Goal: Task Accomplishment & Management: Complete application form

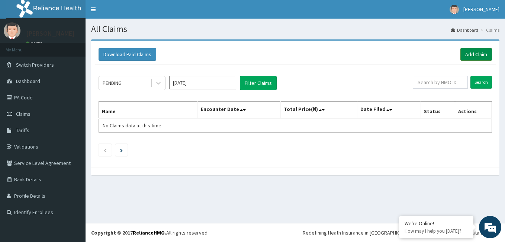
click at [464, 54] on link "Add Claim" at bounding box center [476, 54] width 32 height 13
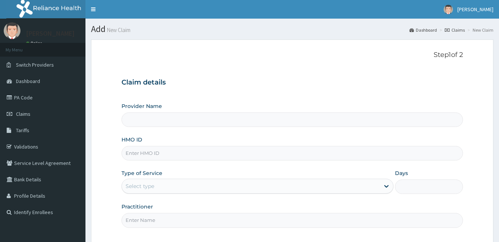
type input "[GEOGRAPHIC_DATA]"
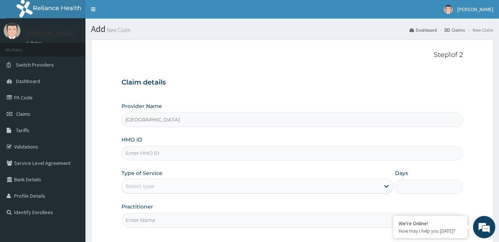
click at [169, 157] on input "HMO ID" at bounding box center [293, 153] width 342 height 15
type input "roz/10004/a"
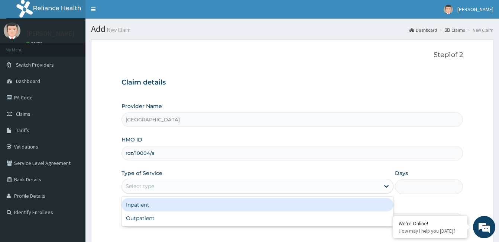
click at [166, 193] on div "Select type" at bounding box center [258, 185] width 272 height 15
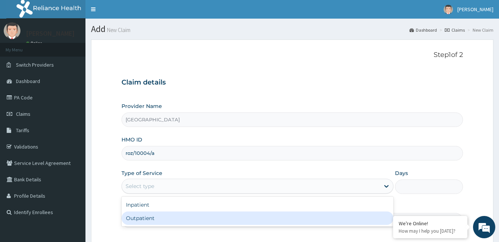
click at [158, 221] on div "Outpatient" at bounding box center [258, 217] width 272 height 13
type input "1"
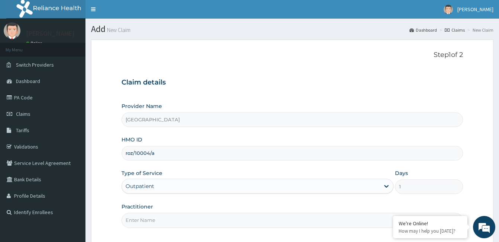
click at [162, 219] on input "Practitioner" at bounding box center [293, 220] width 342 height 15
paste input "Ikechukwu Mba"
click at [125, 218] on input "Ikechukwu Mba" at bounding box center [293, 220] width 342 height 15
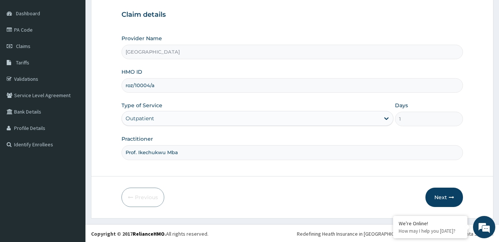
scroll to position [69, 0]
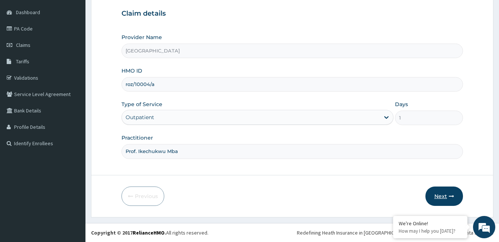
type input "Prof. Ikechukwu Mba"
click at [441, 202] on button "Next" at bounding box center [445, 195] width 38 height 19
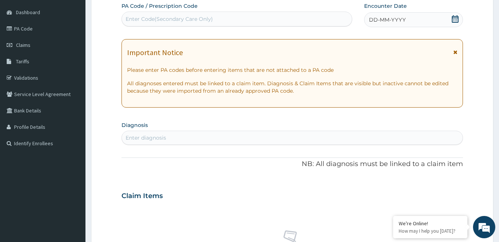
click at [425, 23] on div "DD-MM-YYYY" at bounding box center [413, 19] width 99 height 15
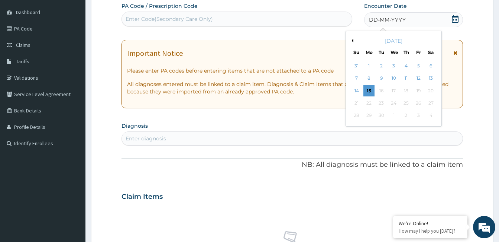
click at [353, 39] on button "Previous Month" at bounding box center [352, 41] width 4 height 4
click at [381, 103] on div "22" at bounding box center [381, 102] width 11 height 11
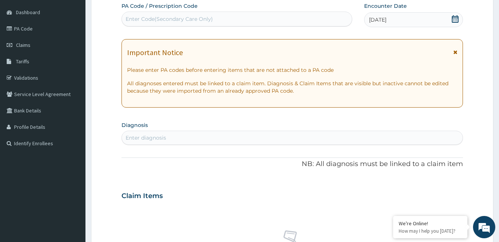
click at [184, 138] on div "Enter diagnosis" at bounding box center [292, 138] width 341 height 12
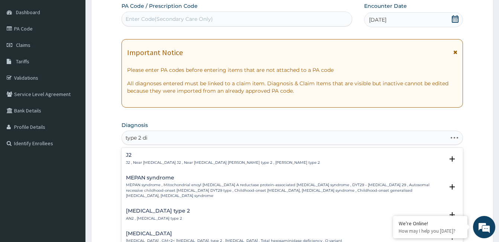
type input "type 2 dia"
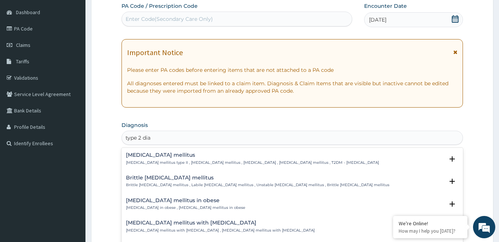
click at [175, 154] on h4 "Type 2 diabetes mellitus" at bounding box center [252, 155] width 253 height 6
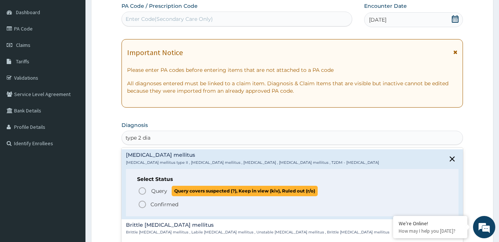
click at [151, 193] on span "Query" at bounding box center [159, 190] width 16 height 7
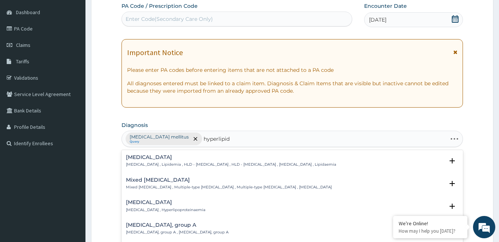
type input "hyperlipide"
click at [148, 164] on p "Hyperlipidemia , Lipidemia , HLD - Hyperlipidemia , HLD - Hyperlipidaemia , Hyp…" at bounding box center [231, 164] width 210 height 5
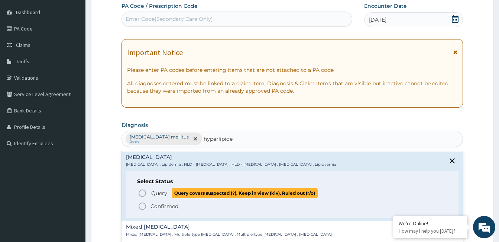
click at [142, 192] on icon "status option query" at bounding box center [142, 193] width 9 height 9
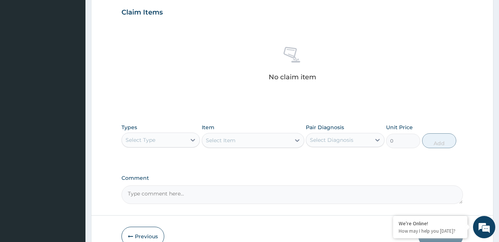
scroll to position [255, 0]
click at [193, 141] on icon at bounding box center [193, 139] width 4 height 3
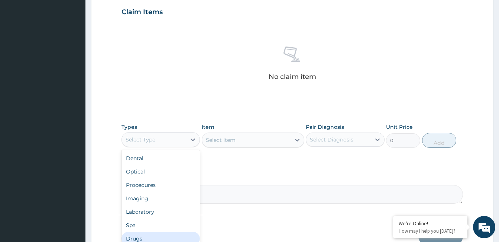
click at [171, 240] on div "Drugs" at bounding box center [161, 238] width 78 height 13
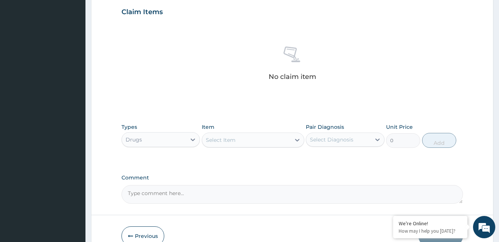
click at [253, 140] on div "Select Item" at bounding box center [246, 140] width 88 height 12
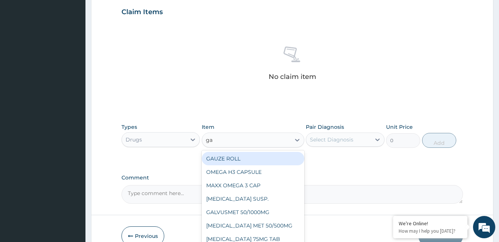
type input "gal"
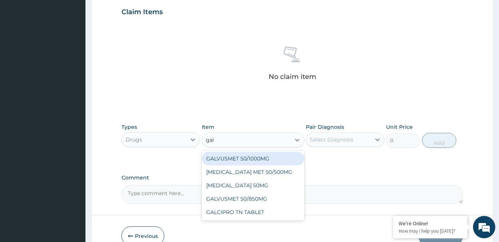
click at [264, 155] on div "GALVUSMET 50/1000MG" at bounding box center [253, 158] width 103 height 13
type input "1100"
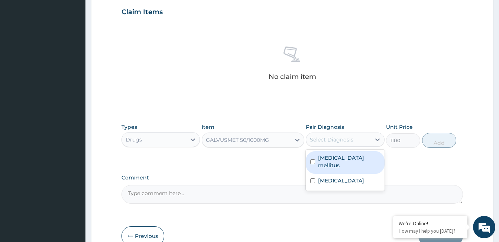
click at [324, 141] on div "Select Diagnosis" at bounding box center [332, 139] width 44 height 7
click at [326, 156] on label "Type 2 diabetes mellitus" at bounding box center [349, 161] width 62 height 15
checkbox input "true"
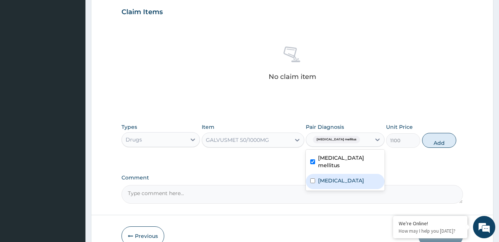
click at [329, 177] on label "Hyperlipidemia" at bounding box center [341, 180] width 46 height 7
checkbox input "true"
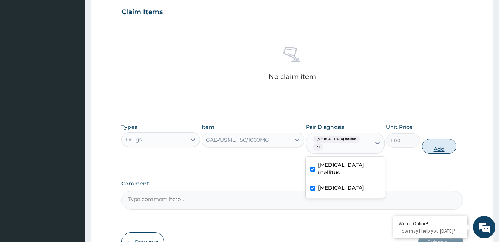
click at [432, 144] on button "Add" at bounding box center [439, 146] width 34 height 15
type input "0"
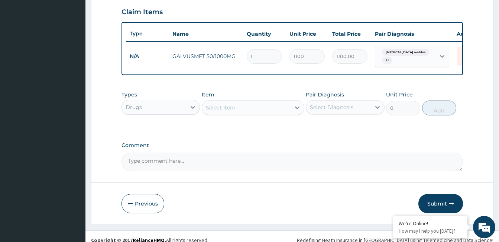
type input "0.00"
type input "3"
type input "3300.00"
type input "30"
type input "33000.00"
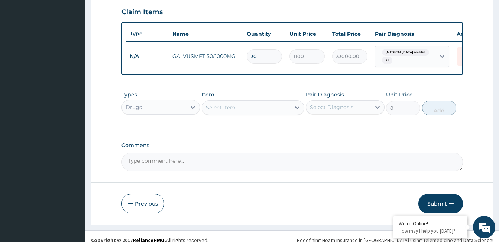
type input "30"
click at [218, 111] on div "Select Item" at bounding box center [221, 107] width 30 height 7
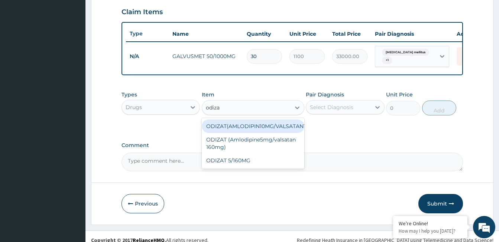
type input "odizat"
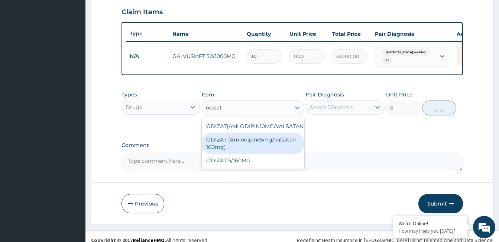
click at [277, 143] on div "ODIZAT (Amlodipine5mg/valsatan 160mg)" at bounding box center [253, 143] width 103 height 21
type input "600"
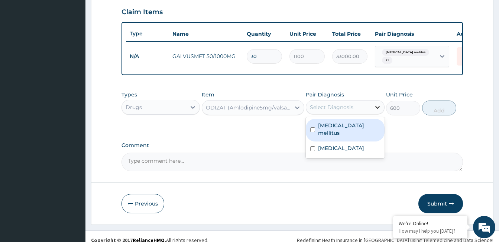
click at [380, 111] on icon at bounding box center [377, 106] width 7 height 7
click at [367, 131] on label "Type 2 diabetes mellitus" at bounding box center [349, 129] width 62 height 15
checkbox input "true"
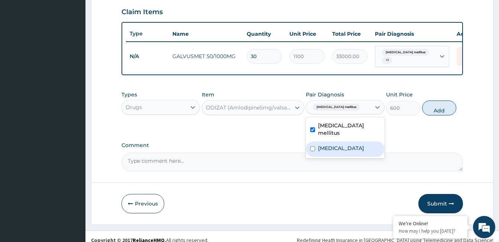
click at [364, 154] on div "Hyperlipidemia" at bounding box center [345, 148] width 78 height 15
checkbox input "true"
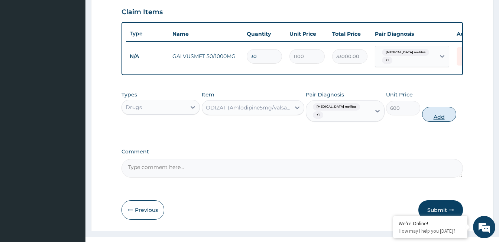
click at [439, 118] on button "Add" at bounding box center [439, 114] width 34 height 15
type input "0"
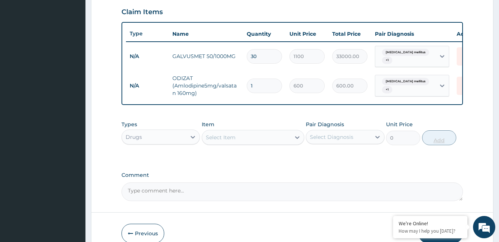
type input "0.00"
type input "3"
type input "1800.00"
type input "30"
type input "18000.00"
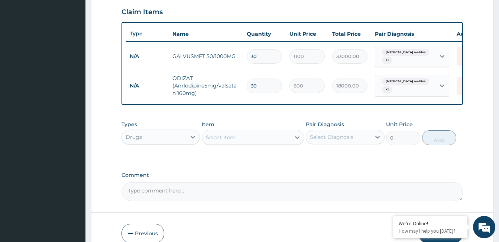
type input "30"
click at [273, 143] on div "Select Item" at bounding box center [246, 137] width 88 height 12
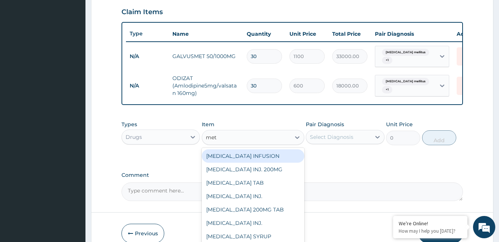
type input "meto"
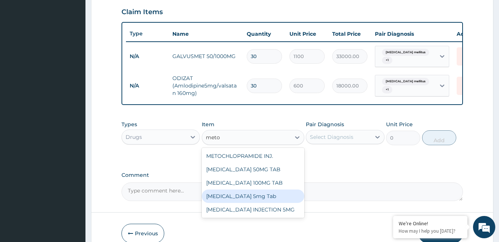
click at [266, 203] on div "Metolazone 5mg Tab" at bounding box center [253, 195] width 103 height 13
type input "250"
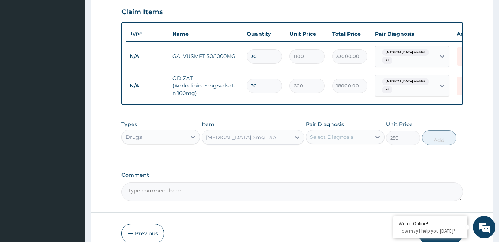
click at [272, 143] on div "Metolazone 5mg Tab" at bounding box center [246, 137] width 88 height 12
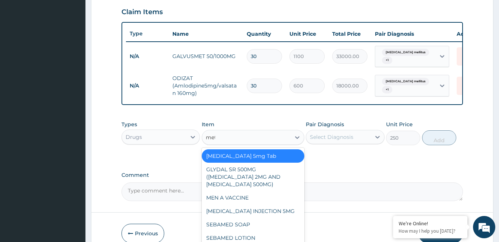
scroll to position [742, 0]
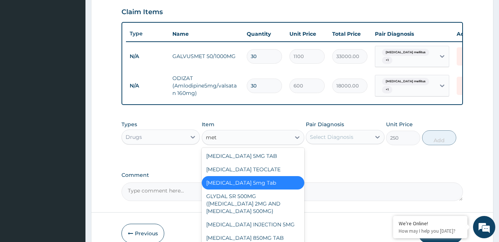
type input "meto"
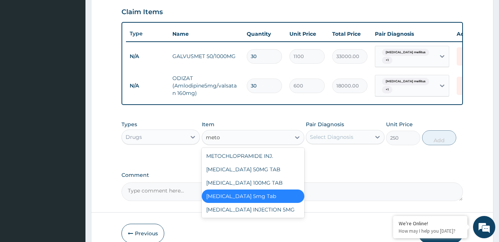
scroll to position [0, 0]
click at [272, 188] on div "METOPROLOL 100MG TAB" at bounding box center [253, 182] width 103 height 13
type input "300"
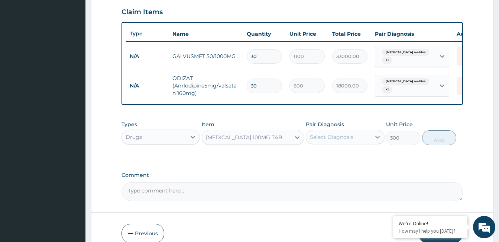
click at [379, 138] on icon at bounding box center [378, 137] width 4 height 3
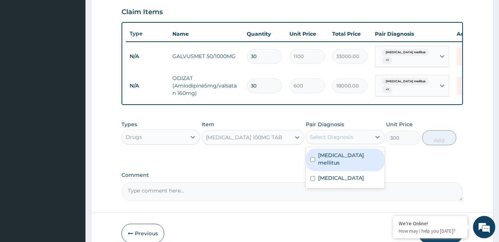
click at [365, 166] on label "Type 2 diabetes mellitus" at bounding box center [349, 158] width 62 height 15
checkbox input "true"
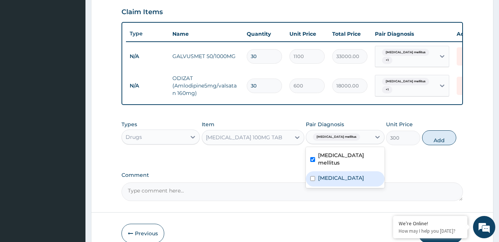
click at [359, 178] on div "Hyperlipidemia" at bounding box center [345, 178] width 78 height 15
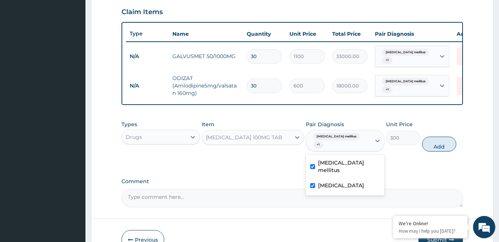
click at [356, 189] on label "Hyperlipidemia" at bounding box center [341, 184] width 46 height 7
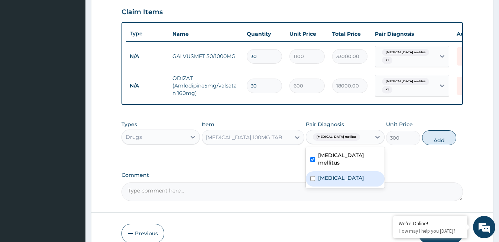
click at [343, 181] on label "Hyperlipidemia" at bounding box center [341, 177] width 46 height 7
checkbox input "true"
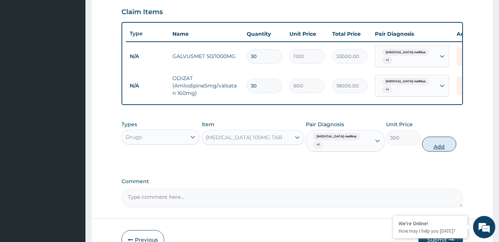
click at [435, 149] on button "Add" at bounding box center [439, 143] width 34 height 15
type input "0"
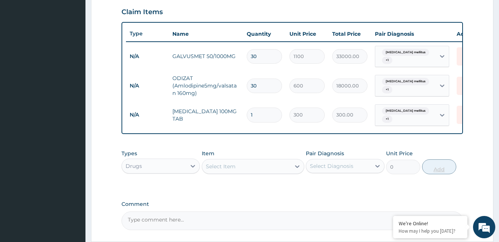
type input "0.00"
type input "1"
type input "300.00"
type input "19"
type input "5700.00"
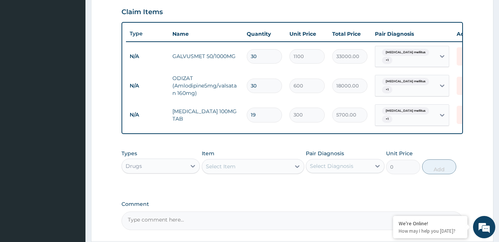
type input "19"
click at [216, 170] on div "Select Item" at bounding box center [221, 165] width 30 height 7
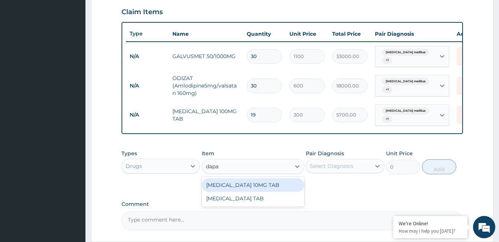
type input "dapag"
click at [249, 191] on div "[MEDICAL_DATA] 10MG TAB" at bounding box center [253, 184] width 103 height 13
type input "2700"
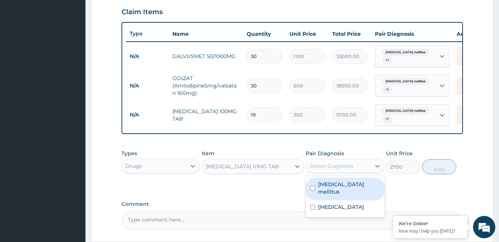
click at [327, 170] on div "Select Diagnosis" at bounding box center [332, 165] width 44 height 7
click at [329, 191] on label "Type 2 diabetes mellitus" at bounding box center [349, 187] width 62 height 15
checkbox input "true"
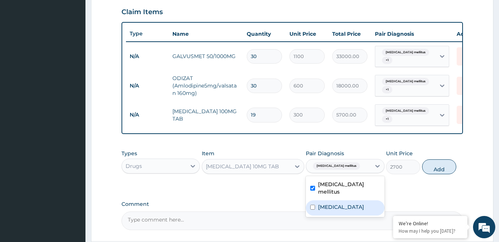
click at [332, 209] on label "Hyperlipidemia" at bounding box center [341, 206] width 46 height 7
checkbox input "true"
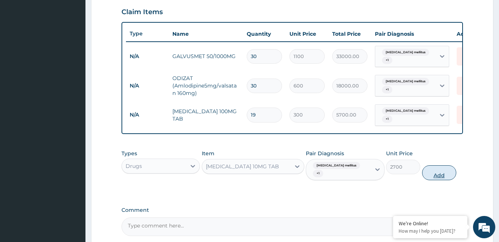
click at [428, 179] on button "Add" at bounding box center [439, 172] width 34 height 15
type input "0"
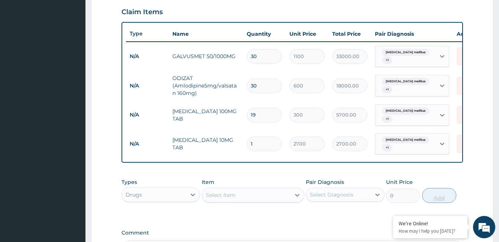
type input "0.00"
type input "3"
type input "8100.00"
type input "30"
type input "81000.00"
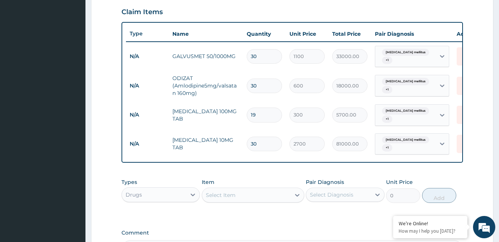
type input "30"
click at [217, 199] on div "Select Item" at bounding box center [221, 194] width 30 height 7
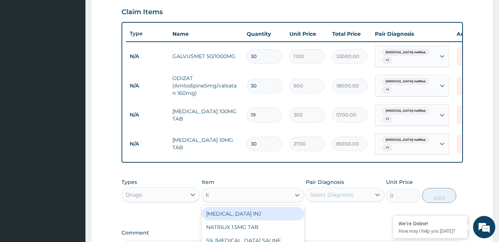
type input "lip"
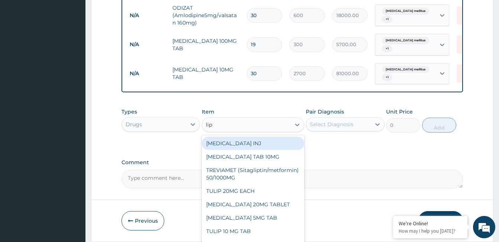
scroll to position [329, 0]
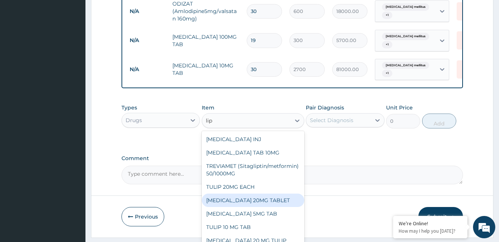
click at [255, 207] on div "[MEDICAL_DATA] 20MG TABLET" at bounding box center [253, 199] width 103 height 13
type input "1200"
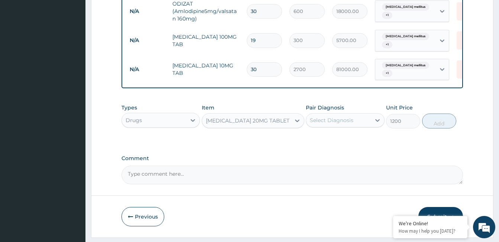
click at [344, 124] on div "Select Diagnosis" at bounding box center [332, 119] width 44 height 7
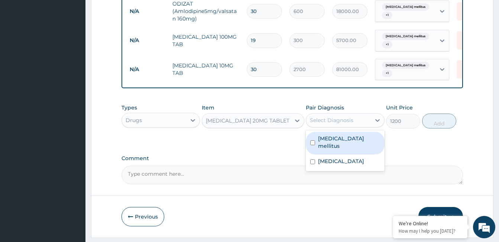
click at [339, 149] on label "Type 2 diabetes mellitus" at bounding box center [349, 142] width 62 height 15
checkbox input "true"
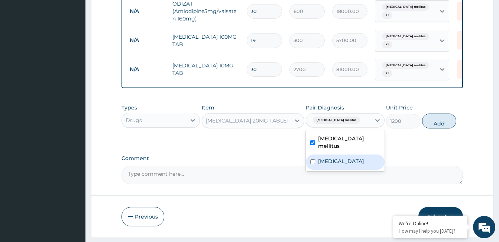
click at [338, 165] on label "Hyperlipidemia" at bounding box center [341, 160] width 46 height 7
checkbox input "true"
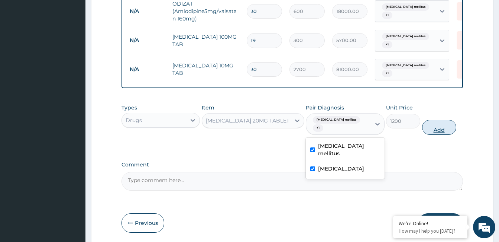
click at [437, 130] on button "Add" at bounding box center [439, 127] width 34 height 15
type input "0"
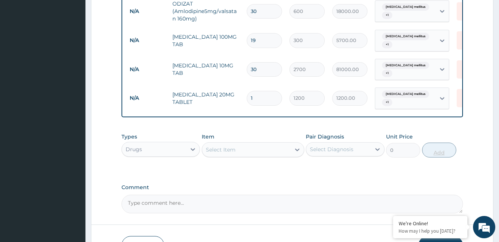
type input "0.00"
type input "3"
type input "3600.00"
type input "30"
type input "36000.00"
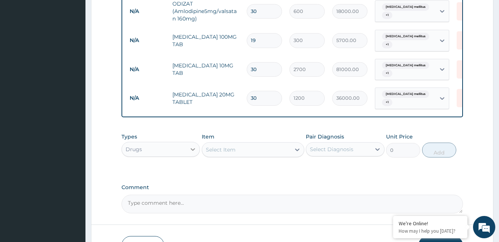
type input "30"
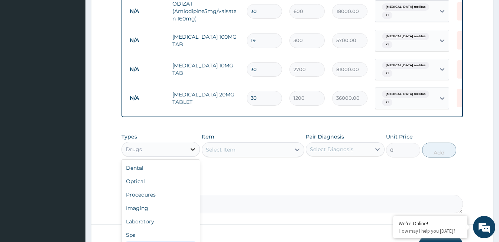
click at [193, 151] on icon at bounding box center [193, 149] width 4 height 3
click at [180, 201] on div "Procedures" at bounding box center [161, 194] width 78 height 13
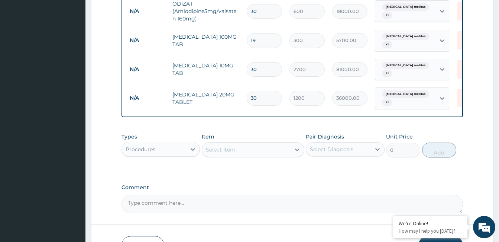
click at [236, 154] on div "Select Item" at bounding box center [246, 150] width 88 height 12
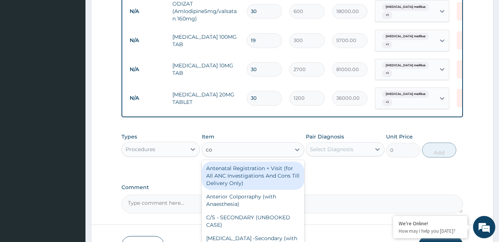
type input "c"
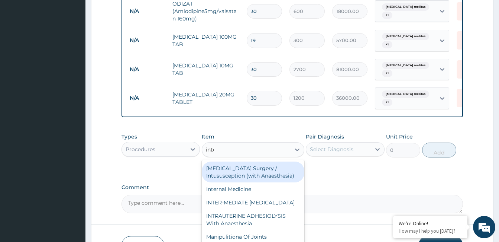
type input "inter"
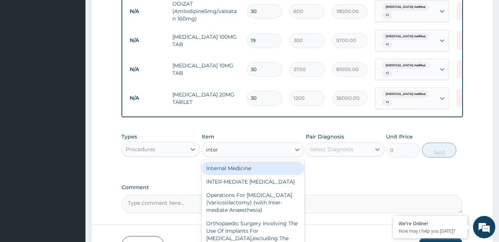
click at [240, 173] on div "Internal Medicine" at bounding box center [253, 167] width 103 height 13
type input "20000"
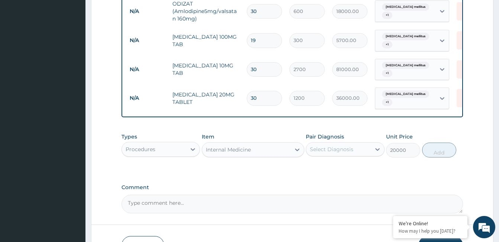
click at [333, 155] on div "Select Diagnosis" at bounding box center [338, 149] width 64 height 12
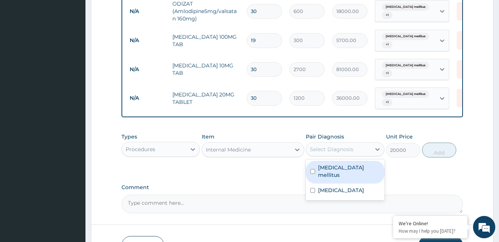
click at [334, 173] on label "Type 2 diabetes mellitus" at bounding box center [349, 171] width 62 height 15
checkbox input "true"
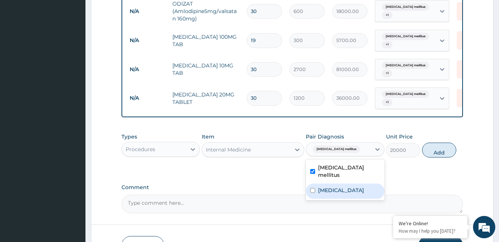
click at [341, 194] on label "Hyperlipidemia" at bounding box center [341, 189] width 46 height 7
checkbox input "true"
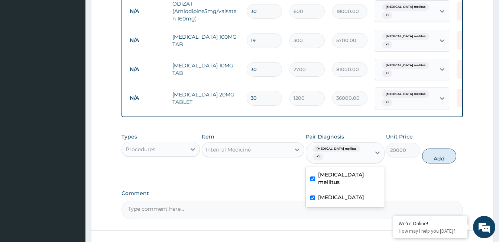
click at [441, 161] on button "Add" at bounding box center [439, 155] width 34 height 15
type input "0"
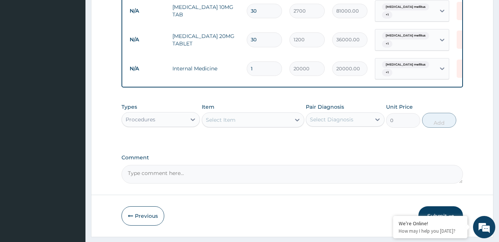
scroll to position [413, 0]
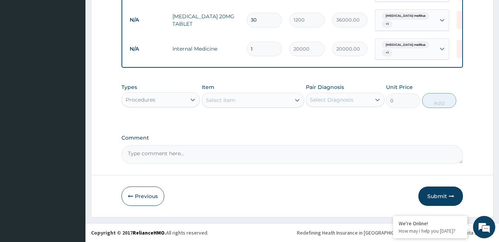
click at [194, 151] on textarea "Comment" at bounding box center [293, 154] width 342 height 19
type textarea "ok but update Galvusmet 50/1000mg @ 1,500.00 on the portal."
click at [431, 196] on button "Submit" at bounding box center [441, 195] width 45 height 19
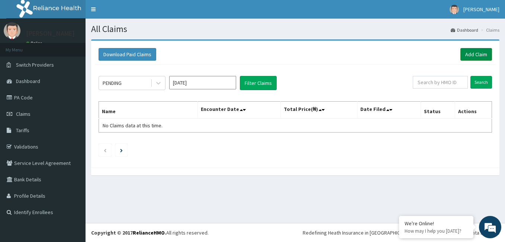
click at [479, 55] on link "Add Claim" at bounding box center [476, 54] width 32 height 13
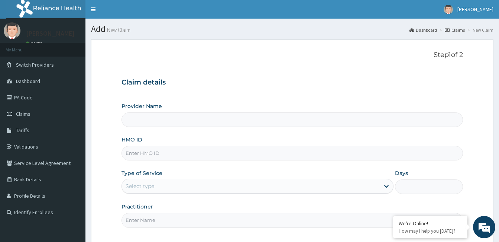
type input "[GEOGRAPHIC_DATA]"
click at [179, 155] on input "HMO ID" at bounding box center [293, 153] width 342 height 15
type input "roz/10003/a"
click at [221, 188] on div "Select type" at bounding box center [251, 186] width 258 height 12
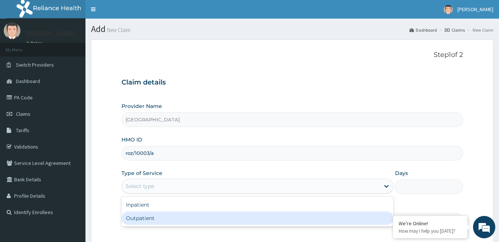
click at [206, 217] on div "Outpatient" at bounding box center [258, 217] width 272 height 13
type input "1"
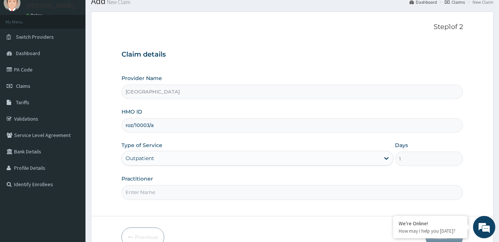
scroll to position [69, 0]
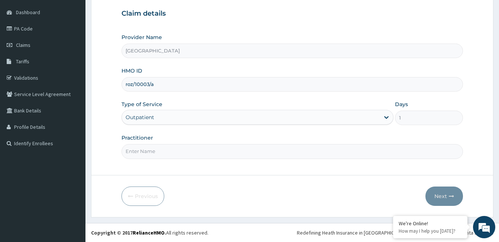
click at [167, 154] on input "Practitioner" at bounding box center [293, 151] width 342 height 15
paste input "Olayinka Lawal"
click at [126, 152] on input "Olayinka Lawal" at bounding box center [293, 151] width 342 height 15
type input "Dr. Olayinka Lawal"
click at [445, 200] on button "Next" at bounding box center [445, 195] width 38 height 19
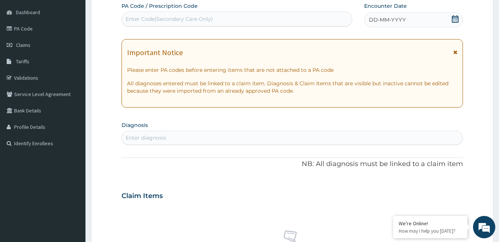
click at [199, 17] on div "Enter Code(Secondary Care Only)" at bounding box center [169, 18] width 87 height 7
type input "PA/24F071"
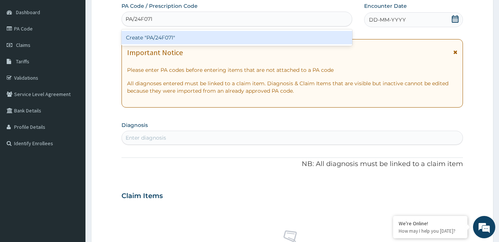
click at [193, 39] on div "Create "PA/24F071"" at bounding box center [237, 37] width 231 height 13
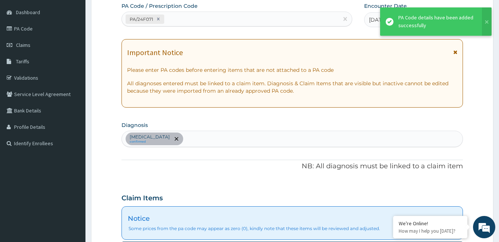
scroll to position [75, 0]
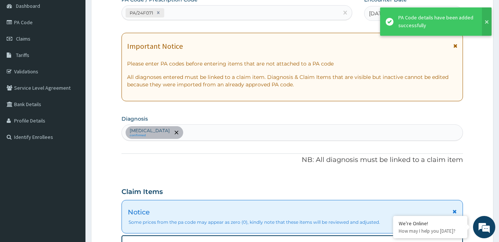
click at [487, 22] on button at bounding box center [487, 21] width 10 height 28
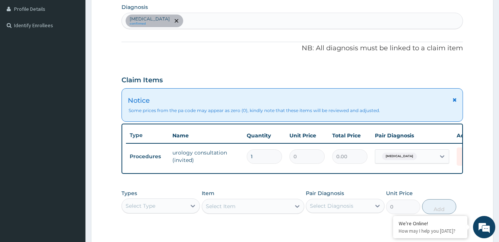
scroll to position [224, 0]
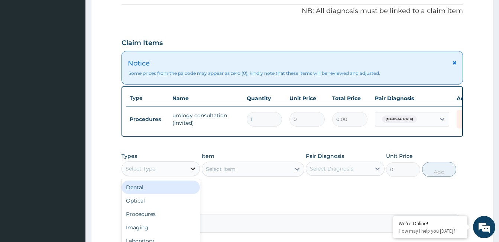
click at [191, 172] on icon at bounding box center [192, 168] width 7 height 7
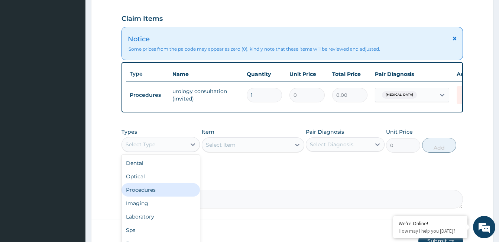
scroll to position [261, 0]
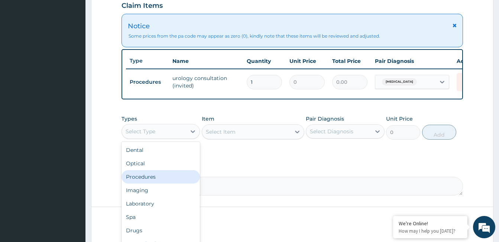
click at [173, 183] on div "Procedures" at bounding box center [161, 176] width 78 height 13
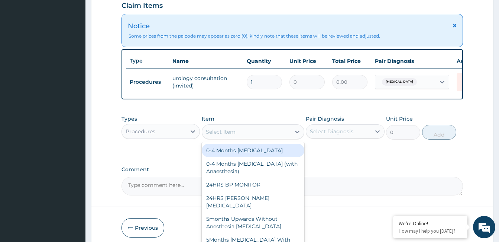
click at [235, 138] on div "Select Item" at bounding box center [246, 132] width 88 height 12
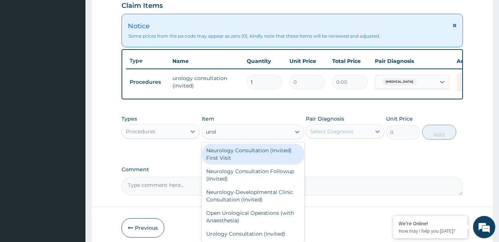
type input "urolo"
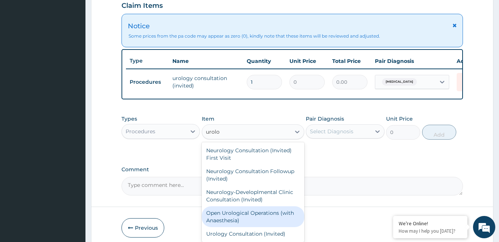
scroll to position [298, 0]
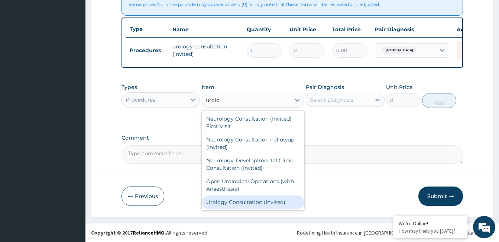
click at [252, 205] on div "Urology Consultation (Invited)" at bounding box center [253, 201] width 103 height 13
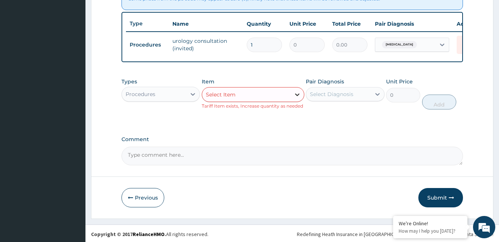
click at [297, 98] on icon at bounding box center [297, 94] width 7 height 7
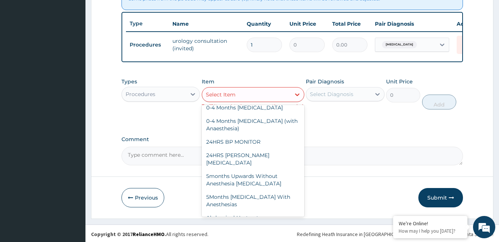
scroll to position [0, 0]
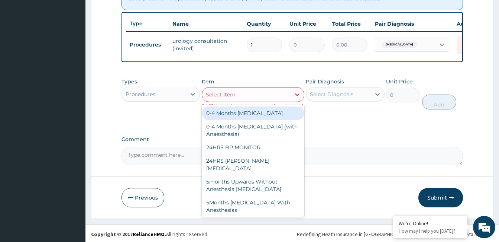
click at [443, 44] on icon at bounding box center [442, 44] width 7 height 7
click at [240, 98] on div "Select Item" at bounding box center [246, 94] width 88 height 12
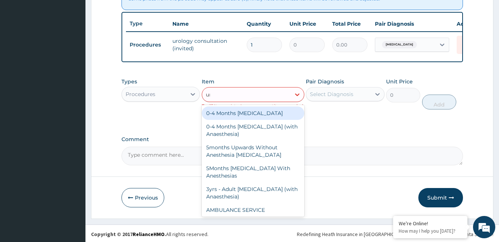
type input "uro"
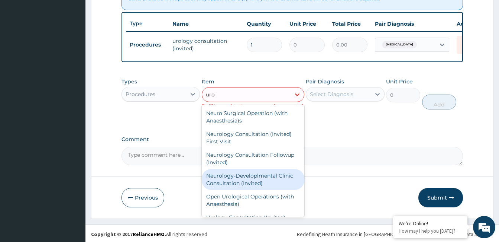
scroll to position [9, 0]
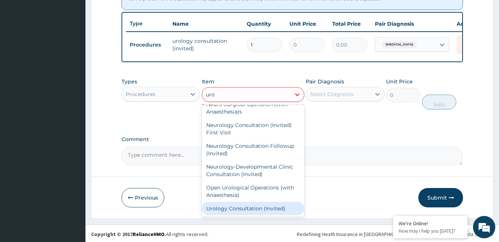
click at [282, 214] on div "Urology Consultation (Invited)" at bounding box center [253, 208] width 103 height 13
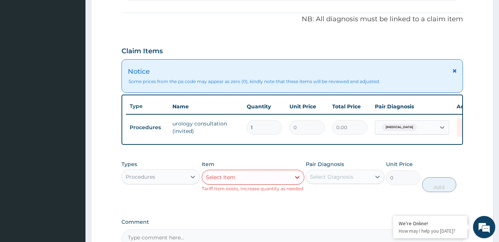
scroll to position [261, 0]
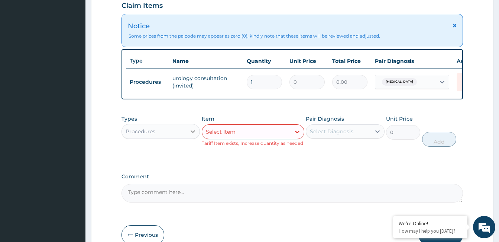
click at [193, 135] on icon at bounding box center [192, 131] width 7 height 7
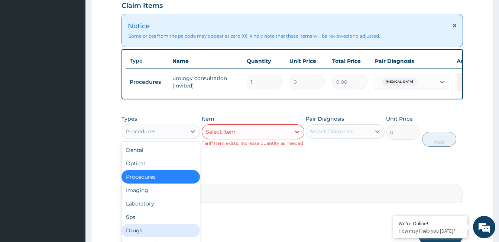
click at [161, 235] on div "Drugs" at bounding box center [161, 229] width 78 height 13
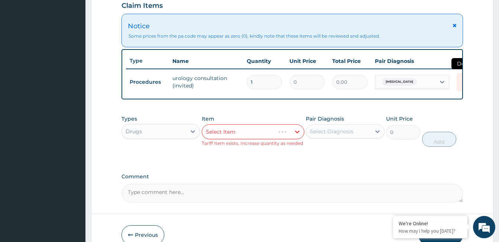
click at [460, 80] on icon at bounding box center [465, 82] width 16 height 18
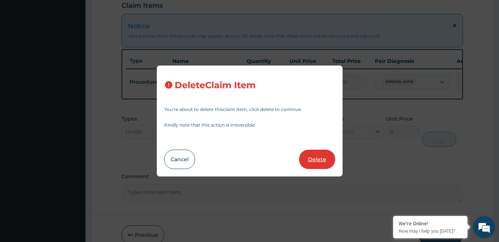
click at [314, 161] on button "Delete" at bounding box center [317, 158] width 36 height 19
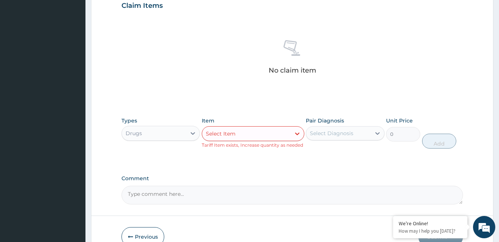
click at [264, 133] on div "Select Item" at bounding box center [246, 134] width 88 height 12
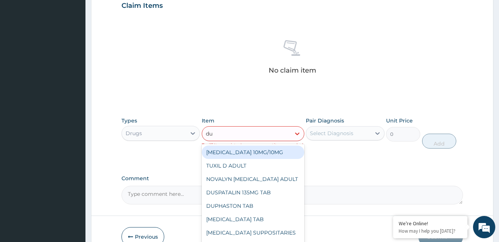
type input "duo"
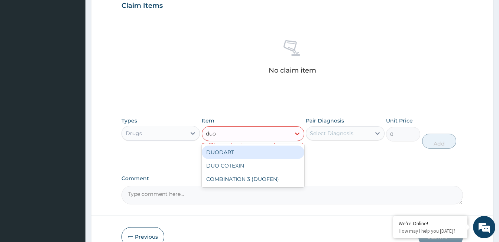
click at [268, 155] on div "DUODART" at bounding box center [253, 151] width 103 height 13
type input "15000"
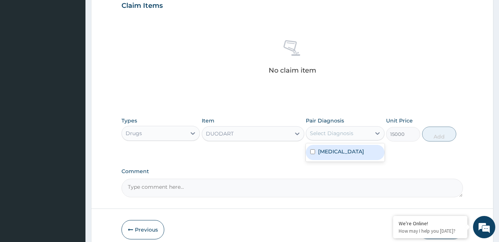
click at [351, 131] on div "Select Diagnosis" at bounding box center [332, 132] width 44 height 7
click at [346, 152] on label "Benign prostatic hyperplasia" at bounding box center [341, 151] width 46 height 7
checkbox input "true"
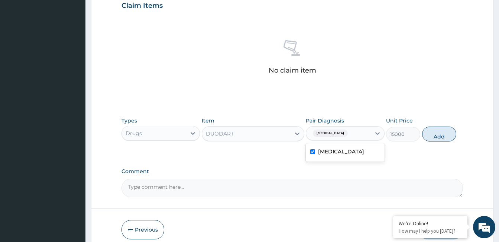
click at [439, 132] on button "Add" at bounding box center [439, 133] width 34 height 15
type input "0"
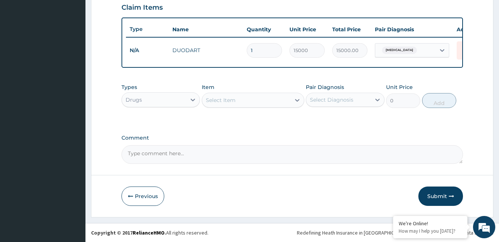
type input "0.00"
type input "2"
type input "30000.00"
type input "2"
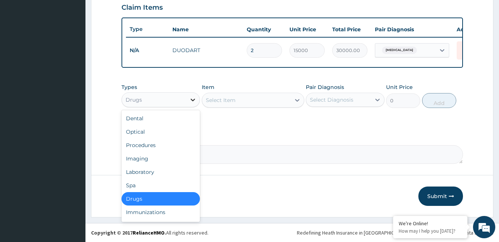
click at [192, 101] on icon at bounding box center [193, 100] width 4 height 3
click at [176, 149] on div "Procedures" at bounding box center [161, 144] width 78 height 13
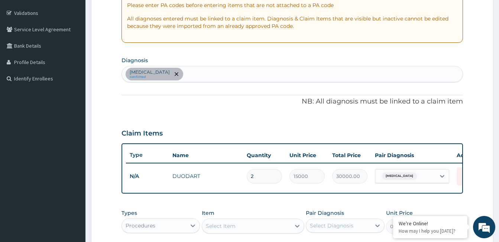
scroll to position [187, 0]
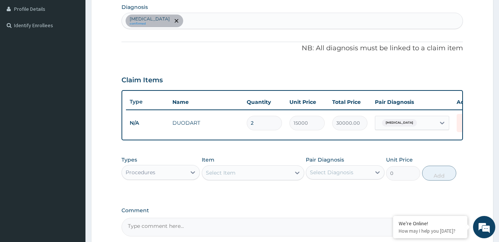
click at [253, 178] on div "Select Item" at bounding box center [246, 173] width 88 height 12
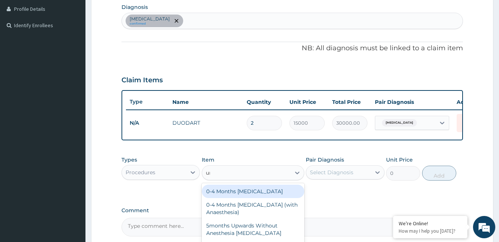
type input "uro"
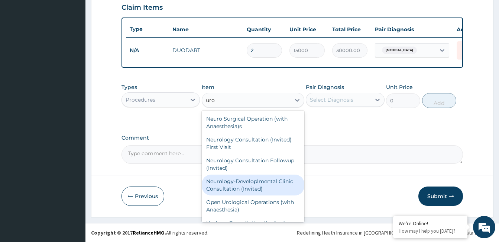
scroll to position [9, 0]
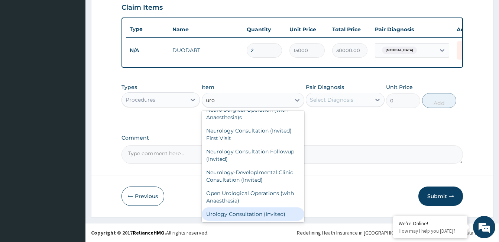
click at [266, 213] on div "Urology Consultation (Invited)" at bounding box center [253, 213] width 103 height 13
type input "25000"
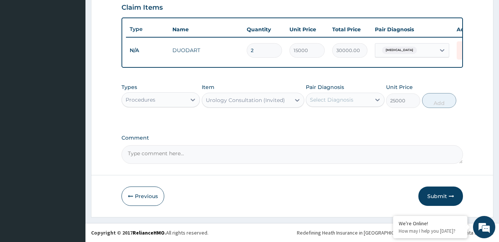
click at [345, 99] on div "Select Diagnosis" at bounding box center [332, 99] width 44 height 7
click at [342, 122] on label "Benign prostatic hyperplasia" at bounding box center [341, 117] width 46 height 7
checkbox input "true"
click at [433, 102] on button "Add" at bounding box center [439, 100] width 34 height 15
type input "0"
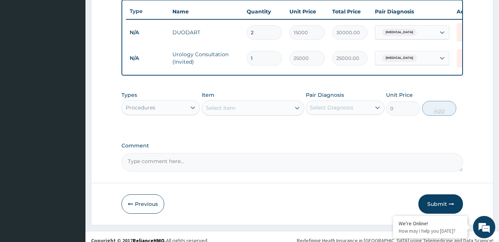
scroll to position [290, 0]
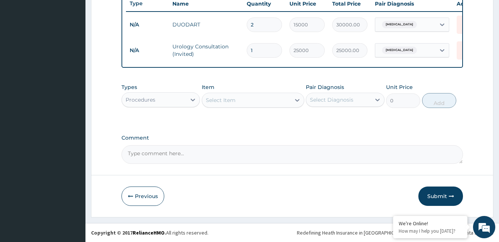
click at [247, 157] on textarea "Comment" at bounding box center [293, 154] width 342 height 19
type textarea "ok but update Duodart @ 33,600.00 on the portal."
click at [435, 197] on button "Submit" at bounding box center [441, 195] width 45 height 19
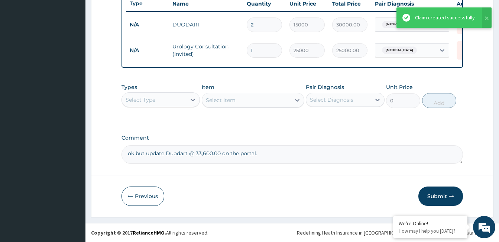
scroll to position [251, 0]
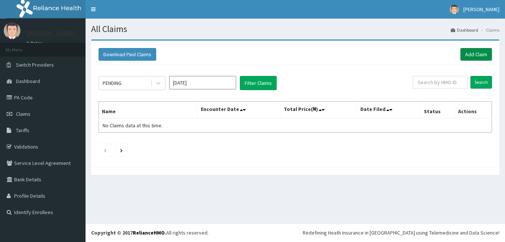
click at [473, 55] on link "Add Claim" at bounding box center [476, 54] width 32 height 13
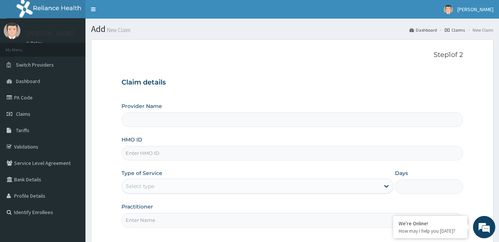
click at [185, 121] on input "Provider Name" at bounding box center [293, 119] width 342 height 15
type input "ZANKLI MEDICAL CENTRE"
click at [174, 157] on input "HMO ID" at bounding box center [293, 153] width 342 height 15
click at [173, 151] on input "HMO ID" at bounding box center [293, 153] width 342 height 15
type input "roz/10003/a"
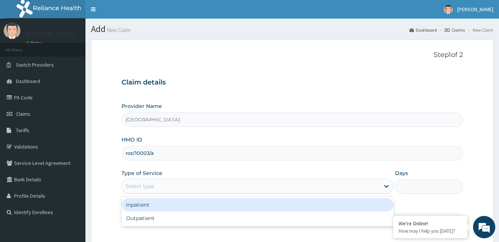
click at [174, 187] on div "Select type" at bounding box center [251, 186] width 258 height 12
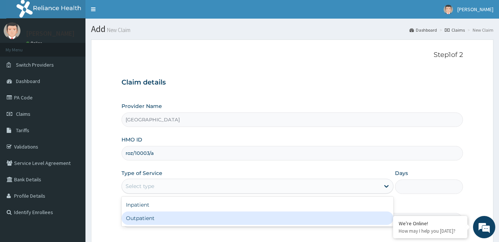
click at [176, 216] on div "Outpatient" at bounding box center [258, 217] width 272 height 13
type input "1"
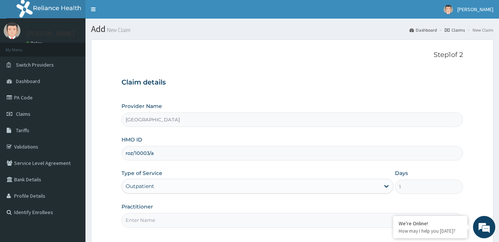
click at [165, 220] on input "Practitioner" at bounding box center [293, 220] width 342 height 15
paste input "Ikechukwu Mba"
click at [126, 222] on input "Ikechukwu Mba" at bounding box center [293, 220] width 342 height 15
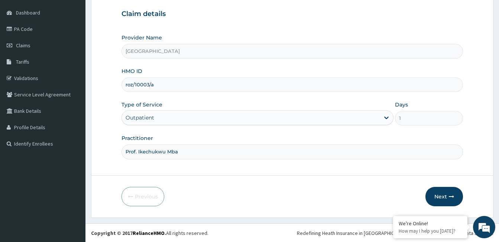
scroll to position [69, 0]
type input "Prof. Ikechukwu Mba"
click at [440, 193] on button "Next" at bounding box center [445, 195] width 38 height 19
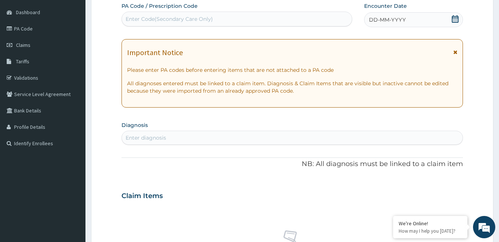
click at [430, 16] on div "DD-MM-YYYY" at bounding box center [413, 19] width 99 height 15
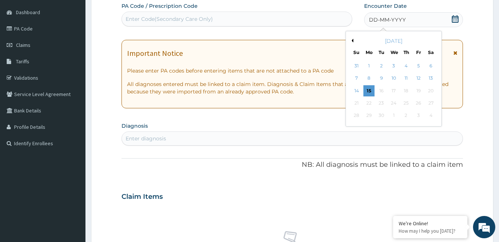
click at [352, 39] on button "Previous Month" at bounding box center [352, 41] width 4 height 4
click at [396, 79] on div "9" at bounding box center [393, 78] width 11 height 11
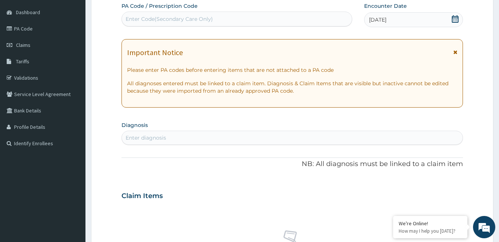
click at [180, 139] on div "Enter diagnosis" at bounding box center [292, 138] width 341 height 12
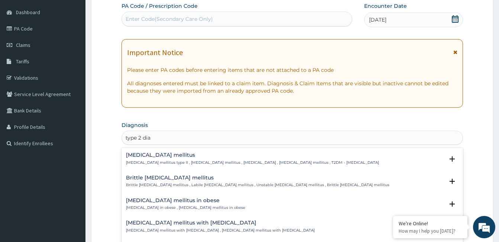
type input "type 2 diab"
click at [180, 156] on h4 "Type 2 diabetes mellitus" at bounding box center [252, 155] width 253 height 6
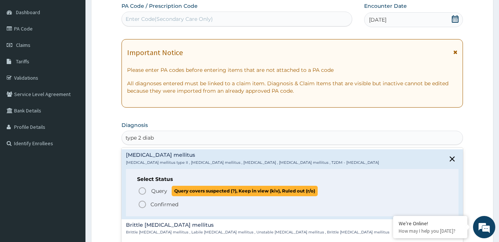
click at [141, 191] on icon "status option query" at bounding box center [142, 190] width 9 height 9
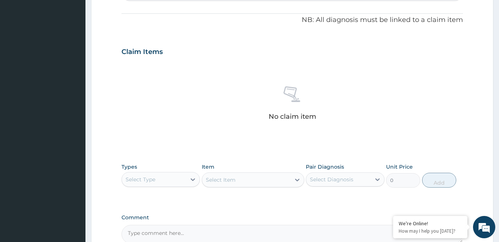
scroll to position [218, 0]
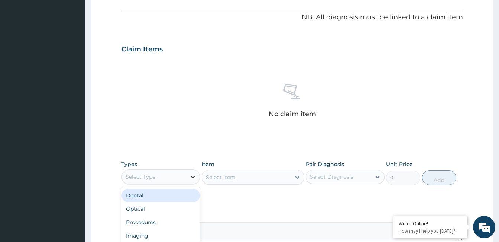
click at [191, 177] on icon at bounding box center [192, 176] width 7 height 7
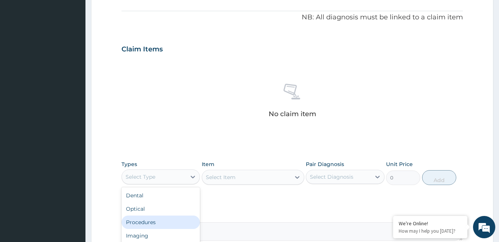
click at [178, 222] on div "Procedures" at bounding box center [161, 221] width 78 height 13
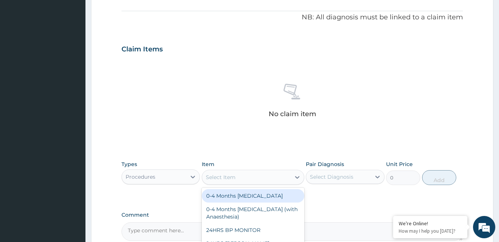
click at [241, 180] on div "Select Item" at bounding box center [246, 177] width 88 height 12
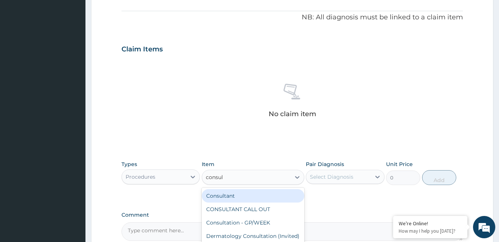
type input "consult"
click at [244, 199] on div "Consultant" at bounding box center [253, 195] width 103 height 13
type input "20000"
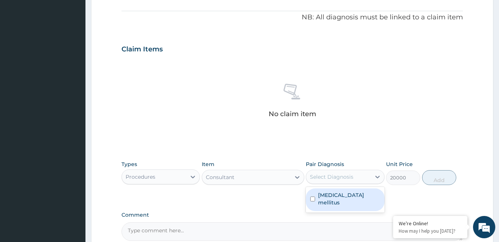
click at [323, 178] on div "Select Diagnosis" at bounding box center [332, 176] width 44 height 7
click at [324, 195] on label "Type 2 diabetes mellitus" at bounding box center [349, 198] width 62 height 15
checkbox input "true"
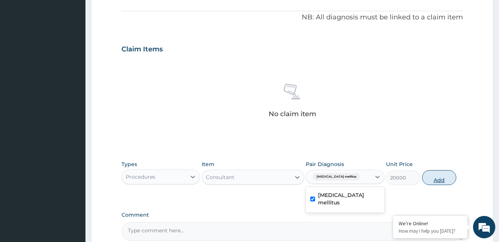
click at [428, 181] on button "Add" at bounding box center [439, 177] width 34 height 15
type input "0"
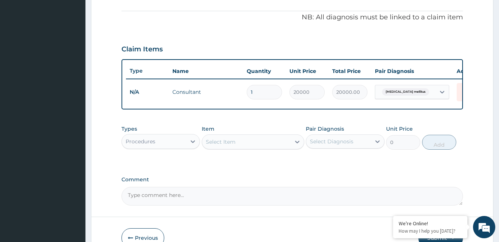
click at [208, 202] on textarea "Comment" at bounding box center [293, 196] width 342 height 19
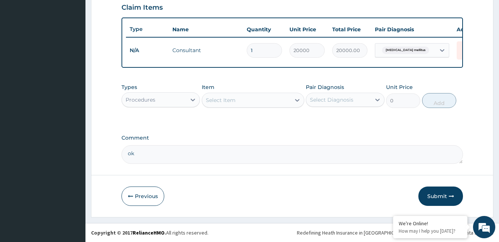
scroll to position [265, 0]
type textarea "ok"
click at [437, 196] on button "Submit" at bounding box center [441, 195] width 45 height 19
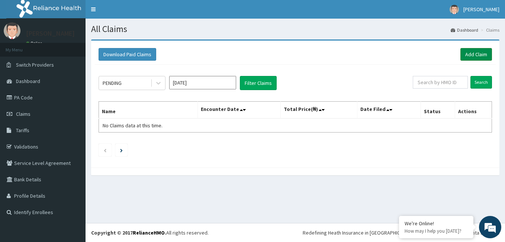
click at [469, 57] on link "Add Claim" at bounding box center [476, 54] width 32 height 13
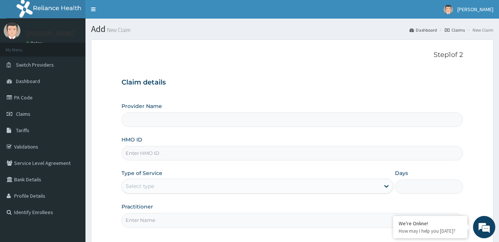
type input "[GEOGRAPHIC_DATA]"
click at [151, 154] on input "HMO ID" at bounding box center [293, 153] width 342 height 15
type input "roz/10003/a"
click at [162, 184] on div "Select type" at bounding box center [251, 186] width 258 height 12
click at [143, 181] on div "Select type" at bounding box center [251, 186] width 258 height 12
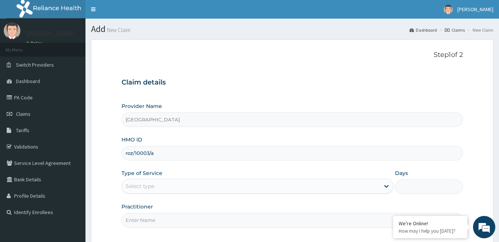
drag, startPoint x: 143, startPoint y: 181, endPoint x: 106, endPoint y: 190, distance: 37.8
click at [106, 190] on form "Step 1 of 2 Claim details Provider Name ZANKLI MEDICAL CENTRE HMO ID roz/10003/…" at bounding box center [292, 162] width 403 height 247
click at [139, 184] on div "Select type" at bounding box center [140, 185] width 29 height 7
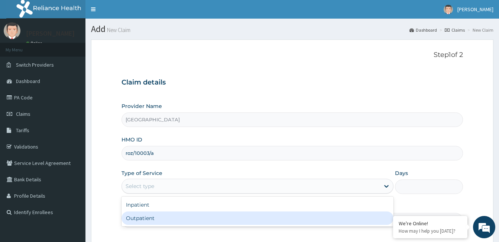
click at [141, 216] on div "Outpatient" at bounding box center [258, 217] width 272 height 13
type input "1"
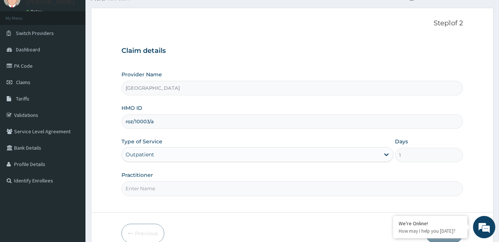
scroll to position [69, 0]
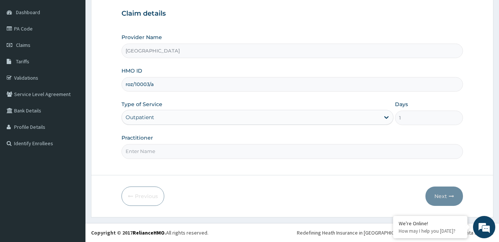
click at [150, 150] on input "Practitioner" at bounding box center [293, 151] width 342 height 15
paste input "Ikechukwu Mba"
click at [128, 152] on input "Ikechukwu Mba" at bounding box center [293, 151] width 342 height 15
type input "Prof. Ikechukwu Mba"
click at [432, 193] on button "Next" at bounding box center [445, 195] width 38 height 19
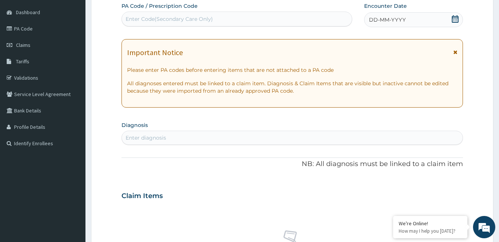
click at [398, 17] on span "DD-MM-YYYY" at bounding box center [387, 19] width 37 height 7
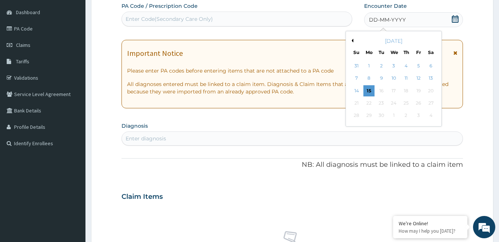
click at [353, 39] on button "Previous Month" at bounding box center [352, 41] width 4 height 4
click at [422, 63] on div "4" at bounding box center [418, 65] width 11 height 11
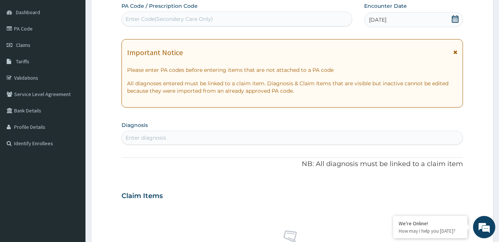
click at [182, 134] on div "Enter diagnosis" at bounding box center [292, 138] width 341 height 12
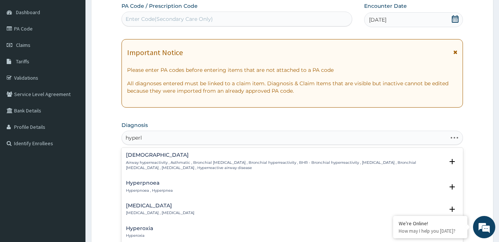
type input "hyperli"
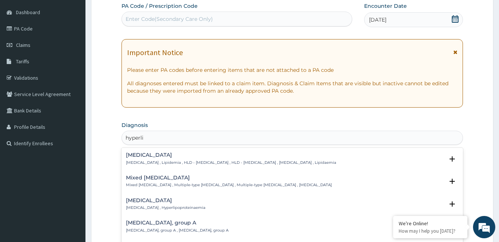
click at [160, 153] on h4 "Hyperlipidemia" at bounding box center [231, 155] width 210 height 6
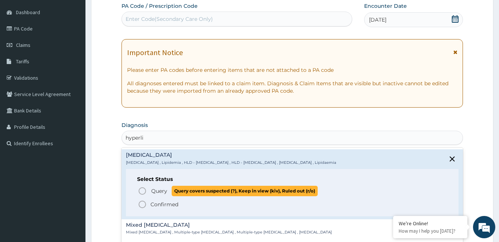
click at [144, 191] on icon "status option query" at bounding box center [142, 190] width 9 height 9
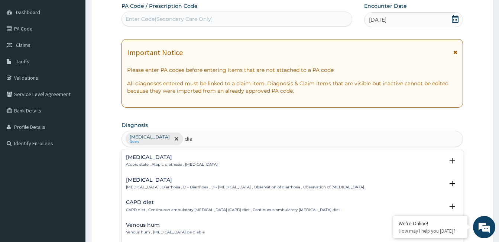
type input "diab"
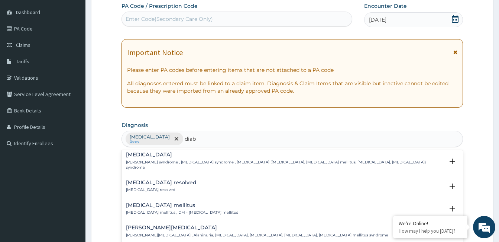
scroll to position [149, 0]
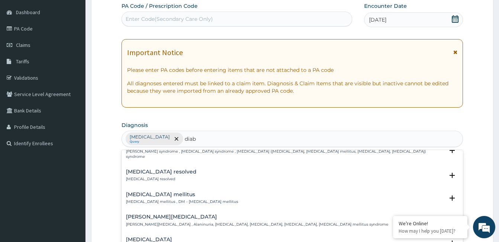
click at [136, 199] on p "Diabetes mellitus , DM - Diabetes mellitus" at bounding box center [182, 201] width 112 height 5
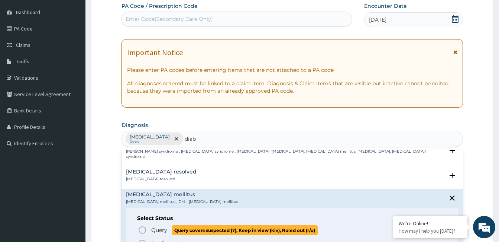
click at [140, 225] on icon "status option query" at bounding box center [142, 229] width 9 height 9
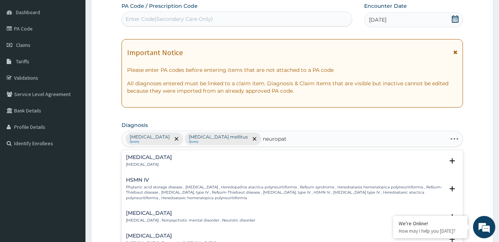
type input "neuropath"
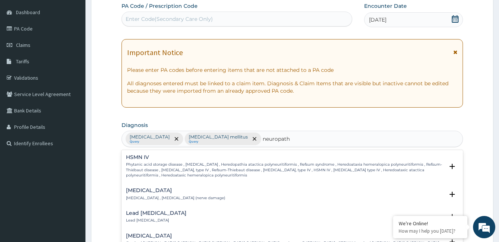
click at [142, 192] on h4 "Neuropathy" at bounding box center [175, 190] width 99 height 6
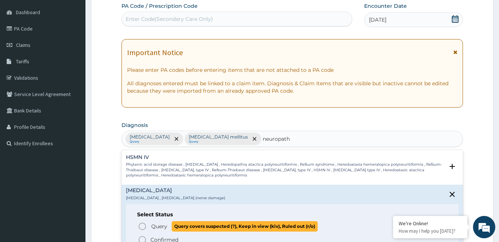
click at [144, 226] on icon "status option query" at bounding box center [142, 226] width 9 height 9
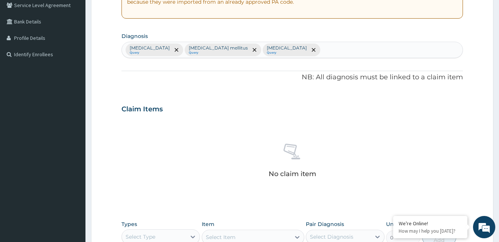
scroll to position [218, 0]
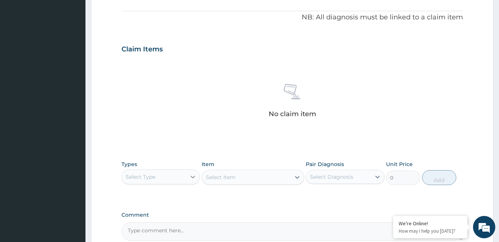
click at [193, 177] on icon at bounding box center [193, 176] width 4 height 3
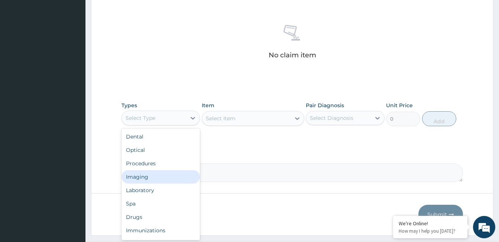
scroll to position [292, 0]
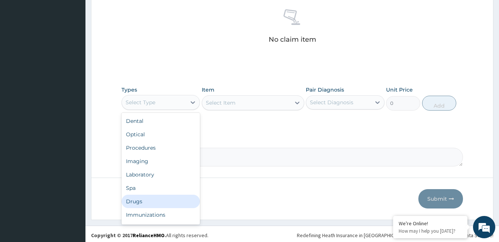
click at [177, 202] on div "Drugs" at bounding box center [161, 200] width 78 height 13
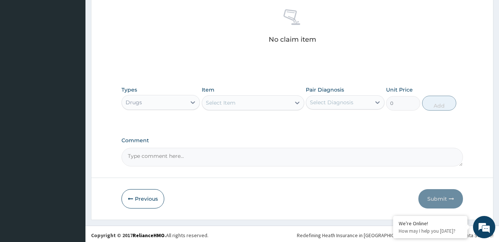
click at [234, 102] on div "Select Item" at bounding box center [221, 102] width 30 height 7
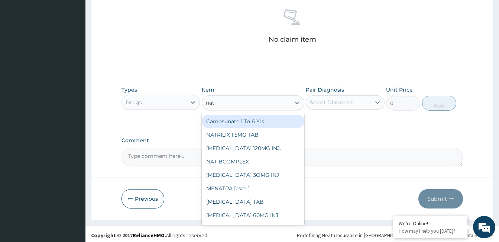
type input "nat b"
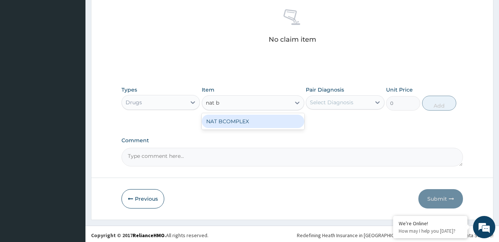
click at [246, 120] on div "NAT BCOMPLEX" at bounding box center [253, 121] width 103 height 13
type input "600"
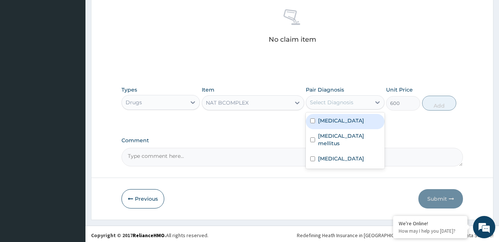
click at [328, 99] on div "Select Diagnosis" at bounding box center [332, 102] width 44 height 7
click at [336, 124] on div "Hyperlipidemia" at bounding box center [345, 121] width 78 height 15
checkbox input "true"
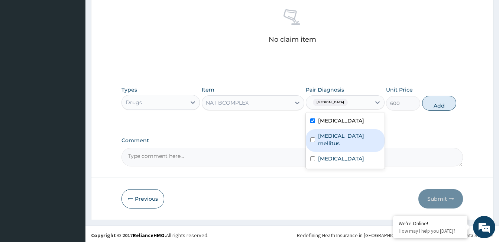
click at [350, 138] on label "Diabetes mellitus" at bounding box center [349, 139] width 62 height 15
checkbox input "true"
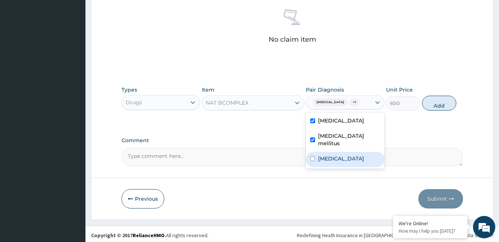
click at [347, 155] on label "Neuropathy" at bounding box center [341, 158] width 46 height 7
checkbox input "true"
click at [428, 108] on button "Add" at bounding box center [439, 103] width 34 height 15
type input "0"
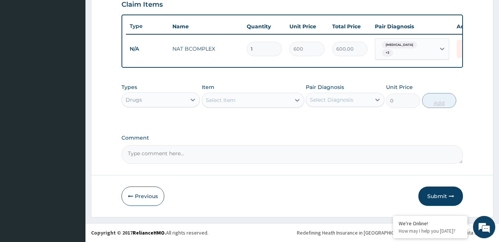
scroll to position [265, 0]
type input "15"
type input "9000.00"
type input "15"
click at [224, 98] on div "Select Item" at bounding box center [221, 99] width 30 height 7
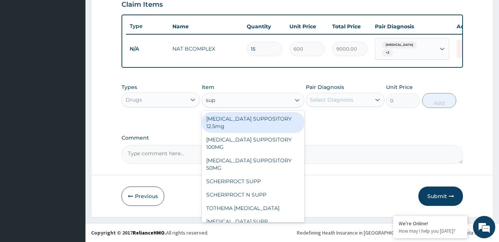
type input "supr"
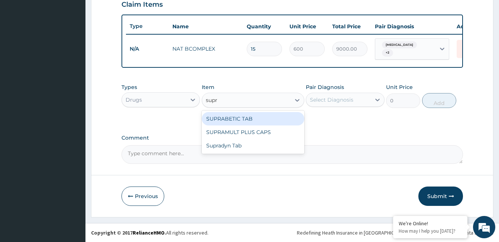
click at [228, 121] on div "SUPRABETIC TAB" at bounding box center [253, 118] width 103 height 13
type input "350"
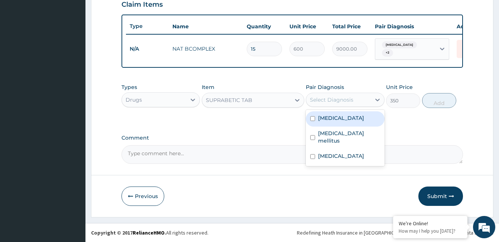
click at [344, 97] on div "Select Diagnosis" at bounding box center [332, 99] width 44 height 7
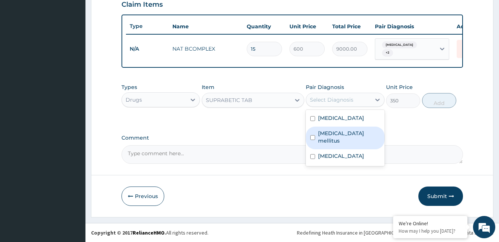
click at [350, 132] on label "Diabetes mellitus" at bounding box center [349, 136] width 62 height 15
checkbox input "true"
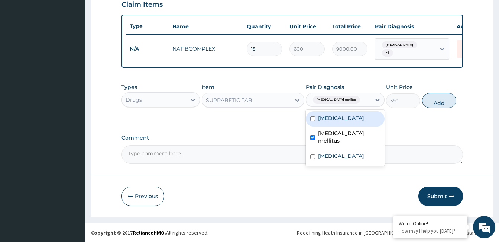
click at [349, 120] on label "Hyperlipidemia" at bounding box center [341, 117] width 46 height 7
checkbox input "true"
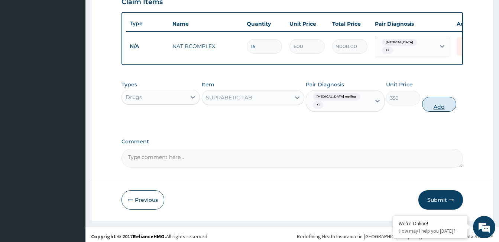
click at [430, 98] on button "Add" at bounding box center [439, 104] width 34 height 15
type input "0"
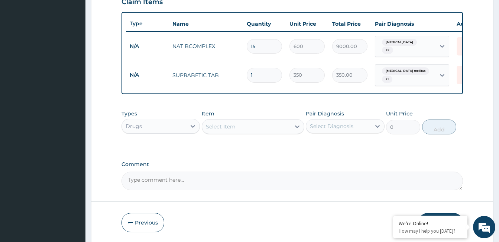
type input "15"
type input "5250.00"
type input "15"
click at [241, 126] on div "Select Item" at bounding box center [246, 126] width 88 height 12
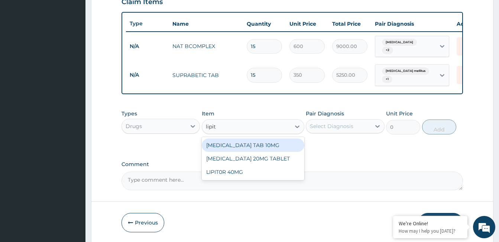
type input "lipito"
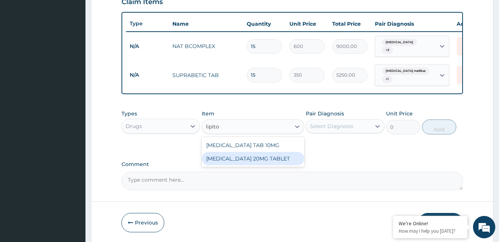
click at [239, 157] on div "[MEDICAL_DATA] 20MG TABLET" at bounding box center [253, 158] width 103 height 13
type input "1200"
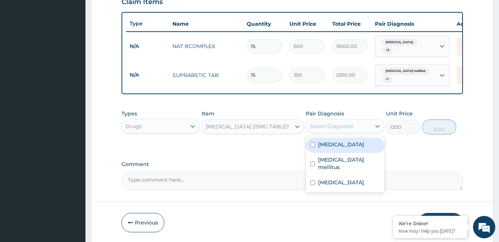
click at [321, 124] on div "Select Diagnosis" at bounding box center [332, 125] width 44 height 7
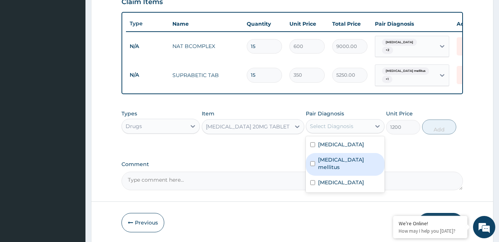
click at [334, 162] on label "Diabetes mellitus" at bounding box center [349, 163] width 62 height 15
checkbox input "true"
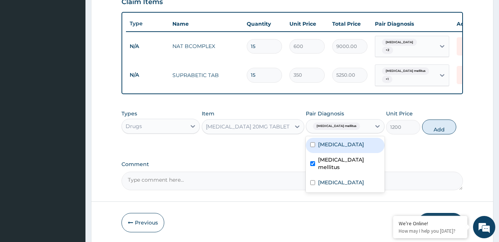
click at [334, 144] on label "Hyperlipidemia" at bounding box center [341, 144] width 46 height 7
checkbox input "true"
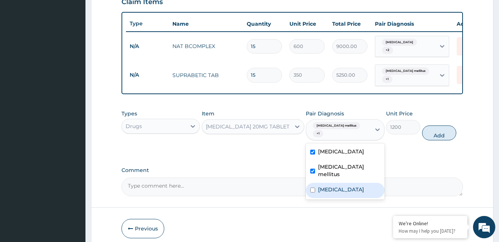
click at [334, 183] on div "Neuropathy" at bounding box center [345, 190] width 78 height 15
checkbox input "true"
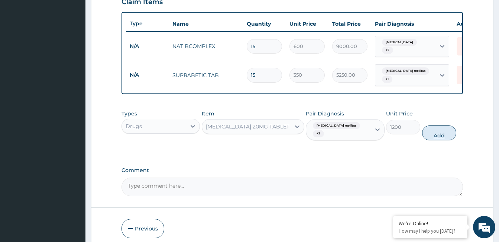
click at [441, 125] on button "Add" at bounding box center [439, 132] width 34 height 15
type input "0"
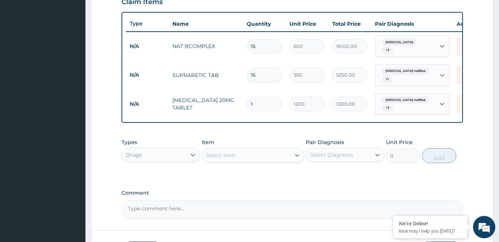
type input "0.00"
type input "3"
type input "3600.00"
type input "30"
type input "36000.00"
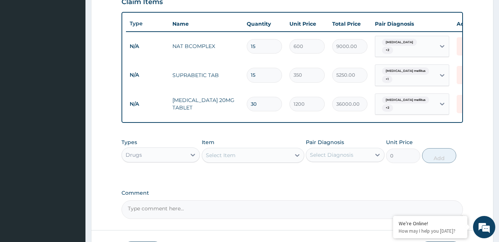
type input "30"
click at [235, 157] on div "Select Item" at bounding box center [221, 154] width 30 height 7
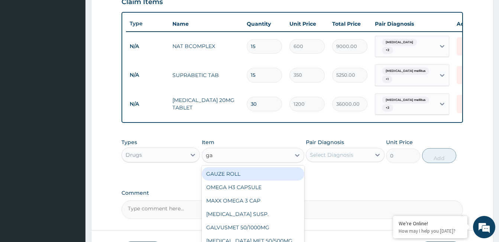
type input "gal"
click at [257, 177] on div "GALVUSMET 50/1000MG" at bounding box center [253, 173] width 103 height 13
type input "1100"
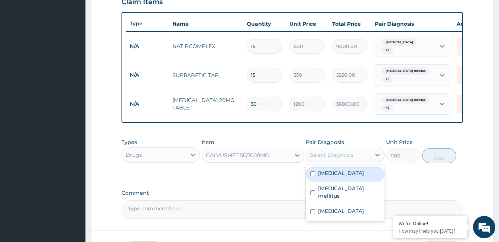
click at [355, 156] on div "Select Diagnosis" at bounding box center [338, 155] width 64 height 12
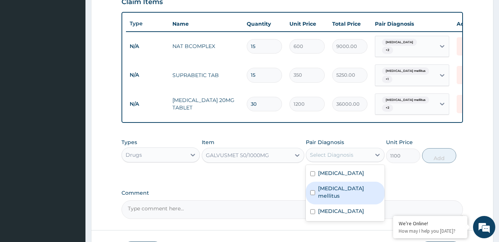
click at [356, 187] on label "Diabetes mellitus" at bounding box center [349, 191] width 62 height 15
checkbox input "true"
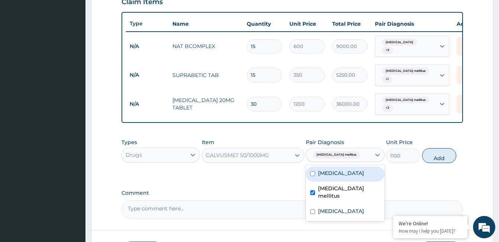
click at [356, 178] on div "Hyperlipidemia" at bounding box center [345, 173] width 78 height 15
checkbox input "true"
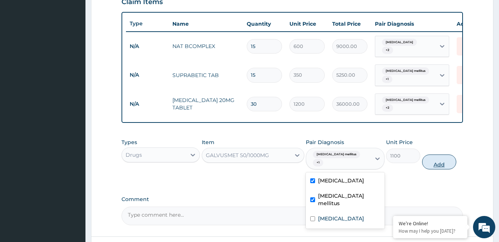
click at [432, 158] on button "Add" at bounding box center [439, 161] width 34 height 15
type input "0"
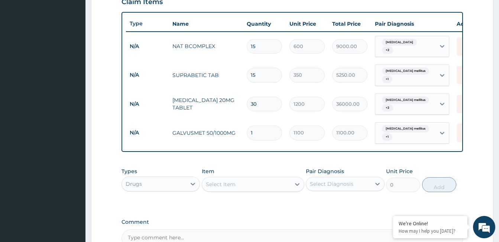
type input "0.00"
type input "6"
type input "6600.00"
type input "60"
type input "66000.00"
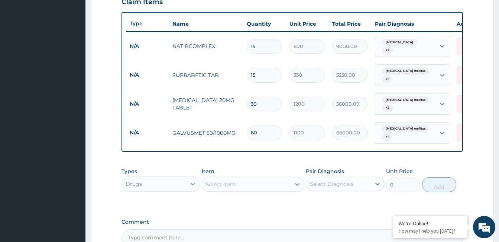
type input "60"
click at [193, 180] on icon at bounding box center [192, 183] width 7 height 7
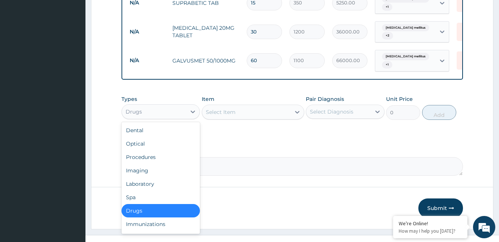
scroll to position [339, 0]
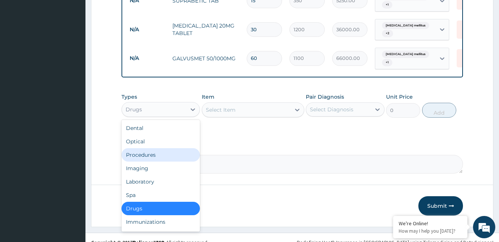
click at [154, 150] on div "Procedures" at bounding box center [161, 154] width 78 height 13
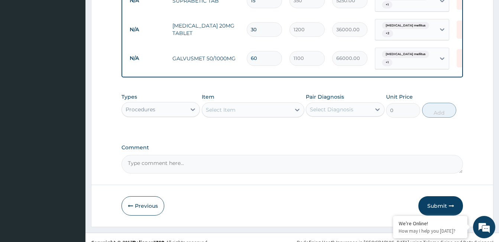
click at [244, 107] on div "Select Item" at bounding box center [246, 110] width 88 height 12
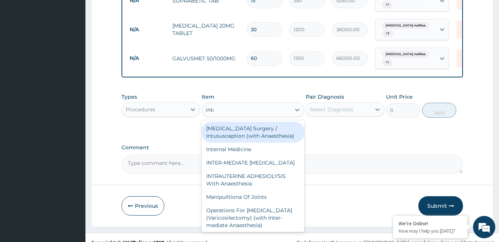
type input "inter"
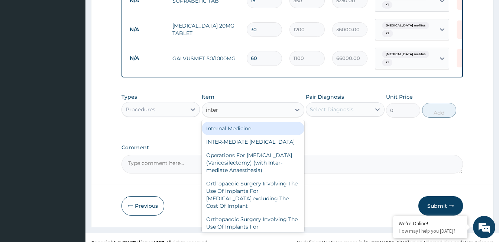
click at [241, 123] on div "Internal Medicine" at bounding box center [253, 128] width 103 height 13
type input "20000"
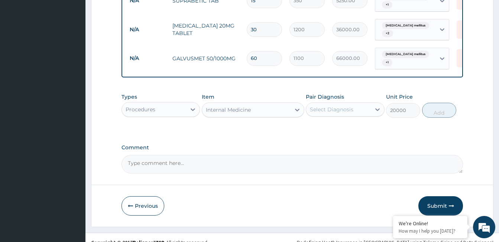
click at [335, 106] on div "Select Diagnosis" at bounding box center [332, 109] width 44 height 7
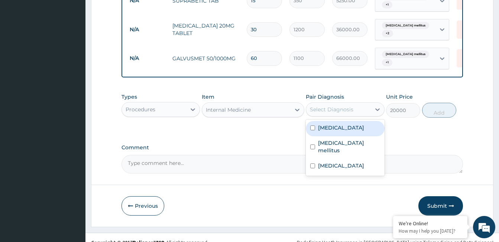
click at [339, 126] on label "Hyperlipidemia" at bounding box center [341, 127] width 46 height 7
checkbox input "true"
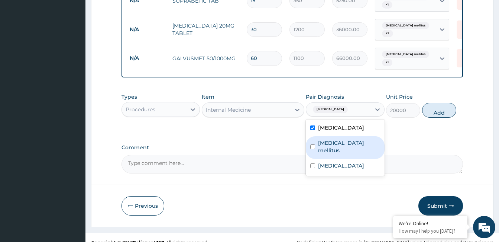
click at [339, 140] on label "Diabetes mellitus" at bounding box center [349, 146] width 62 height 15
checkbox input "true"
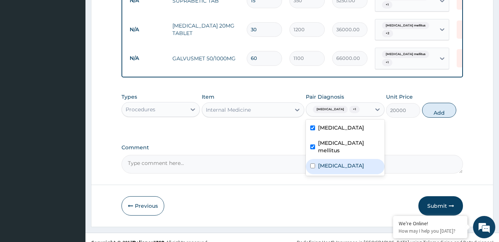
click at [340, 162] on label "Neuropathy" at bounding box center [341, 165] width 46 height 7
checkbox input "true"
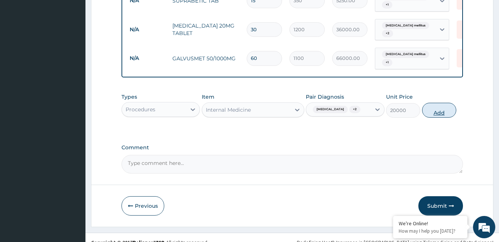
click at [432, 109] on button "Add" at bounding box center [439, 110] width 34 height 15
type input "0"
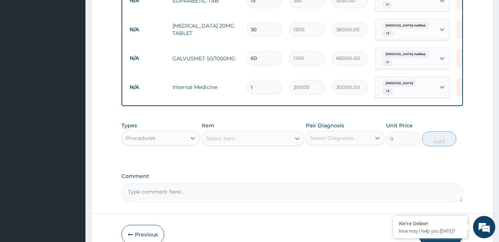
click at [204, 189] on textarea "Comment" at bounding box center [293, 192] width 342 height 19
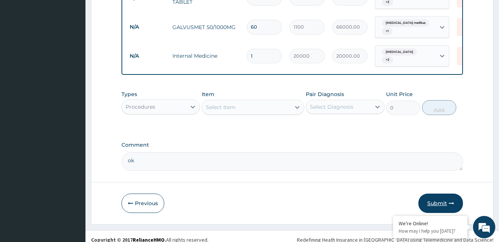
type textarea "ok"
click at [446, 193] on button "Submit" at bounding box center [441, 202] width 45 height 19
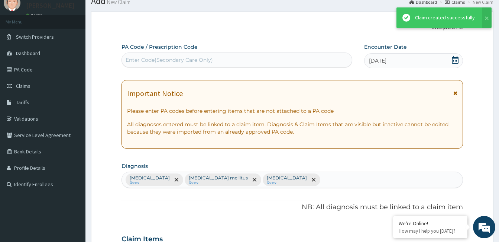
scroll to position [370, 0]
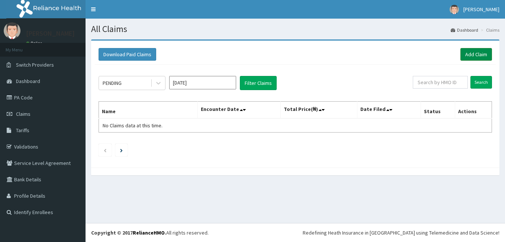
click at [474, 54] on link "Add Claim" at bounding box center [476, 54] width 32 height 13
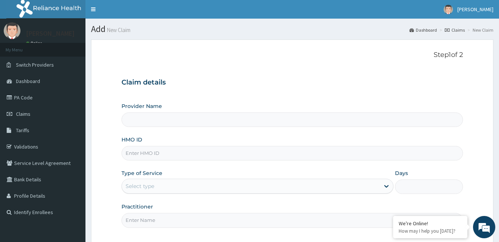
type input "[GEOGRAPHIC_DATA]"
click at [173, 154] on input "HMO ID" at bounding box center [293, 153] width 342 height 15
type input "gac/10018/D"
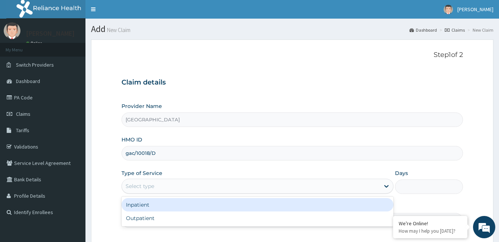
click at [168, 188] on div "Select type" at bounding box center [251, 186] width 258 height 12
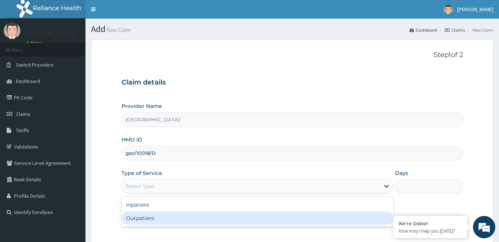
click at [167, 218] on div "Outpatient" at bounding box center [258, 217] width 272 height 13
type input "1"
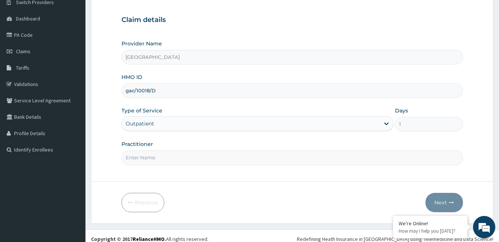
scroll to position [69, 0]
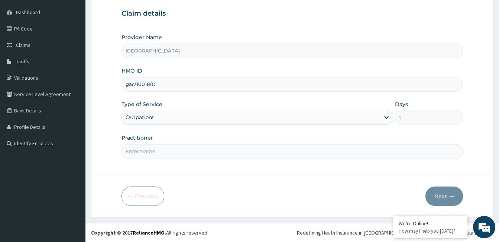
click at [155, 153] on input "Practitioner" at bounding box center [293, 151] width 342 height 15
paste input "FATIMA YUSUF"
click at [126, 152] on input "FATIMA YUSUF" at bounding box center [293, 151] width 342 height 15
type input "Dr. FATIMA YUSUF"
click at [439, 194] on button "Next" at bounding box center [445, 195] width 38 height 19
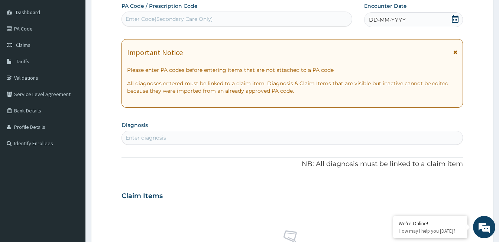
click at [432, 20] on div "DD-MM-YYYY" at bounding box center [413, 19] width 99 height 15
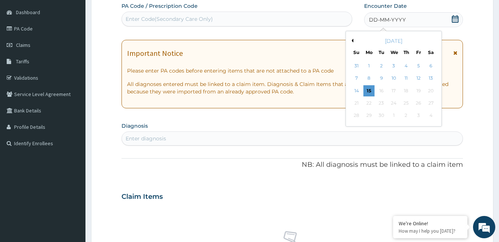
click at [353, 40] on button "Previous Month" at bounding box center [352, 41] width 4 height 4
click at [417, 92] on div "18" at bounding box center [418, 90] width 11 height 11
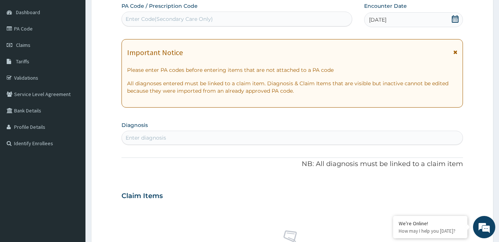
click at [197, 138] on div "Enter diagnosis" at bounding box center [292, 138] width 341 height 12
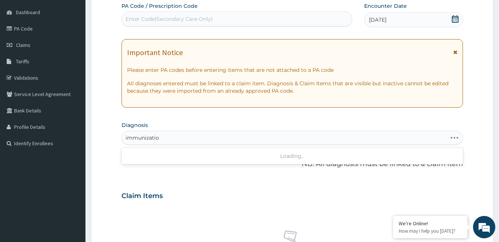
type input "immunization"
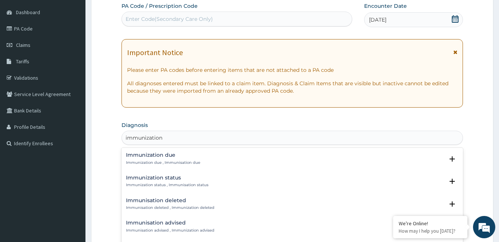
click at [164, 161] on p "Immunization due , Immunisation due" at bounding box center [163, 162] width 74 height 5
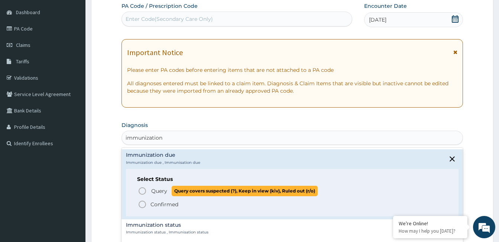
click at [140, 191] on icon "status option query" at bounding box center [142, 190] width 9 height 9
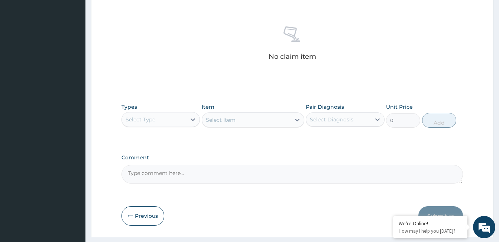
scroll to position [292, 0]
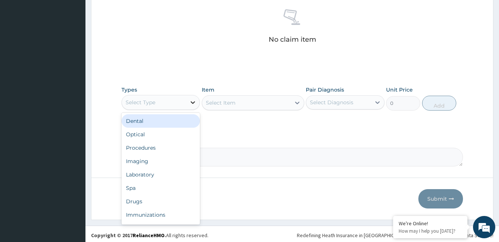
click at [194, 102] on icon at bounding box center [193, 102] width 4 height 3
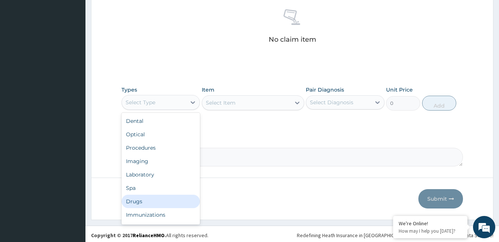
click at [170, 196] on div "Drugs" at bounding box center [161, 200] width 78 height 13
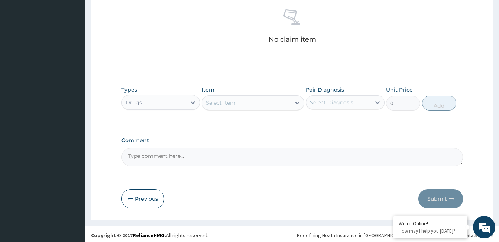
click at [244, 105] on div "Select Item" at bounding box center [246, 103] width 88 height 12
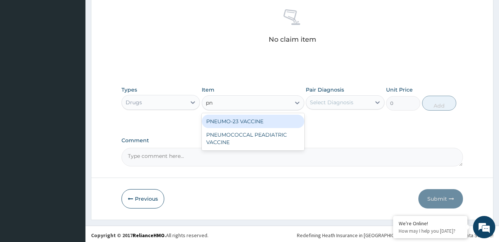
type input "pne"
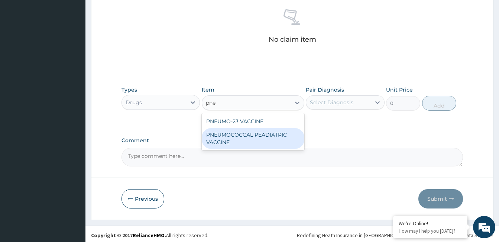
click at [252, 137] on div "PNEUMOCOCCAL PEADIATRIC VACCINE" at bounding box center [253, 138] width 103 height 21
type input "3500"
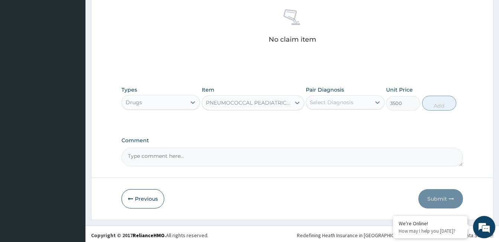
click at [346, 99] on div "Select Diagnosis" at bounding box center [332, 102] width 44 height 7
click at [344, 120] on label "Immunization due" at bounding box center [342, 120] width 49 height 7
checkbox input "true"
click at [437, 103] on button "Add" at bounding box center [439, 103] width 34 height 15
type input "0"
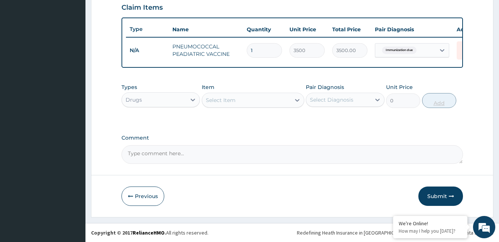
scroll to position [265, 0]
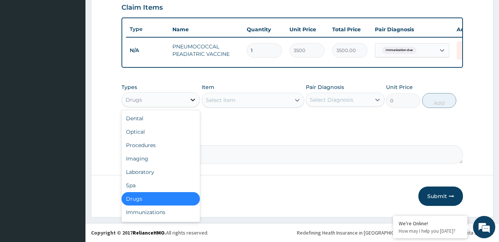
click at [191, 98] on icon at bounding box center [192, 99] width 7 height 7
click at [170, 145] on div "Procedures" at bounding box center [161, 144] width 78 height 13
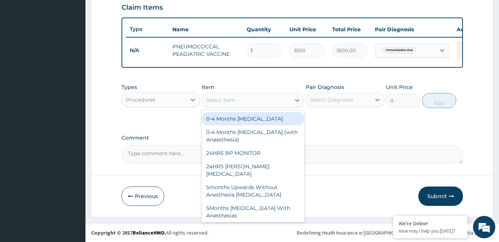
click at [235, 102] on div "Select Item" at bounding box center [221, 99] width 30 height 7
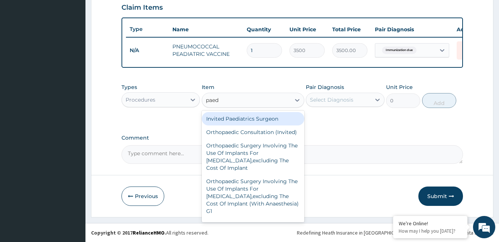
type input "paedi"
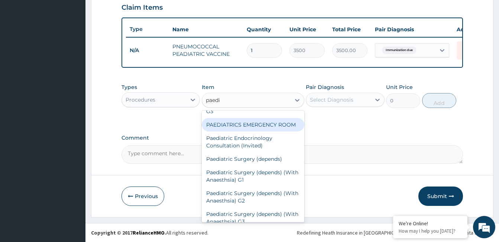
scroll to position [223, 0]
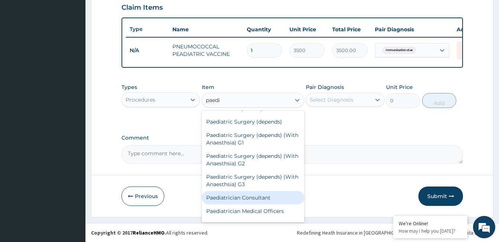
click at [252, 191] on div "Paediatrician Consultant" at bounding box center [253, 197] width 103 height 13
type input "15000"
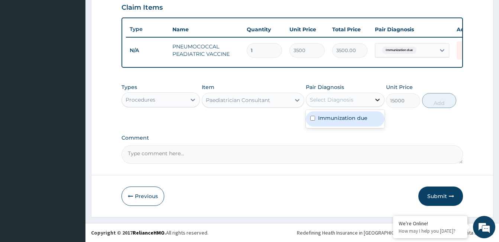
click at [377, 99] on icon at bounding box center [377, 99] width 7 height 7
click at [372, 120] on div "Immunization due" at bounding box center [345, 118] width 78 height 15
checkbox input "true"
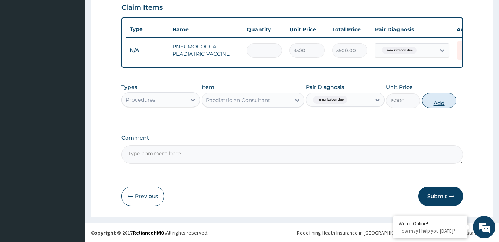
click at [435, 101] on button "Add" at bounding box center [439, 100] width 34 height 15
type input "0"
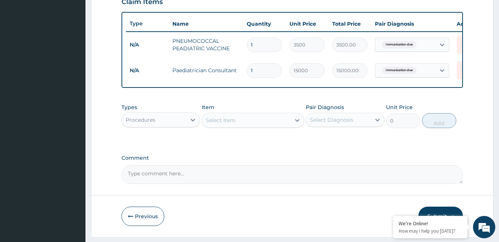
click at [235, 181] on textarea "Comment" at bounding box center [293, 174] width 342 height 19
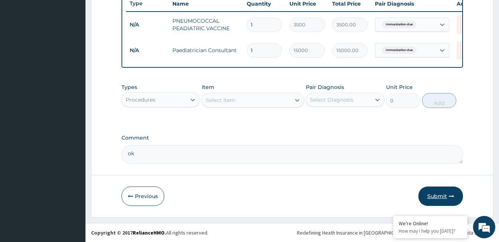
type textarea "ok"
click at [447, 197] on button "Submit" at bounding box center [441, 195] width 45 height 19
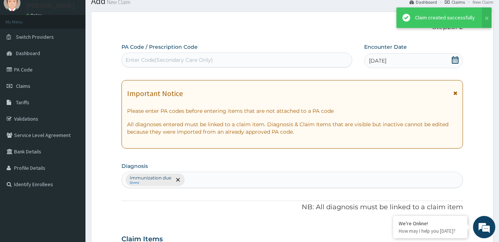
scroll to position [290, 0]
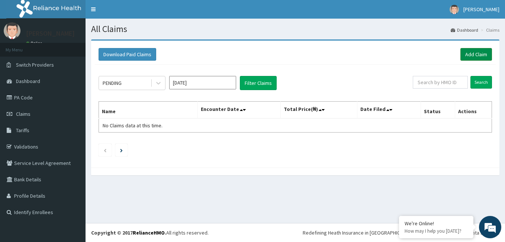
click at [469, 54] on link "Add Claim" at bounding box center [476, 54] width 32 height 13
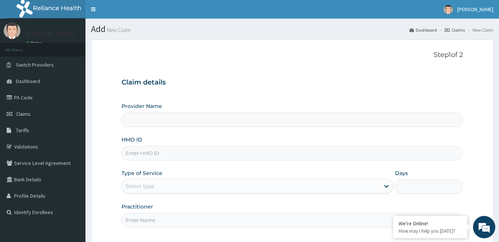
click at [175, 122] on input "Provider Name" at bounding box center [293, 119] width 342 height 15
type input "[GEOGRAPHIC_DATA]"
click at [165, 147] on input "HMO ID" at bounding box center [293, 153] width 342 height 15
type input "lsr/10001/a"
click at [181, 183] on div "Select type" at bounding box center [251, 186] width 258 height 12
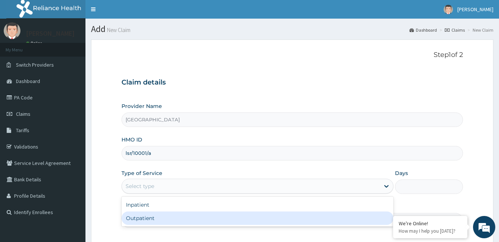
click at [171, 218] on div "Outpatient" at bounding box center [258, 217] width 272 height 13
type input "1"
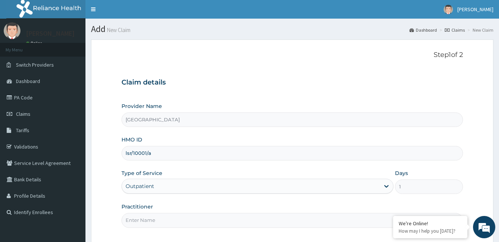
click at [171, 217] on input "Practitioner" at bounding box center [293, 220] width 342 height 15
paste input "MARYAM AUDU BAKO"
click at [124, 221] on input "MARYAM AUDU BAKO" at bounding box center [293, 220] width 342 height 15
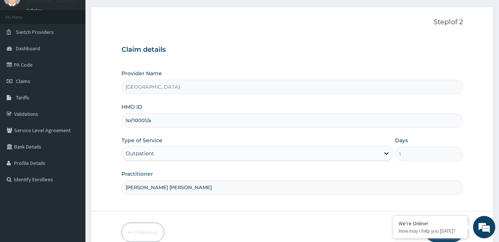
scroll to position [69, 0]
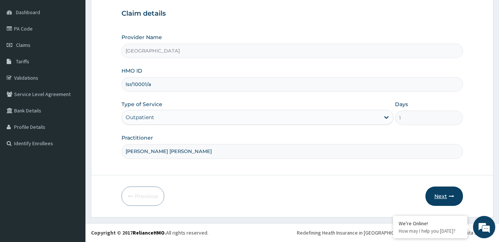
type input "Dr. MARYAM AUDU BAKO"
click at [438, 194] on button "Next" at bounding box center [445, 195] width 38 height 19
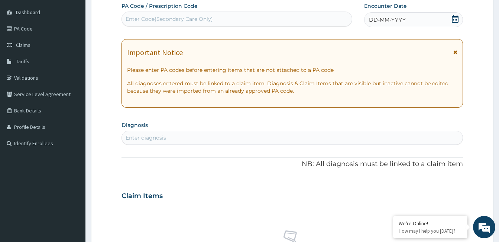
click at [410, 17] on div "DD-MM-YYYY" at bounding box center [413, 19] width 99 height 15
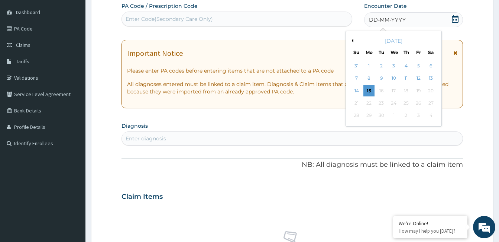
click at [353, 38] on div "[DATE]" at bounding box center [394, 40] width 90 height 7
click at [352, 40] on button "Previous Month" at bounding box center [352, 41] width 4 height 4
click at [408, 102] on div "24" at bounding box center [406, 102] width 11 height 11
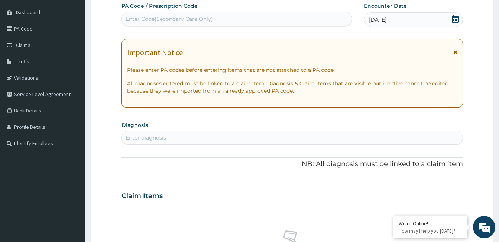
click at [190, 137] on div "Enter diagnosis" at bounding box center [292, 138] width 341 height 12
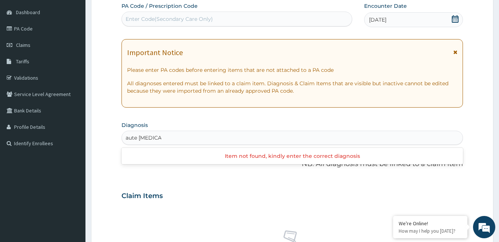
click at [129, 138] on input "aute vaginitis" at bounding box center [144, 137] width 36 height 7
type input "acute vaginitis"
click at [175, 137] on div "acute vaginitis" at bounding box center [284, 138] width 325 height 12
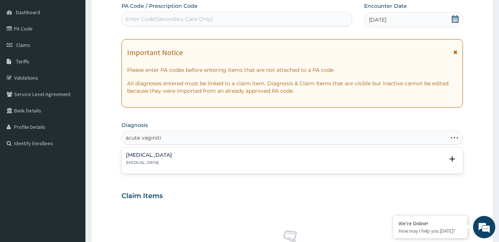
type input "acute vaginitis"
click at [143, 152] on h4 "Acute vaginitis" at bounding box center [149, 155] width 46 height 6
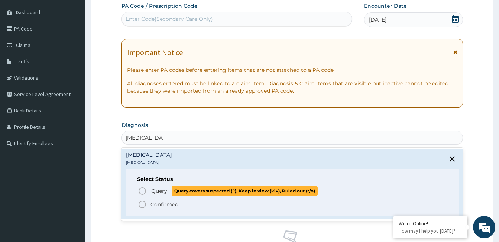
click at [144, 190] on icon "status option query" at bounding box center [142, 190] width 9 height 9
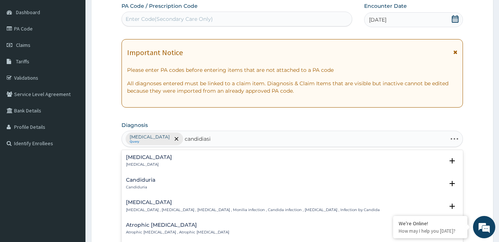
type input "candidiasis"
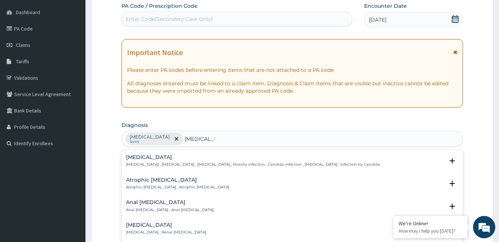
click at [133, 158] on h4 "Candidiasis" at bounding box center [253, 157] width 254 height 6
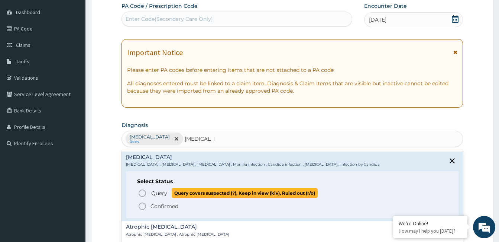
click at [142, 193] on icon "status option query" at bounding box center [142, 193] width 9 height 9
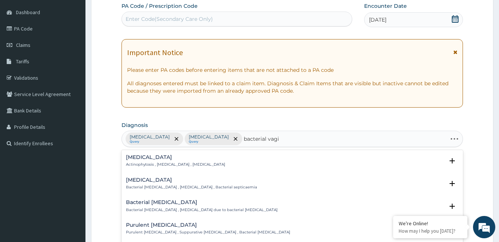
type input "bacterial vagin"
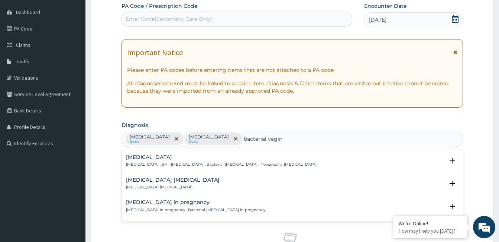
click at [145, 162] on p "Bacterial vaginosis , BV - Bacterial vaginosis , Bacterial vaginitis , Nonspeci…" at bounding box center [221, 164] width 191 height 5
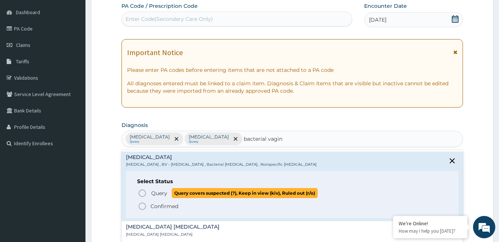
click at [147, 192] on span "Query Query covers suspected (?), Keep in view (kiv), Ruled out (r/o)" at bounding box center [293, 193] width 310 height 10
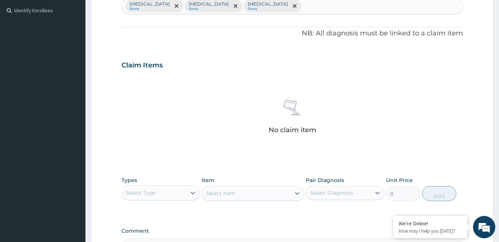
scroll to position [218, 0]
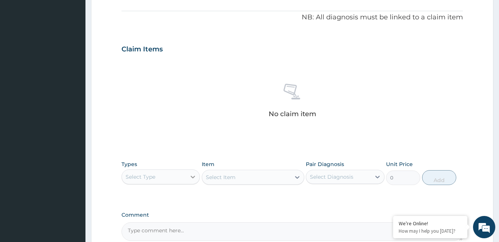
click at [193, 178] on icon at bounding box center [193, 176] width 4 height 3
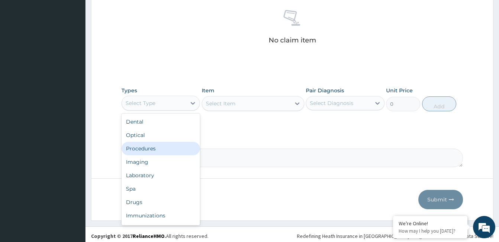
scroll to position [292, 0]
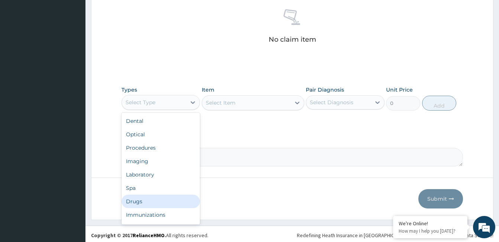
click at [179, 204] on div "Drugs" at bounding box center [161, 200] width 78 height 13
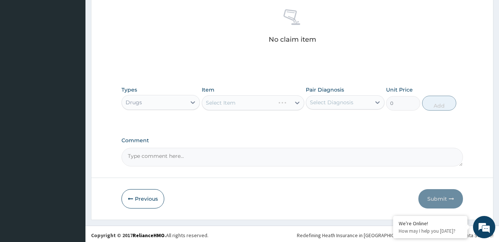
click at [235, 106] on div "Select Item" at bounding box center [253, 102] width 103 height 15
click at [235, 106] on div "Select Item" at bounding box center [221, 102] width 30 height 7
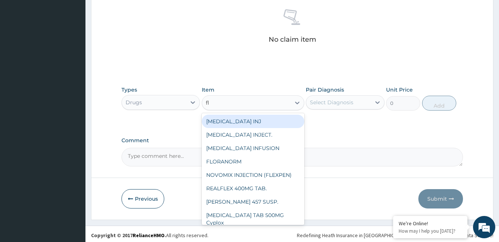
type input "fla"
click at [253, 119] on div "FLAGYL 400MG TAB" at bounding box center [253, 121] width 103 height 13
type input "100"
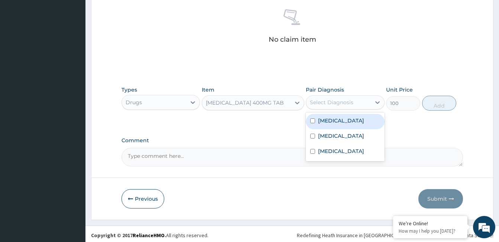
click at [328, 104] on div "Select Diagnosis" at bounding box center [332, 102] width 44 height 7
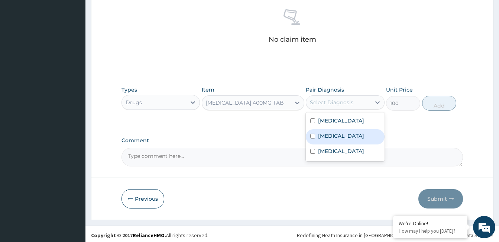
click at [337, 139] on div "Candidiasis" at bounding box center [345, 136] width 78 height 15
checkbox input "true"
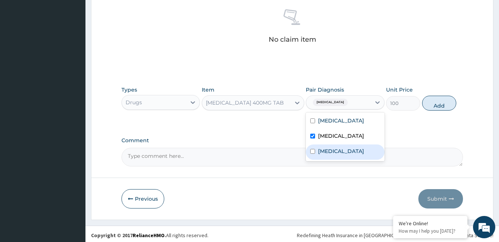
click at [339, 155] on div "Bacterial vaginosis" at bounding box center [345, 151] width 78 height 15
checkbox input "true"
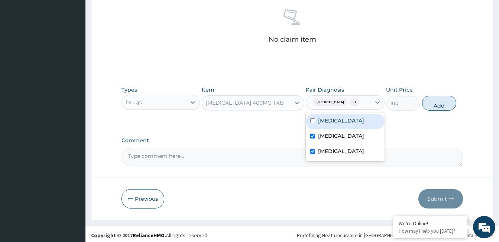
click at [336, 121] on label "Acute vaginitis" at bounding box center [341, 120] width 46 height 7
checkbox input "true"
click at [437, 107] on button "Add" at bounding box center [439, 103] width 34 height 15
type input "0"
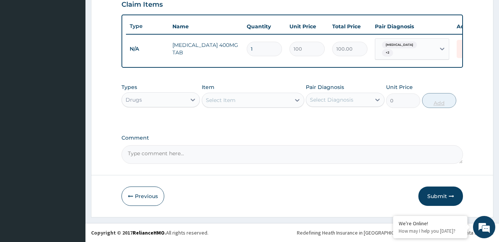
scroll to position [265, 0]
type input "15"
type input "1500.00"
type input "15"
click at [223, 100] on div "Select Item" at bounding box center [221, 99] width 30 height 7
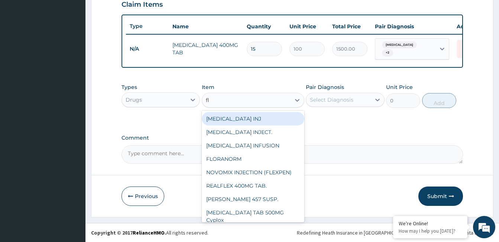
type input "flu"
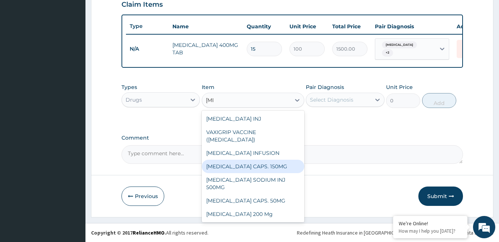
click at [283, 171] on div "FLUCONAZOLE CAPS. 150MG" at bounding box center [253, 166] width 103 height 13
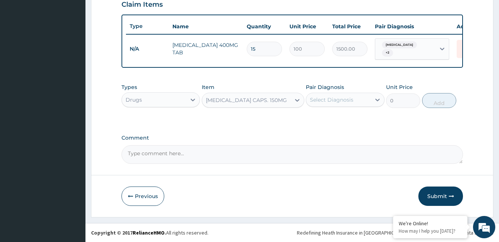
type input "500"
click at [337, 99] on div "Select Diagnosis" at bounding box center [332, 99] width 44 height 7
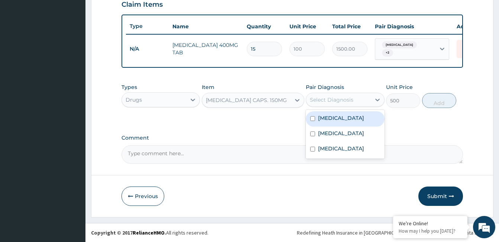
click at [336, 123] on div "Acute vaginitis" at bounding box center [345, 118] width 78 height 15
checkbox input "true"
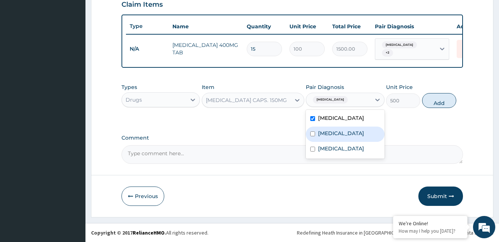
click at [336, 135] on label "Candidiasis" at bounding box center [341, 132] width 46 height 7
checkbox input "true"
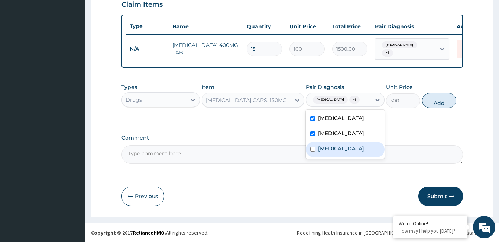
click at [341, 146] on label "Bacterial vaginosis" at bounding box center [341, 148] width 46 height 7
checkbox input "true"
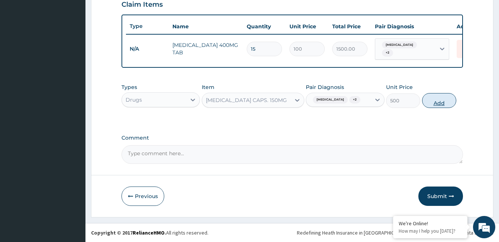
click at [438, 102] on button "Add" at bounding box center [439, 100] width 34 height 15
type input "0"
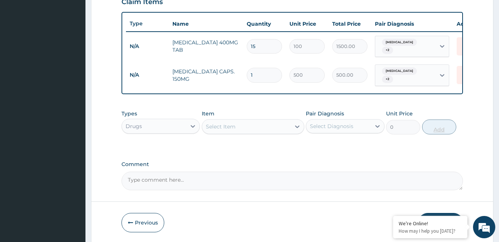
type input "0.00"
type input "4"
type input "2000.00"
type input "4"
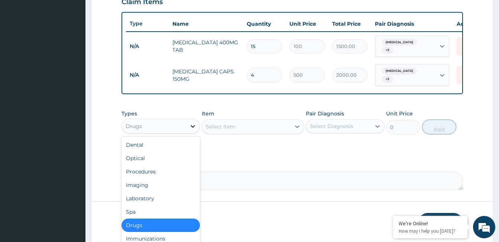
click at [194, 124] on icon at bounding box center [192, 125] width 7 height 7
click at [178, 173] on div "Procedures" at bounding box center [161, 171] width 78 height 13
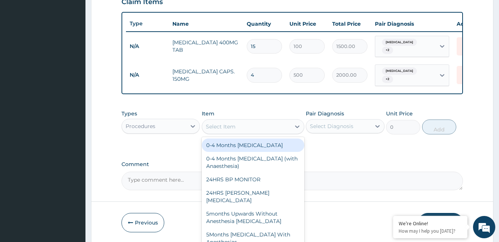
click at [247, 126] on div "Select Item" at bounding box center [246, 126] width 88 height 12
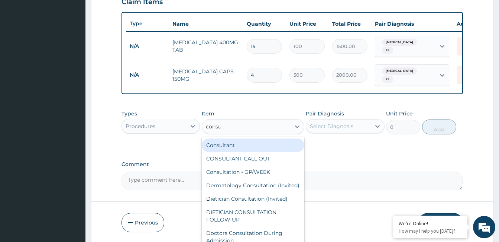
type input "consult"
click at [249, 143] on div "Consultant" at bounding box center [253, 144] width 103 height 13
type input "20000"
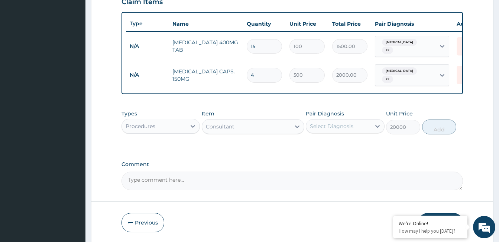
click at [323, 129] on div "Select Diagnosis" at bounding box center [338, 126] width 64 height 12
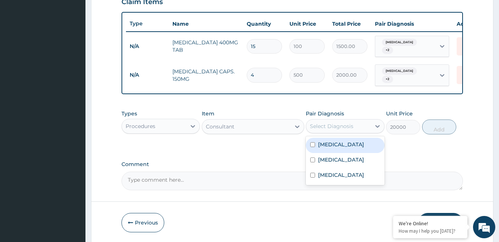
click at [328, 146] on label "Acute vaginitis" at bounding box center [341, 144] width 46 height 7
checkbox input "true"
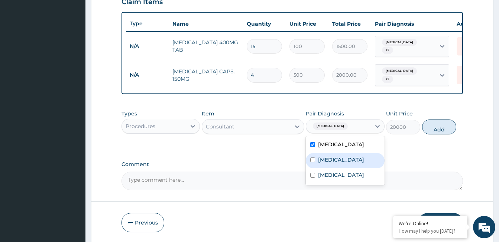
click at [331, 157] on label "Candidiasis" at bounding box center [341, 159] width 46 height 7
checkbox input "true"
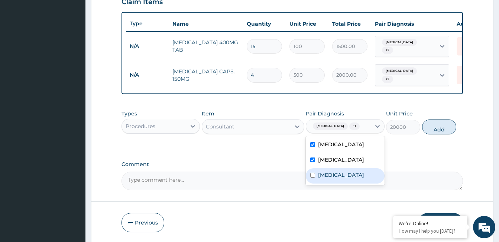
click at [336, 171] on label "Bacterial vaginosis" at bounding box center [341, 174] width 46 height 7
checkbox input "true"
click at [431, 130] on button "Add" at bounding box center [439, 126] width 34 height 15
type input "0"
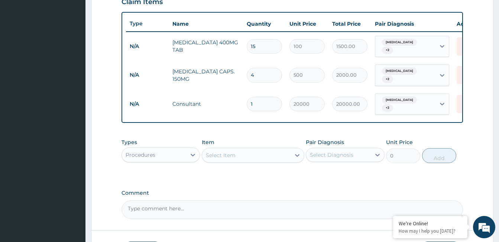
click at [210, 212] on textarea "Comment" at bounding box center [293, 209] width 342 height 19
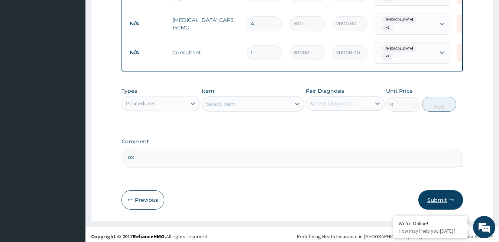
type textarea "ok"
click at [448, 199] on button "Submit" at bounding box center [441, 199] width 45 height 19
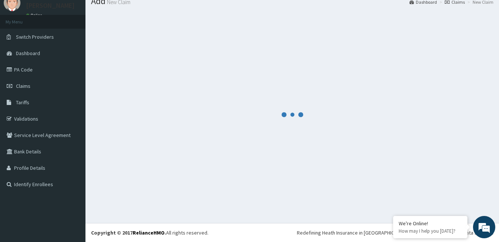
scroll to position [316, 0]
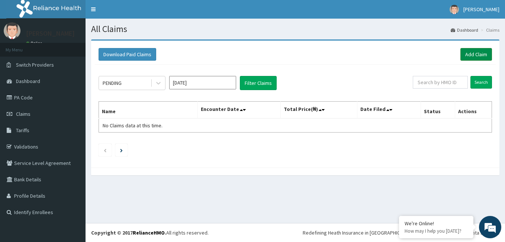
click at [473, 54] on link "Add Claim" at bounding box center [476, 54] width 32 height 13
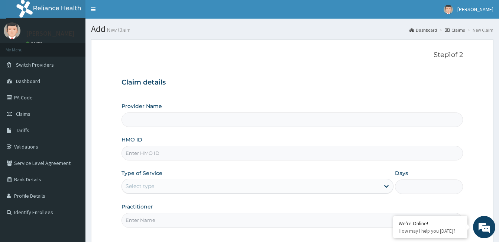
type input "[GEOGRAPHIC_DATA]"
click at [181, 153] on input "HMO ID" at bounding box center [293, 153] width 342 height 15
type input "enp/11601/e"
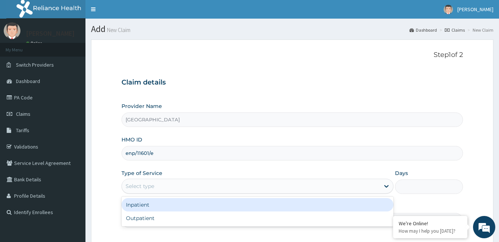
click at [175, 186] on div "Select type" at bounding box center [251, 186] width 258 height 12
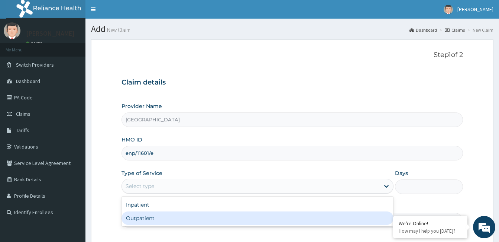
click at [156, 219] on div "Outpatient" at bounding box center [258, 217] width 272 height 13
type input "1"
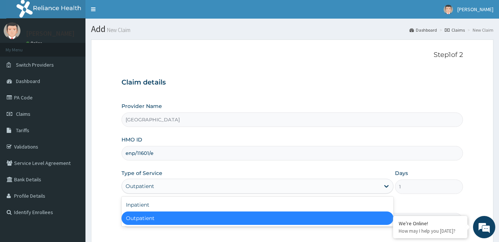
click at [175, 188] on div "Outpatient" at bounding box center [251, 186] width 258 height 12
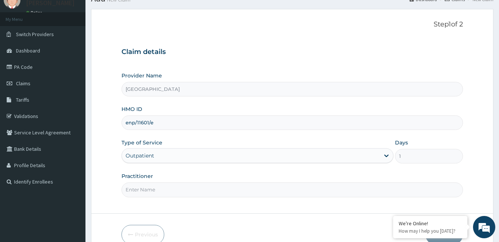
scroll to position [69, 0]
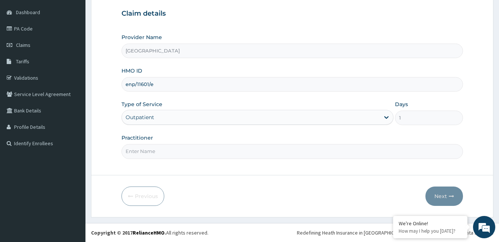
click at [168, 152] on input "Practitioner" at bounding box center [293, 151] width 342 height 15
paste input "[PERSON_NAME]"
click at [125, 152] on input "[PERSON_NAME]" at bounding box center [293, 151] width 342 height 15
type input "[PERSON_NAME]"
click at [447, 198] on button "Next" at bounding box center [445, 195] width 38 height 19
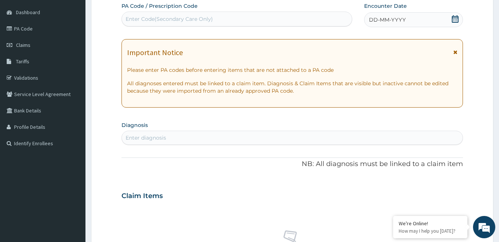
click at [427, 22] on div "DD-MM-YYYY" at bounding box center [413, 19] width 99 height 15
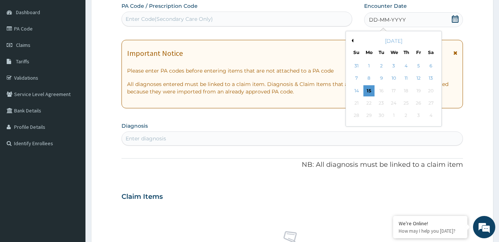
click at [352, 39] on button "Previous Month" at bounding box center [352, 41] width 4 height 4
click at [395, 116] on div "30" at bounding box center [393, 115] width 11 height 11
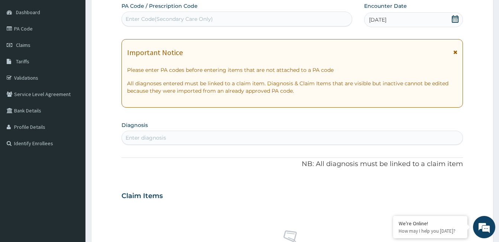
click at [210, 141] on div "Enter diagnosis" at bounding box center [292, 138] width 341 height 12
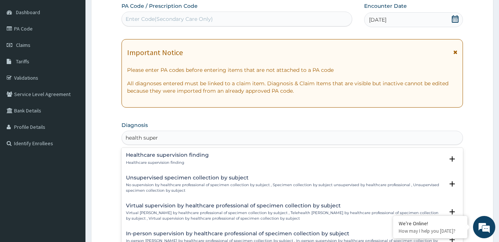
type input "health superv"
click at [181, 155] on h4 "Healthcare supervision finding" at bounding box center [167, 155] width 83 height 6
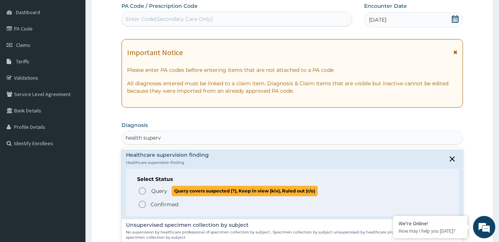
click at [144, 191] on icon "status option query" at bounding box center [142, 190] width 9 height 9
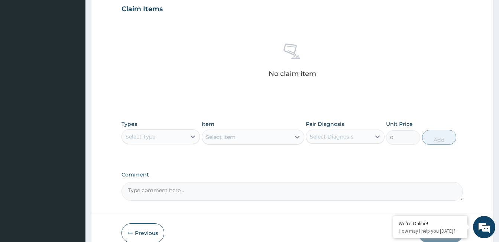
scroll to position [294, 0]
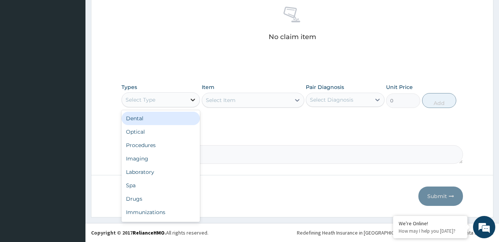
click at [193, 99] on icon at bounding box center [192, 99] width 7 height 7
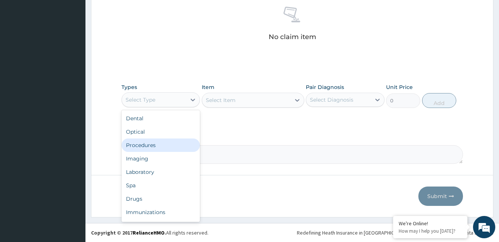
click at [172, 145] on div "Procedures" at bounding box center [161, 144] width 78 height 13
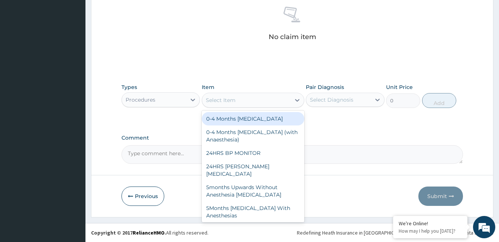
click at [254, 100] on div "Select Item" at bounding box center [246, 100] width 88 height 12
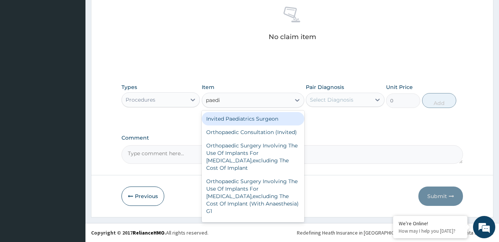
type input "paedia"
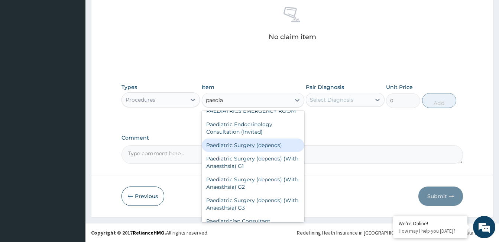
scroll to position [62, 0]
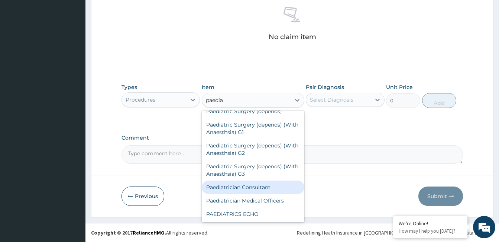
click at [270, 187] on div "Paediatrician Consultant" at bounding box center [253, 186] width 103 height 13
type input "15000"
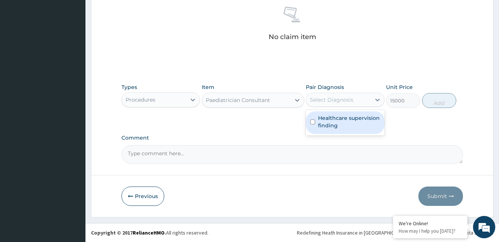
click at [349, 101] on div "Select Diagnosis" at bounding box center [332, 99] width 44 height 7
click at [349, 116] on label "Healthcare supervision finding" at bounding box center [349, 121] width 62 height 15
checkbox input "true"
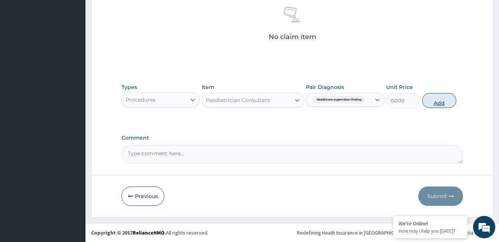
click at [433, 102] on button "Add" at bounding box center [439, 100] width 34 height 15
type input "0"
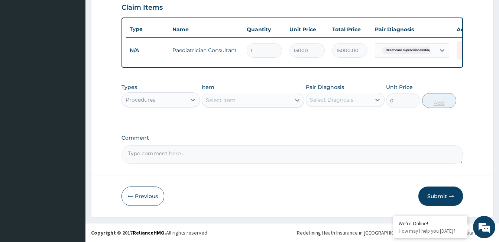
scroll to position [265, 0]
click at [175, 155] on textarea "Comment" at bounding box center [293, 154] width 342 height 19
type textarea "ok"
click at [454, 199] on button "Submit" at bounding box center [441, 195] width 45 height 19
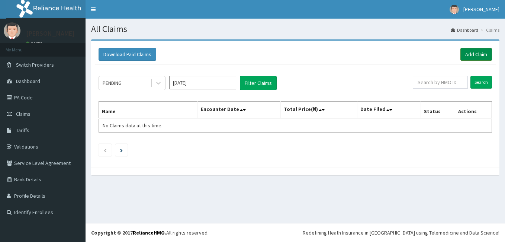
click at [473, 55] on link "Add Claim" at bounding box center [476, 54] width 32 height 13
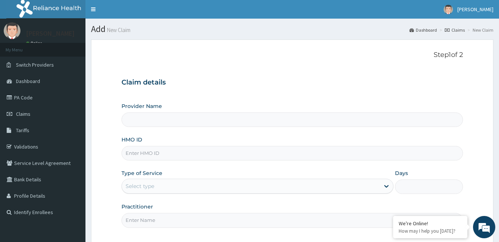
type input "[GEOGRAPHIC_DATA]"
click at [172, 153] on input "HMO ID" at bounding box center [293, 153] width 342 height 15
type input "enp/11601/e"
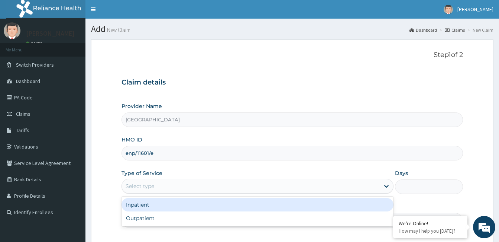
click at [168, 186] on div "Select type" at bounding box center [251, 186] width 258 height 12
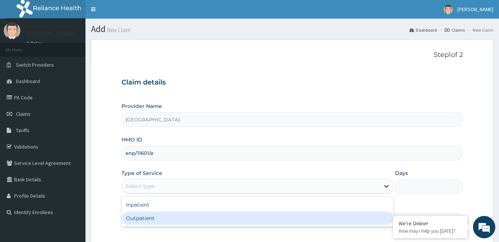
click at [158, 216] on div "Outpatient" at bounding box center [258, 217] width 272 height 13
type input "1"
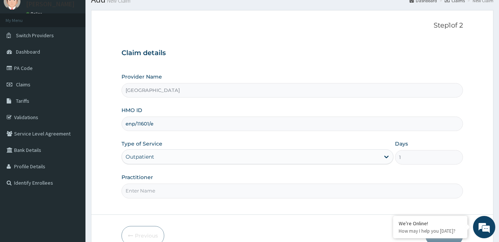
scroll to position [69, 0]
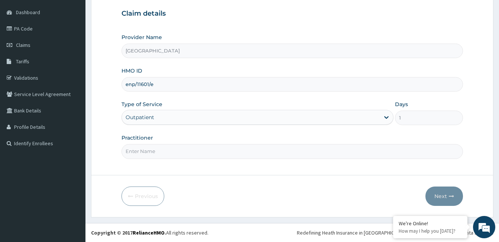
click at [175, 151] on input "Practitioner" at bounding box center [293, 151] width 342 height 15
paste input "FATIMA YUSUF"
click at [125, 152] on input "FATIMA YUSUF" at bounding box center [293, 151] width 342 height 15
type input "Dr. FATIMA YUSUF"
click at [442, 191] on button "Next" at bounding box center [445, 195] width 38 height 19
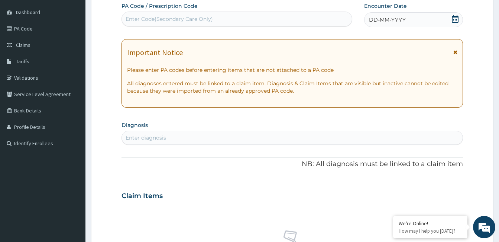
click at [410, 21] on div "DD-MM-YYYY" at bounding box center [413, 19] width 99 height 15
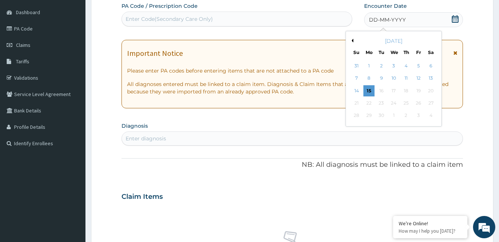
click at [352, 39] on button "Previous Month" at bounding box center [352, 41] width 4 height 4
click at [434, 77] on div "12" at bounding box center [430, 78] width 11 height 11
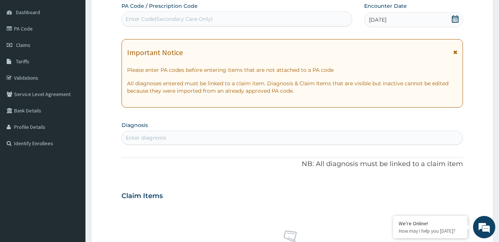
click at [192, 137] on div "Enter diagnosis" at bounding box center [292, 138] width 341 height 12
type input "[MEDICAL_DATA]"
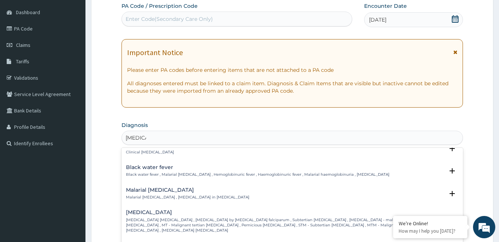
scroll to position [260, 0]
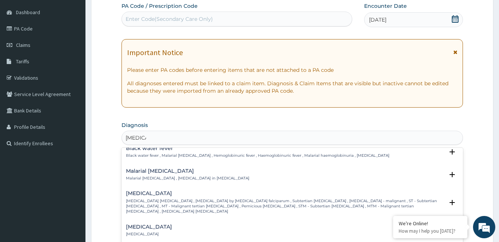
click at [167, 198] on p "[MEDICAL_DATA] [MEDICAL_DATA] , [MEDICAL_DATA] by [MEDICAL_DATA] falciparum , S…" at bounding box center [285, 206] width 318 height 16
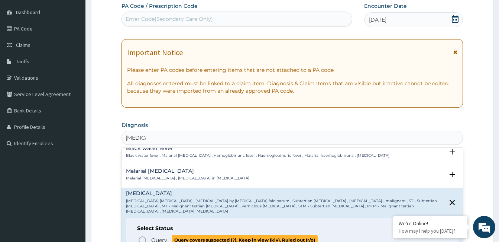
click at [144, 235] on icon "status option query" at bounding box center [142, 239] width 9 height 9
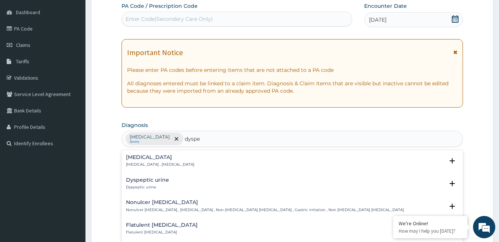
type input "dyspep"
click at [144, 158] on h4 "Indigestion" at bounding box center [160, 157] width 68 height 6
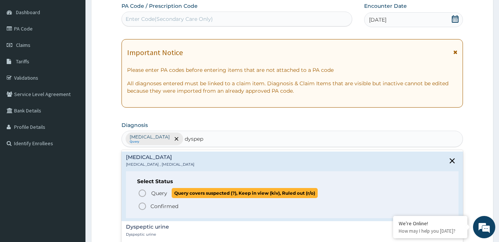
click at [144, 193] on icon "status option query" at bounding box center [142, 193] width 9 height 9
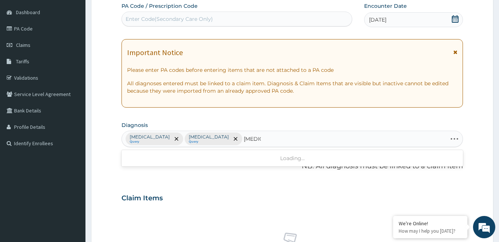
type input "typhoid"
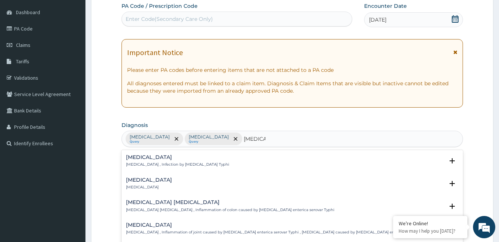
click at [172, 159] on h4 "Typhoid fever" at bounding box center [177, 157] width 103 height 6
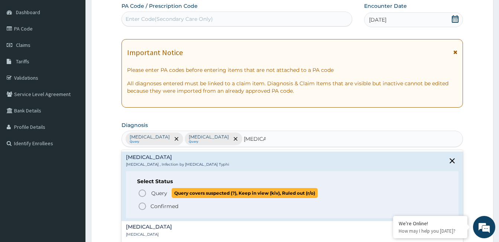
click at [142, 190] on circle "status option query" at bounding box center [142, 193] width 7 height 7
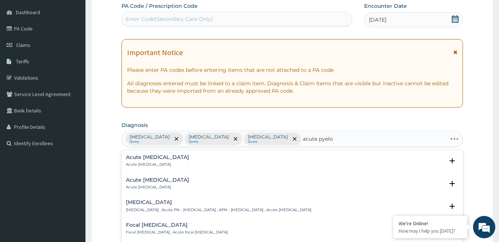
type input "acute pyelon"
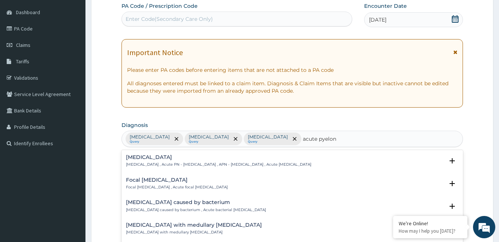
click at [155, 159] on h4 "Acute pyelonephritis" at bounding box center [219, 157] width 186 height 6
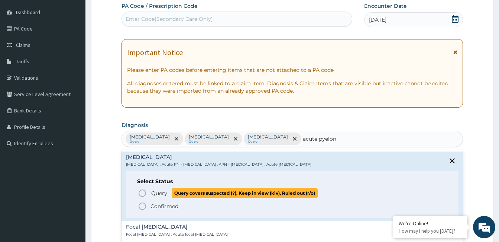
click at [144, 195] on icon "status option query" at bounding box center [142, 193] width 9 height 9
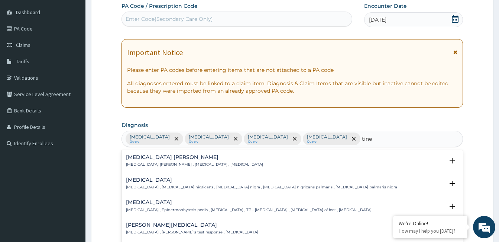
type input "tinea"
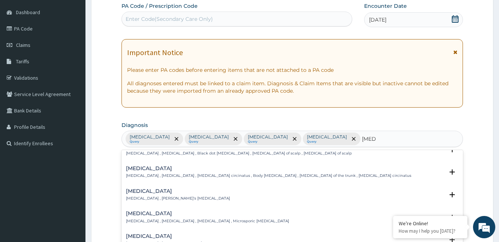
scroll to position [223, 0]
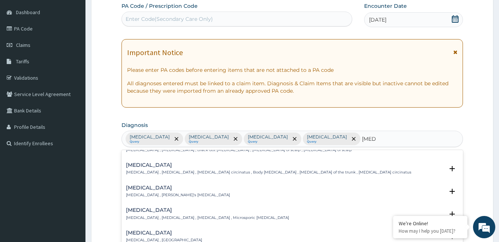
click at [172, 170] on p "Tinea corporis , Tinea circinata , Herpes circinatus , Body tinea , Dermatophyt…" at bounding box center [269, 172] width 286 height 5
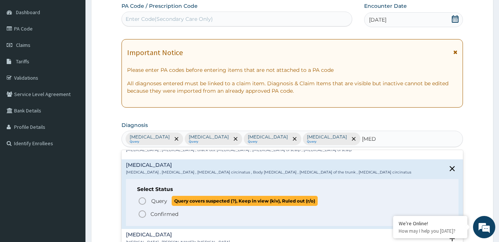
click at [140, 197] on circle "status option query" at bounding box center [142, 200] width 7 height 7
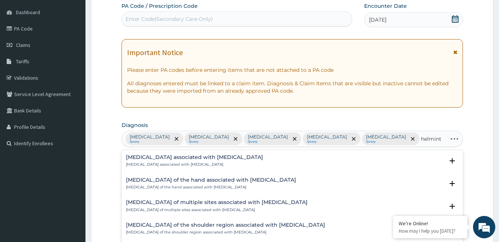
type input "helminth"
click at [168, 157] on h4 "Arthropathy associated with helminthiasis" at bounding box center [194, 157] width 137 height 6
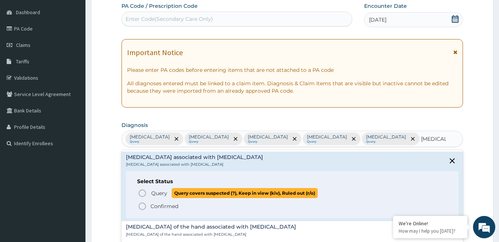
click at [142, 193] on icon "status option query" at bounding box center [142, 193] width 9 height 9
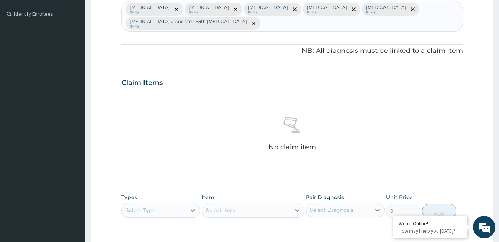
scroll to position [218, 0]
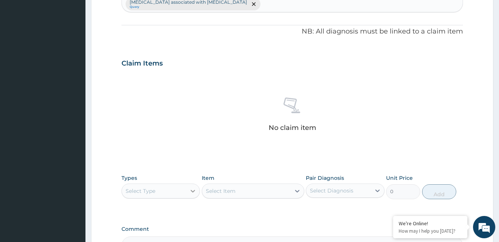
click at [194, 192] on icon at bounding box center [192, 190] width 7 height 7
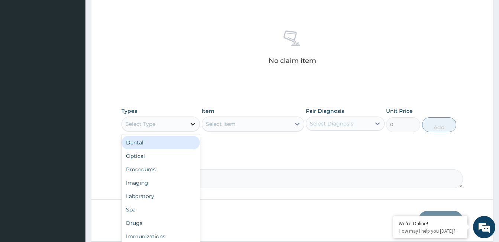
scroll to position [309, 0]
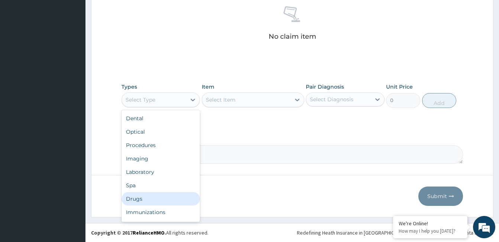
click at [162, 196] on div "Drugs" at bounding box center [161, 198] width 78 height 13
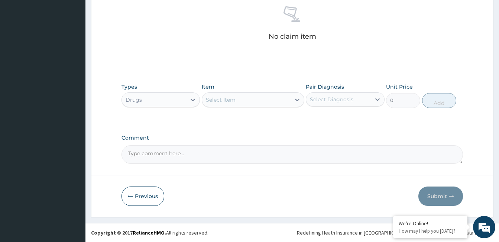
click at [245, 104] on div "Select Item" at bounding box center [246, 100] width 88 height 12
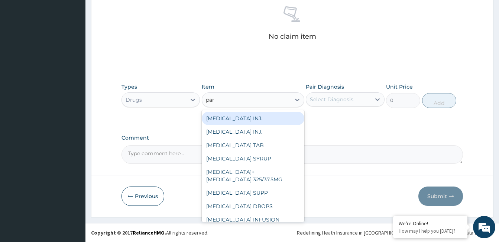
type input "para"
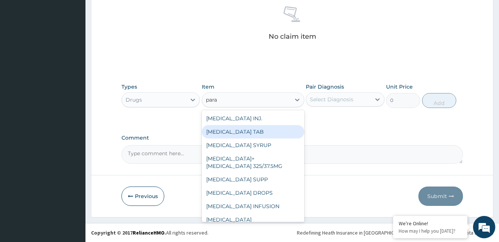
click at [243, 131] on div "[MEDICAL_DATA] TAB" at bounding box center [253, 131] width 103 height 13
type input "20"
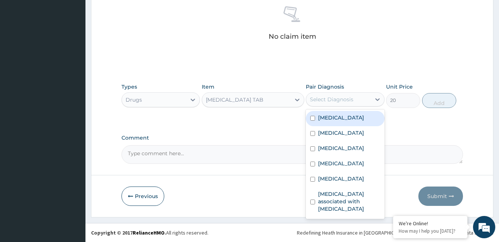
click at [343, 96] on div "Select Diagnosis" at bounding box center [332, 99] width 44 height 7
click at [342, 121] on label "[MEDICAL_DATA]" at bounding box center [341, 117] width 46 height 7
checkbox input "true"
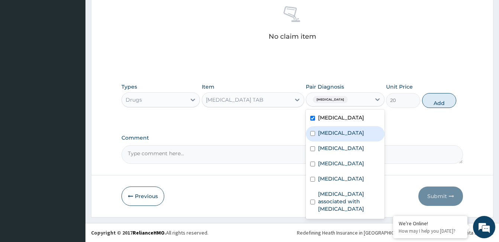
click at [341, 132] on label "Indigestion" at bounding box center [341, 132] width 46 height 7
checkbox input "true"
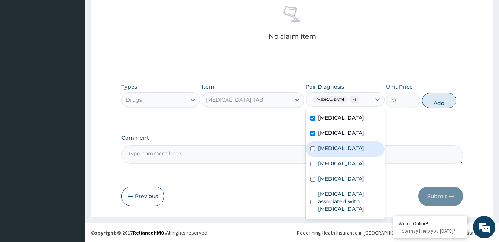
click at [347, 145] on label "[MEDICAL_DATA]" at bounding box center [341, 147] width 46 height 7
checkbox input "true"
click at [431, 102] on button "Add" at bounding box center [439, 100] width 34 height 15
type input "0"
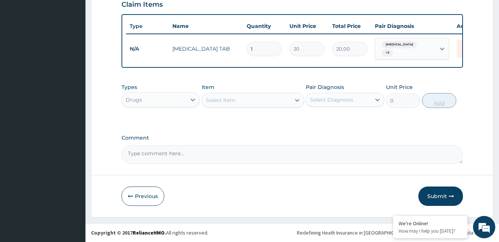
scroll to position [282, 0]
type input "0.00"
type input "9"
type input "180.00"
type input "9"
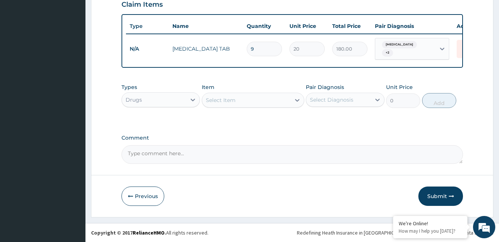
click at [260, 100] on div "Select Item" at bounding box center [246, 100] width 88 height 12
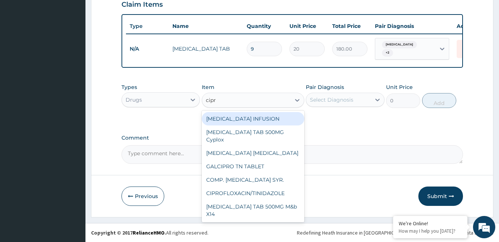
type input "cipro"
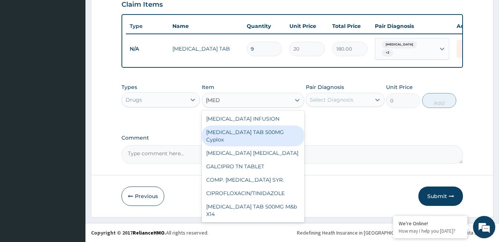
click at [267, 129] on div "[MEDICAL_DATA] TAB 500MG Cyplox" at bounding box center [253, 135] width 103 height 21
type input "400"
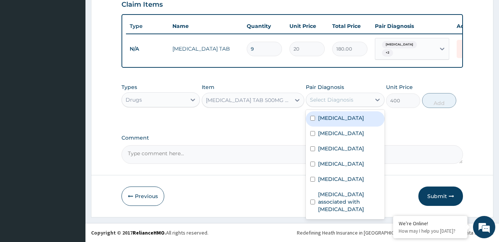
click at [336, 102] on div "Select Diagnosis" at bounding box center [332, 99] width 44 height 7
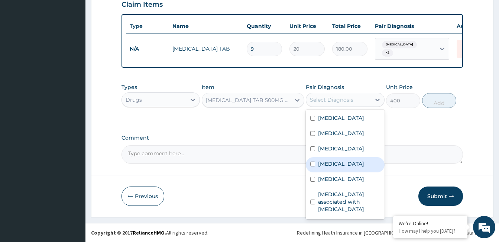
click at [358, 165] on label "Acute pyelonephritis" at bounding box center [341, 163] width 46 height 7
checkbox input "true"
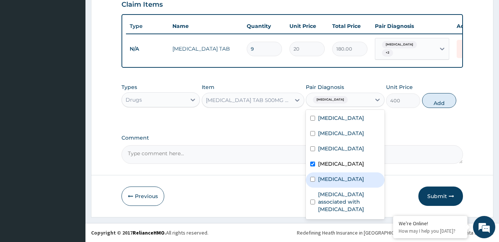
click at [351, 175] on label "Tinea corporis" at bounding box center [341, 178] width 46 height 7
checkbox input "true"
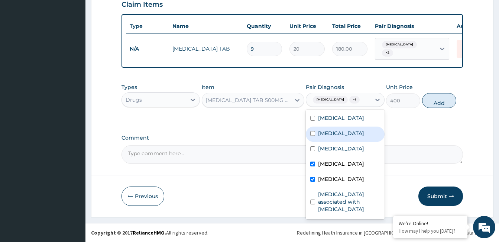
click at [338, 137] on label "Indigestion" at bounding box center [341, 132] width 46 height 7
checkbox input "true"
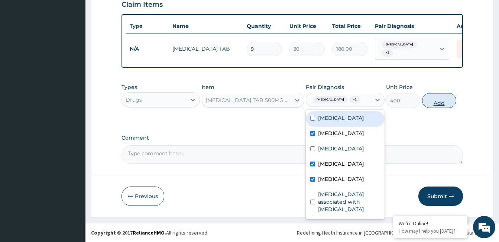
click at [428, 105] on button "Add" at bounding box center [439, 100] width 34 height 15
type input "0"
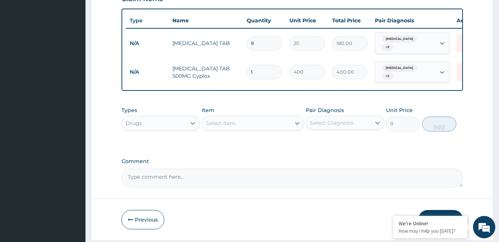
type input "14"
type input "5600.00"
type input "14"
click at [241, 128] on div "Select Item" at bounding box center [246, 123] width 88 height 12
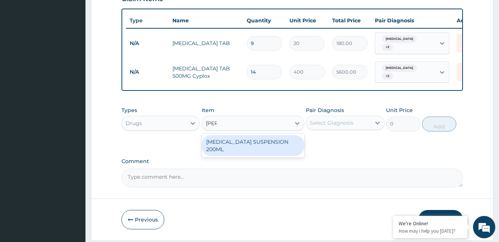
type input "rulox"
click at [249, 148] on div "[MEDICAL_DATA] SUSPENSION 200ML" at bounding box center [253, 145] width 103 height 21
type input "2500"
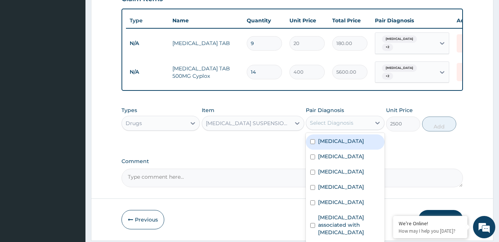
click at [340, 126] on div "Select Diagnosis" at bounding box center [332, 122] width 44 height 7
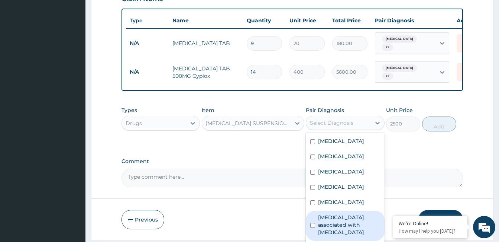
click at [351, 223] on label "Arthropathy associated with helminthiasis" at bounding box center [349, 224] width 62 height 22
checkbox input "true"
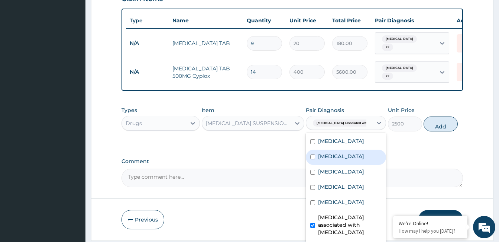
click at [345, 160] on label "Indigestion" at bounding box center [341, 155] width 46 height 7
checkbox input "true"
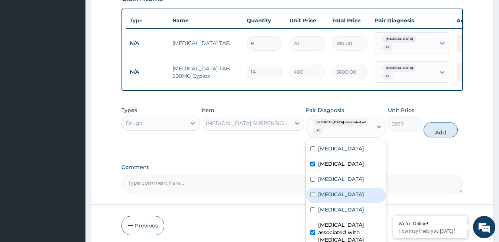
click at [352, 198] on label "Acute pyelonephritis" at bounding box center [341, 193] width 46 height 7
checkbox input "true"
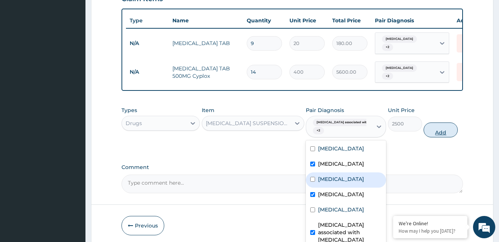
click at [433, 131] on button "Add" at bounding box center [441, 129] width 34 height 15
type input "0"
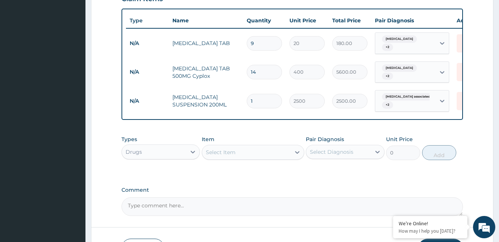
click at [235, 156] on div "Select Item" at bounding box center [221, 151] width 30 height 7
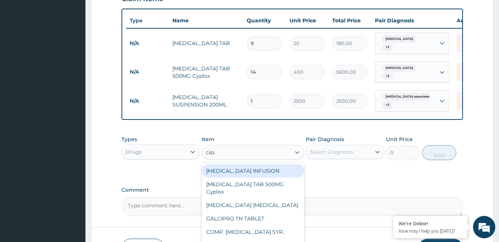
type input "cipro"
click at [245, 176] on div "CIPROFLOXACIN INFUSION" at bounding box center [253, 170] width 103 height 13
type input "2500"
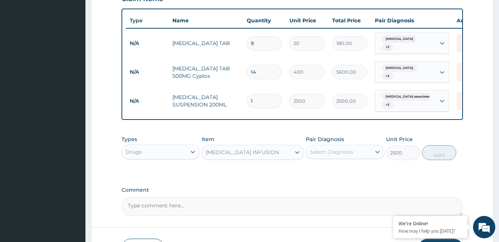
click at [367, 158] on div "Select Diagnosis" at bounding box center [338, 152] width 64 height 12
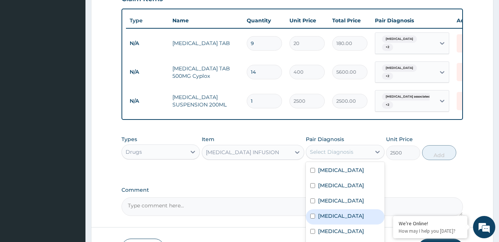
click at [355, 219] on label "Acute pyelonephritis" at bounding box center [341, 215] width 46 height 7
checkbox input "true"
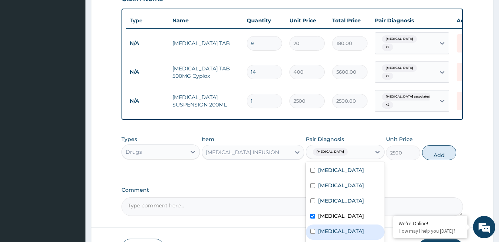
click at [355, 234] on label "Tinea corporis" at bounding box center [341, 230] width 46 height 7
checkbox input "true"
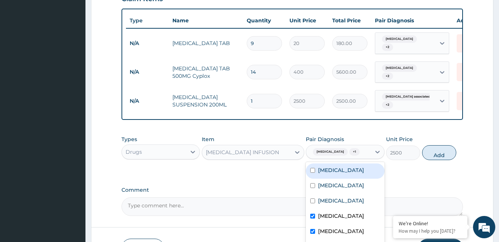
click at [357, 174] on label "[MEDICAL_DATA]" at bounding box center [341, 169] width 46 height 7
checkbox input "true"
click at [445, 160] on button "Add" at bounding box center [439, 152] width 34 height 15
type input "0"
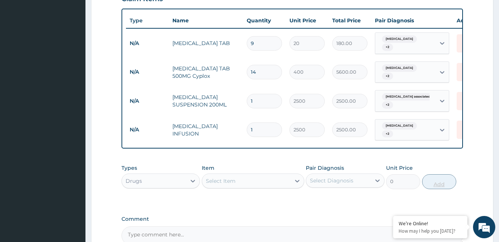
type input "0.00"
type input "4"
type input "10000.00"
type input "4"
click at [215, 184] on div "Select Item" at bounding box center [221, 180] width 30 height 7
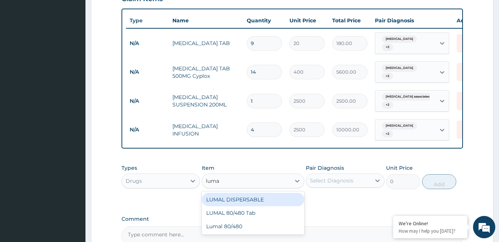
type input "lumal"
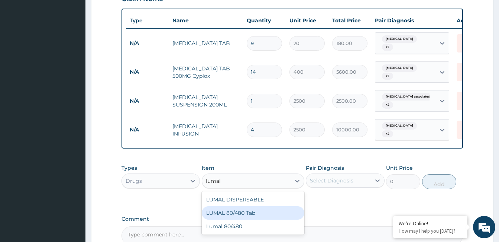
click at [227, 219] on div "LUMAL 80/480 Tab" at bounding box center [253, 212] width 103 height 13
type input "3000"
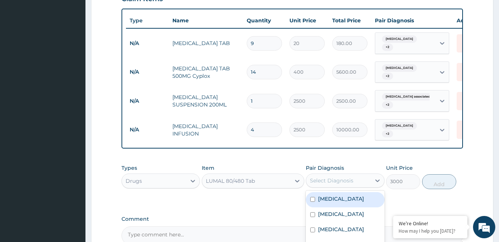
click at [342, 184] on div "Select Diagnosis" at bounding box center [332, 180] width 44 height 7
click at [351, 207] on div "[MEDICAL_DATA]" at bounding box center [345, 199] width 78 height 15
checkbox input "true"
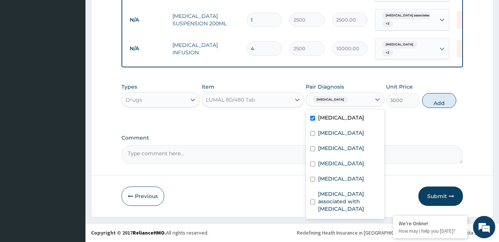
scroll to position [368, 0]
click at [345, 180] on label "Tinea corporis" at bounding box center [341, 178] width 46 height 7
checkbox input "true"
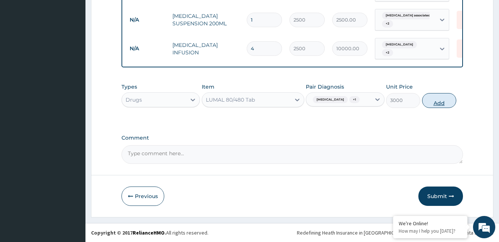
click at [434, 100] on button "Add" at bounding box center [439, 100] width 34 height 15
type input "0"
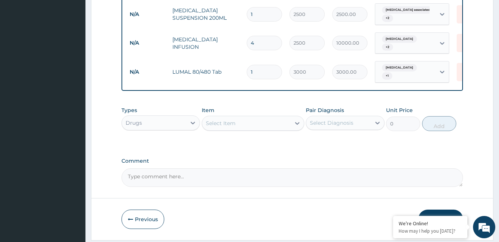
click at [247, 129] on div "Select Item" at bounding box center [246, 123] width 88 height 12
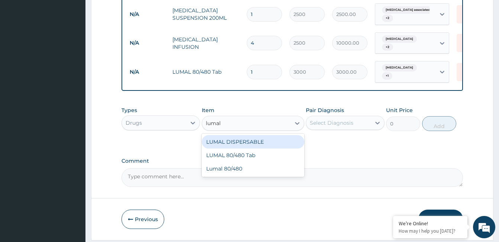
type input "lumal"
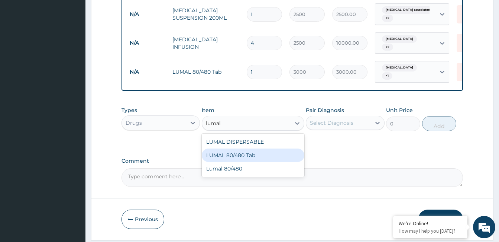
click at [238, 162] on div "LUMAL 80/480 Tab" at bounding box center [253, 154] width 103 height 13
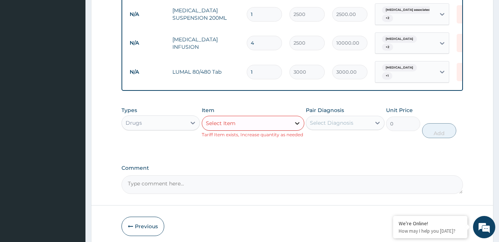
click at [297, 127] on icon at bounding box center [297, 122] width 7 height 7
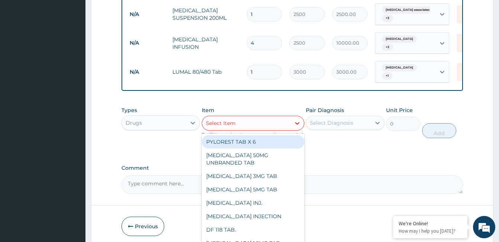
click at [247, 129] on div "Select Item" at bounding box center [246, 123] width 88 height 12
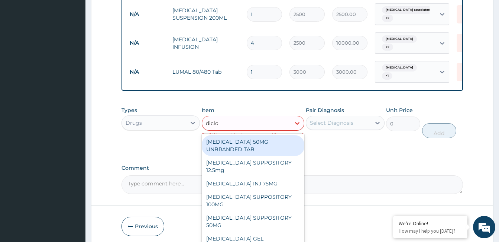
type input "diclof"
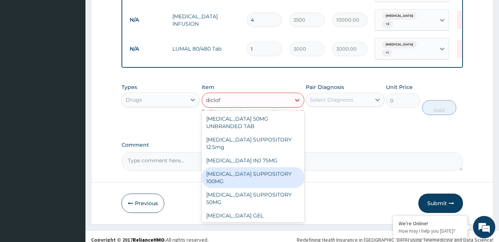
scroll to position [404, 0]
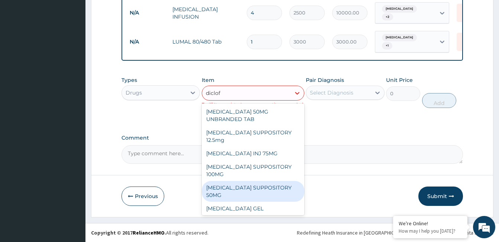
click at [248, 189] on div "DICLOFENAC SUPPOSITORY 50MG" at bounding box center [253, 191] width 103 height 21
type input "1700"
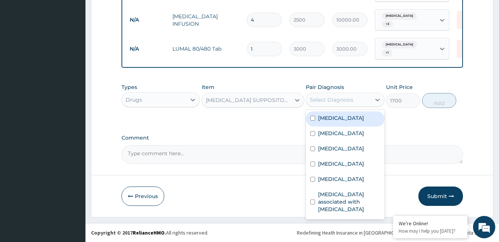
click at [324, 101] on div "Select Diagnosis" at bounding box center [332, 99] width 44 height 7
click at [347, 119] on label "[MEDICAL_DATA]" at bounding box center [341, 117] width 46 height 7
checkbox input "true"
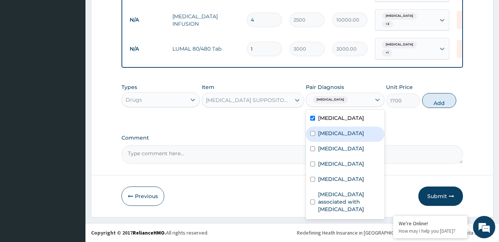
drag, startPoint x: 343, startPoint y: 131, endPoint x: 342, endPoint y: 144, distance: 13.0
click at [342, 131] on label "Indigestion" at bounding box center [341, 132] width 46 height 7
checkbox input "true"
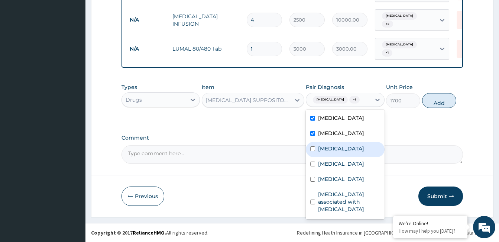
click at [342, 145] on label "[MEDICAL_DATA]" at bounding box center [341, 148] width 46 height 7
checkbox input "true"
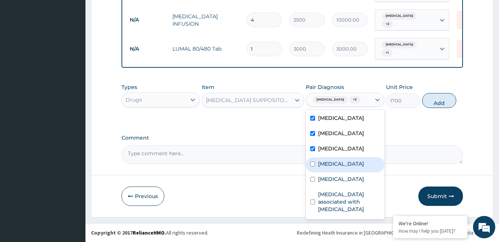
click at [342, 159] on div "Acute pyelonephritis" at bounding box center [345, 164] width 78 height 15
checkbox input "true"
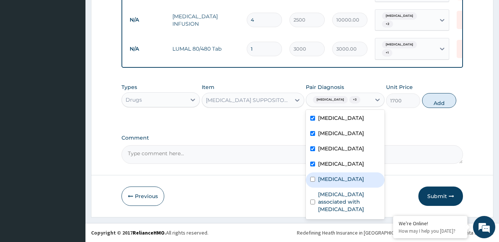
click at [340, 173] on div "Tinea corporis" at bounding box center [345, 179] width 78 height 15
checkbox input "true"
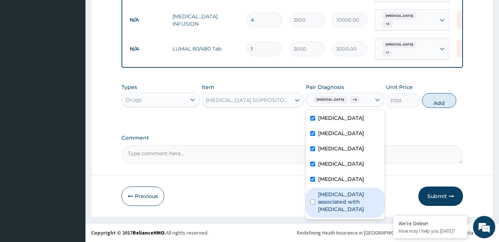
click at [341, 203] on label "Arthropathy associated with helminthiasis" at bounding box center [349, 201] width 62 height 22
checkbox input "true"
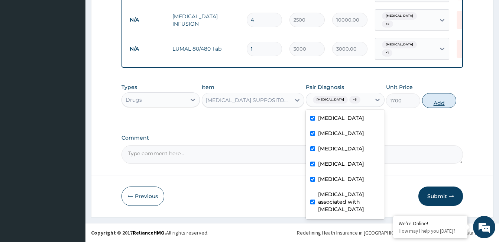
click at [436, 98] on button "Add" at bounding box center [439, 100] width 34 height 15
type input "0"
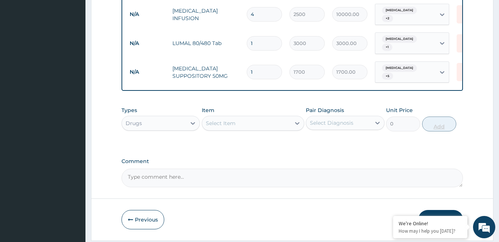
type input "0.00"
type input "4"
type input "6800.00"
type input "4"
click at [227, 127] on div "Select Item" at bounding box center [221, 122] width 30 height 7
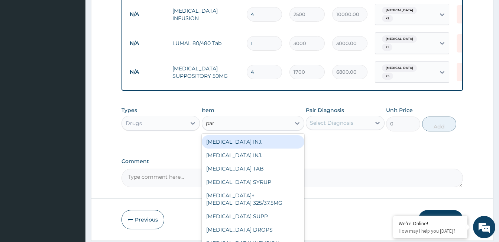
type input "para"
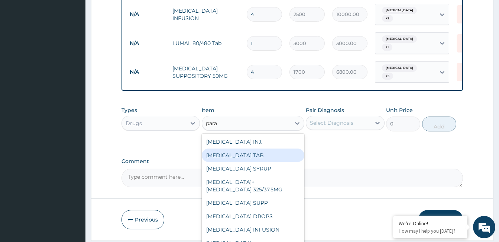
click at [229, 161] on div "PARACETAMOL TAB" at bounding box center [253, 154] width 103 height 13
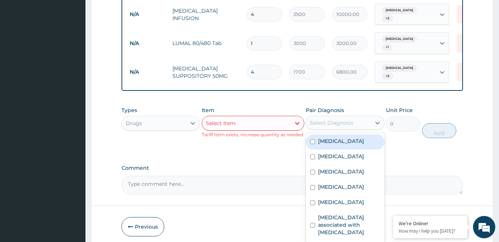
click at [328, 126] on div "Select Diagnosis" at bounding box center [332, 122] width 44 height 7
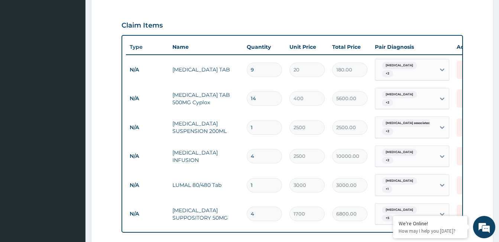
scroll to position [248, 0]
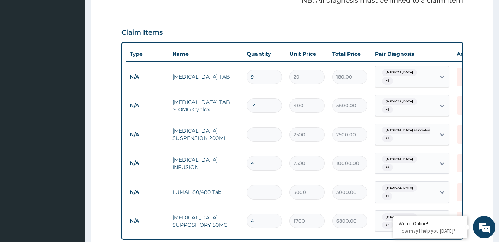
click at [271, 78] on input "9" at bounding box center [264, 77] width 35 height 15
type input "0.00"
type input "2"
type input "40.00"
type input "21"
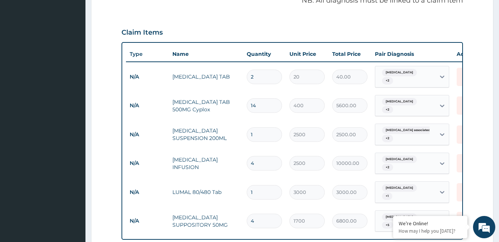
type input "420.00"
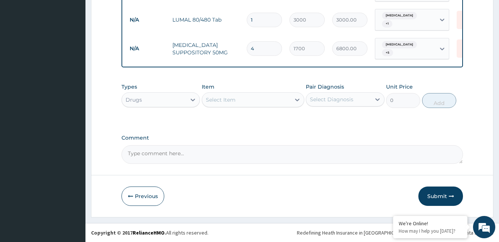
type input "21"
click at [229, 100] on div "Select Item" at bounding box center [221, 99] width 30 height 7
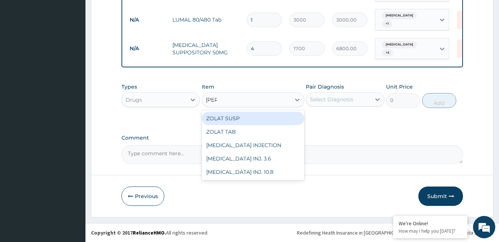
type input "zolat"
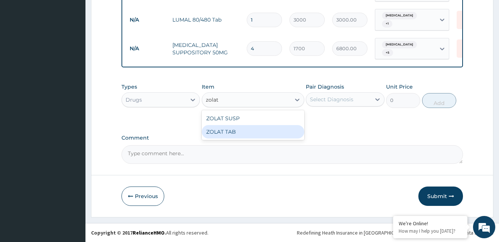
click at [227, 130] on div "ZOLAT TAB" at bounding box center [253, 131] width 103 height 13
type input "1000"
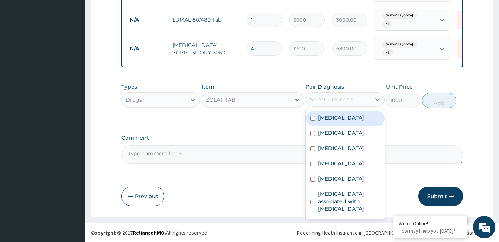
click at [326, 96] on div "Select Diagnosis" at bounding box center [332, 99] width 44 height 7
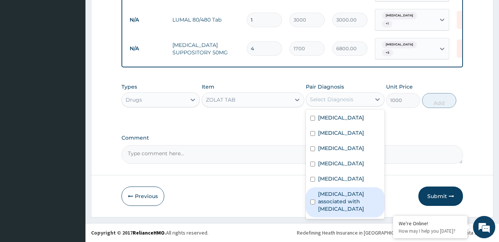
click at [344, 202] on label "Arthropathy associated with helminthiasis" at bounding box center [349, 201] width 62 height 22
checkbox input "true"
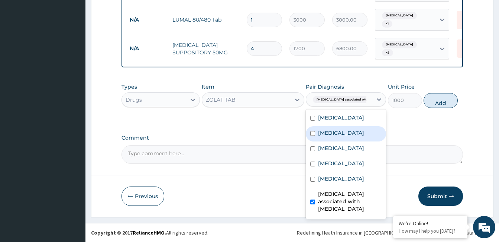
click at [337, 131] on label "Indigestion" at bounding box center [341, 132] width 46 height 7
checkbox input "true"
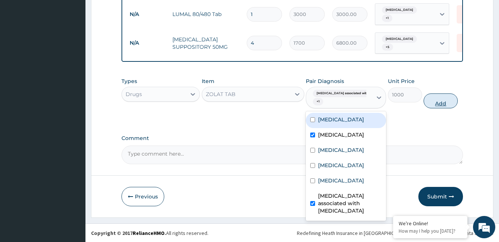
click at [434, 106] on button "Add" at bounding box center [441, 100] width 34 height 15
type input "0"
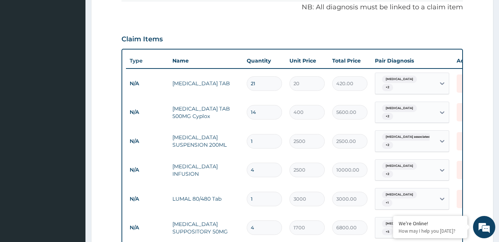
scroll to position [240, 0]
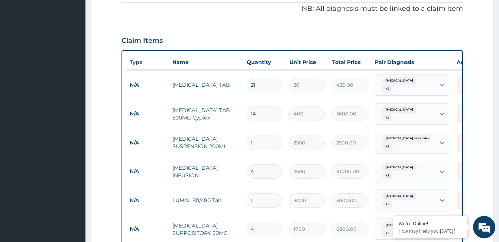
click at [268, 85] on input "21" at bounding box center [264, 85] width 35 height 15
type input "2"
type input "40.00"
type input "22"
type input "440.00"
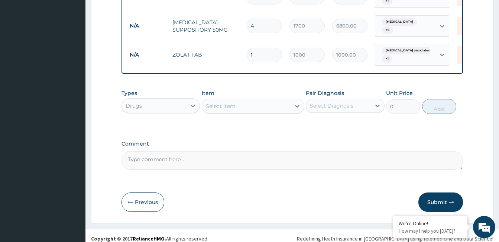
scroll to position [455, 0]
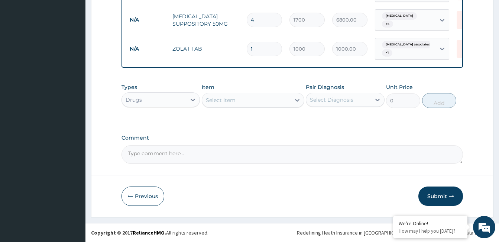
type input "22"
click at [231, 102] on div "Select Item" at bounding box center [221, 99] width 30 height 7
type input "rerbin"
click at [231, 103] on div "Select Item" at bounding box center [246, 100] width 88 height 12
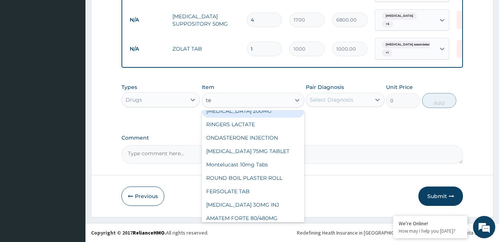
scroll to position [74, 0]
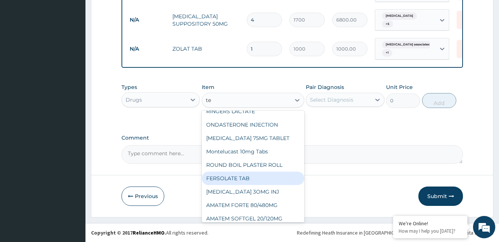
type input "ter"
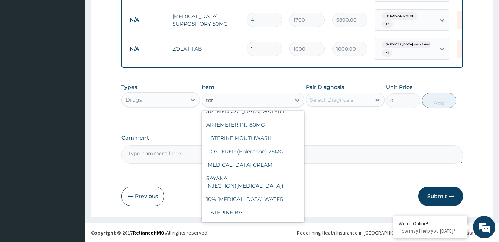
scroll to position [0, 0]
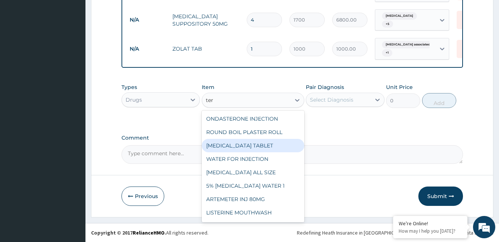
click at [247, 145] on div "TERBINAFINE TABLET" at bounding box center [253, 145] width 103 height 13
type input "600"
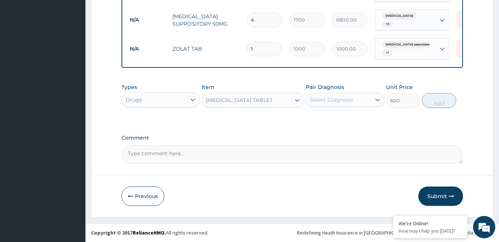
click at [267, 101] on div "TERBINAFINE TABLET" at bounding box center [246, 100] width 88 height 12
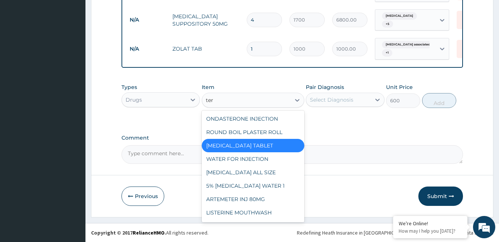
type input "terb"
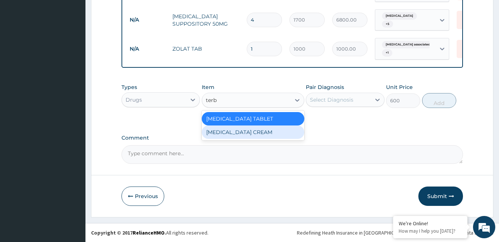
click at [258, 131] on div "TERBINAFINE CREAM" at bounding box center [253, 131] width 103 height 13
type input "4000"
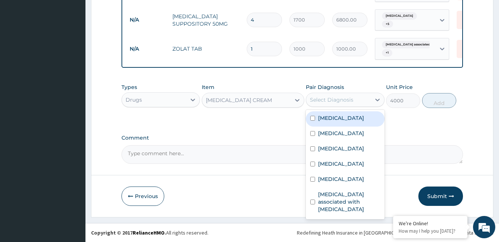
click at [342, 100] on div "Select Diagnosis" at bounding box center [332, 99] width 44 height 7
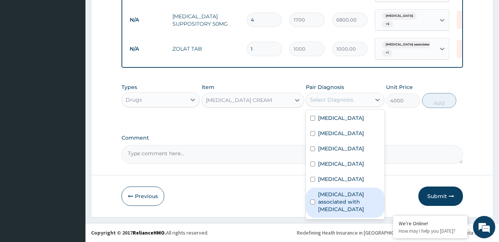
click at [360, 187] on div "Arthropathy associated with helminthiasis" at bounding box center [345, 202] width 78 height 30
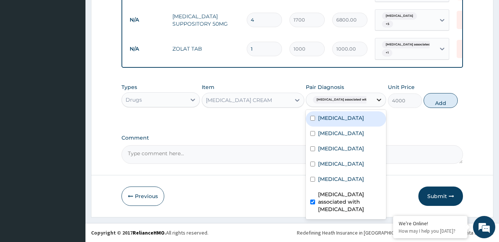
checkbox input "false"
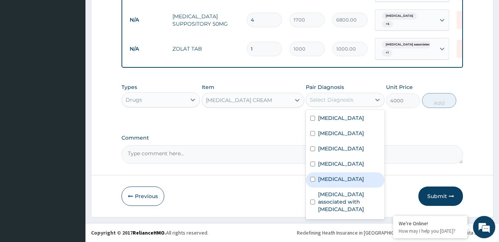
click at [359, 180] on div "Tinea corporis" at bounding box center [345, 179] width 78 height 15
checkbox input "true"
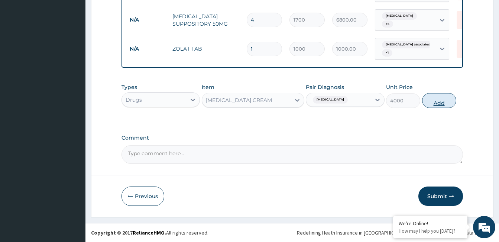
click at [438, 102] on button "Add" at bounding box center [439, 100] width 34 height 15
type input "0"
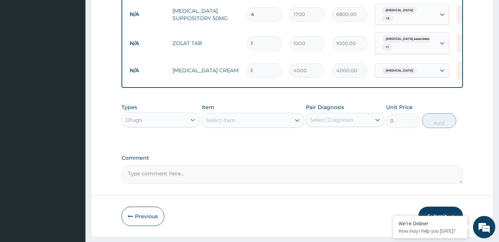
click at [194, 121] on icon at bounding box center [193, 120] width 4 height 3
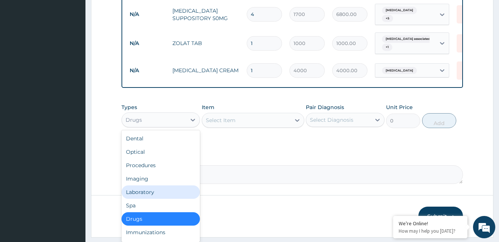
click at [167, 197] on div "Laboratory" at bounding box center [161, 191] width 78 height 13
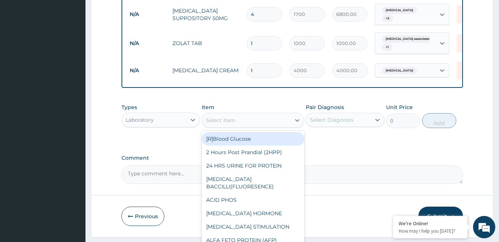
click at [241, 126] on div "Select Item" at bounding box center [246, 120] width 88 height 12
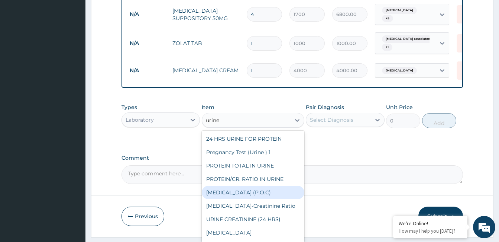
type input "urine m"
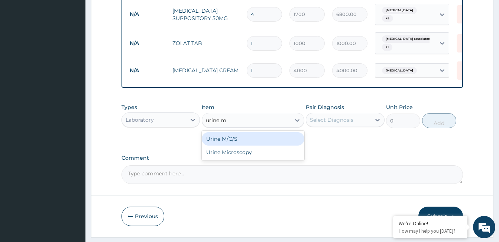
click at [245, 144] on div "Urine M/C/S" at bounding box center [253, 138] width 103 height 13
type input "15000"
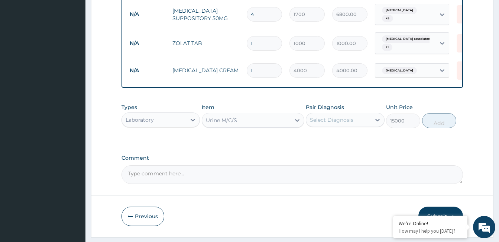
click at [323, 123] on div "Select Diagnosis" at bounding box center [332, 119] width 44 height 7
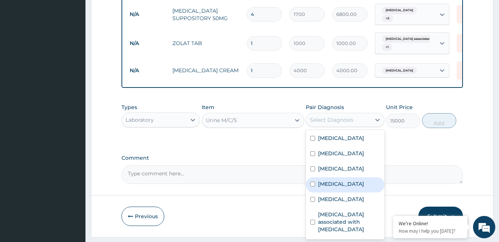
click at [354, 187] on label "Acute pyelonephritis" at bounding box center [341, 183] width 46 height 7
checkbox input "true"
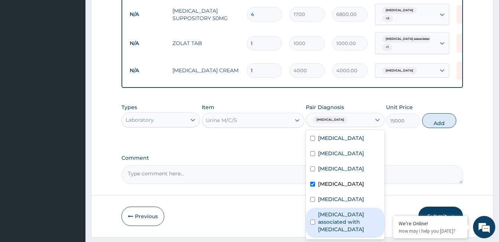
click at [354, 222] on label "Arthropathy associated with helminthiasis" at bounding box center [349, 221] width 62 height 22
checkbox input "true"
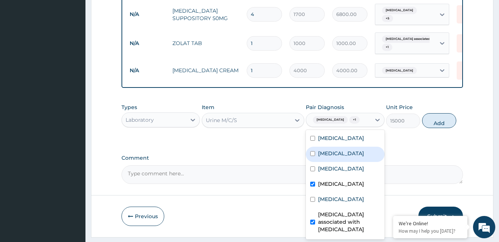
click at [353, 162] on div "Indigestion" at bounding box center [345, 153] width 78 height 15
checkbox input "true"
click at [426, 128] on button "Add" at bounding box center [439, 120] width 34 height 15
type input "0"
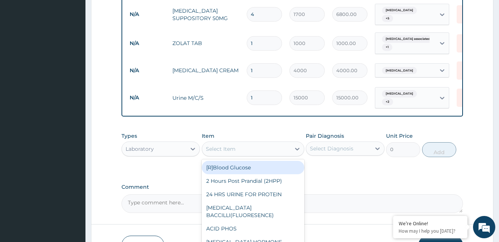
click at [264, 155] on div "Select Item" at bounding box center [246, 149] width 88 height 12
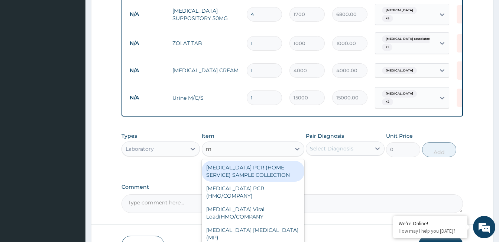
type input "mp"
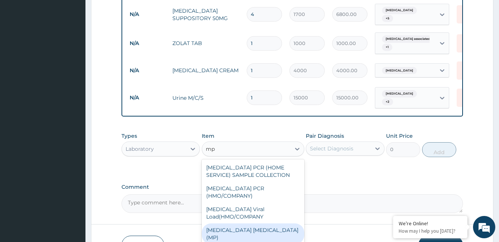
click at [283, 223] on div "MALARIA PARASITE (MP)" at bounding box center [253, 233] width 103 height 21
type input "3000"
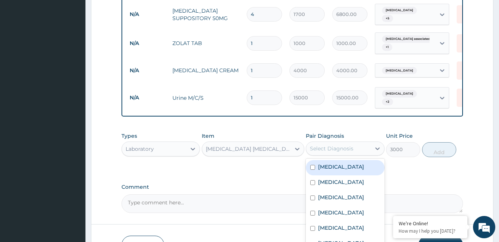
click at [349, 152] on div "Select Diagnosis" at bounding box center [332, 148] width 44 height 7
click at [350, 170] on label "[MEDICAL_DATA]" at bounding box center [341, 166] width 46 height 7
checkbox input "true"
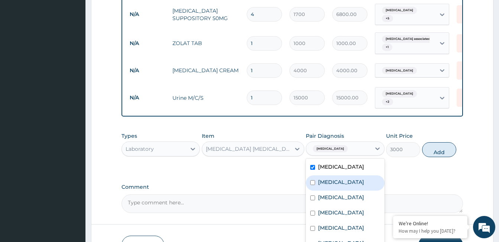
click at [354, 183] on div "Indigestion" at bounding box center [345, 182] width 78 height 15
checkbox input "true"
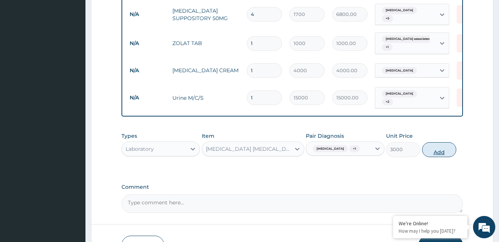
click at [436, 152] on button "Add" at bounding box center [439, 149] width 34 height 15
type input "0"
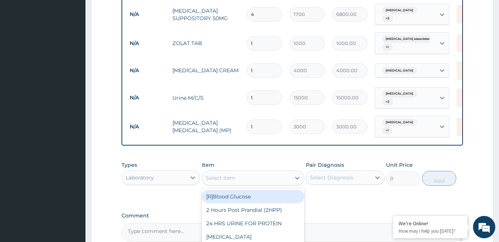
click at [249, 183] on div "Select Item" at bounding box center [246, 178] width 88 height 12
type input "fbc"
click at [249, 204] on div "Full Blood Count (FBC)" at bounding box center [253, 196] width 103 height 16
click at [252, 200] on div "Full Blood Count (FBC)" at bounding box center [253, 196] width 103 height 13
type input "12000"
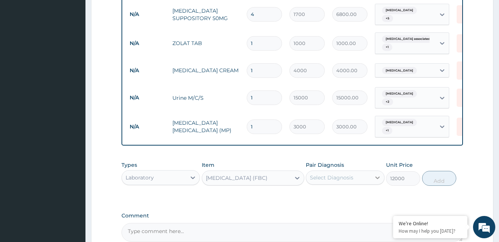
drag, startPoint x: 310, startPoint y: 184, endPoint x: 372, endPoint y: 184, distance: 61.7
click at [311, 181] on div "Select Diagnosis" at bounding box center [332, 177] width 44 height 7
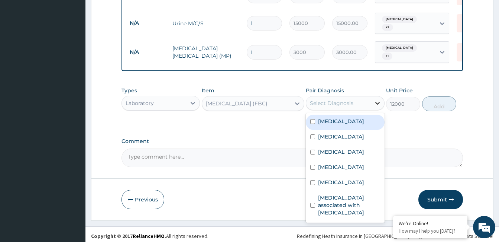
scroll to position [538, 0]
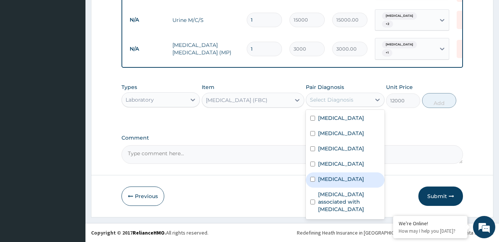
click at [348, 178] on label "Tinea corporis" at bounding box center [341, 178] width 46 height 7
checkbox input "true"
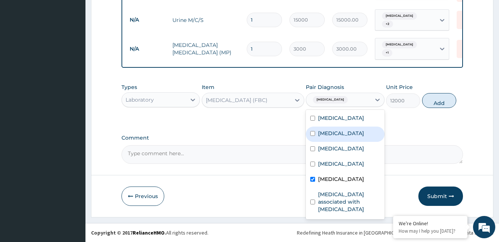
click at [340, 133] on label "Indigestion" at bounding box center [341, 132] width 46 height 7
checkbox input "true"
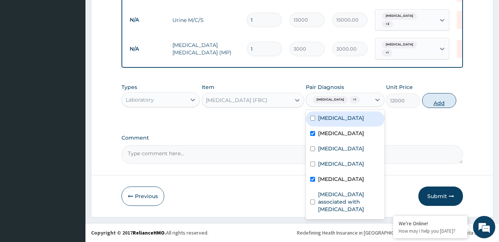
click at [441, 103] on button "Add" at bounding box center [439, 100] width 34 height 15
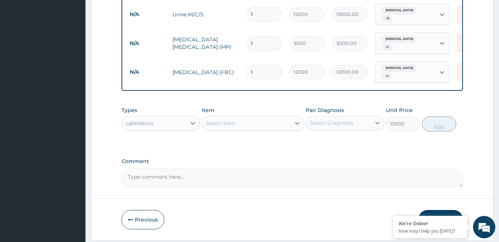
type input "0"
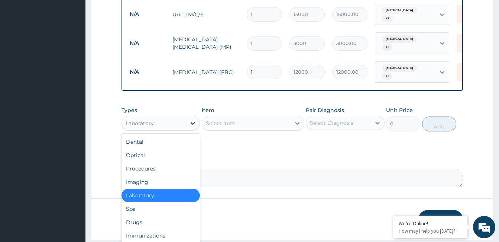
click at [196, 127] on icon at bounding box center [192, 122] width 7 height 7
click at [177, 170] on div "Procedures" at bounding box center [161, 168] width 78 height 13
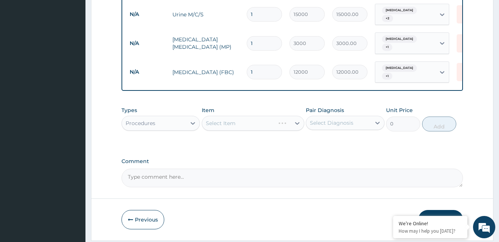
click at [220, 126] on div "Select Item" at bounding box center [253, 123] width 103 height 15
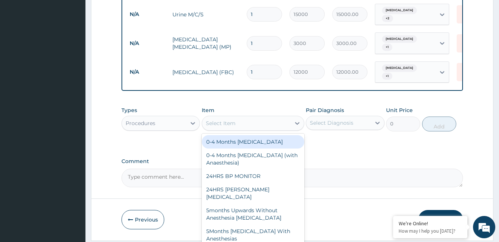
click at [220, 126] on div "Select Item" at bounding box center [221, 122] width 30 height 7
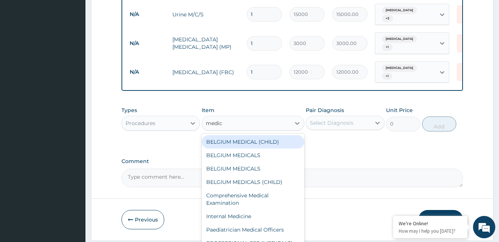
type input "medica"
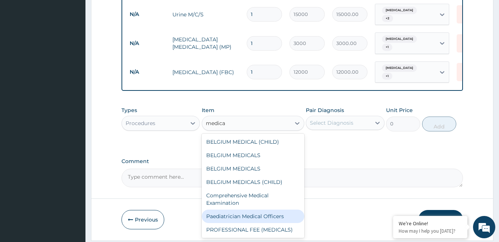
click at [268, 218] on div "Paediatrician Medical Officers" at bounding box center [253, 215] width 103 height 13
type input "10000"
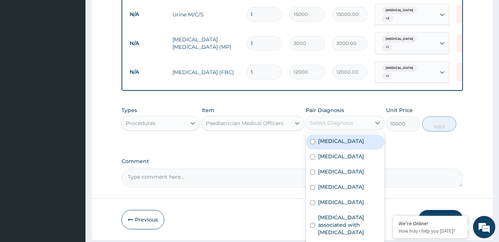
click at [327, 122] on div "Select Diagnosis" at bounding box center [332, 122] width 44 height 7
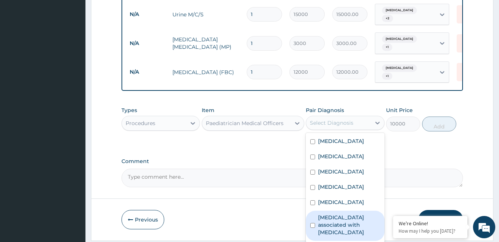
click at [333, 222] on label "Arthropathy associated with helminthiasis" at bounding box center [349, 224] width 62 height 22
checkbox input "true"
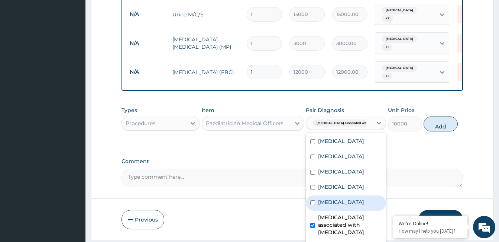
click at [332, 203] on label "Tinea corporis" at bounding box center [341, 201] width 46 height 7
checkbox input "true"
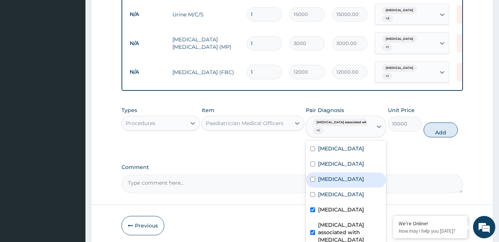
click at [333, 187] on div "[MEDICAL_DATA]" at bounding box center [346, 179] width 80 height 15
checkbox input "true"
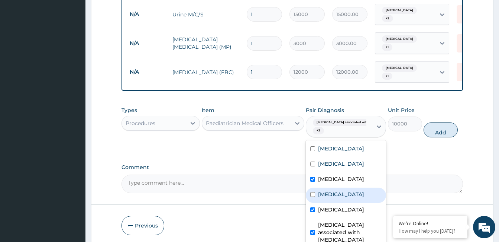
click at [331, 195] on label "Acute pyelonephritis" at bounding box center [341, 193] width 46 height 7
checkbox input "true"
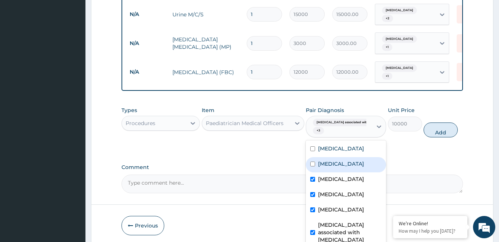
click at [326, 166] on label "Indigestion" at bounding box center [341, 163] width 46 height 7
checkbox input "true"
click at [327, 180] on label "[MEDICAL_DATA]" at bounding box center [341, 178] width 46 height 7
checkbox input "false"
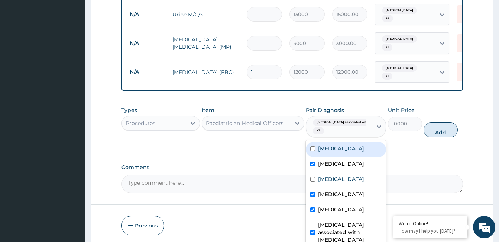
click at [329, 151] on label "[MEDICAL_DATA]" at bounding box center [341, 148] width 46 height 7
checkbox input "true"
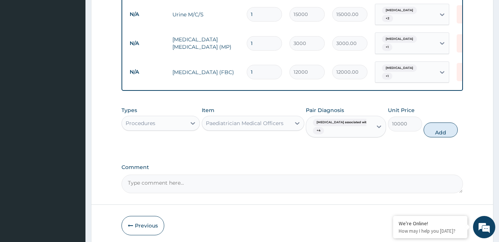
click at [418, 131] on div "10000" at bounding box center [405, 123] width 34 height 15
click at [443, 130] on button "Add" at bounding box center [441, 129] width 34 height 15
type input "0"
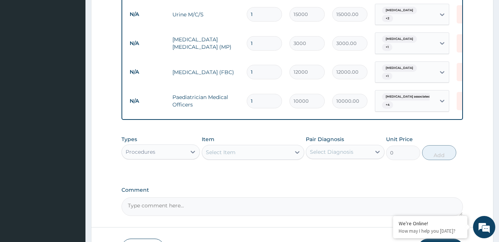
click at [220, 204] on textarea "Comment" at bounding box center [293, 206] width 342 height 19
click at [255, 209] on textarea "ok but update Diclofenac suppository 50mg @" at bounding box center [293, 206] width 342 height 19
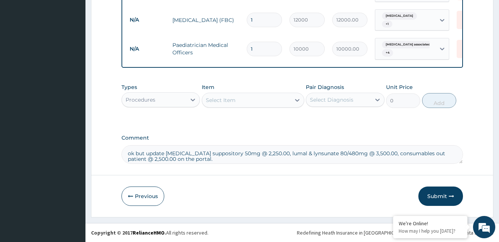
scroll to position [593, 0]
type textarea "ok but update Diclofenac suppository 50mg @ 2,250.00, lumal & lynsunate 80/480m…"
click at [446, 199] on button "Submit" at bounding box center [441, 195] width 45 height 19
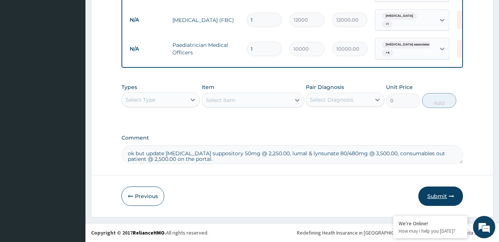
click at [445, 193] on button "Submit" at bounding box center [441, 195] width 45 height 19
click at [441, 196] on button "Submit" at bounding box center [441, 195] width 45 height 19
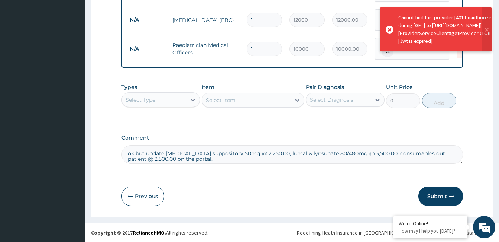
click at [388, 29] on icon at bounding box center [390, 30] width 8 height 8
click at [391, 28] on icon at bounding box center [390, 30] width 8 height 8
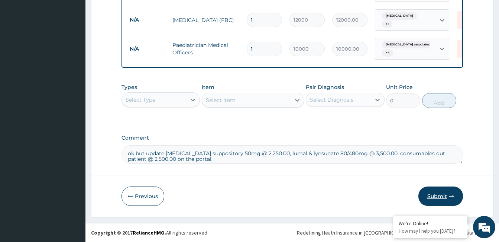
click at [450, 197] on icon "button" at bounding box center [451, 195] width 5 height 5
click at [432, 195] on button "Submit" at bounding box center [441, 195] width 45 height 19
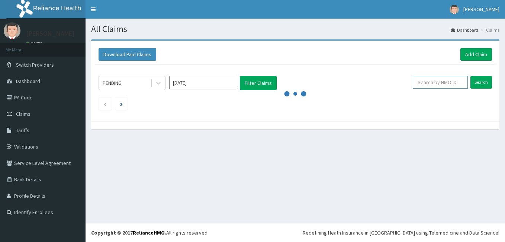
click at [437, 85] on input "text" at bounding box center [440, 82] width 55 height 13
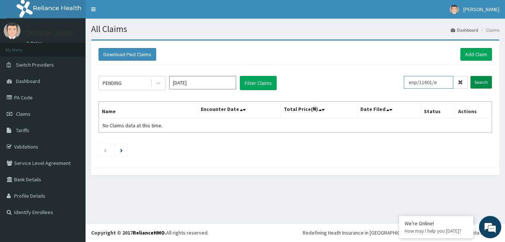
type input "enp/11601/e"
click at [483, 84] on input "Search" at bounding box center [481, 82] width 22 height 13
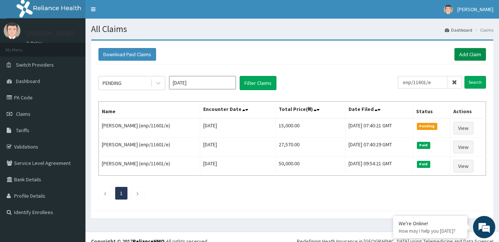
click at [466, 54] on link "Add Claim" at bounding box center [471, 54] width 32 height 13
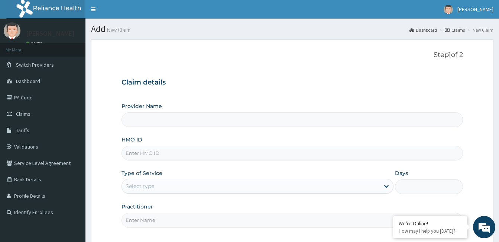
type input "[GEOGRAPHIC_DATA]"
click at [175, 151] on input "HMO ID" at bounding box center [293, 153] width 342 height 15
click at [180, 152] on input "HMO ID" at bounding box center [293, 153] width 342 height 15
type input "enp/11601/e"
click at [183, 189] on div "Select type" at bounding box center [251, 186] width 258 height 12
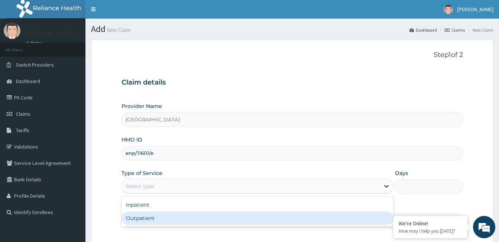
click at [184, 216] on div "Outpatient" at bounding box center [258, 217] width 272 height 13
type input "1"
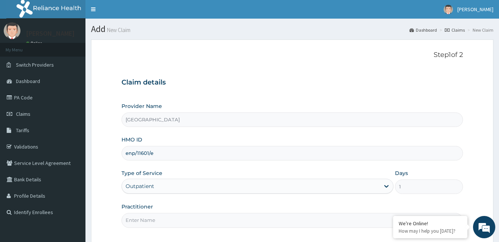
click at [149, 218] on input "Practitioner" at bounding box center [293, 220] width 342 height 15
paste input "[PERSON_NAME]"
click at [125, 219] on input "[PERSON_NAME]" at bounding box center [293, 220] width 342 height 15
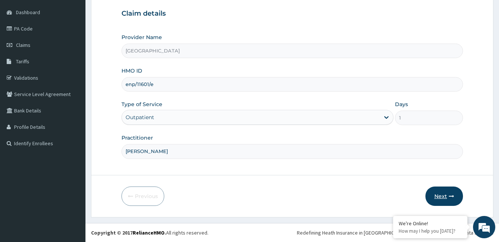
type input "[PERSON_NAME]"
click at [440, 197] on button "Next" at bounding box center [445, 195] width 38 height 19
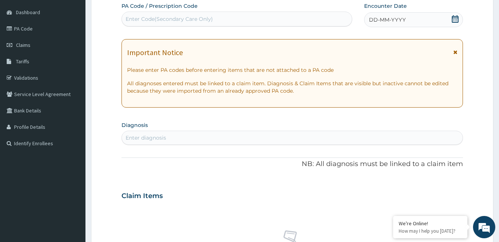
click at [431, 22] on div "DD-MM-YYYY" at bounding box center [413, 19] width 99 height 15
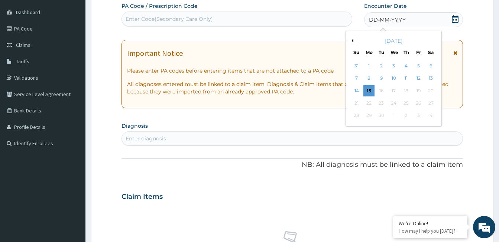
click at [353, 41] on button "Previous Month" at bounding box center [352, 41] width 4 height 4
click at [429, 79] on div "12" at bounding box center [430, 78] width 11 height 11
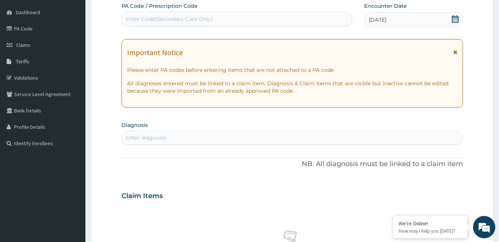
click at [186, 135] on div "Enter diagnosis" at bounding box center [292, 138] width 341 height 12
type input "[MEDICAL_DATA]"
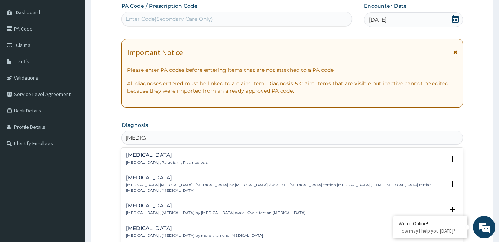
click at [139, 161] on p "[MEDICAL_DATA] , Paludism , Plasmodiosis" at bounding box center [167, 162] width 82 height 5
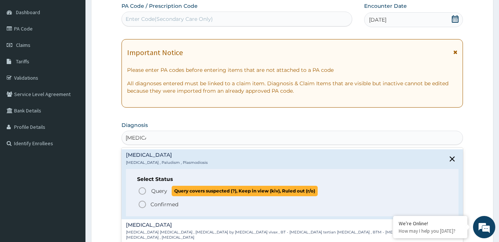
click at [144, 192] on icon "status option query" at bounding box center [142, 190] width 9 height 9
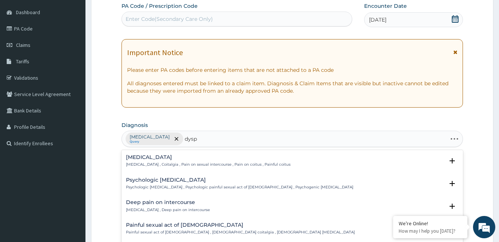
type input "dyspe"
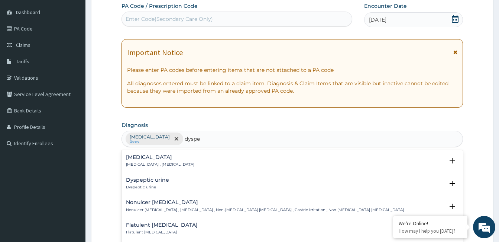
click at [133, 162] on p "[MEDICAL_DATA] , [MEDICAL_DATA]" at bounding box center [160, 164] width 68 height 5
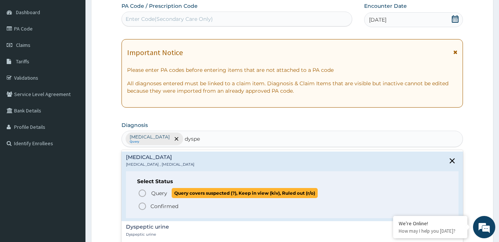
click at [142, 193] on icon "status option query" at bounding box center [142, 193] width 9 height 9
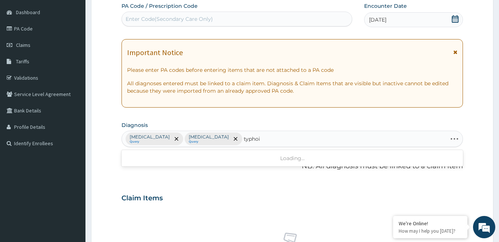
type input "[MEDICAL_DATA]"
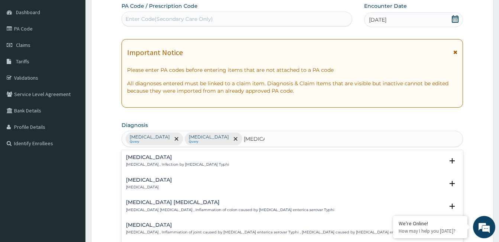
click at [151, 160] on h4 "[MEDICAL_DATA]" at bounding box center [177, 157] width 103 height 6
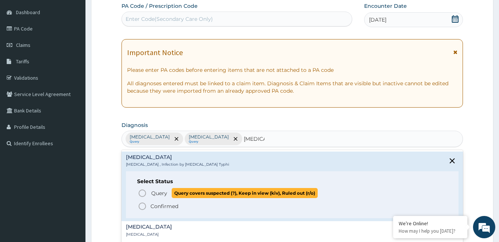
click at [145, 191] on circle "status option query" at bounding box center [142, 193] width 7 height 7
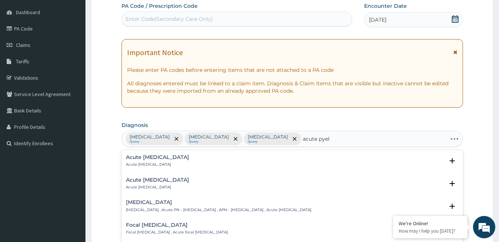
type input "acute pyelo"
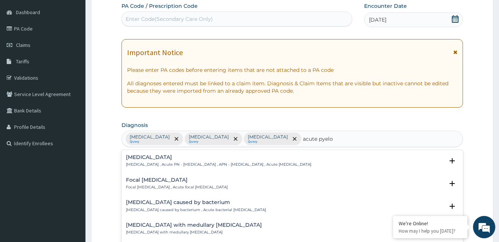
click at [161, 155] on h4 "[MEDICAL_DATA]" at bounding box center [219, 157] width 186 height 6
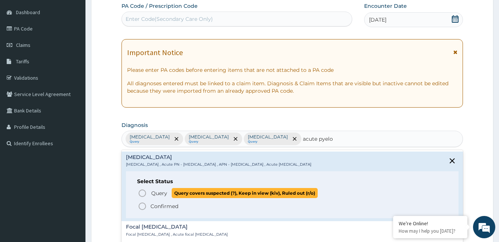
click at [141, 193] on icon "status option query" at bounding box center [142, 193] width 9 height 9
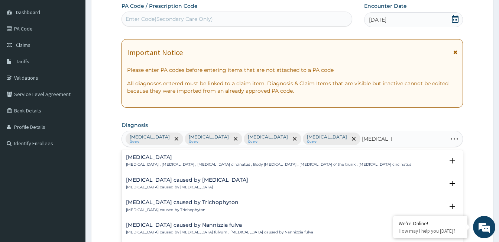
type input "tinea corpor"
click at [142, 162] on p "[MEDICAL_DATA] , [MEDICAL_DATA] , [MEDICAL_DATA] circinatus , Body [MEDICAL_DAT…" at bounding box center [269, 164] width 286 height 5
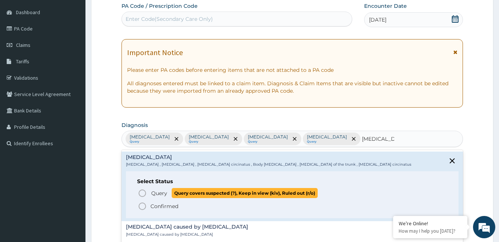
click at [141, 195] on icon "status option query" at bounding box center [142, 193] width 9 height 9
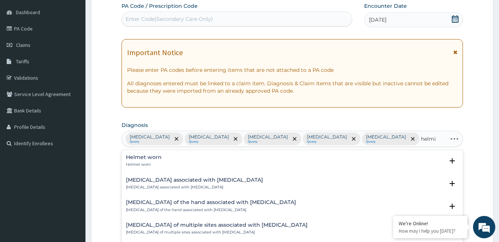
type input "[PERSON_NAME]"
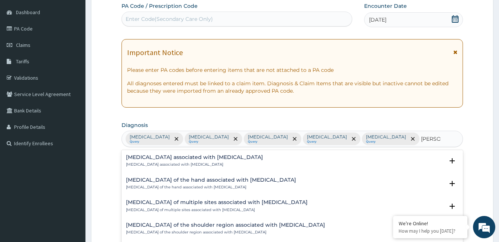
click at [157, 161] on div "Arthropathy associated with helminthiasis Arthropathy associated with helminthi…" at bounding box center [194, 160] width 137 height 13
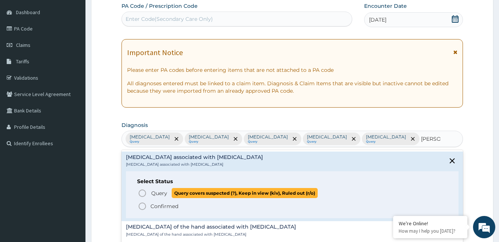
click at [141, 193] on icon "status option query" at bounding box center [142, 193] width 9 height 9
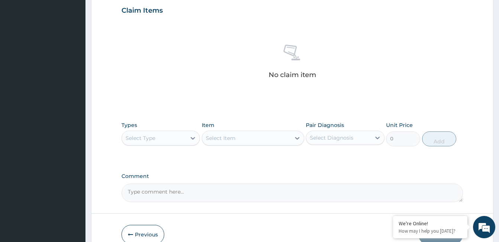
scroll to position [292, 0]
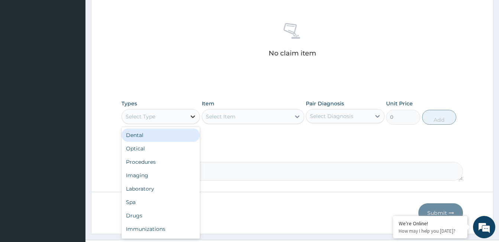
click at [193, 115] on icon at bounding box center [192, 116] width 7 height 7
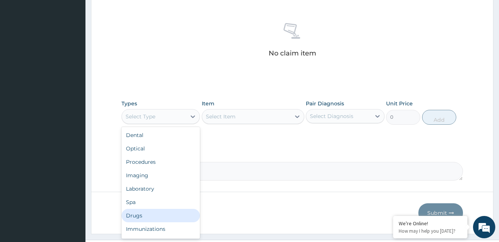
click at [152, 212] on div "Drugs" at bounding box center [161, 215] width 78 height 13
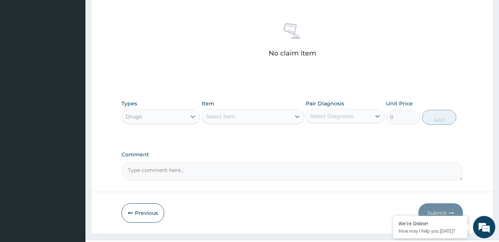
click at [239, 116] on div "Select Item" at bounding box center [246, 116] width 88 height 12
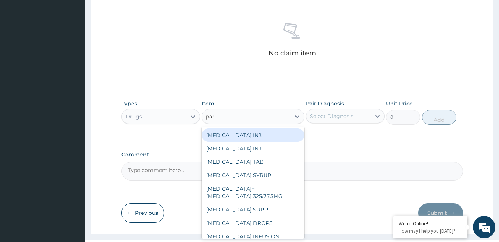
type input "para"
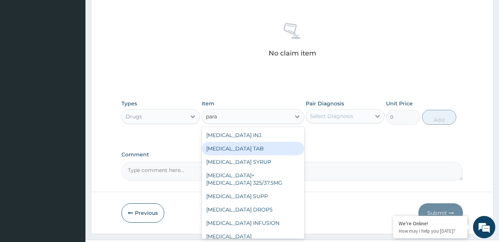
click at [239, 149] on div "[MEDICAL_DATA] TAB" at bounding box center [253, 148] width 103 height 13
type input "20"
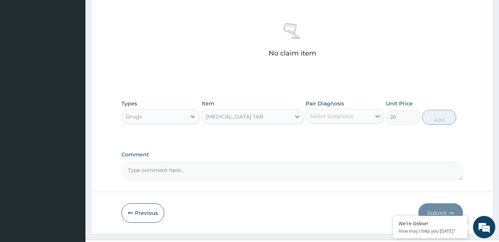
click at [360, 116] on div "Select Diagnosis" at bounding box center [338, 116] width 64 height 12
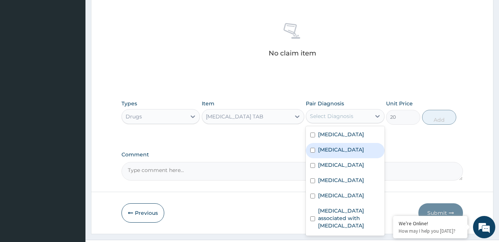
click at [358, 153] on div "[MEDICAL_DATA]" at bounding box center [345, 150] width 78 height 15
checkbox input "true"
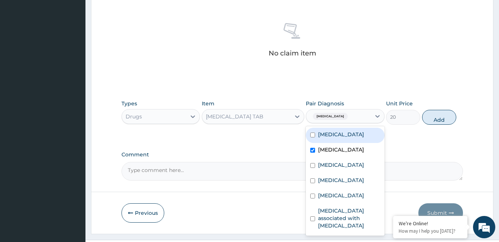
click at [359, 139] on div "[MEDICAL_DATA]" at bounding box center [345, 135] width 78 height 15
checkbox input "true"
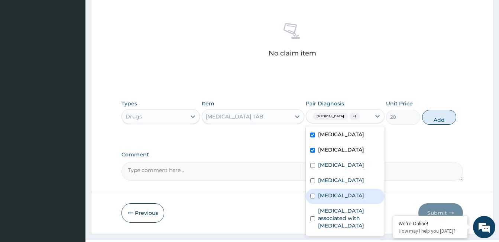
click at [366, 197] on div "[MEDICAL_DATA]" at bounding box center [345, 196] width 78 height 15
checkbox input "true"
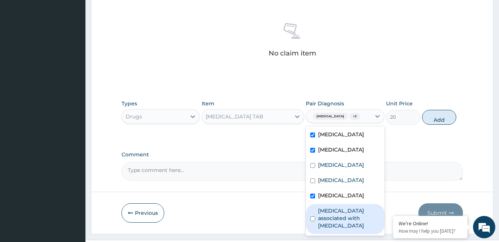
click at [370, 214] on label "[MEDICAL_DATA] associated with [MEDICAL_DATA]" at bounding box center [349, 218] width 62 height 22
checkbox input "true"
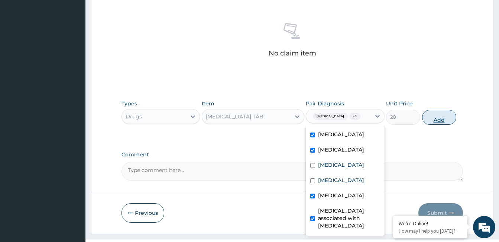
click at [434, 119] on button "Add" at bounding box center [439, 117] width 34 height 15
type input "0"
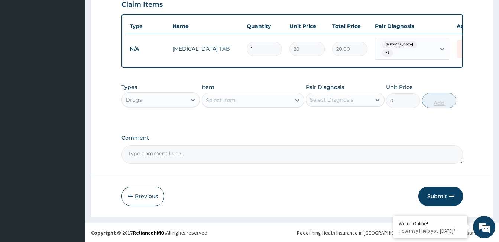
scroll to position [279, 0]
type input "0.00"
type input "2"
type input "40.00"
type input "22"
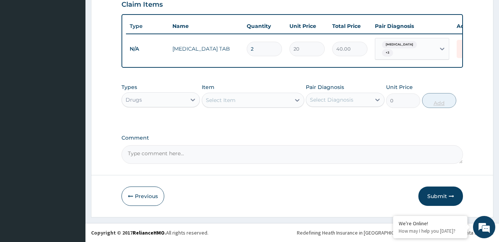
type input "440.00"
type input "22"
click at [242, 96] on div "Select Item" at bounding box center [246, 100] width 88 height 12
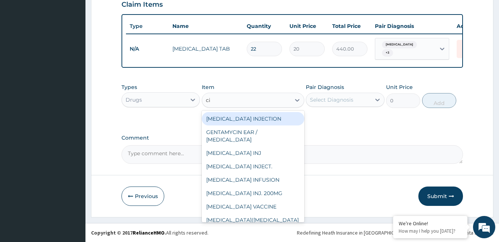
type input "cip"
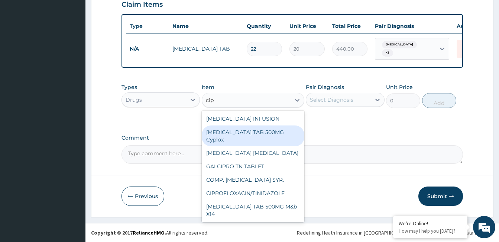
click at [242, 136] on div "[MEDICAL_DATA] TAB 500MG Cyplox" at bounding box center [253, 135] width 103 height 21
type input "400"
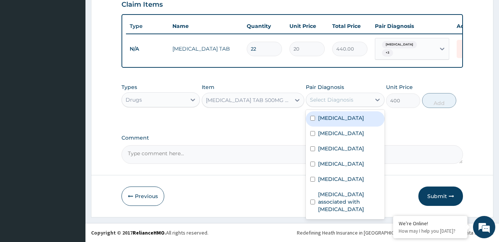
click at [343, 102] on div "Select Diagnosis" at bounding box center [332, 99] width 44 height 7
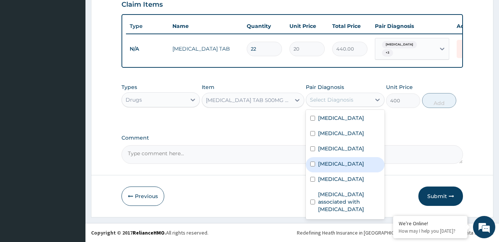
click at [353, 168] on div "[MEDICAL_DATA]" at bounding box center [345, 164] width 78 height 15
checkbox input "true"
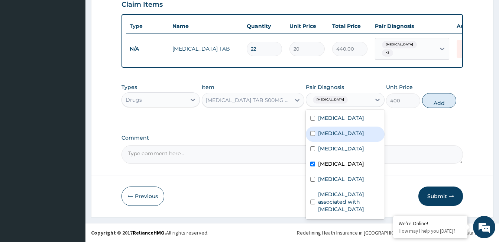
click at [335, 136] on label "[MEDICAL_DATA]" at bounding box center [341, 132] width 46 height 7
checkbox input "true"
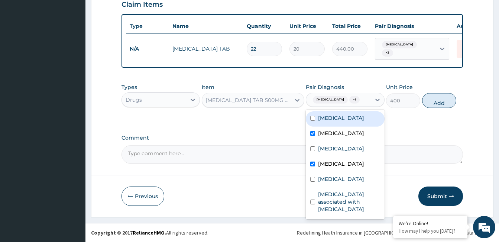
click at [333, 118] on div "[MEDICAL_DATA]" at bounding box center [345, 118] width 78 height 15
checkbox input "true"
click at [434, 108] on button "Add" at bounding box center [439, 100] width 34 height 15
type input "0"
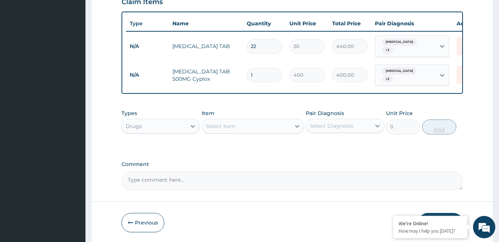
type input "15"
type input "6000.00"
type input "1"
type input "400.00"
type input "14"
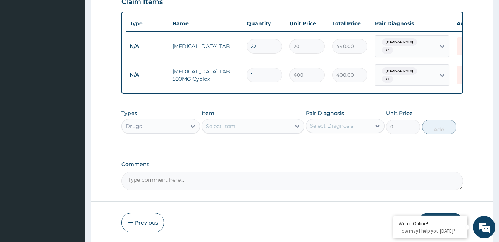
type input "5600.00"
type input "14"
click at [248, 131] on div "Select Item" at bounding box center [246, 126] width 88 height 12
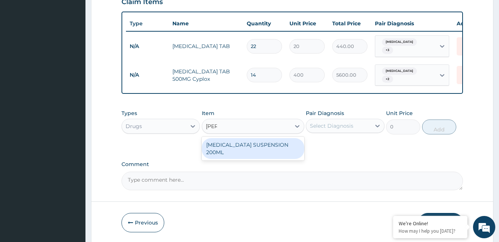
type input "[MEDICAL_DATA]"
click at [262, 147] on div "[MEDICAL_DATA] SUSPENSION 200ML" at bounding box center [253, 148] width 103 height 21
type input "2500"
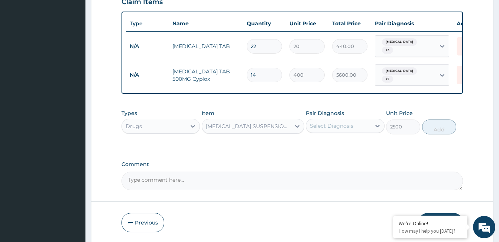
click at [333, 129] on div "Select Diagnosis" at bounding box center [332, 125] width 44 height 7
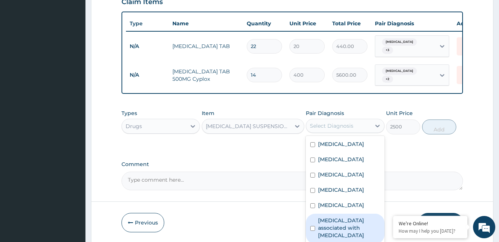
click at [351, 226] on label "[MEDICAL_DATA] associated with [MEDICAL_DATA]" at bounding box center [349, 227] width 62 height 22
checkbox input "true"
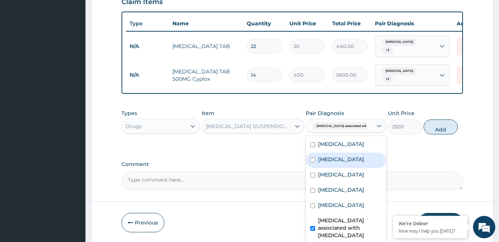
click at [336, 163] on label "[MEDICAL_DATA]" at bounding box center [341, 158] width 46 height 7
checkbox input "true"
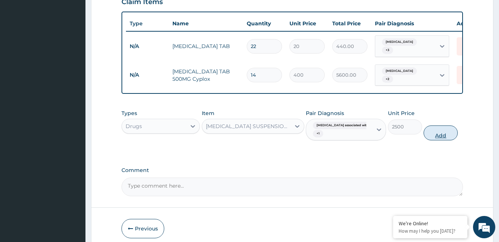
click at [442, 134] on button "Add" at bounding box center [441, 132] width 34 height 15
type input "0"
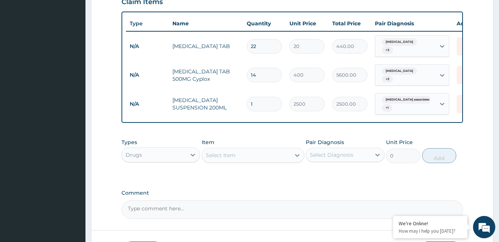
click at [233, 156] on div "Select Item" at bounding box center [221, 154] width 30 height 7
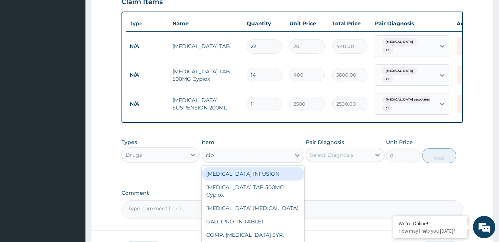
type input "cipr"
click at [249, 174] on div "[MEDICAL_DATA] INFUSION" at bounding box center [253, 173] width 103 height 13
type input "2500"
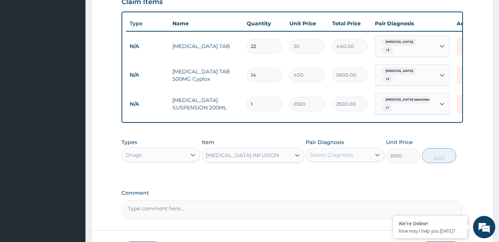
click at [315, 156] on div "Select Diagnosis" at bounding box center [332, 154] width 44 height 7
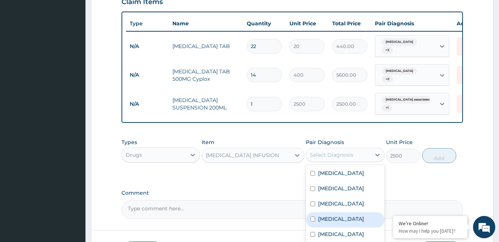
click at [339, 220] on label "[MEDICAL_DATA]" at bounding box center [341, 218] width 46 height 7
checkbox input "true"
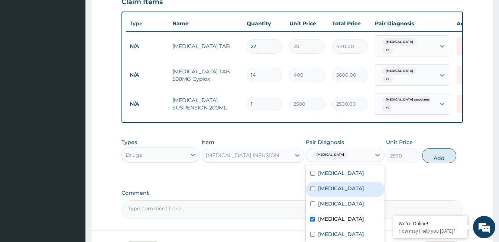
click at [331, 192] on label "[MEDICAL_DATA]" at bounding box center [341, 187] width 46 height 7
checkbox input "true"
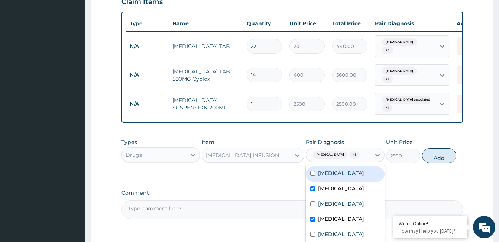
click at [331, 177] on label "[MEDICAL_DATA]" at bounding box center [341, 172] width 46 height 7
checkbox input "true"
click at [425, 163] on button "Add" at bounding box center [439, 155] width 34 height 15
type input "0"
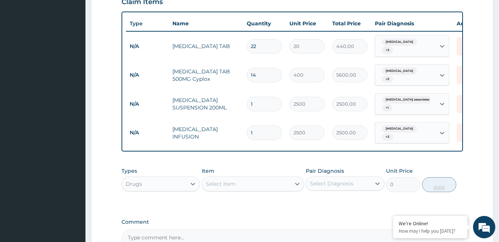
type input "0.00"
type input "4"
type input "10000.00"
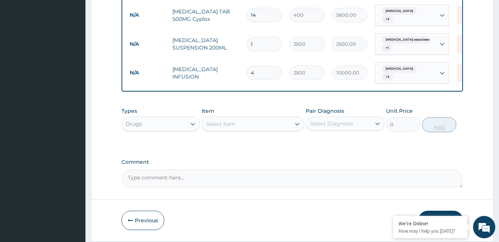
scroll to position [353, 0]
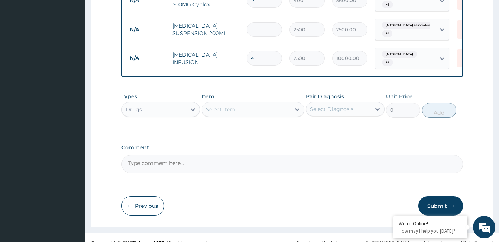
type input "4"
click at [245, 115] on div "Select Item" at bounding box center [246, 109] width 88 height 12
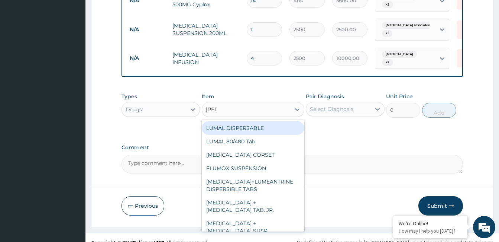
type input "luma"
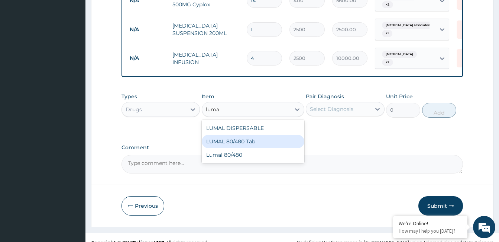
click at [241, 143] on div "LUMAL 80/480 Tab" at bounding box center [253, 141] width 103 height 13
type input "3000"
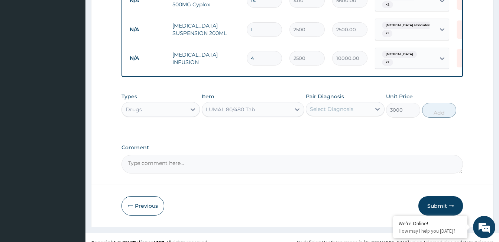
click at [351, 107] on div "Select Diagnosis" at bounding box center [338, 109] width 64 height 12
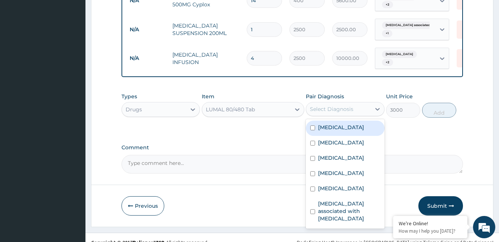
click at [336, 131] on label "[MEDICAL_DATA]" at bounding box center [341, 126] width 46 height 7
checkbox input "true"
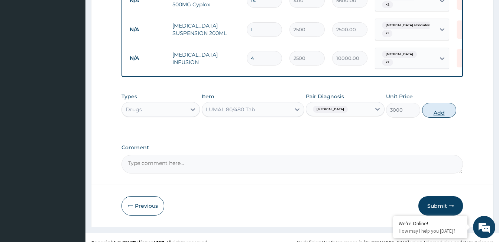
click at [438, 108] on button "Add" at bounding box center [439, 110] width 34 height 15
type input "0"
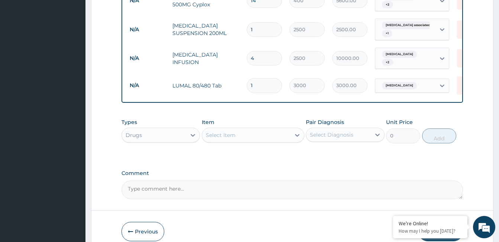
click at [237, 132] on div "Select Item" at bounding box center [246, 135] width 88 height 12
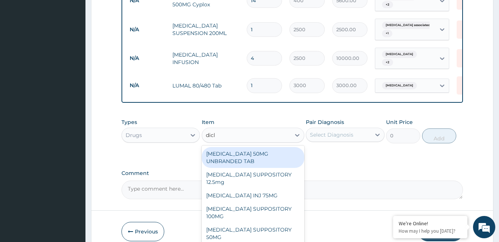
type input "diclo"
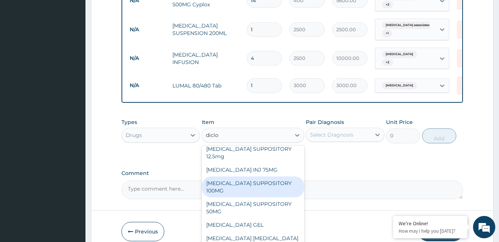
scroll to position [37, 0]
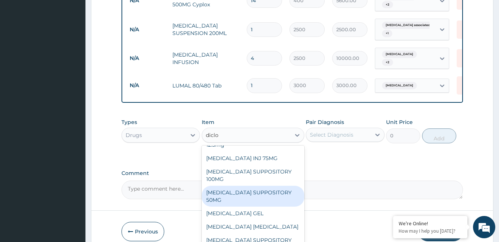
click at [256, 198] on div "[MEDICAL_DATA] SUPPOSITORY 50MG" at bounding box center [253, 196] width 103 height 21
type input "1700"
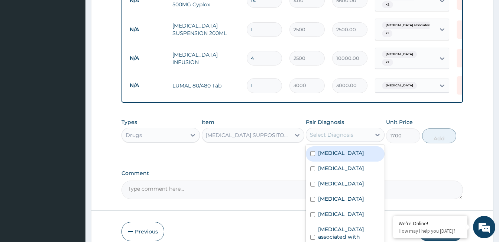
click at [324, 138] on div "Select Diagnosis" at bounding box center [332, 134] width 44 height 7
click at [330, 155] on label "[MEDICAL_DATA]" at bounding box center [341, 152] width 46 height 7
checkbox input "true"
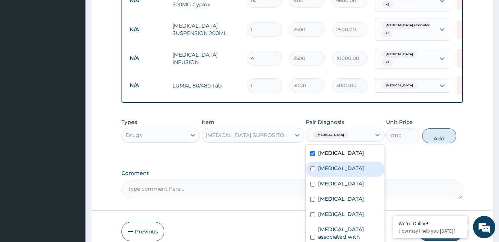
click at [338, 170] on label "[MEDICAL_DATA]" at bounding box center [341, 167] width 46 height 7
checkbox input "true"
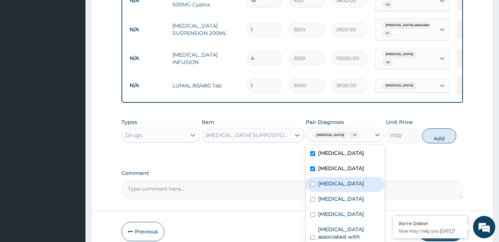
click at [341, 181] on div "[MEDICAL_DATA]" at bounding box center [345, 184] width 78 height 15
checkbox input "true"
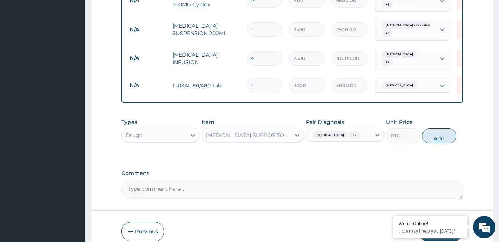
click at [443, 133] on button "Add" at bounding box center [439, 135] width 34 height 15
type input "0"
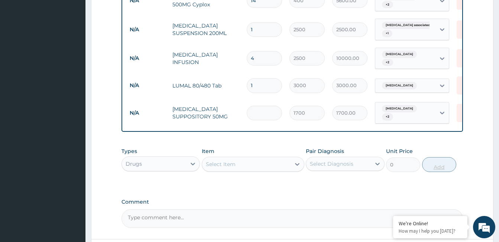
type input "0.00"
type input "4"
type input "6800.00"
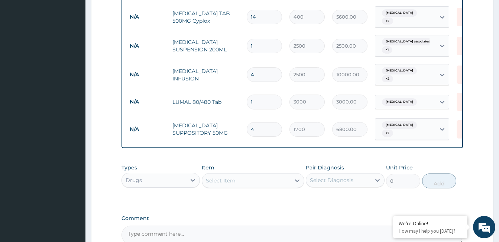
scroll to position [353, 0]
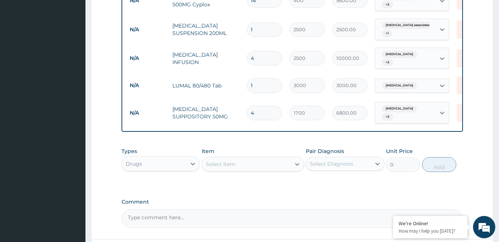
type input "4"
click at [250, 162] on div "Select Item" at bounding box center [246, 164] width 88 height 12
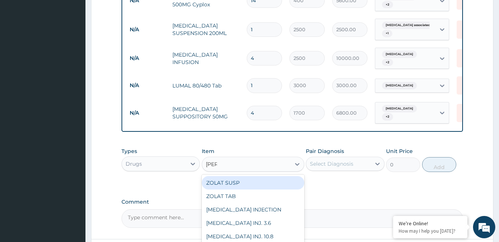
type input "zolat"
click at [235, 181] on div "ZOLAT SUSP" at bounding box center [253, 182] width 103 height 13
type input "1000"
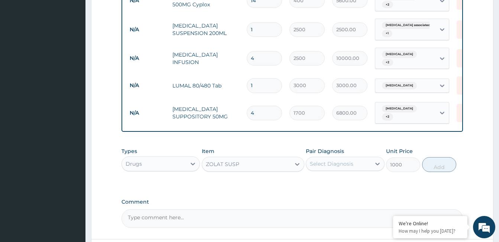
click at [328, 163] on div "Select Diagnosis" at bounding box center [332, 163] width 44 height 7
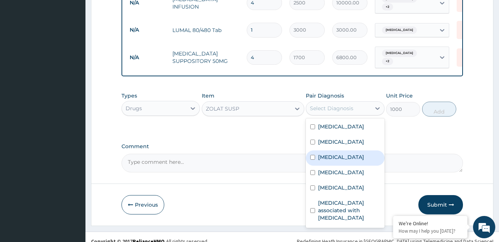
scroll to position [416, 0]
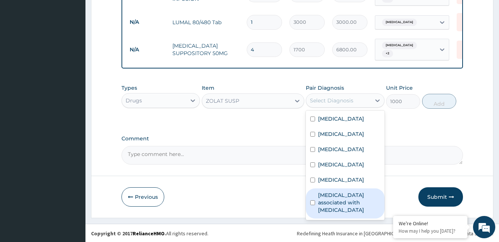
click at [368, 198] on label "[MEDICAL_DATA] associated with [MEDICAL_DATA]" at bounding box center [349, 202] width 62 height 22
checkbox input "true"
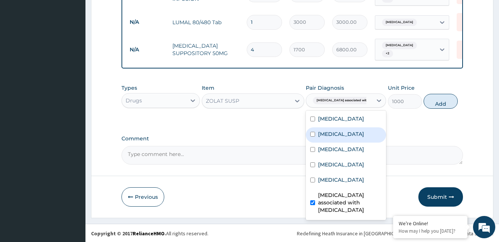
click at [349, 133] on div "[MEDICAL_DATA]" at bounding box center [346, 134] width 80 height 15
checkbox input "true"
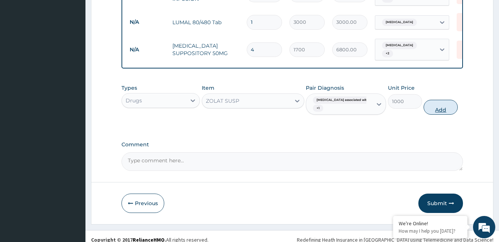
click at [437, 106] on button "Add" at bounding box center [441, 107] width 34 height 15
type input "0"
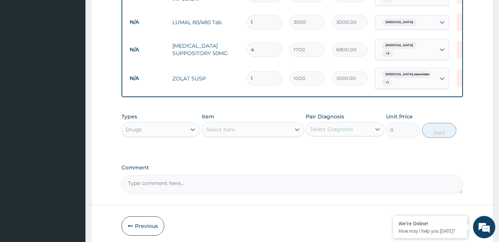
click at [259, 128] on div "Select Item" at bounding box center [246, 129] width 88 height 12
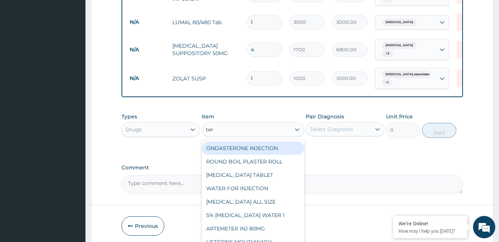
type input "terb"
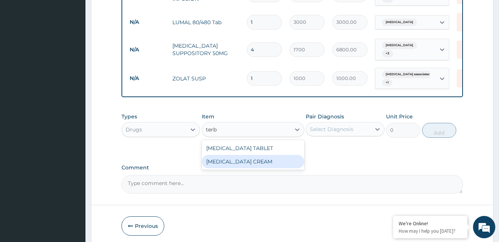
click at [259, 162] on div "[MEDICAL_DATA] CREAM" at bounding box center [253, 161] width 103 height 13
type input "4000"
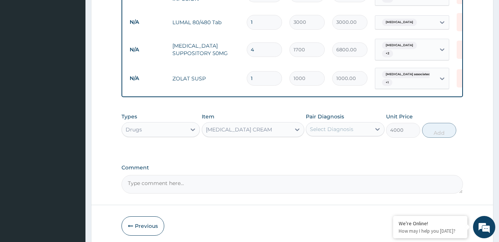
click at [343, 126] on div "Select Diagnosis" at bounding box center [332, 128] width 44 height 7
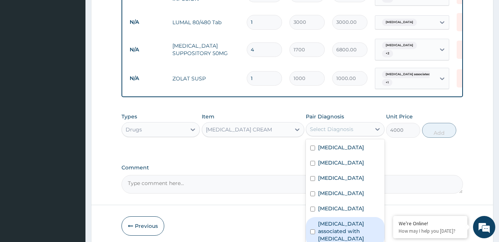
click at [350, 225] on label "[MEDICAL_DATA] associated with [MEDICAL_DATA]" at bounding box center [349, 231] width 62 height 22
checkbox input "true"
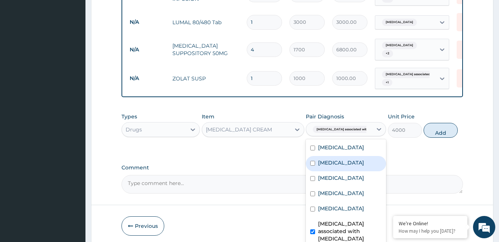
click at [344, 167] on div "[MEDICAL_DATA]" at bounding box center [346, 163] width 80 height 15
checkbox input "true"
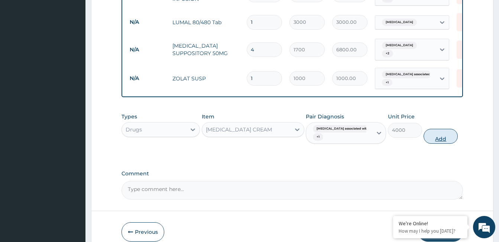
click at [442, 131] on button "Add" at bounding box center [441, 136] width 34 height 15
type input "0"
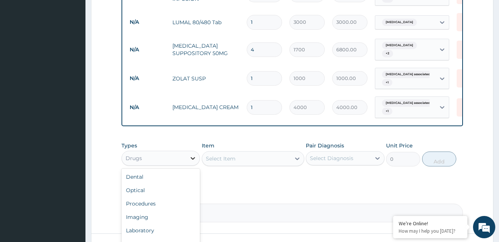
click at [193, 159] on icon at bounding box center [192, 157] width 7 height 7
click at [179, 227] on div "Laboratory" at bounding box center [161, 229] width 78 height 13
click at [239, 156] on div "Select Item" at bounding box center [246, 158] width 88 height 12
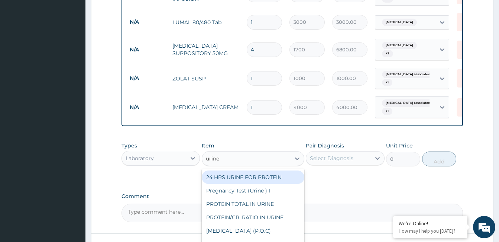
type input "urine m"
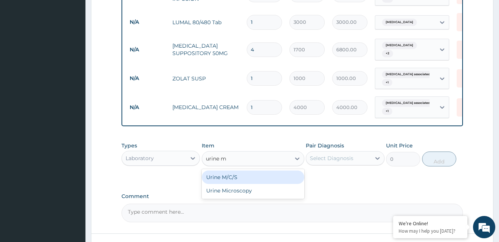
click at [239, 174] on div "Urine M/C/S" at bounding box center [253, 176] width 103 height 13
type input "15000"
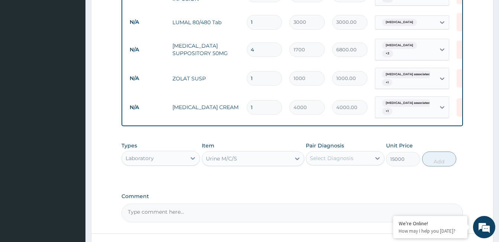
click at [341, 155] on div "Select Diagnosis" at bounding box center [332, 157] width 44 height 7
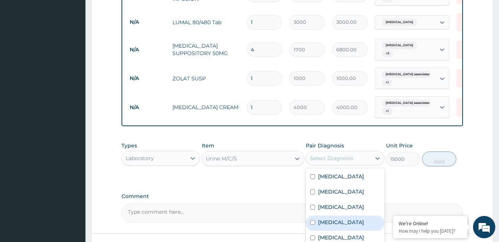
click at [361, 222] on label "[MEDICAL_DATA]" at bounding box center [341, 221] width 46 height 7
checkbox input "true"
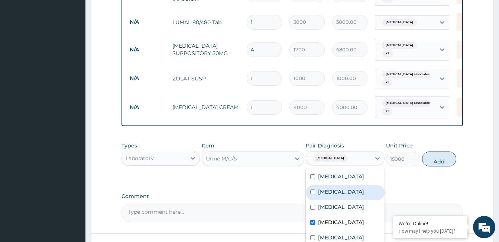
click at [348, 194] on div "[MEDICAL_DATA]" at bounding box center [345, 192] width 78 height 15
checkbox input "true"
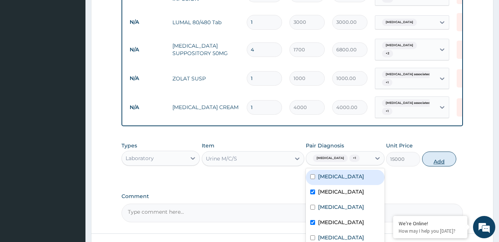
click at [431, 166] on button "Add" at bounding box center [439, 158] width 34 height 15
type input "0"
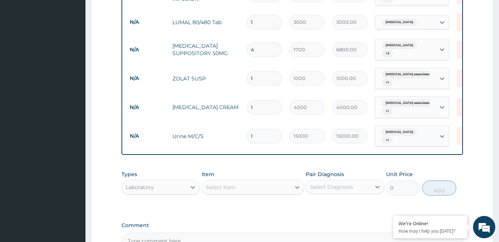
click at [219, 189] on div "Select Item" at bounding box center [221, 186] width 30 height 7
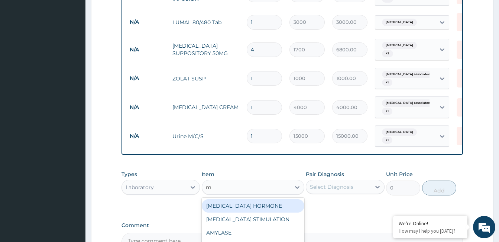
type input "mp"
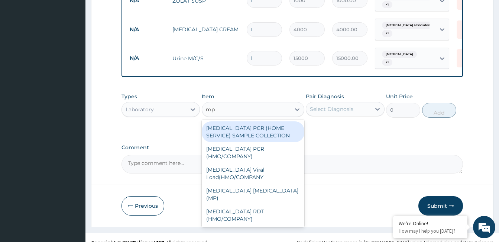
scroll to position [503, 0]
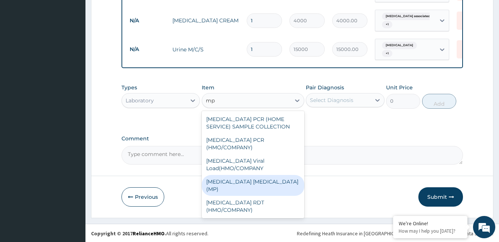
click at [270, 175] on div "[MEDICAL_DATA] [MEDICAL_DATA] (MP)" at bounding box center [253, 185] width 103 height 21
type input "3000"
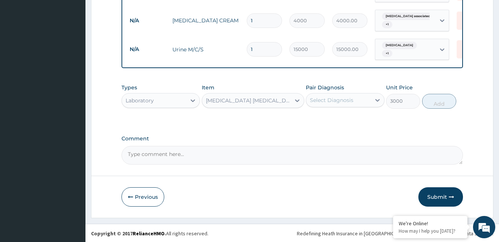
click at [325, 100] on div "Select Diagnosis" at bounding box center [332, 99] width 44 height 7
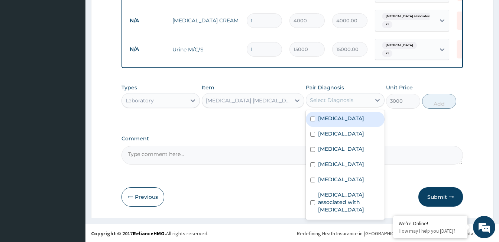
click at [331, 119] on label "[MEDICAL_DATA]" at bounding box center [341, 118] width 46 height 7
checkbox input "true"
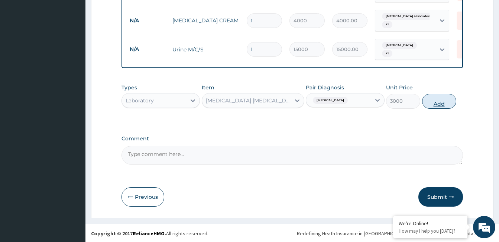
click at [439, 98] on button "Add" at bounding box center [439, 101] width 34 height 15
type input "0"
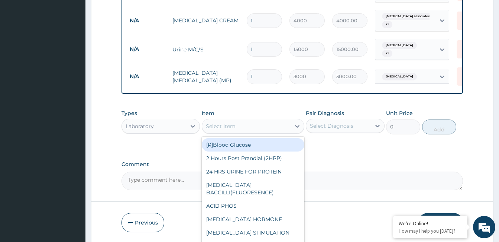
click at [271, 128] on div "Select Item" at bounding box center [246, 126] width 88 height 12
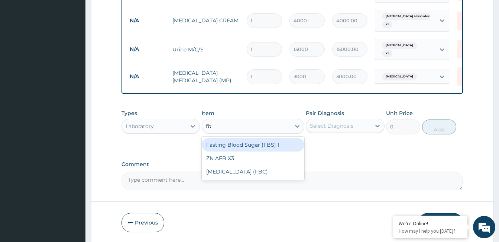
type input "fbc"
click at [260, 144] on div "[MEDICAL_DATA] (FBC)" at bounding box center [253, 144] width 103 height 13
type input "12000"
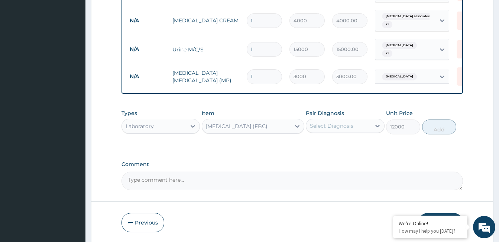
click at [320, 125] on div "Select Diagnosis" at bounding box center [332, 125] width 44 height 7
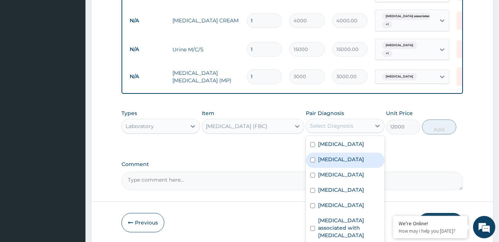
click at [338, 161] on label "[MEDICAL_DATA]" at bounding box center [341, 158] width 46 height 7
checkbox input "true"
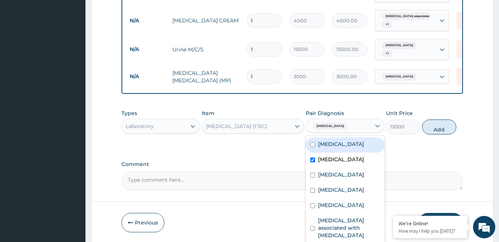
click at [334, 146] on label "[MEDICAL_DATA]" at bounding box center [341, 143] width 46 height 7
checkbox input "true"
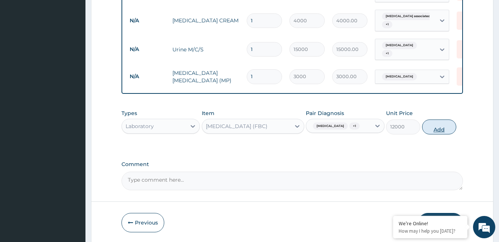
click at [429, 125] on button "Add" at bounding box center [439, 126] width 34 height 15
type input "0"
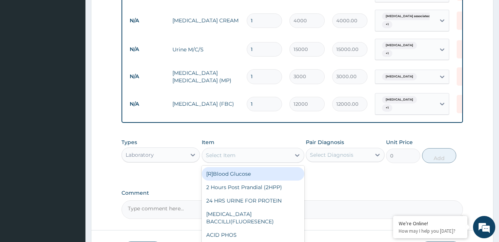
click at [246, 151] on div "Select Item" at bounding box center [246, 155] width 88 height 12
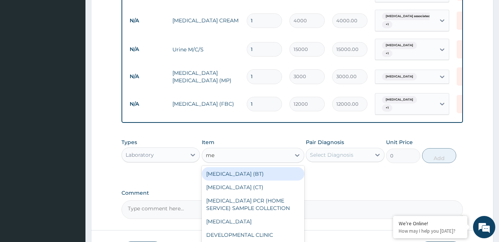
type input "m"
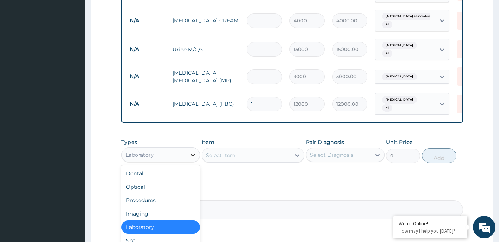
click at [195, 151] on icon at bounding box center [192, 154] width 7 height 7
click at [174, 196] on div "Procedures" at bounding box center [161, 199] width 78 height 13
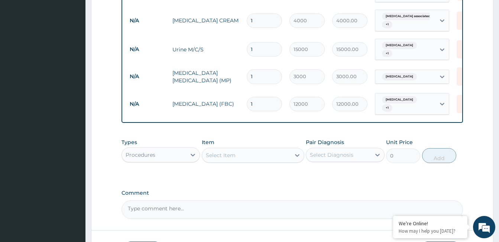
click at [254, 153] on div "Select Item" at bounding box center [246, 155] width 88 height 12
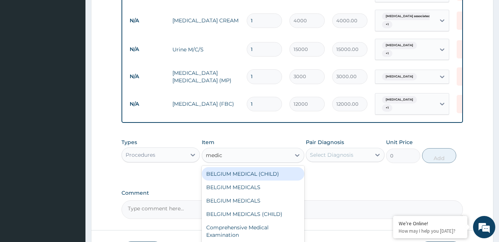
type input "medica"
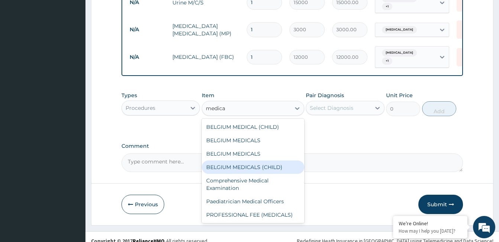
scroll to position [554, 0]
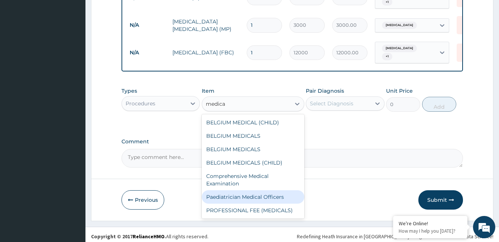
click at [233, 194] on div "Paediatrician Medical Officers" at bounding box center [253, 196] width 103 height 13
type input "10000"
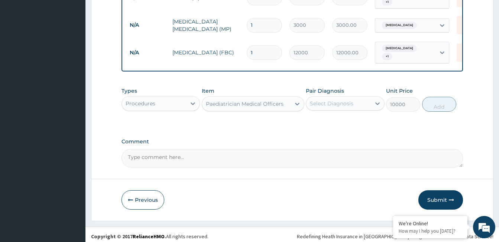
click at [321, 100] on div "Select Diagnosis" at bounding box center [332, 103] width 44 height 7
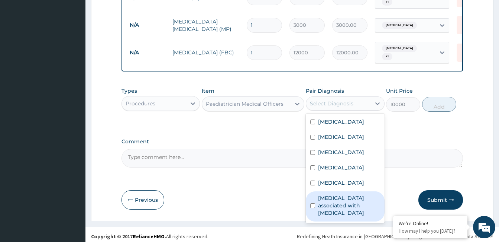
click at [334, 199] on label "[MEDICAL_DATA] associated with [MEDICAL_DATA]" at bounding box center [349, 205] width 62 height 22
checkbox input "true"
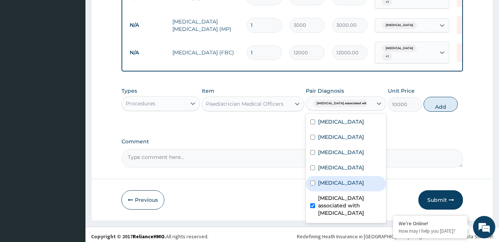
click at [336, 183] on div "[MEDICAL_DATA]" at bounding box center [346, 183] width 80 height 15
checkbox input "true"
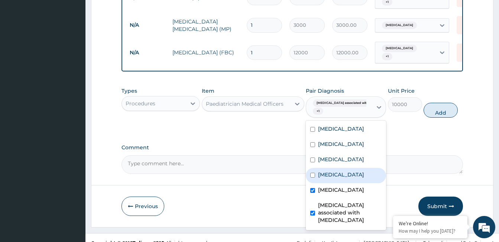
click at [338, 168] on div "[MEDICAL_DATA]" at bounding box center [346, 175] width 80 height 15
checkbox input "true"
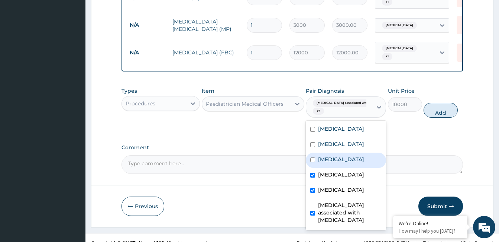
click at [338, 157] on label "[MEDICAL_DATA]" at bounding box center [341, 158] width 46 height 7
checkbox input "true"
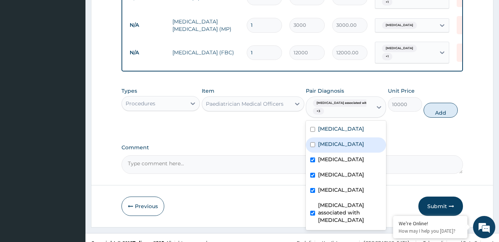
click at [337, 142] on label "[MEDICAL_DATA]" at bounding box center [341, 143] width 46 height 7
checkbox input "true"
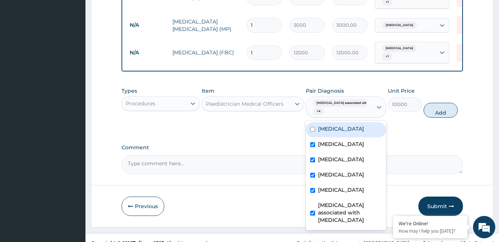
click at [337, 129] on div "[MEDICAL_DATA]" at bounding box center [346, 129] width 80 height 15
checkbox input "true"
click at [437, 106] on button "Add" at bounding box center [441, 110] width 34 height 15
type input "0"
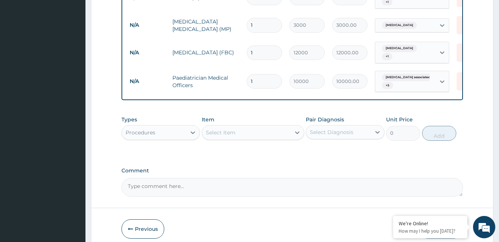
click at [209, 184] on textarea "Comment" at bounding box center [293, 187] width 342 height 19
click at [411, 185] on textarea "ok but update diclofenac suppository 50mg 2,250.00, lumal & lynsunate 80/480mg …" at bounding box center [293, 187] width 342 height 19
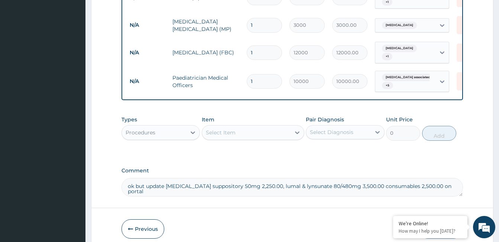
click at [436, 181] on textarea "ok but update diclofenac suppository 50mg 2,250.00, lumal & lynsunate 80/480mg …" at bounding box center [293, 187] width 342 height 19
click at [151, 187] on textarea "ok but update diclofenac suppository 50mg 2,250.00, lumal & lynsunate 80/480mg …" at bounding box center [293, 187] width 342 height 19
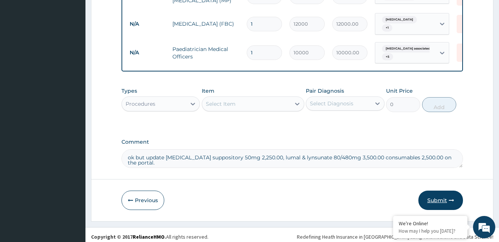
type textarea "ok but update diclofenac suppository 50mg 2,250.00, lumal & lynsunate 80/480mg …"
click at [445, 194] on button "Submit" at bounding box center [441, 199] width 45 height 19
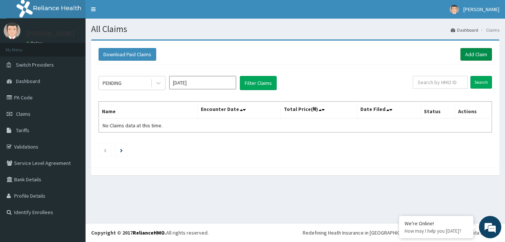
click at [468, 54] on link "Add Claim" at bounding box center [476, 54] width 32 height 13
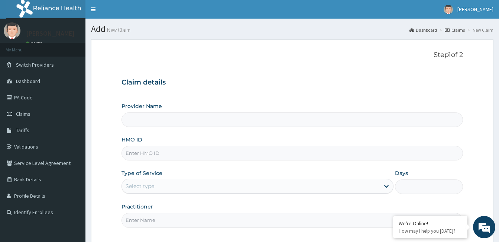
type input "[GEOGRAPHIC_DATA]"
click at [174, 152] on input "HMO ID" at bounding box center [293, 153] width 342 height 15
type input "gbi/10111/e"
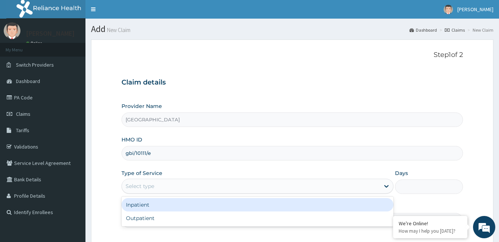
click at [195, 182] on div "Select type" at bounding box center [251, 186] width 258 height 12
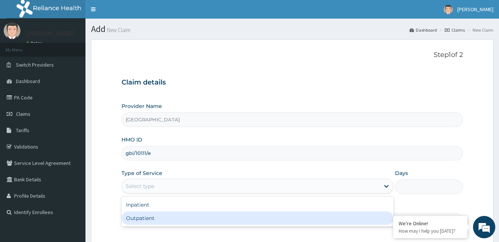
click at [184, 219] on div "Outpatient" at bounding box center [258, 217] width 272 height 13
type input "1"
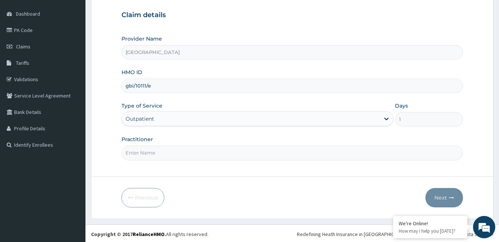
scroll to position [69, 0]
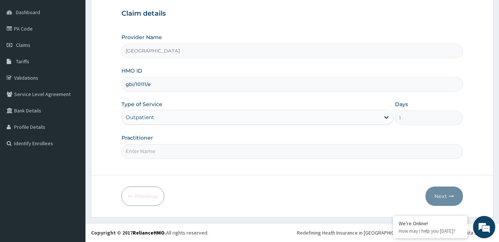
click at [149, 150] on input "Practitioner" at bounding box center [293, 151] width 342 height 15
paste input "Olanrewaju Falodun"
click at [124, 150] on input "Olanrewaju Falodun" at bounding box center [293, 151] width 342 height 15
type input "Dr. Olanrewaju Falodun"
click at [449, 196] on icon "button" at bounding box center [451, 195] width 5 height 5
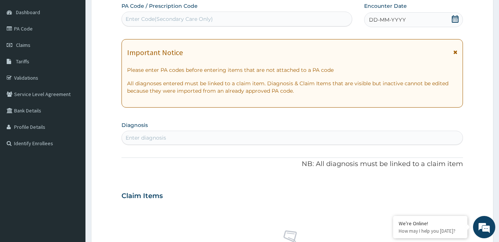
click at [422, 19] on div "DD-MM-YYYY" at bounding box center [413, 19] width 99 height 15
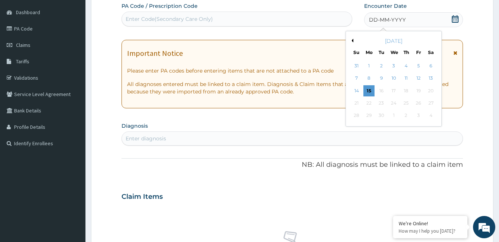
click at [354, 39] on div "September 2025" at bounding box center [394, 40] width 90 height 7
click at [353, 39] on button "Previous Month" at bounding box center [352, 41] width 4 height 4
click at [394, 78] on div "9" at bounding box center [393, 78] width 11 height 11
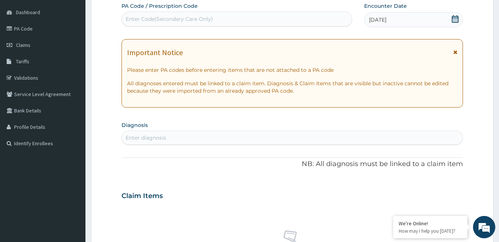
click at [258, 138] on div "Enter diagnosis" at bounding box center [292, 138] width 341 height 12
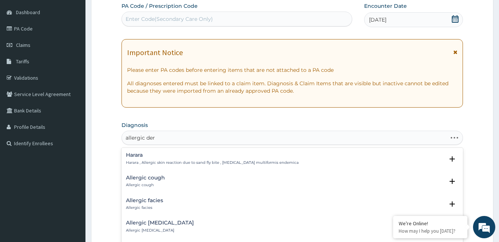
type input "allergic derm"
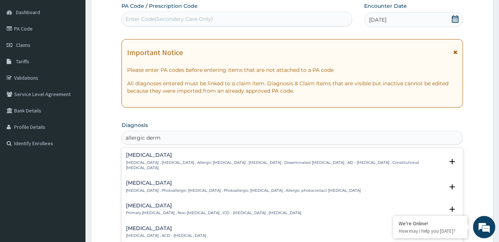
click at [162, 156] on h4 "[MEDICAL_DATA]" at bounding box center [285, 155] width 318 height 6
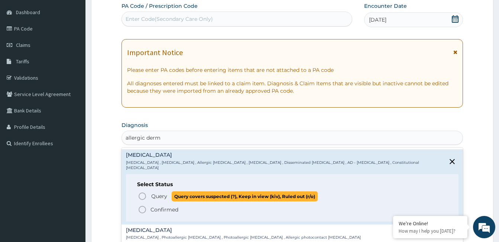
click at [141, 191] on icon "status option query" at bounding box center [142, 195] width 9 height 9
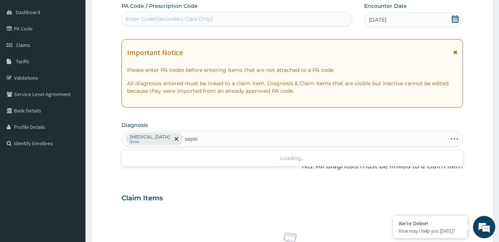
type input "sepsis"
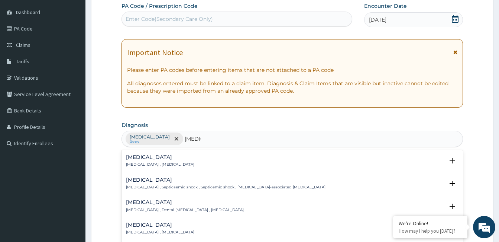
click at [142, 161] on div "Sepsis Systemic infection , Sepsis" at bounding box center [160, 160] width 68 height 13
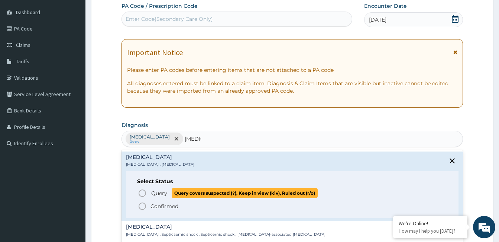
click at [141, 193] on icon "status option query" at bounding box center [142, 193] width 9 height 9
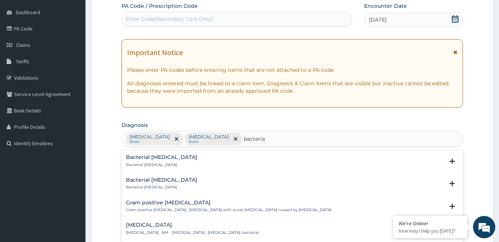
scroll to position [483, 0]
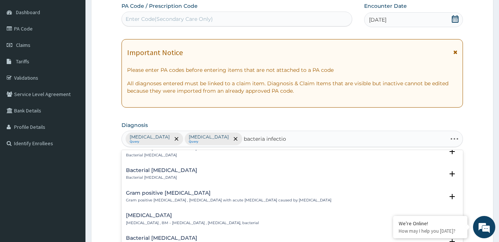
type input "bacteria infection"
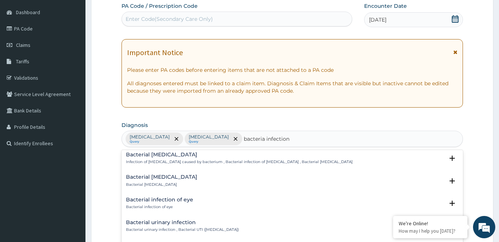
scroll to position [186, 0]
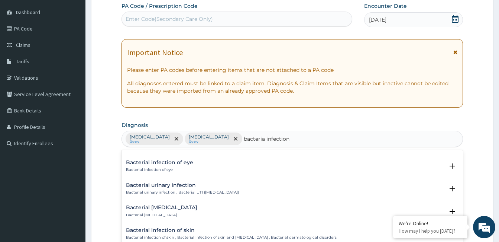
click at [173, 184] on div "Bacterial urinary infection Bacterial urinary infection , Bacterial UTI ([MEDIC…" at bounding box center [182, 188] width 113 height 13
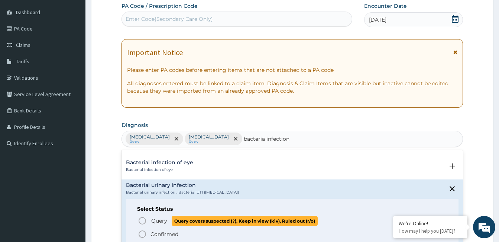
click at [145, 217] on circle "status option query" at bounding box center [142, 220] width 7 height 7
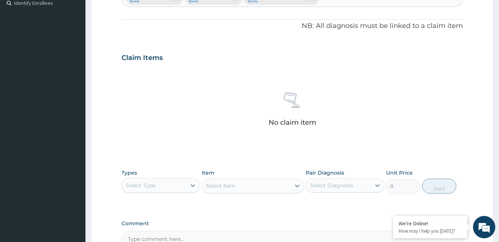
scroll to position [255, 0]
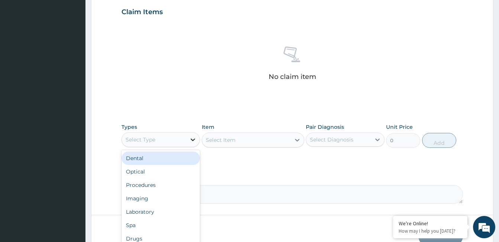
click at [193, 139] on icon at bounding box center [192, 139] width 7 height 7
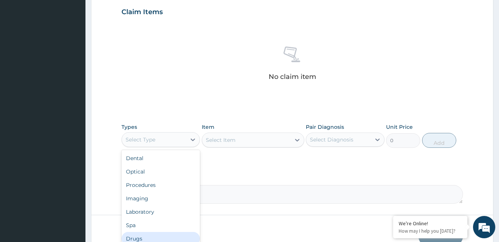
click at [185, 233] on div "Drugs" at bounding box center [161, 238] width 78 height 13
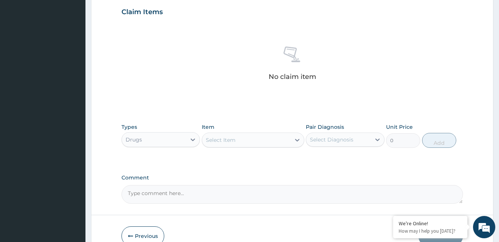
click at [253, 137] on div "Select Item" at bounding box center [246, 140] width 88 height 12
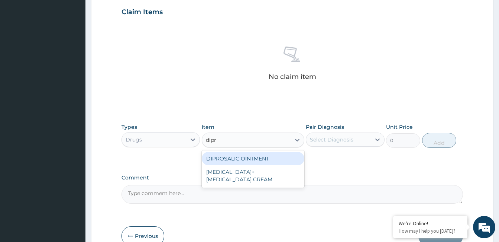
type input "dipro"
click at [258, 159] on div "DIPROSALIC OINTMENT" at bounding box center [253, 158] width 103 height 13
type input "11000"
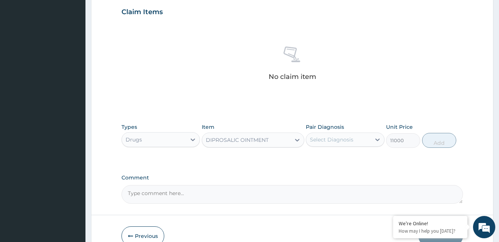
click at [345, 139] on div "Select Diagnosis" at bounding box center [332, 139] width 44 height 7
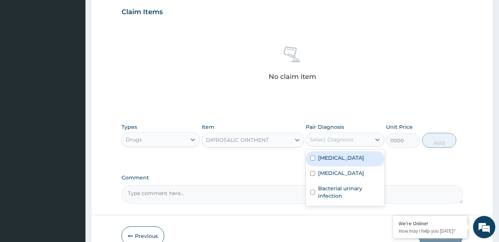
click at [345, 158] on label "[MEDICAL_DATA]" at bounding box center [341, 157] width 46 height 7
checkbox input "true"
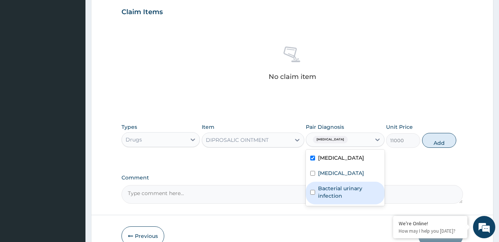
click at [347, 190] on label "Bacterial urinary infection" at bounding box center [349, 191] width 62 height 15
checkbox input "true"
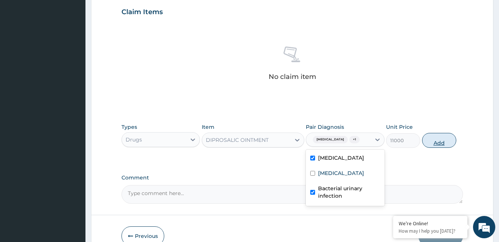
click at [433, 141] on button "Add" at bounding box center [439, 140] width 34 height 15
type input "0"
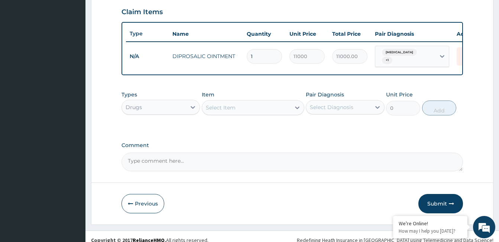
click at [225, 109] on div "Select Item" at bounding box center [221, 107] width 30 height 7
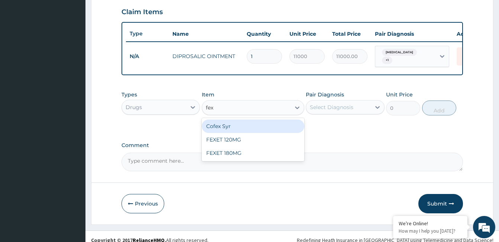
type input "fexe"
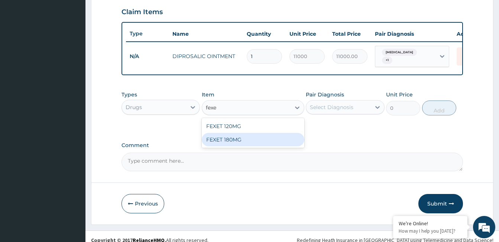
click at [233, 141] on div "FEXET 180MG" at bounding box center [253, 139] width 103 height 13
type input "380"
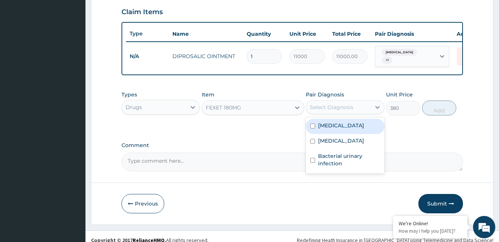
click at [339, 109] on div "Select Diagnosis" at bounding box center [332, 106] width 44 height 7
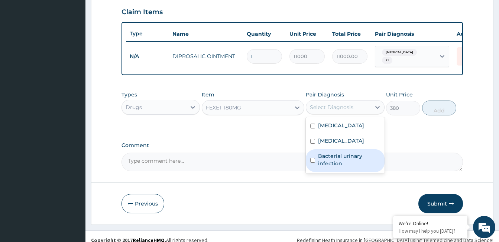
click at [338, 160] on label "Bacterial urinary infection" at bounding box center [349, 159] width 62 height 15
checkbox input "true"
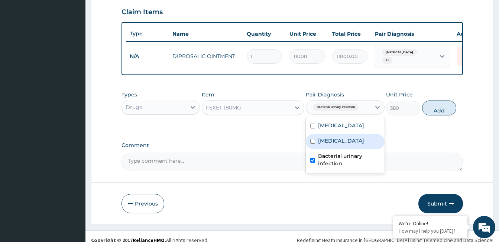
click at [336, 144] on div "Sepsis" at bounding box center [345, 141] width 78 height 15
checkbox input "true"
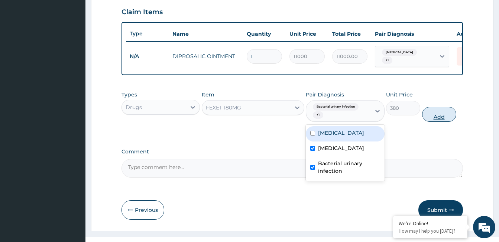
click at [446, 113] on button "Add" at bounding box center [439, 114] width 34 height 15
type input "0"
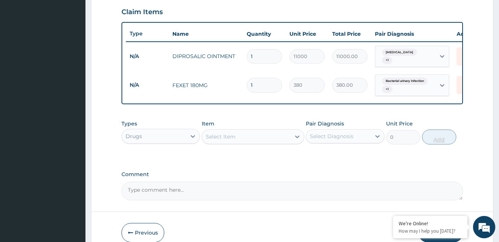
type input "13"
type input "4940.00"
type input "13"
click at [230, 138] on div "Select Item" at bounding box center [221, 136] width 30 height 7
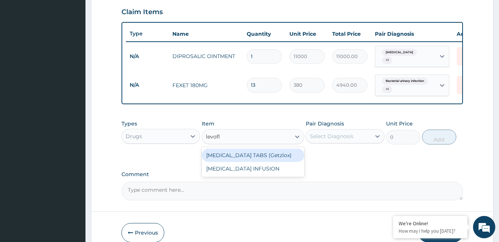
type input "levoflo"
click at [250, 157] on div "[MEDICAL_DATA] TABS (Getzlox)" at bounding box center [253, 154] width 103 height 13
type input "350"
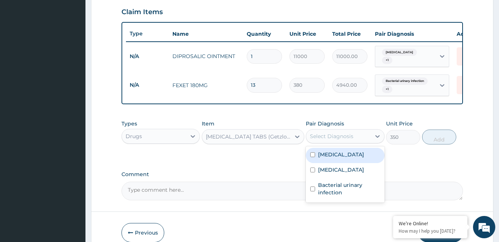
click at [335, 139] on div "Select Diagnosis" at bounding box center [332, 135] width 44 height 7
click at [338, 157] on label "[MEDICAL_DATA]" at bounding box center [341, 154] width 46 height 7
checkbox input "true"
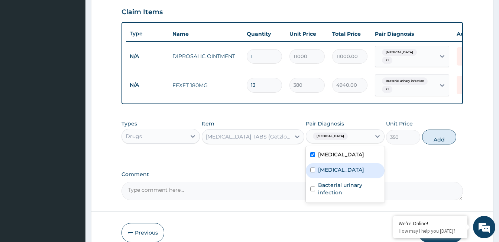
click at [337, 171] on div "Sepsis" at bounding box center [345, 170] width 78 height 15
checkbox input "true"
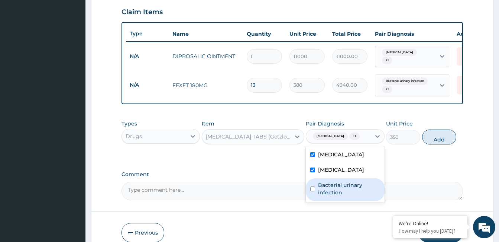
click at [340, 187] on label "Bacterial urinary infection" at bounding box center [349, 188] width 62 height 15
checkbox input "true"
click at [440, 141] on button "Add" at bounding box center [439, 136] width 34 height 15
type input "0"
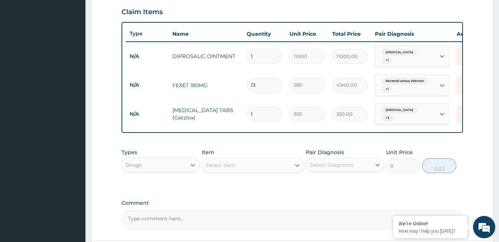
type input "0.00"
type input "5"
type input "1750.00"
type input "5"
click at [191, 164] on icon at bounding box center [192, 164] width 7 height 7
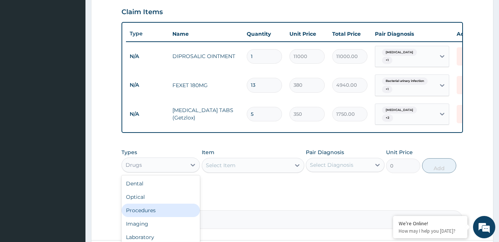
click at [185, 216] on div "Procedures" at bounding box center [161, 209] width 78 height 13
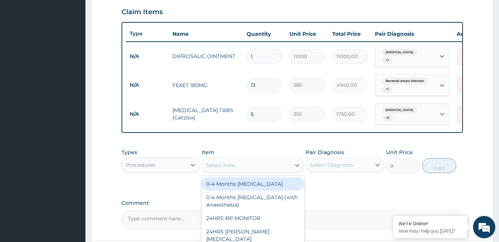
click at [260, 162] on div "Select Item" at bounding box center [246, 165] width 88 height 12
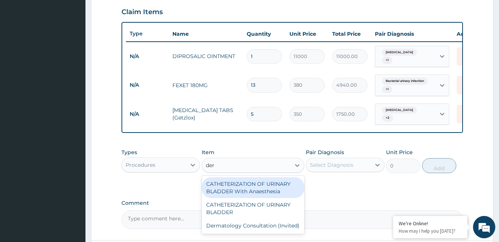
type input "derm"
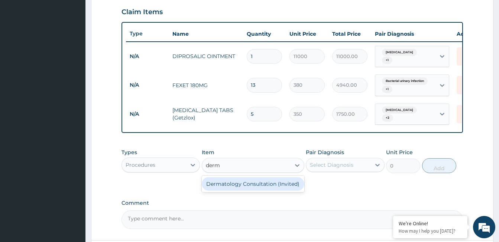
click at [232, 185] on div "Dermatology Consultation (Invited)" at bounding box center [253, 183] width 103 height 13
type input "25000"
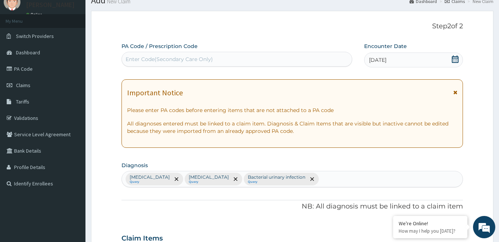
scroll to position [0, 0]
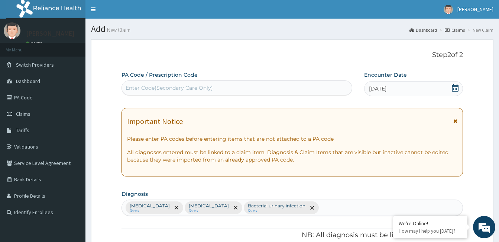
click at [197, 87] on div "Enter Code(Secondary Care Only)" at bounding box center [169, 87] width 87 height 7
type input "PA/C845EF"
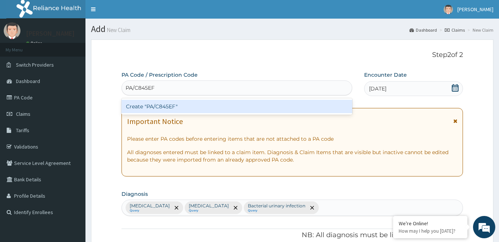
click at [189, 103] on div "Create "PA/C845EF"" at bounding box center [237, 106] width 231 height 13
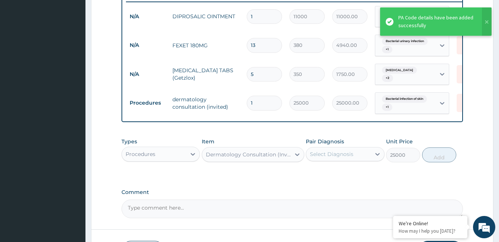
scroll to position [307, 0]
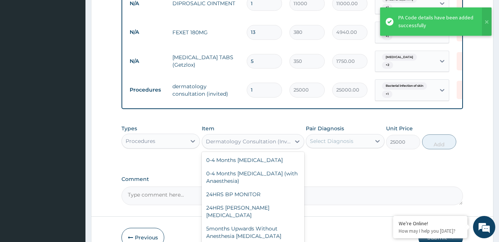
click at [243, 141] on div "Dermatology Consultation (Invited)" at bounding box center [249, 141] width 86 height 7
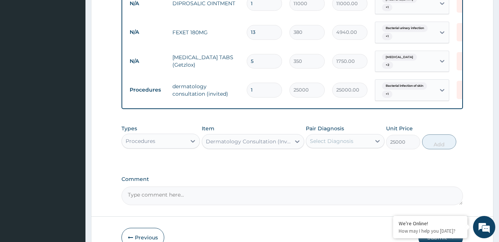
click at [262, 138] on div "Dermatology Consultation (Invited)" at bounding box center [249, 141] width 86 height 7
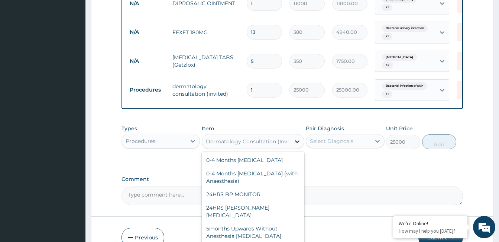
click at [299, 139] on icon at bounding box center [297, 141] width 7 height 7
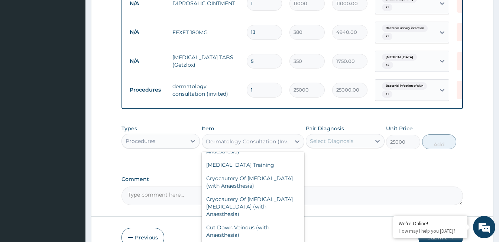
click at [281, 142] on div "Dermatology Consultation (Invited)" at bounding box center [249, 141] width 86 height 7
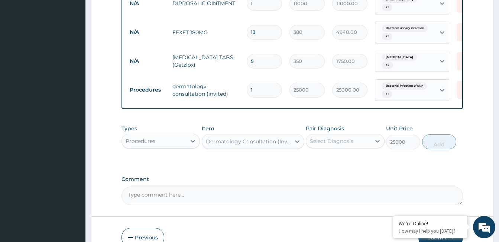
click at [276, 139] on div "Dermatology Consultation (Invited)" at bounding box center [249, 141] width 86 height 7
click at [271, 138] on div "Dermatology Consultation (Invited)" at bounding box center [249, 141] width 86 height 7
click at [235, 195] on textarea "Comment" at bounding box center [293, 195] width 342 height 19
click at [223, 193] on textarea "ok but update Diprosalic ointment" at bounding box center [293, 195] width 342 height 19
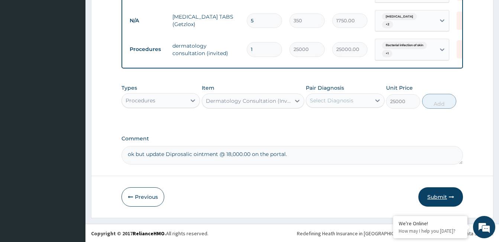
type textarea "ok but update Diprosalic ointment @ 18,000.00 on the portal."
click at [437, 200] on button "Submit" at bounding box center [441, 196] width 45 height 19
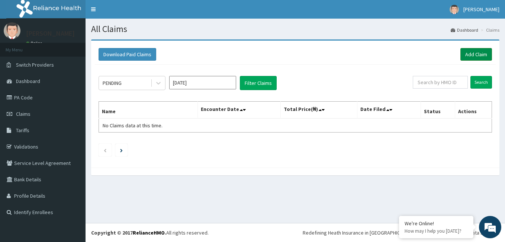
click at [473, 53] on link "Add Claim" at bounding box center [476, 54] width 32 height 13
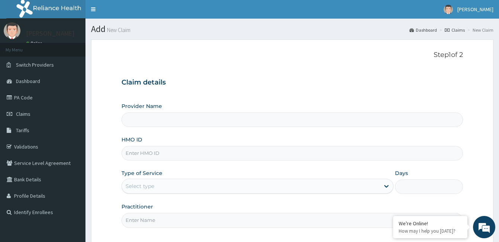
click at [180, 125] on input "Provider Name" at bounding box center [293, 119] width 342 height 15
type input "[GEOGRAPHIC_DATA]"
click at [172, 152] on input "HMO ID" at bounding box center [293, 153] width 342 height 15
type input "gbi/10111/e"
click at [163, 186] on div "Select type" at bounding box center [251, 186] width 258 height 12
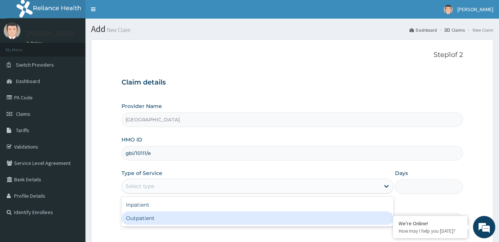
click at [162, 218] on div "Outpatient" at bounding box center [258, 217] width 272 height 13
type input "1"
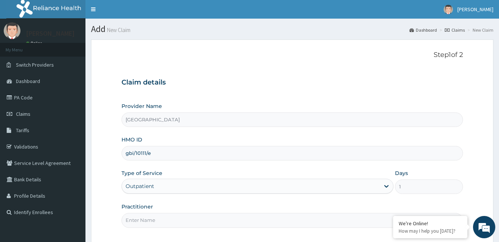
click at [171, 222] on input "Practitioner" at bounding box center [293, 220] width 342 height 15
paste input "[PERSON_NAME] [PERSON_NAME]"
click at [123, 221] on input "[PERSON_NAME] [PERSON_NAME]" at bounding box center [293, 220] width 342 height 15
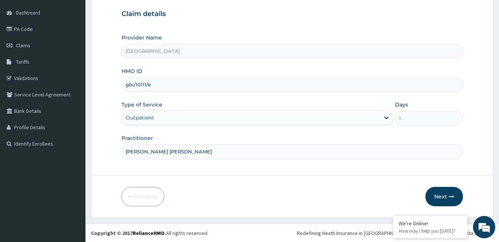
scroll to position [69, 0]
type input "[PERSON_NAME] [PERSON_NAME]"
click at [445, 198] on button "Next" at bounding box center [445, 195] width 38 height 19
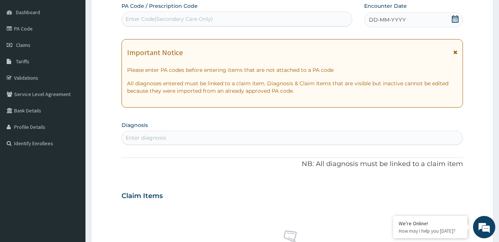
click at [454, 19] on icon at bounding box center [455, 18] width 7 height 7
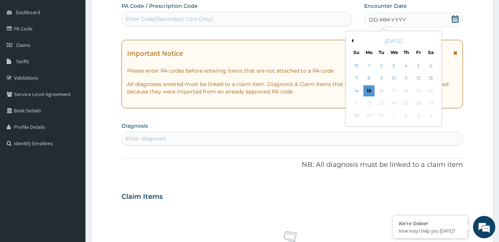
click at [352, 39] on button "Previous Month" at bounding box center [352, 41] width 4 height 4
click at [382, 66] on div "1" at bounding box center [381, 65] width 11 height 11
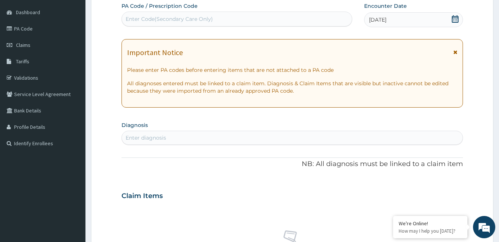
click at [168, 137] on div "Enter diagnosis" at bounding box center [292, 138] width 341 height 12
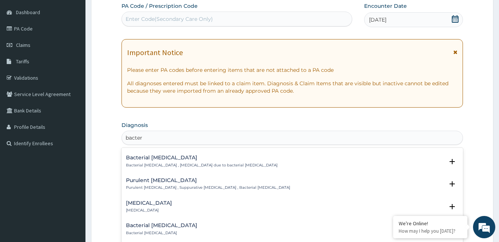
scroll to position [149, 0]
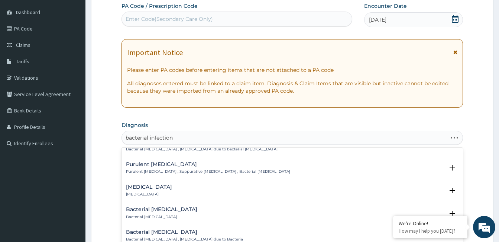
type input "bacterial infection"
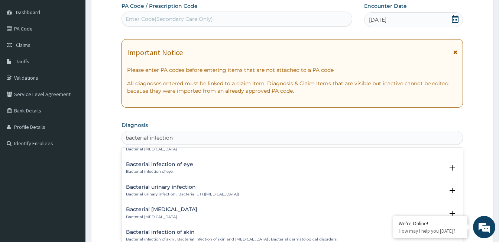
click at [188, 190] on div "Bacterial urinary infection Bacterial urinary infection , Bacterial UTI ([MEDIC…" at bounding box center [182, 190] width 113 height 13
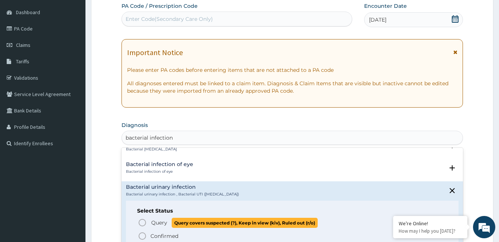
click at [146, 222] on circle "status option query" at bounding box center [142, 222] width 7 height 7
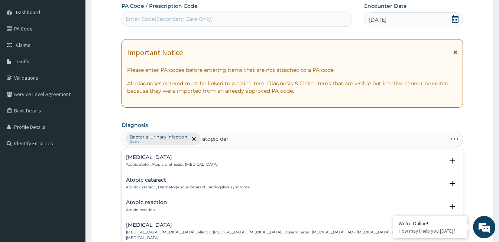
type input "atopic derm"
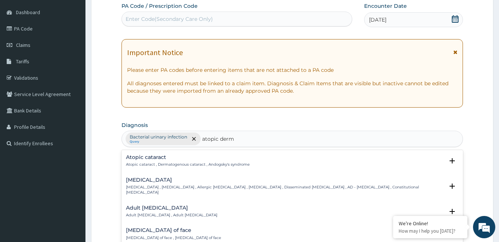
click at [147, 181] on h4 "[MEDICAL_DATA]" at bounding box center [285, 180] width 318 height 6
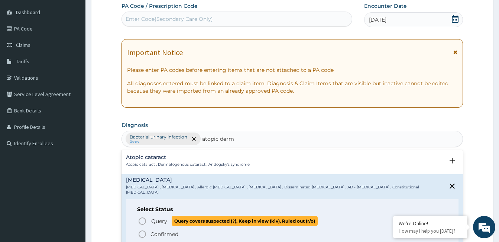
click at [141, 217] on icon "status option query" at bounding box center [142, 220] width 9 height 9
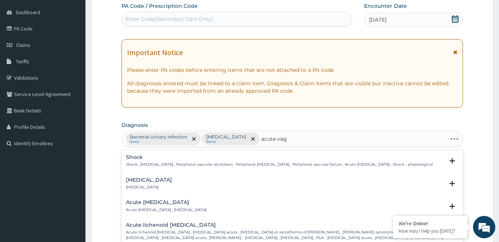
type input "acute vagi"
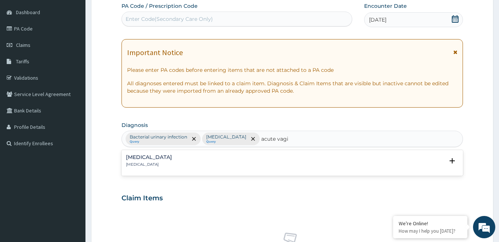
click at [139, 157] on h4 "Acute vaginitis" at bounding box center [149, 157] width 46 height 6
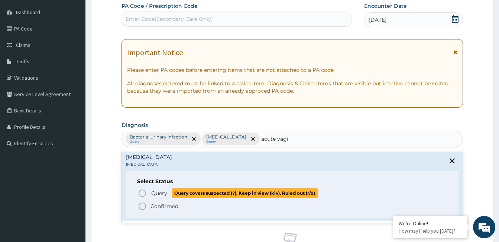
click at [144, 191] on icon "status option query" at bounding box center [142, 193] width 9 height 9
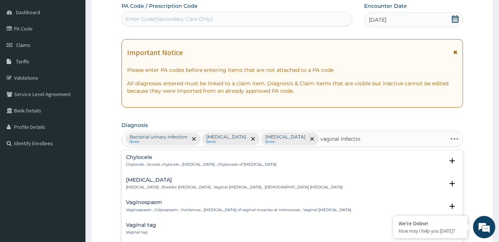
type input "vaginal infection"
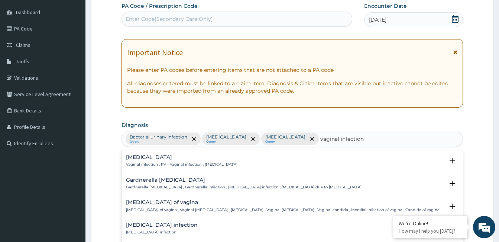
click at [151, 158] on h4 "Infective vaginitis" at bounding box center [182, 157] width 112 height 6
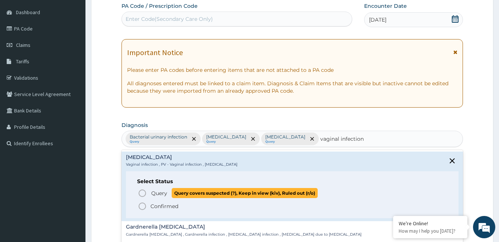
click at [142, 191] on icon "status option query" at bounding box center [142, 193] width 9 height 9
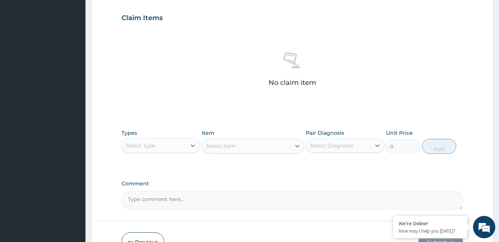
scroll to position [255, 0]
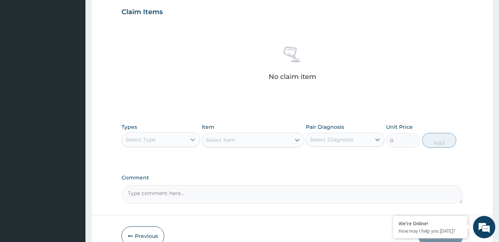
click at [191, 139] on icon at bounding box center [193, 139] width 4 height 3
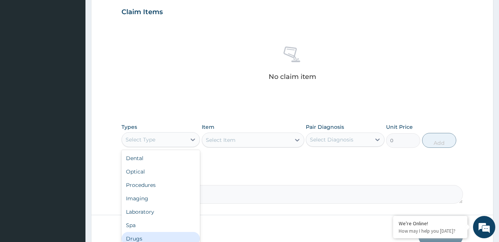
click at [173, 233] on div "Drugs" at bounding box center [161, 238] width 78 height 13
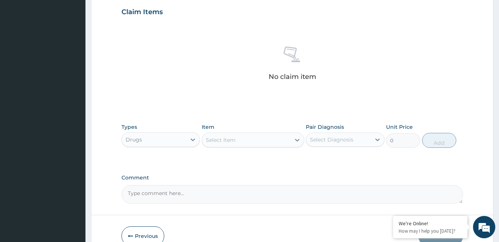
click at [248, 140] on div "Select Item" at bounding box center [246, 140] width 88 height 12
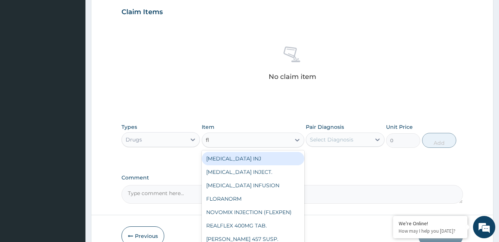
type input "flu"
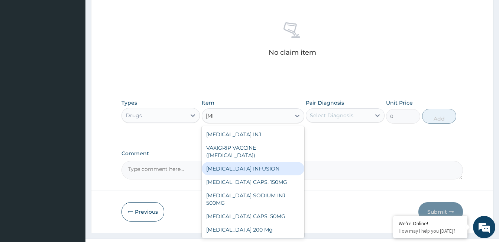
scroll to position [294, 0]
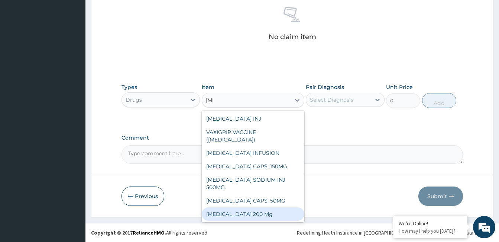
click at [258, 215] on div "[MEDICAL_DATA] 200 Mg" at bounding box center [253, 213] width 103 height 13
type input "500"
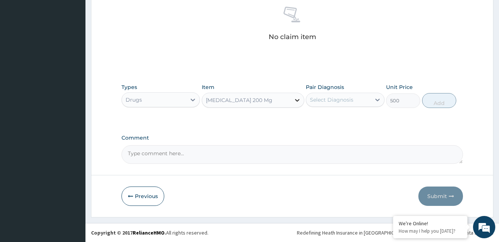
click at [298, 99] on icon at bounding box center [297, 99] width 7 height 7
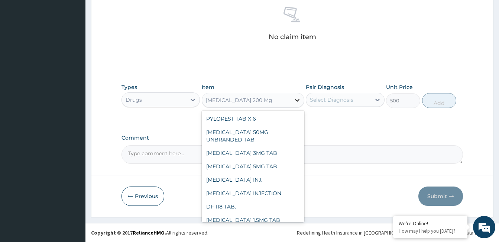
scroll to position [7530, 0]
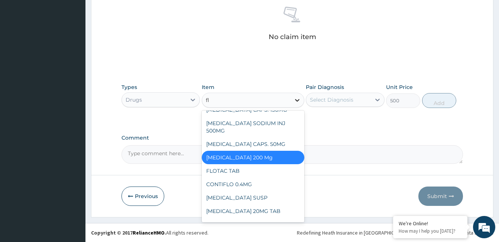
type input "flu"
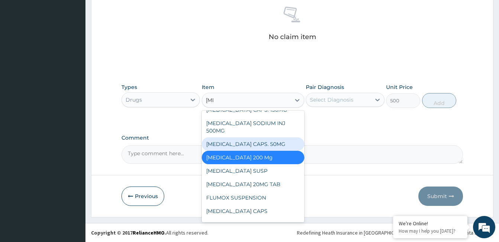
scroll to position [0, 0]
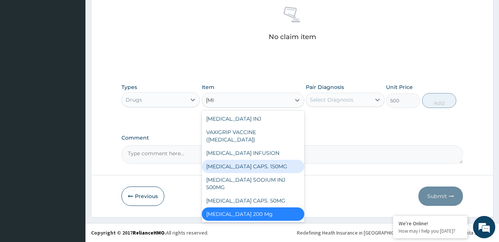
click at [279, 167] on div "[MEDICAL_DATA] CAPS. 150MG" at bounding box center [253, 166] width 103 height 13
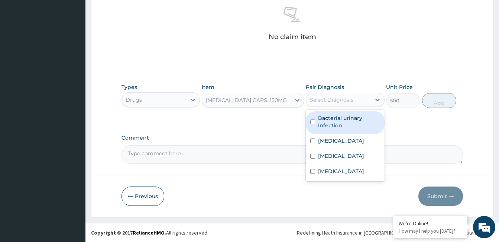
click at [356, 100] on div "Select Diagnosis" at bounding box center [338, 100] width 64 height 12
click at [344, 122] on label "Bacterial urinary infection" at bounding box center [349, 121] width 62 height 15
checkbox input "true"
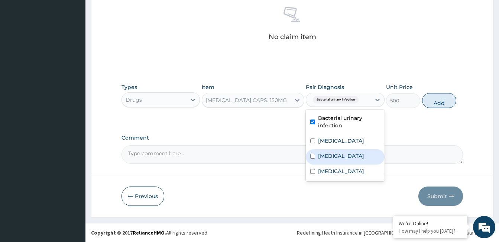
click at [350, 152] on label "Acute vaginitis" at bounding box center [341, 155] width 46 height 7
checkbox input "true"
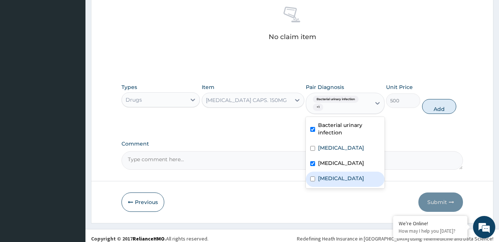
click at [351, 177] on label "Infective vaginitis" at bounding box center [341, 177] width 46 height 7
checkbox input "true"
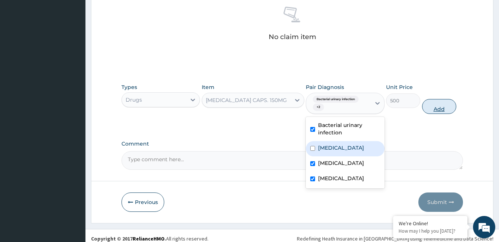
click at [435, 107] on button "Add" at bounding box center [439, 106] width 34 height 15
type input "0"
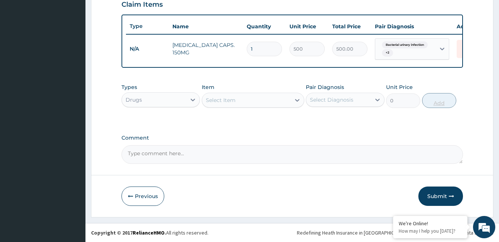
scroll to position [268, 0]
type input "0.00"
type input "4"
type input "2000.00"
type input "4"
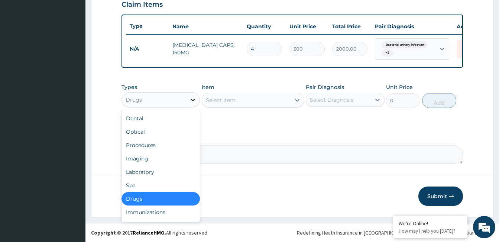
click at [192, 99] on icon at bounding box center [192, 99] width 7 height 7
click at [167, 176] on div "Laboratory" at bounding box center [161, 171] width 78 height 13
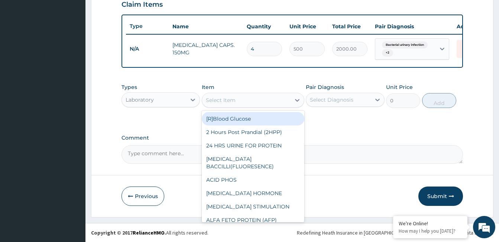
click at [254, 99] on div "Select Item" at bounding box center [246, 100] width 88 height 12
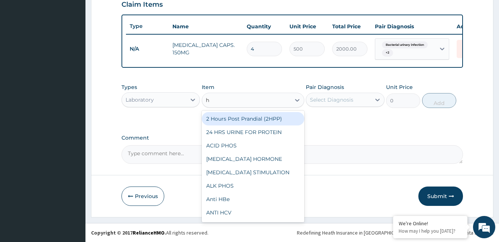
type input "hv"
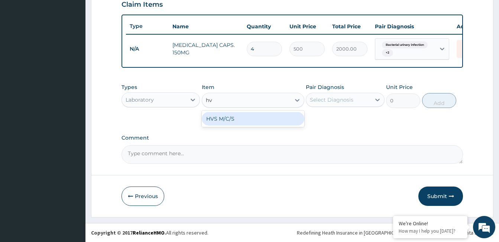
click at [252, 116] on div "HVS M/C/S" at bounding box center [253, 118] width 103 height 13
type input "10000"
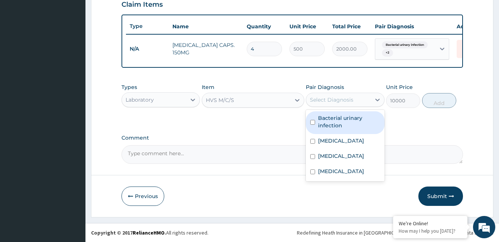
click at [336, 100] on div "Select Diagnosis" at bounding box center [332, 99] width 44 height 7
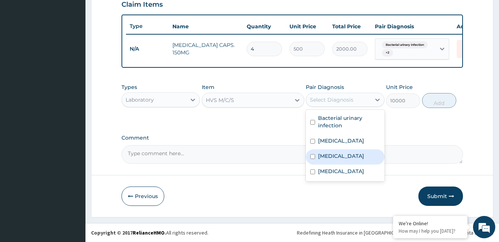
click at [340, 157] on label "Acute vaginitis" at bounding box center [341, 155] width 46 height 7
checkbox input "true"
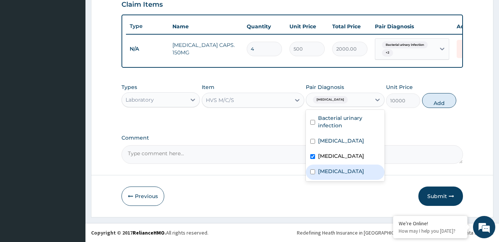
click at [344, 171] on label "Infective vaginitis" at bounding box center [341, 170] width 46 height 7
checkbox input "true"
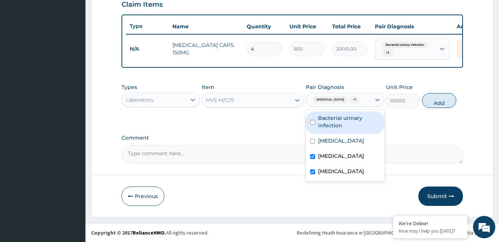
click at [336, 123] on label "Bacterial urinary infection" at bounding box center [349, 121] width 62 height 15
checkbox input "true"
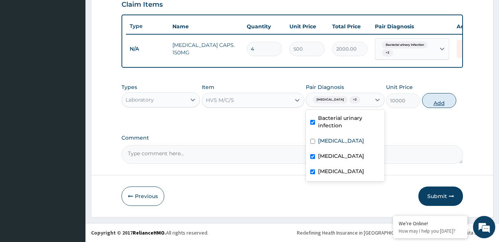
click at [436, 100] on button "Add" at bounding box center [439, 100] width 34 height 15
type input "0"
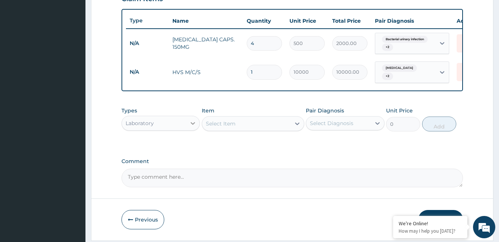
click at [194, 125] on icon at bounding box center [193, 123] width 4 height 3
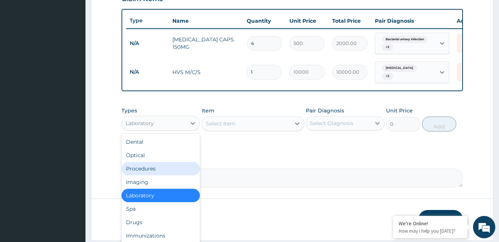
click at [178, 174] on div "Procedures" at bounding box center [161, 168] width 78 height 13
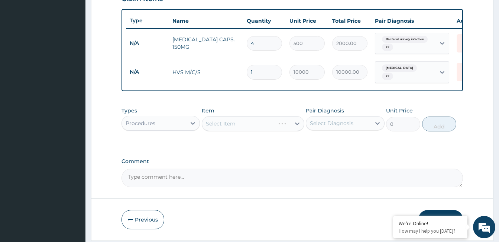
click at [251, 127] on div "Select Item" at bounding box center [253, 123] width 103 height 15
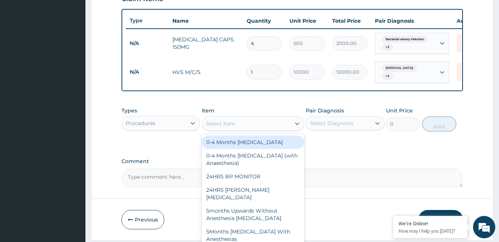
click at [251, 127] on div "Select Item" at bounding box center [246, 123] width 88 height 12
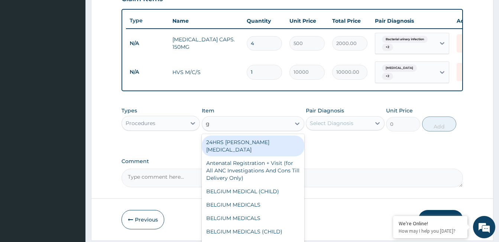
type input "gy"
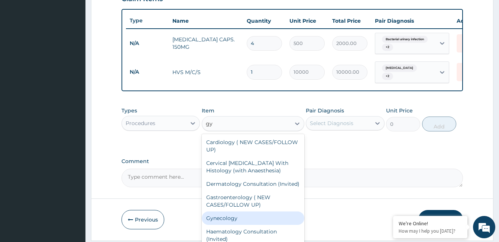
click at [270, 225] on div "Gynecology" at bounding box center [253, 217] width 103 height 13
type input "15000"
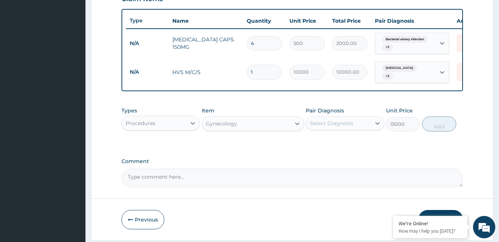
click at [354, 127] on div "Select Diagnosis" at bounding box center [338, 123] width 64 height 12
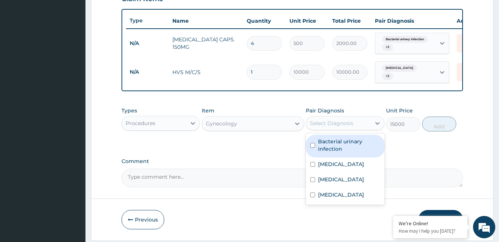
click at [345, 149] on label "Bacterial urinary infection" at bounding box center [349, 145] width 62 height 15
checkbox input "true"
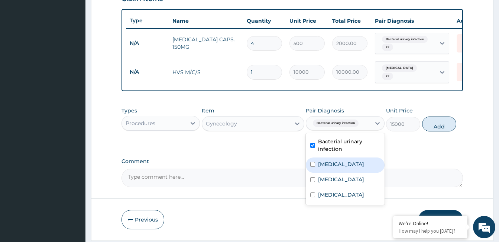
click at [342, 168] on label "Atopic dermatitis" at bounding box center [341, 163] width 46 height 7
checkbox input "true"
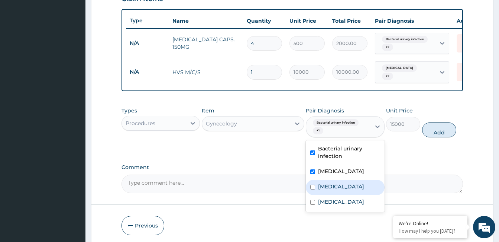
click at [337, 189] on label "Acute vaginitis" at bounding box center [341, 186] width 46 height 7
checkbox input "true"
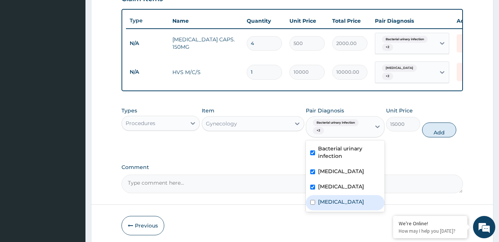
click at [336, 205] on label "Infective vaginitis" at bounding box center [341, 201] width 46 height 7
checkbox input "true"
click at [431, 133] on button "Add" at bounding box center [439, 129] width 34 height 15
type input "0"
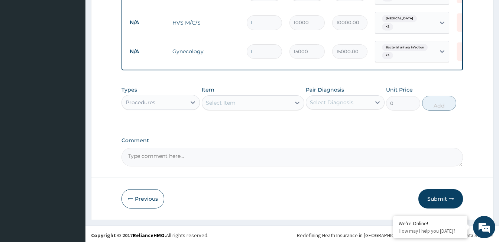
scroll to position [322, 0]
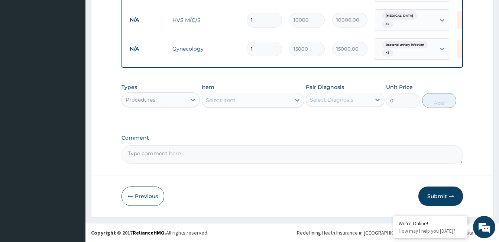
click at [213, 155] on textarea "Comment" at bounding box center [293, 154] width 342 height 19
type textarea "ok"
click at [434, 196] on button "Submit" at bounding box center [441, 195] width 45 height 19
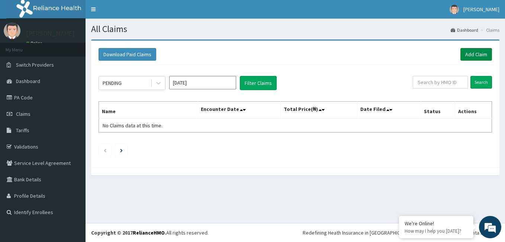
click at [473, 56] on link "Add Claim" at bounding box center [476, 54] width 32 height 13
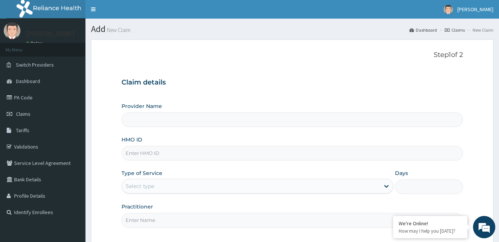
type input "[GEOGRAPHIC_DATA]"
click at [163, 149] on input "HMO ID" at bounding box center [293, 153] width 342 height 15
type input "gbi/10218/a"
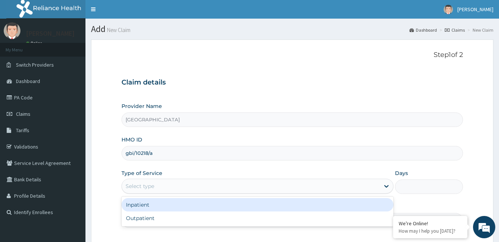
click at [159, 185] on div "Select type" at bounding box center [251, 186] width 258 height 12
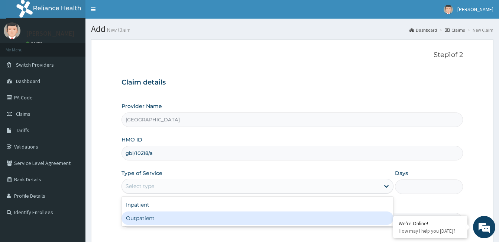
click at [160, 218] on div "Outpatient" at bounding box center [258, 217] width 272 height 13
type input "1"
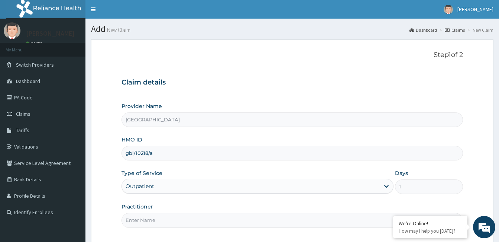
click at [154, 220] on input "Practitioner" at bounding box center [293, 220] width 342 height 15
paste input "[PERSON_NAME]"
click at [124, 220] on input "[PERSON_NAME]" at bounding box center [293, 220] width 342 height 15
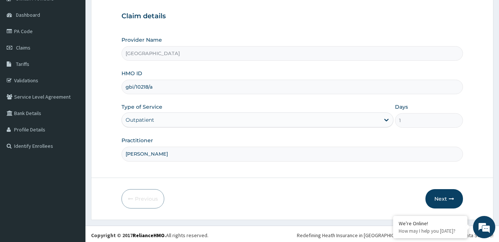
scroll to position [69, 0]
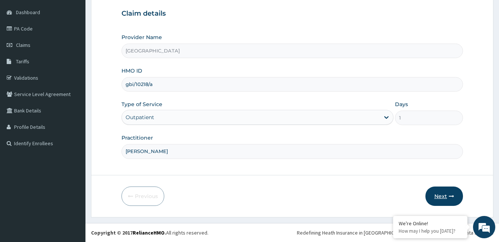
type input "[PERSON_NAME]"
click at [436, 197] on button "Next" at bounding box center [445, 195] width 38 height 19
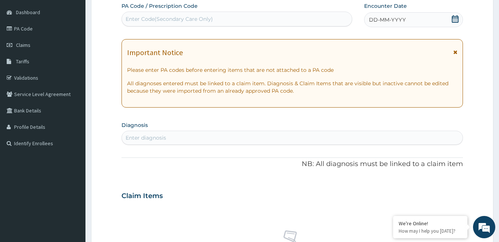
click at [455, 20] on icon at bounding box center [455, 18] width 7 height 7
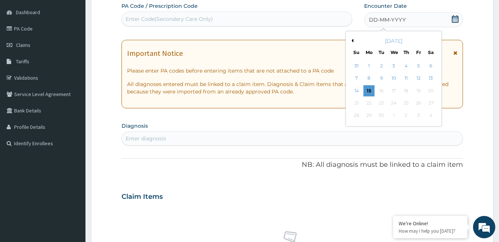
click at [354, 39] on div "[DATE]" at bounding box center [394, 40] width 90 height 7
click at [353, 39] on button "Previous Month" at bounding box center [352, 41] width 4 height 4
click at [383, 77] on div "8" at bounding box center [381, 78] width 11 height 11
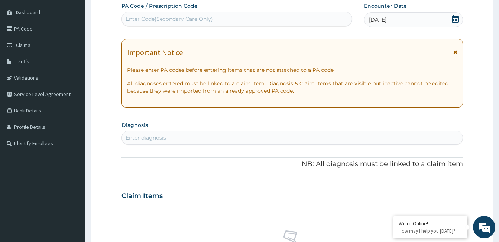
click at [221, 141] on div "Enter diagnosis" at bounding box center [292, 138] width 341 height 12
type input "[MEDICAL_DATA]"
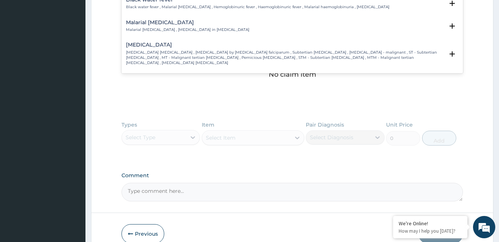
scroll to position [223, 0]
click at [192, 49] on p "[MEDICAL_DATA] [MEDICAL_DATA] , [MEDICAL_DATA] by [MEDICAL_DATA] falciparum , S…" at bounding box center [285, 57] width 318 height 16
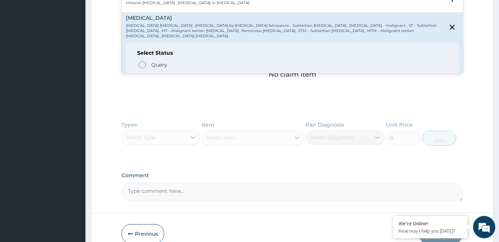
scroll to position [260, 0]
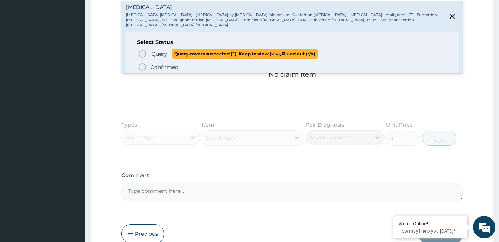
click at [142, 49] on icon "status option query" at bounding box center [142, 53] width 9 height 9
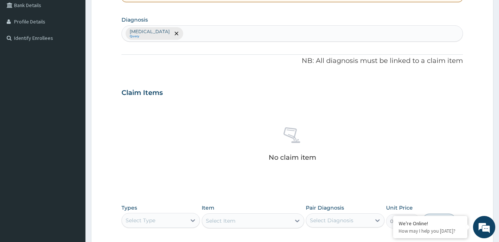
scroll to position [143, 0]
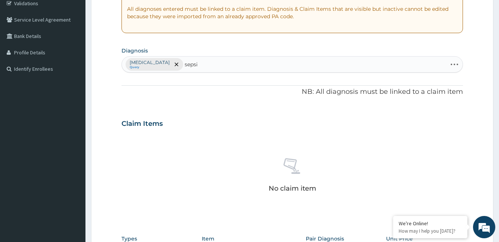
type input "[MEDICAL_DATA]"
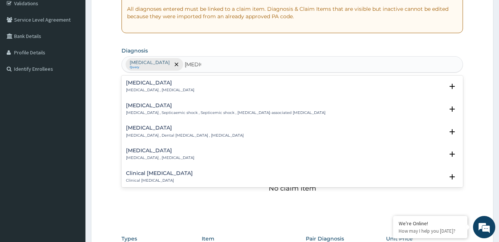
click at [138, 84] on h4 "[MEDICAL_DATA]" at bounding box center [160, 83] width 68 height 6
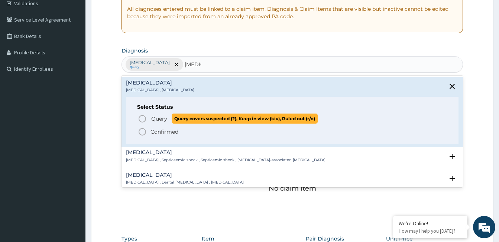
click at [145, 120] on icon "status option query" at bounding box center [142, 118] width 9 height 9
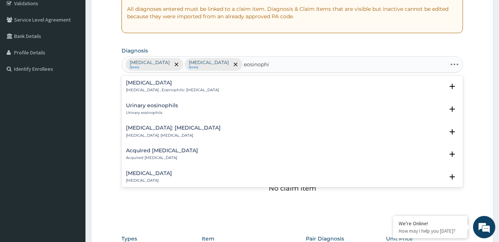
type input "eosinophil"
click at [167, 91] on p "[MEDICAL_DATA] , Eosinophilic [MEDICAL_DATA]" at bounding box center [172, 89] width 93 height 5
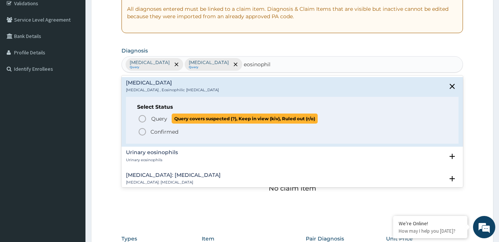
click at [144, 118] on icon "status option query" at bounding box center [142, 118] width 9 height 9
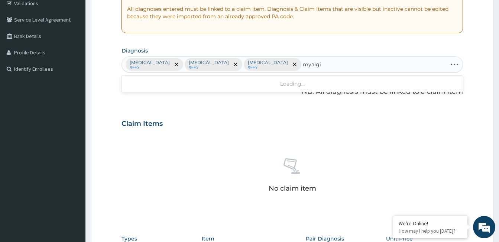
type input "myalgia"
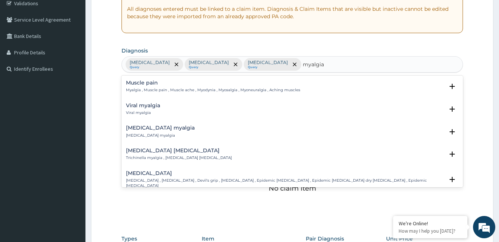
click at [149, 90] on p "Myalgia , Muscle pain , Muscle ache , Myodynia , Myosalgia , Myoneuralgia , Ach…" at bounding box center [213, 89] width 174 height 5
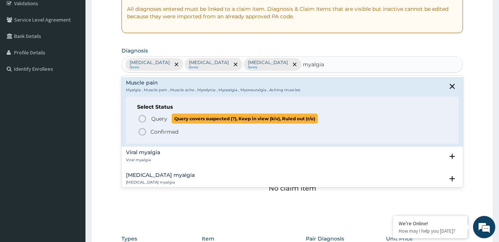
click at [147, 116] on icon "status option query" at bounding box center [142, 118] width 9 height 9
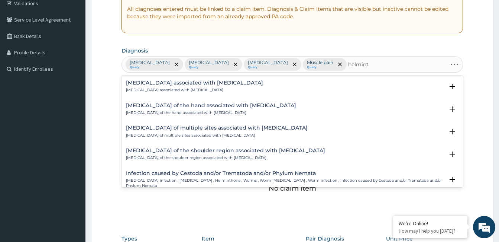
type input "[MEDICAL_DATA]"
click at [187, 84] on h4 "[MEDICAL_DATA] associated with [MEDICAL_DATA]" at bounding box center [194, 83] width 137 height 6
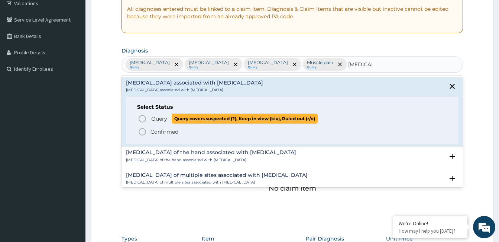
click at [142, 120] on icon "status option query" at bounding box center [142, 118] width 9 height 9
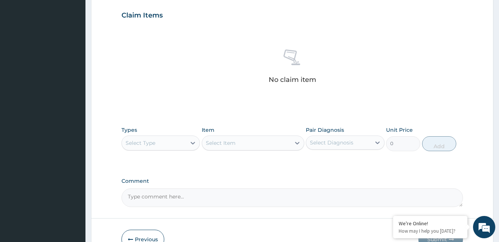
scroll to position [292, 0]
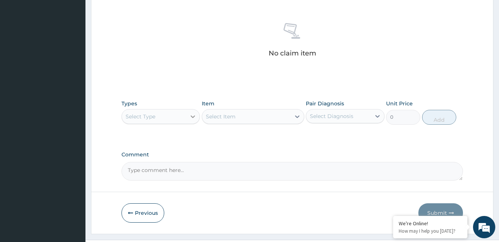
click at [193, 113] on icon at bounding box center [192, 116] width 7 height 7
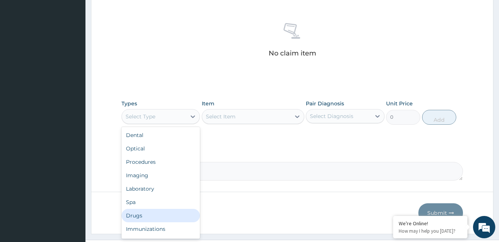
click at [173, 209] on div "Drugs" at bounding box center [161, 215] width 78 height 13
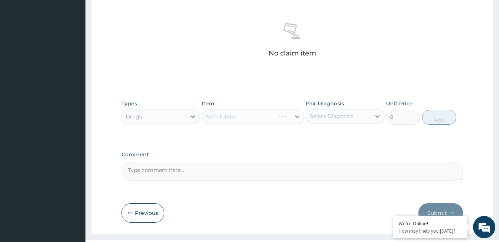
click at [257, 109] on div "Select Item" at bounding box center [253, 116] width 103 height 15
click at [258, 110] on div "Select Item" at bounding box center [246, 116] width 88 height 12
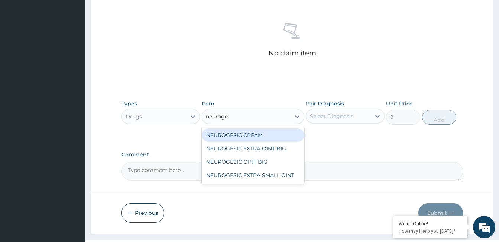
type input "neuroges"
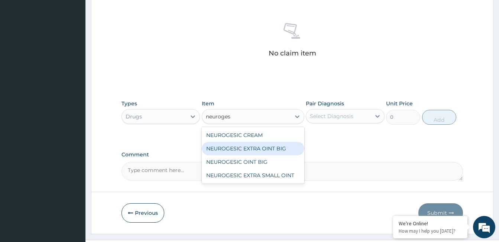
click at [272, 142] on div "NEUROGESIC EXTRA OINT BIG" at bounding box center [253, 148] width 103 height 13
type input "3800"
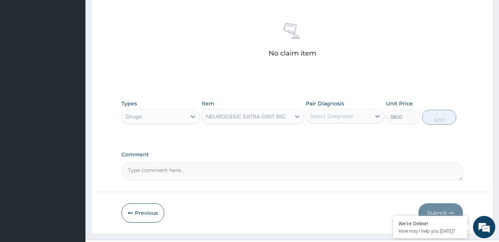
click at [349, 112] on div "Select Diagnosis" at bounding box center [332, 115] width 44 height 7
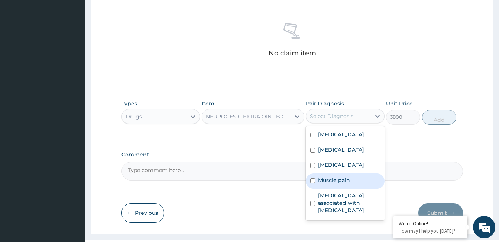
click at [340, 176] on label "Muscle pain" at bounding box center [334, 179] width 32 height 7
checkbox input "true"
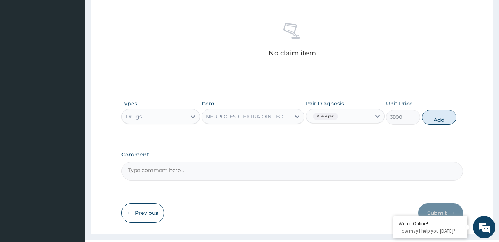
click at [427, 110] on button "Add" at bounding box center [439, 117] width 34 height 15
type input "0"
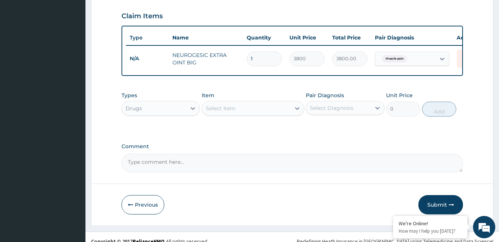
click at [248, 102] on div "Select Item" at bounding box center [246, 108] width 88 height 12
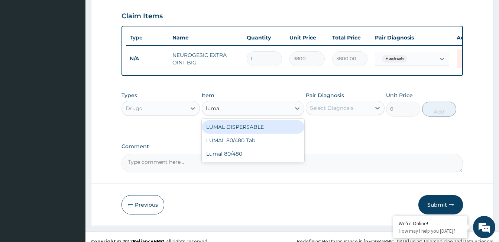
type input "lumal"
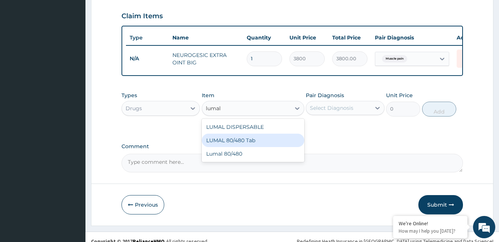
click at [244, 134] on div "LUMAL 80/480 Tab" at bounding box center [253, 139] width 103 height 13
type input "3000"
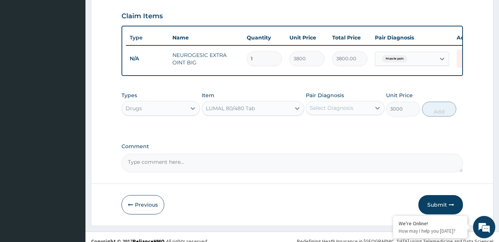
click at [345, 104] on div "Select Diagnosis" at bounding box center [332, 107] width 44 height 7
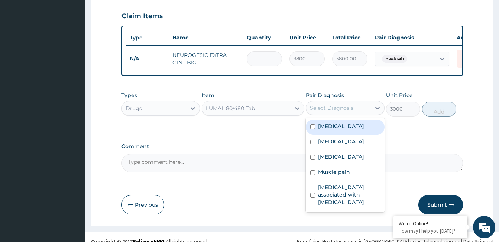
click at [334, 122] on label "[MEDICAL_DATA]" at bounding box center [341, 125] width 46 height 7
checkbox input "true"
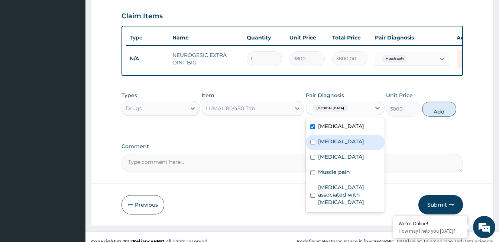
click at [331, 138] on label "[MEDICAL_DATA]" at bounding box center [341, 141] width 46 height 7
checkbox input "true"
click at [434, 102] on button "Add" at bounding box center [439, 109] width 34 height 15
type input "0"
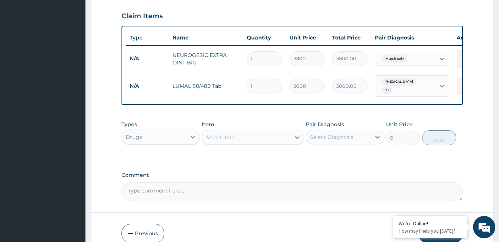
click at [239, 131] on div "Select Item" at bounding box center [246, 137] width 88 height 12
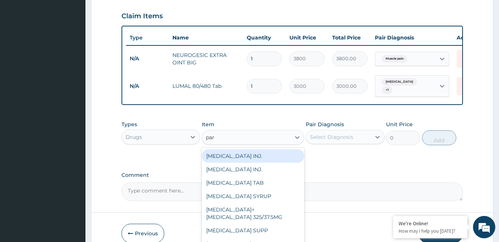
type input "para"
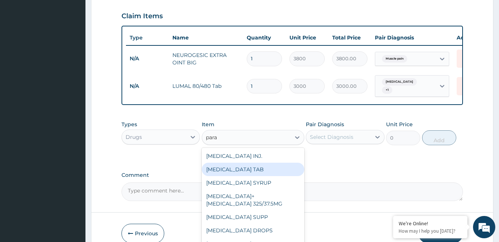
click at [245, 162] on div "[MEDICAL_DATA] TAB" at bounding box center [253, 168] width 103 height 13
type input "20"
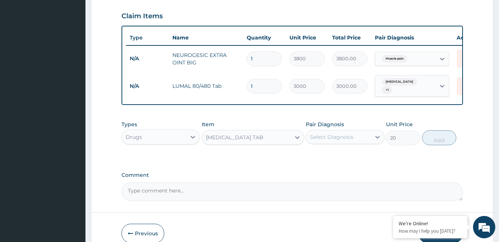
click at [330, 133] on div "Select Diagnosis" at bounding box center [332, 136] width 44 height 7
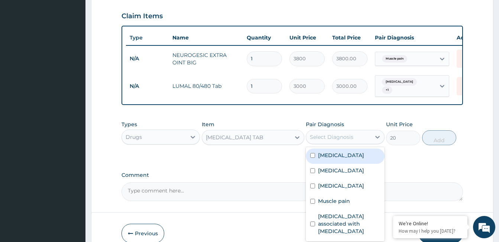
click at [333, 152] on div "[MEDICAL_DATA]" at bounding box center [345, 155] width 78 height 15
checkbox input "true"
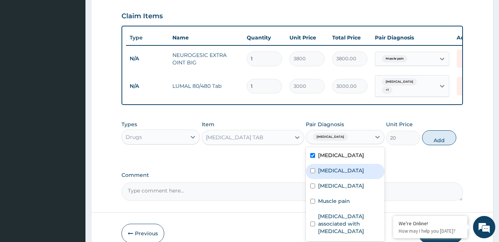
click at [333, 167] on label "[MEDICAL_DATA]" at bounding box center [341, 170] width 46 height 7
checkbox input "true"
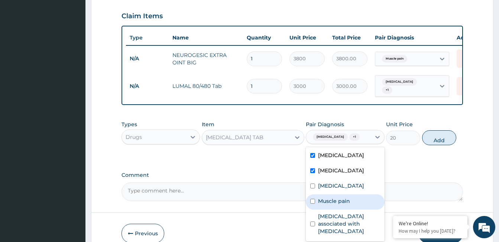
click at [340, 197] on label "Muscle pain" at bounding box center [334, 200] width 32 height 7
checkbox input "true"
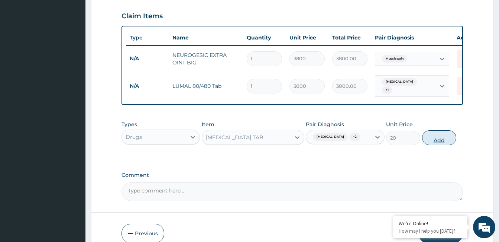
click at [431, 130] on button "Add" at bounding box center [439, 137] width 34 height 15
type input "0"
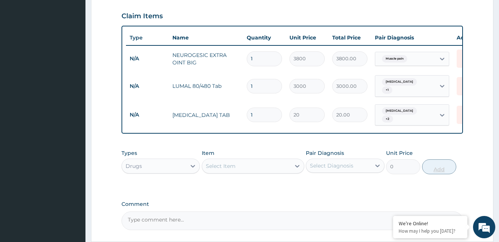
type input "18"
type input "360.00"
type input "18"
click at [257, 160] on div "Select Item" at bounding box center [246, 166] width 88 height 12
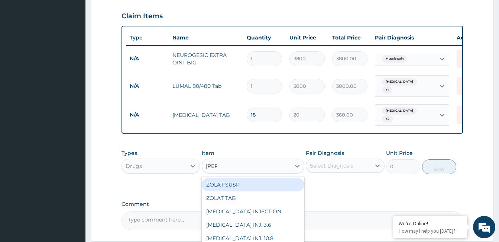
type input "zolat"
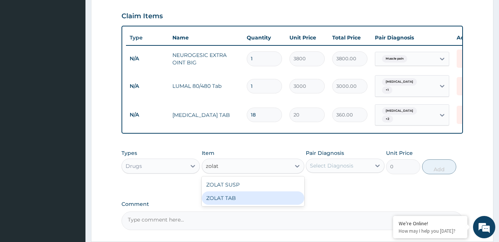
click at [230, 191] on div "ZOLAT TAB" at bounding box center [253, 197] width 103 height 13
type input "1000"
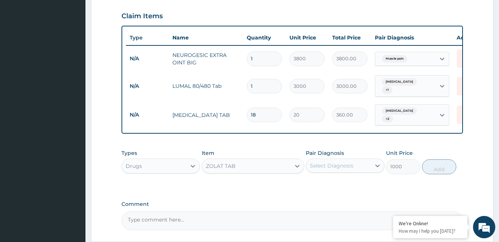
click at [325, 162] on div "Select Diagnosis" at bounding box center [332, 165] width 44 height 7
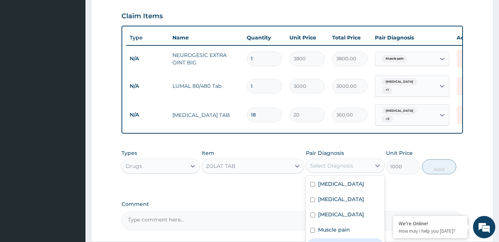
checkbox input "true"
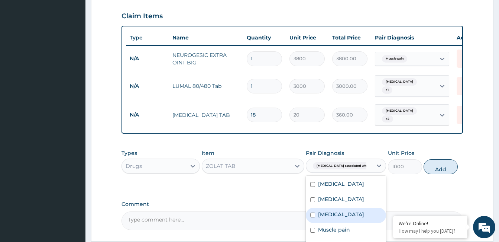
click at [342, 210] on label "[MEDICAL_DATA]" at bounding box center [341, 213] width 46 height 7
checkbox input "true"
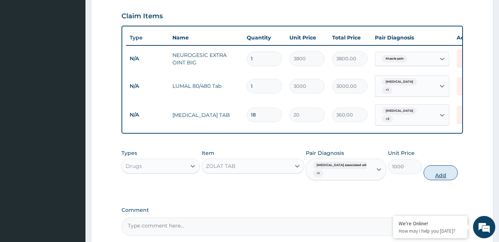
click at [428, 165] on button "Add" at bounding box center [441, 172] width 34 height 15
type input "0"
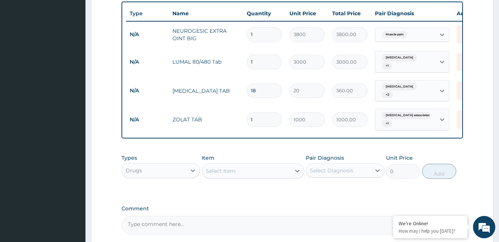
scroll to position [302, 0]
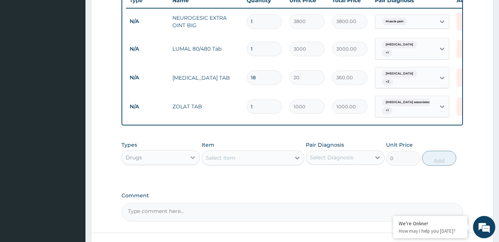
click at [193, 154] on icon at bounding box center [192, 157] width 7 height 7
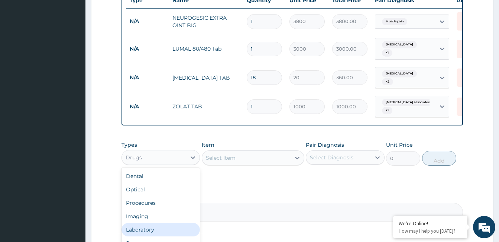
click at [160, 223] on div "Laboratory" at bounding box center [161, 229] width 78 height 13
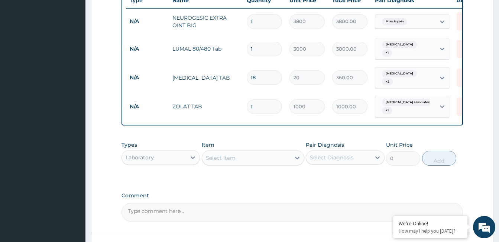
click at [237, 152] on div "Select Item" at bounding box center [246, 158] width 88 height 12
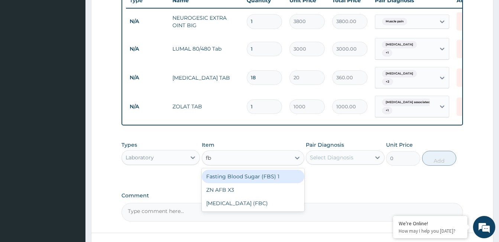
type input "fbc"
click at [245, 170] on div "[MEDICAL_DATA] (FBC)" at bounding box center [253, 176] width 103 height 13
type input "12000"
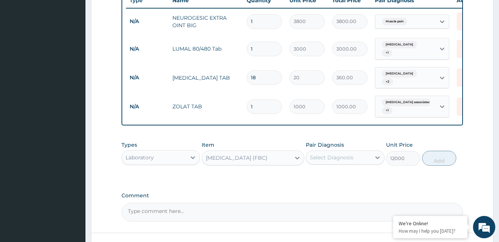
click at [358, 151] on div "Select Diagnosis" at bounding box center [338, 157] width 64 height 12
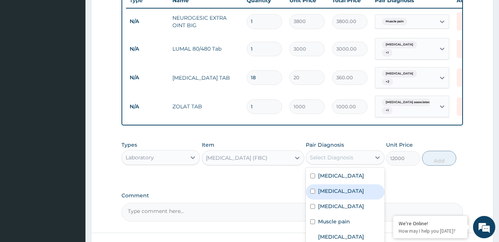
click at [338, 184] on div "[MEDICAL_DATA]" at bounding box center [345, 191] width 78 height 15
checkbox input "true"
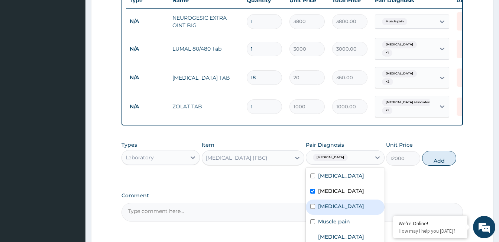
click at [341, 202] on label "[MEDICAL_DATA]" at bounding box center [341, 205] width 46 height 7
checkbox input "true"
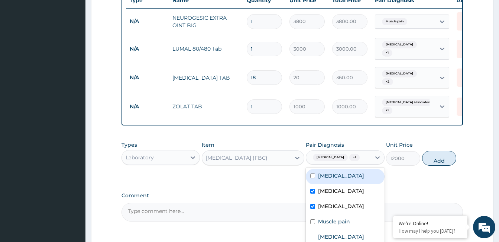
click at [332, 172] on label "[MEDICAL_DATA]" at bounding box center [341, 175] width 46 height 7
checkbox input "true"
click at [432, 151] on button "Add" at bounding box center [439, 158] width 34 height 15
type input "0"
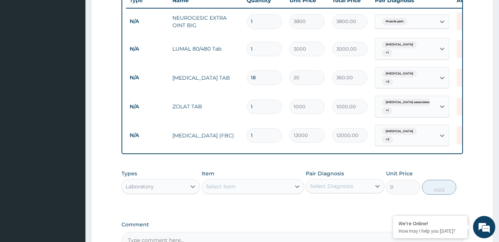
click at [246, 180] on div "Select Item" at bounding box center [246, 186] width 88 height 12
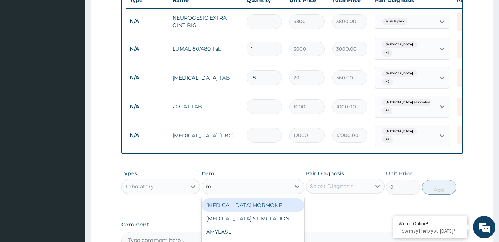
type input "mp"
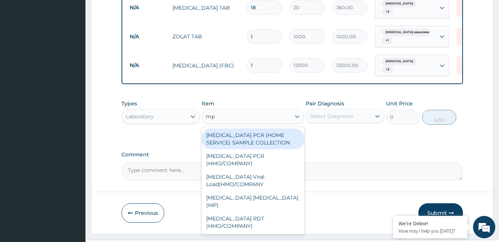
scroll to position [377, 0]
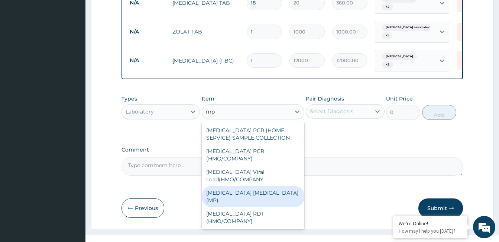
click at [242, 186] on div "[MEDICAL_DATA] [MEDICAL_DATA] (MP)" at bounding box center [253, 196] width 103 height 21
type input "3000"
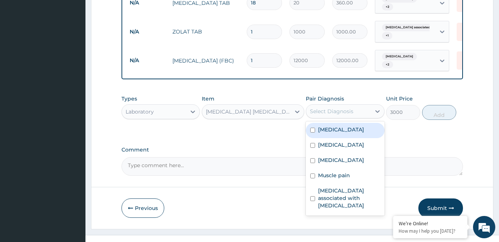
click at [341, 107] on div "Select Diagnosis" at bounding box center [332, 110] width 44 height 7
click at [342, 123] on div "[MEDICAL_DATA]" at bounding box center [345, 130] width 78 height 15
checkbox input "true"
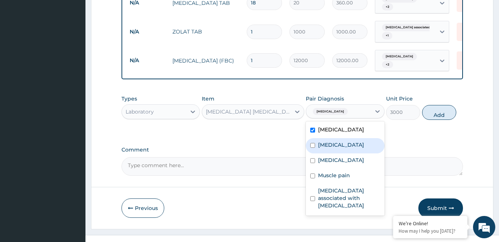
click at [339, 138] on div "[MEDICAL_DATA]" at bounding box center [345, 145] width 78 height 15
checkbox input "true"
click at [435, 105] on button "Add" at bounding box center [439, 112] width 34 height 15
type input "0"
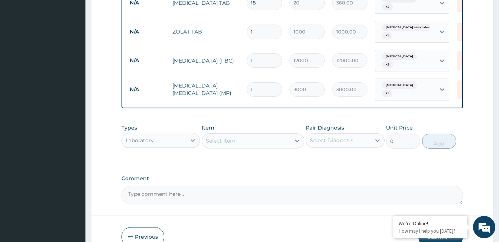
click at [193, 136] on icon at bounding box center [192, 139] width 7 height 7
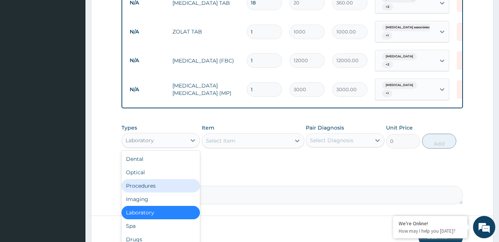
click at [174, 179] on div "Procedures" at bounding box center [161, 185] width 78 height 13
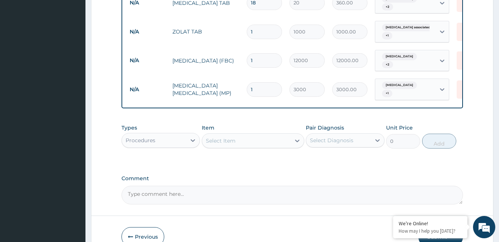
click at [249, 135] on div "Select Item" at bounding box center [246, 141] width 88 height 12
type input "gopd"
click at [253, 152] on div "GOPD CONSULTATION" at bounding box center [253, 158] width 103 height 13
type input "10000"
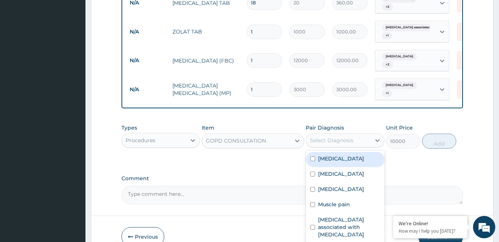
click at [352, 136] on div "Select Diagnosis" at bounding box center [332, 139] width 44 height 7
click at [348, 155] on label "[MEDICAL_DATA]" at bounding box center [341, 158] width 46 height 7
checkbox input "true"
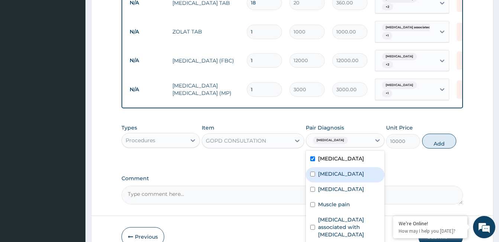
click at [336, 167] on div "[MEDICAL_DATA]" at bounding box center [345, 174] width 78 height 15
checkbox input "true"
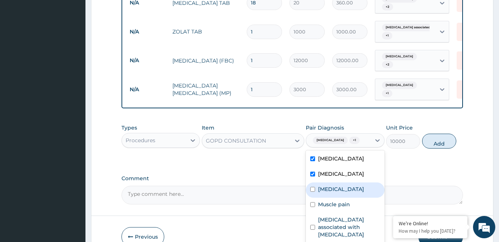
click at [337, 185] on label "[MEDICAL_DATA]" at bounding box center [341, 188] width 46 height 7
checkbox input "true"
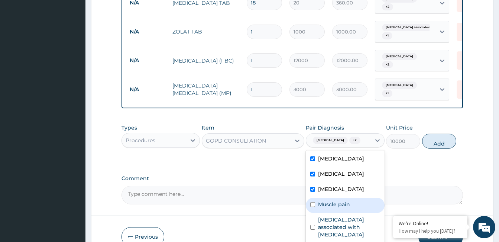
click at [338, 200] on label "Muscle pain" at bounding box center [334, 203] width 32 height 7
checkbox input "true"
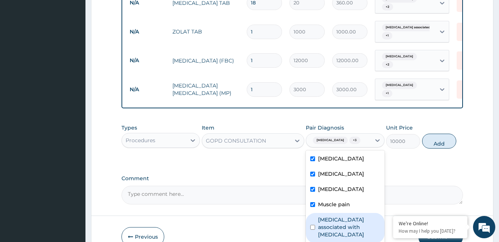
click at [339, 216] on label "[MEDICAL_DATA] associated with [MEDICAL_DATA]" at bounding box center [349, 227] width 62 height 22
checkbox input "true"
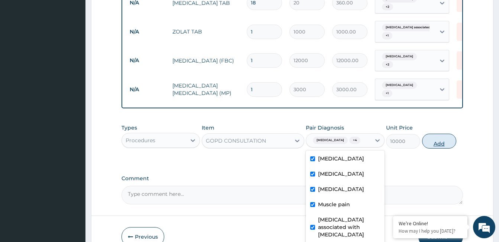
click at [440, 133] on button "Add" at bounding box center [439, 140] width 34 height 15
type input "0"
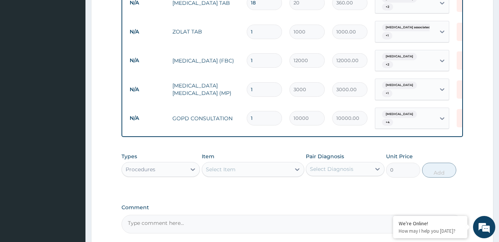
click at [200, 215] on textarea "Comment" at bounding box center [293, 224] width 342 height 19
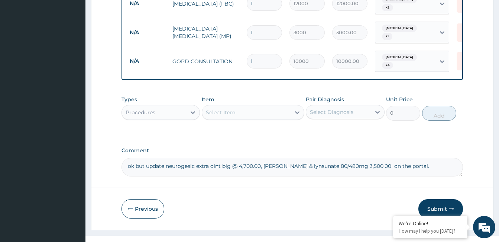
scroll to position [434, 0]
type textarea "ok but update neurogesic extra oint big @ 4,700.00, [PERSON_NAME] & lynsunate 8…"
click at [444, 199] on button "Submit" at bounding box center [441, 207] width 45 height 19
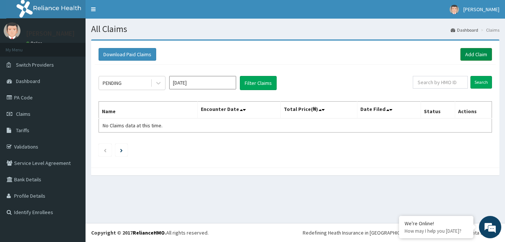
click at [476, 50] on link "Add Claim" at bounding box center [476, 54] width 32 height 13
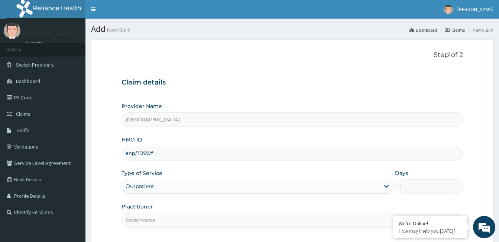
click at [140, 215] on input "Practitioner" at bounding box center [293, 220] width 342 height 15
paste input "Habiba Aliyu"
click at [127, 220] on input "Habiba Aliyu" at bounding box center [293, 220] width 342 height 15
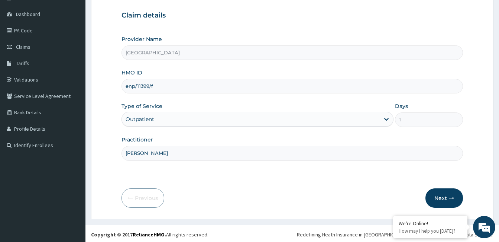
scroll to position [69, 0]
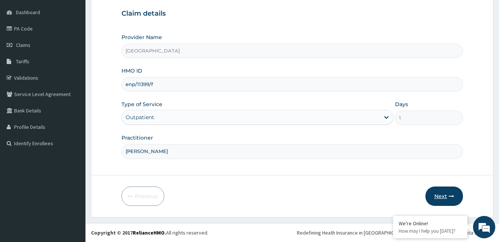
type input "Dr. Habiba Aliyu"
click at [442, 201] on button "Next" at bounding box center [445, 195] width 38 height 19
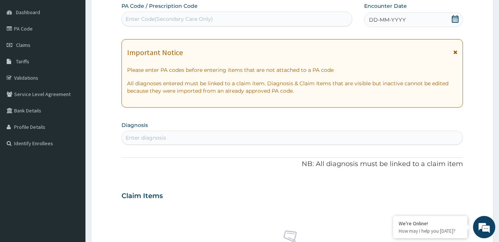
click at [412, 18] on div "DD-MM-YYYY" at bounding box center [413, 19] width 99 height 15
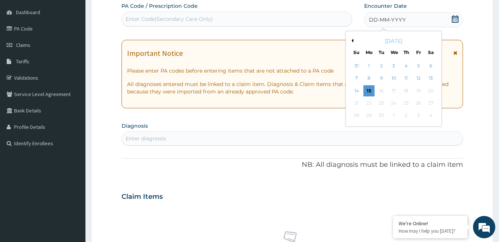
scroll to position [0, 0]
click at [352, 39] on button "Previous Month" at bounding box center [352, 41] width 4 height 4
click at [407, 112] on div "31" at bounding box center [406, 115] width 11 height 11
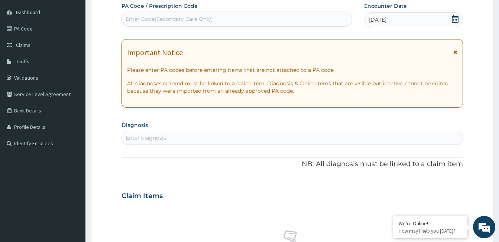
click at [192, 141] on div "Enter diagnosis" at bounding box center [292, 138] width 341 height 12
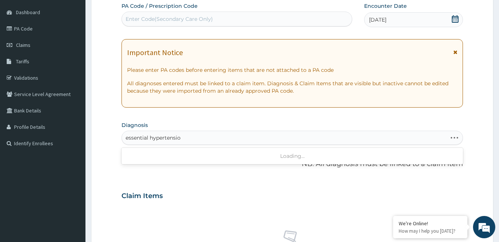
type input "essential hypertension"
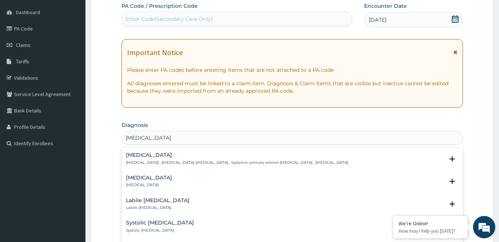
click at [174, 157] on h4 "Essential hypertension" at bounding box center [237, 155] width 222 height 6
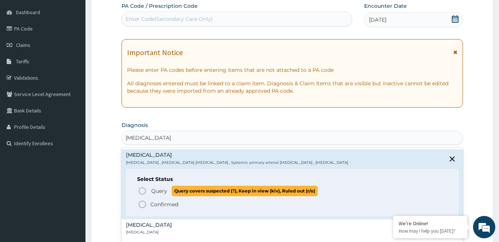
click at [157, 193] on span "Query" at bounding box center [159, 190] width 16 height 7
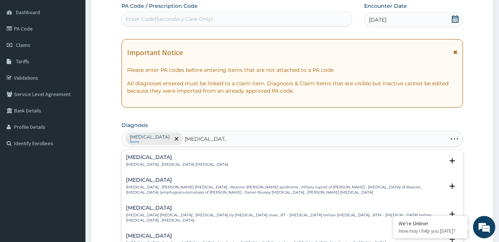
type input "benign prostatic"
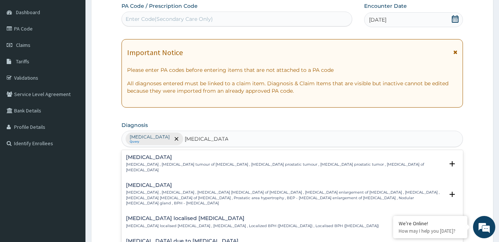
click at [185, 160] on h4 "Benign neoplasm of prostate" at bounding box center [285, 157] width 318 height 6
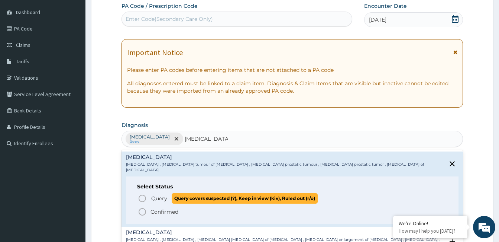
click at [144, 194] on icon "status option query" at bounding box center [142, 198] width 9 height 9
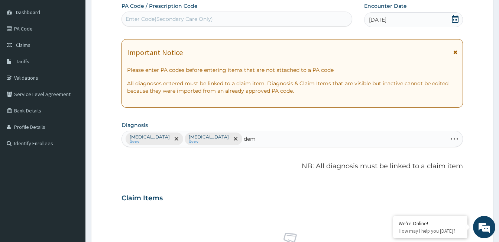
type input "deme"
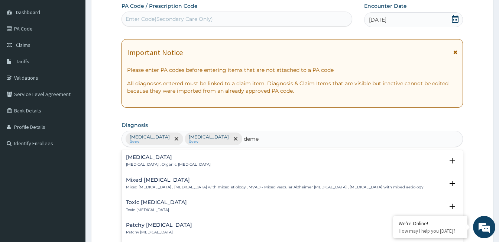
click at [138, 160] on div "Dementia Dementia , Organic dementia" at bounding box center [168, 160] width 85 height 13
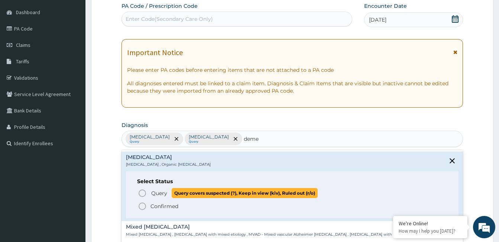
click at [142, 193] on icon "status option query" at bounding box center [142, 193] width 9 height 9
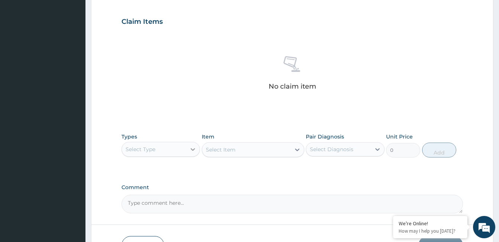
scroll to position [292, 0]
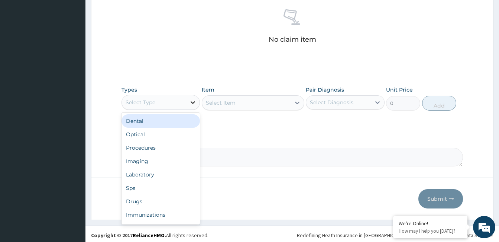
click at [193, 101] on icon at bounding box center [192, 102] width 7 height 7
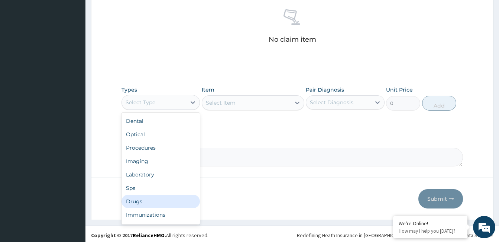
click at [146, 200] on div "Drugs" at bounding box center [161, 200] width 78 height 13
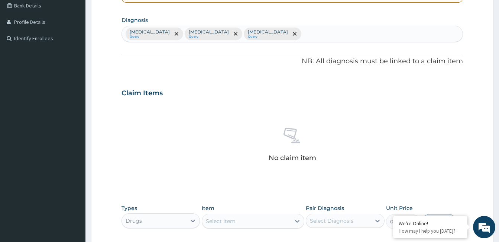
scroll to position [255, 0]
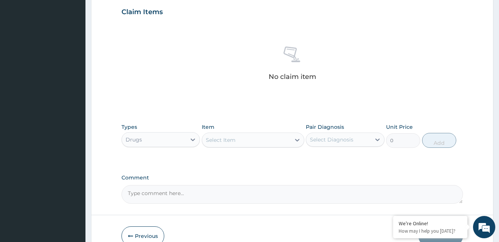
click at [243, 144] on div "Select Item" at bounding box center [246, 140] width 88 height 12
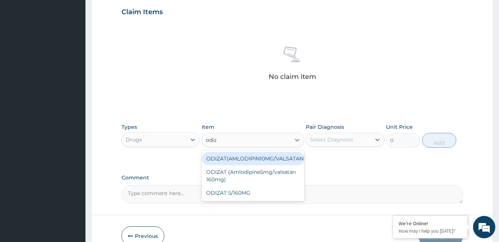
type input "odiza"
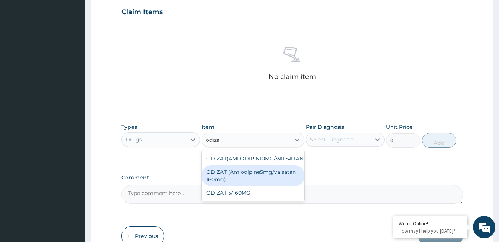
click at [254, 172] on div "ODIZAT (Amlodipine5mg/valsatan 160mg)" at bounding box center [253, 175] width 103 height 21
type input "600"
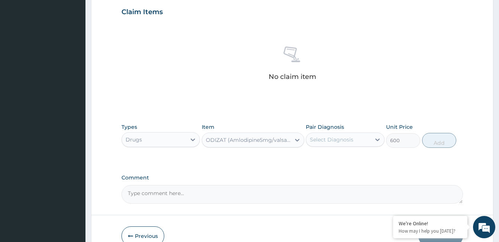
click at [348, 133] on div "Select Diagnosis" at bounding box center [338, 139] width 64 height 12
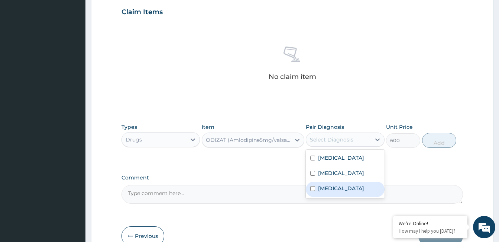
click at [334, 192] on label "Dementia" at bounding box center [341, 187] width 46 height 7
checkbox input "true"
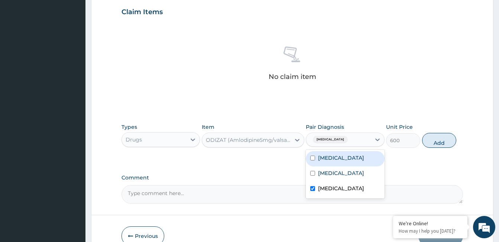
click at [349, 162] on div "Essential hypertension" at bounding box center [345, 158] width 78 height 15
checkbox input "true"
click at [444, 144] on button "Add" at bounding box center [439, 140] width 34 height 15
type input "0"
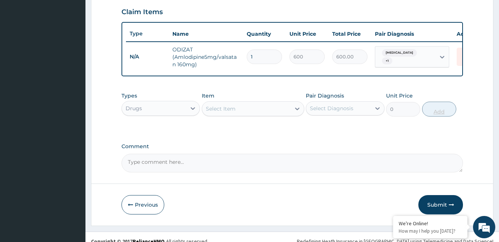
type input "15"
type input "9000.00"
type input "15"
click at [236, 114] on div "Select Item" at bounding box center [246, 109] width 88 height 12
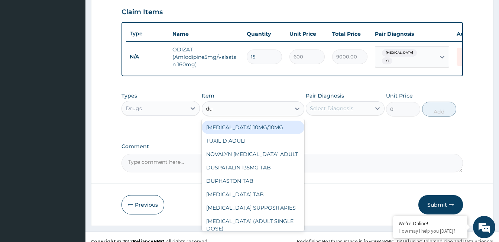
type input "duo"
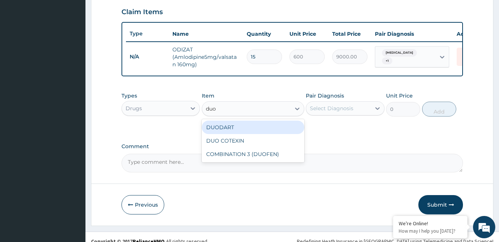
click at [232, 133] on div "DUODART" at bounding box center [253, 126] width 103 height 13
type input "15000"
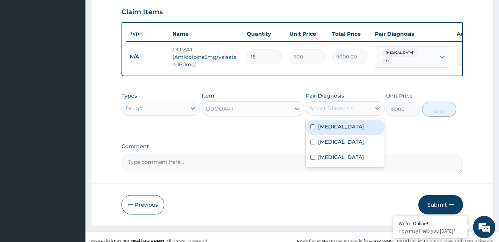
click at [328, 112] on div "Select Diagnosis" at bounding box center [332, 107] width 44 height 7
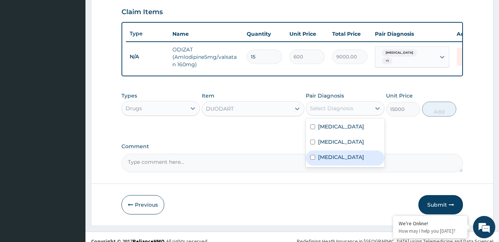
click at [331, 161] on label "Dementia" at bounding box center [341, 156] width 46 height 7
checkbox input "true"
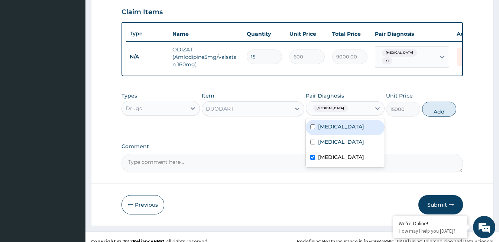
click at [336, 135] on div "Essential hypertension" at bounding box center [345, 127] width 78 height 15
checkbox input "true"
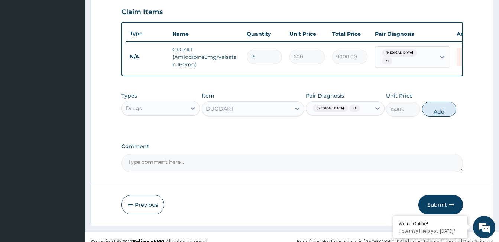
click at [430, 116] on button "Add" at bounding box center [439, 109] width 34 height 15
type input "0"
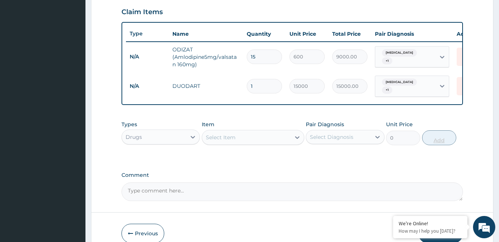
type input "0.00"
type input "2"
type input "30000.00"
type input "2"
click at [283, 139] on div "Select Item" at bounding box center [246, 137] width 88 height 12
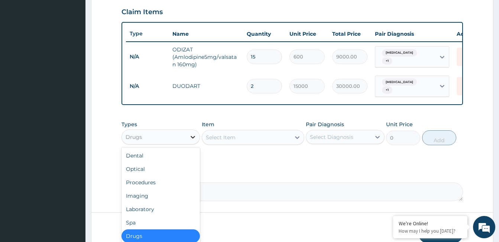
click at [193, 139] on icon at bounding box center [192, 136] width 7 height 7
click at [175, 189] on div "Procedures" at bounding box center [161, 181] width 78 height 13
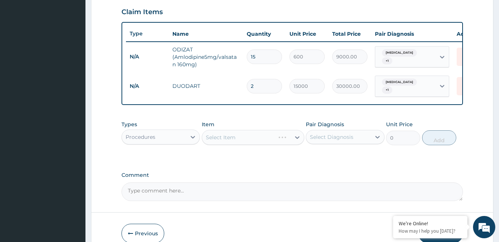
click at [249, 137] on div "Select Item" at bounding box center [253, 137] width 103 height 15
drag, startPoint x: 369, startPoint y: 170, endPoint x: 369, endPoint y: 165, distance: 4.5
click at [369, 170] on div "PA Code / Prescription Code Enter Code(Secondary Care Only) Encounter Date 31-0…" at bounding box center [293, 8] width 342 height 384
click at [245, 138] on div "Select Item" at bounding box center [253, 137] width 103 height 15
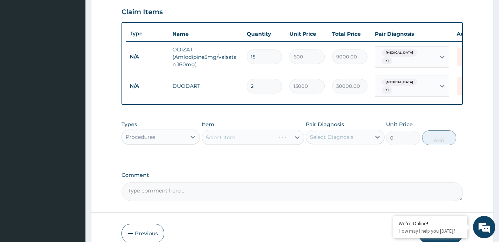
click at [245, 138] on div "Select Item" at bounding box center [253, 137] width 103 height 15
click at [245, 137] on div "Select Item" at bounding box center [253, 137] width 103 height 15
drag, startPoint x: 245, startPoint y: 137, endPoint x: 252, endPoint y: 141, distance: 8.5
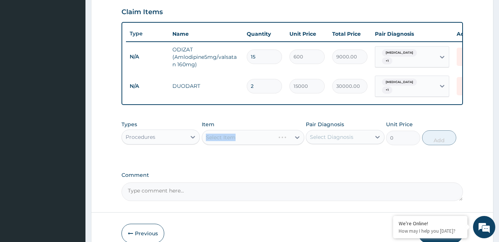
click at [252, 141] on div "Select Item" at bounding box center [253, 137] width 103 height 15
click at [296, 139] on div "Select Item" at bounding box center [253, 137] width 103 height 15
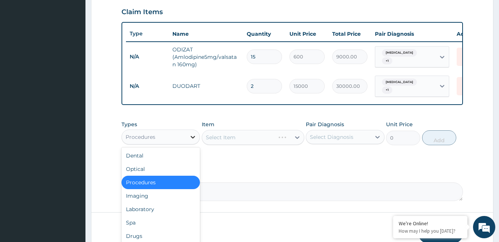
click at [191, 139] on icon at bounding box center [192, 136] width 7 height 7
click at [168, 184] on div "Procedures" at bounding box center [161, 181] width 78 height 13
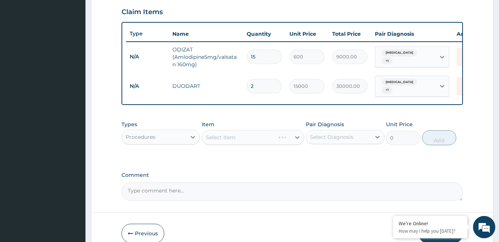
click at [244, 139] on div "Select Item" at bounding box center [253, 137] width 103 height 15
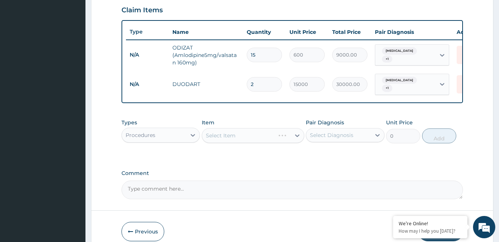
scroll to position [294, 0]
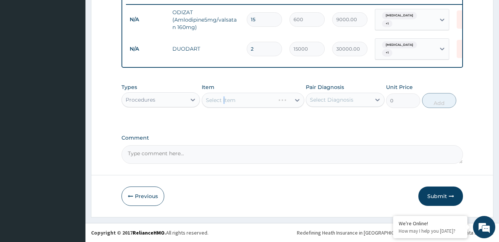
click at [224, 102] on div "Select Item" at bounding box center [253, 100] width 103 height 15
click at [250, 102] on div "Select Item" at bounding box center [253, 100] width 103 height 15
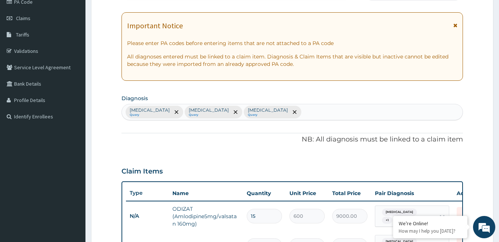
scroll to position [0, 0]
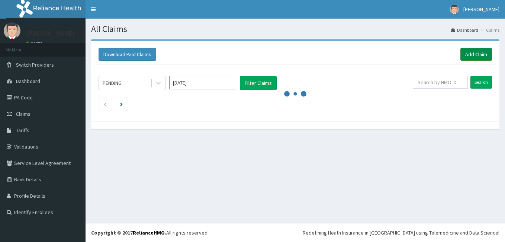
click at [479, 54] on link "Add Claim" at bounding box center [476, 54] width 32 height 13
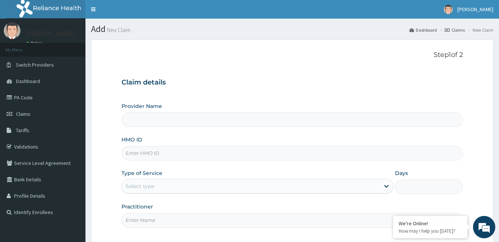
type input "[GEOGRAPHIC_DATA]"
click at [204, 157] on input "HMO ID" at bounding box center [293, 153] width 342 height 15
type input "enp/11399/f"
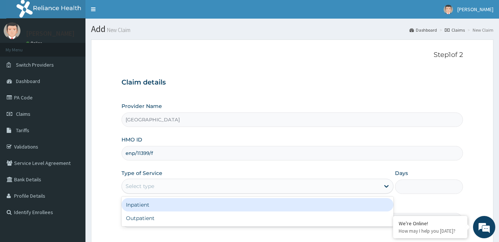
click at [193, 184] on div "Select type" at bounding box center [251, 186] width 258 height 12
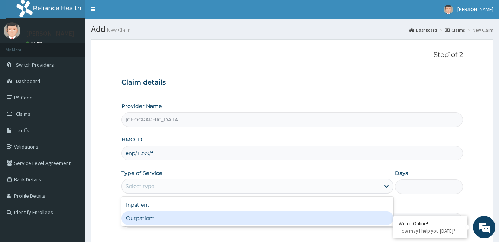
click at [184, 223] on div "Outpatient" at bounding box center [258, 217] width 272 height 13
type input "1"
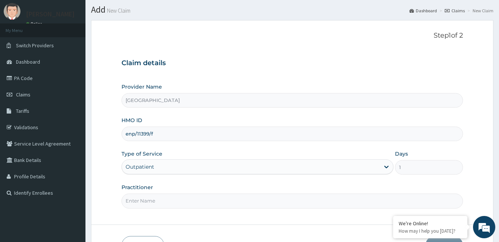
scroll to position [37, 0]
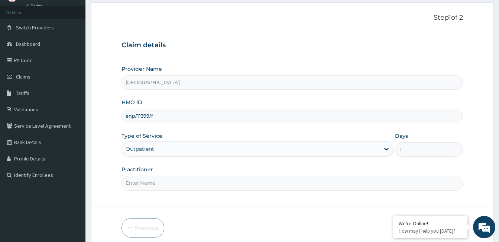
click at [155, 181] on input "Practitioner" at bounding box center [293, 182] width 342 height 15
paste input "Habiba Aliyu"
click at [126, 184] on input "Habiba Aliyu" at bounding box center [293, 182] width 342 height 15
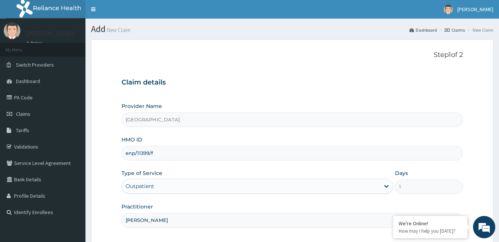
scroll to position [69, 0]
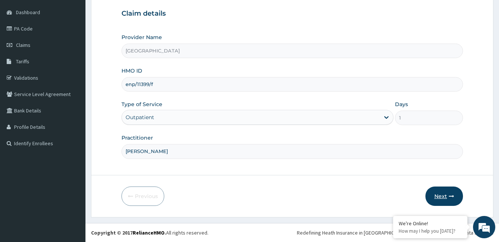
type input "Dr. Habiba Aliyu"
click at [448, 197] on button "Next" at bounding box center [445, 195] width 38 height 19
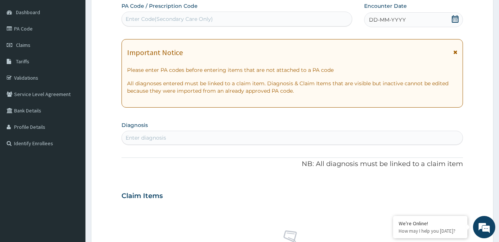
click at [456, 20] on icon at bounding box center [455, 18] width 7 height 7
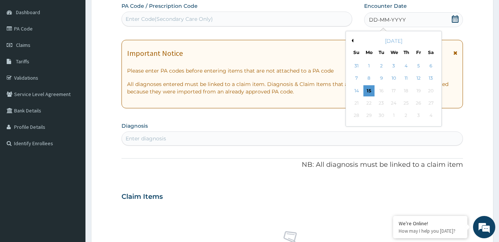
click at [352, 39] on button "Previous Month" at bounding box center [352, 41] width 4 height 4
click at [406, 115] on div "31" at bounding box center [406, 115] width 11 height 11
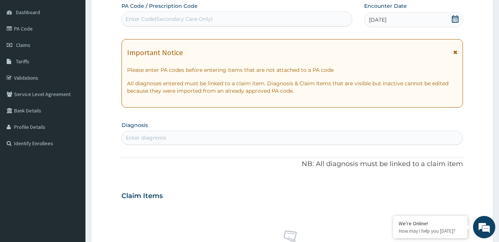
click at [267, 141] on div "Enter diagnosis" at bounding box center [292, 138] width 341 height 12
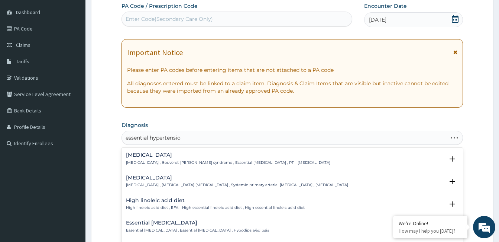
type input "essential hypertension"
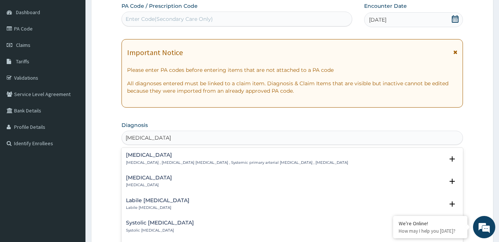
click at [172, 182] on p "Benign essential hypertension" at bounding box center [149, 184] width 46 height 5
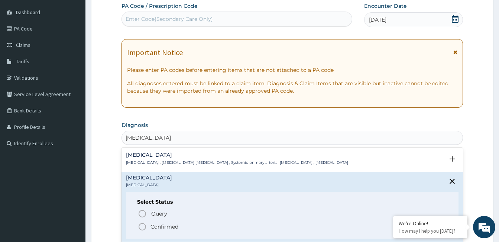
click at [177, 159] on div "Essential hypertension Essential hypertension , Idiopathic hypertension , Syste…" at bounding box center [237, 158] width 222 height 13
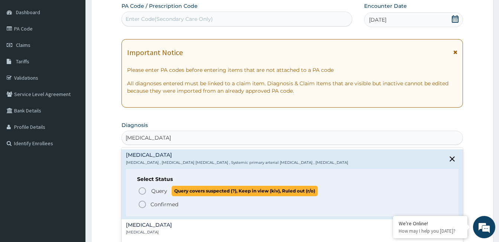
click at [139, 191] on circle "status option query" at bounding box center [142, 190] width 7 height 7
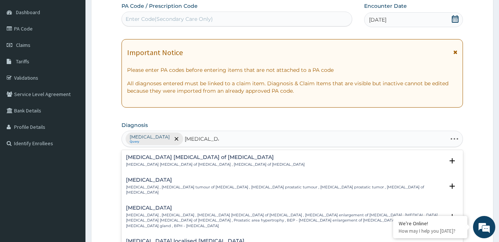
type input "benign prosta"
click at [178, 181] on h4 "Benign neoplasm of prostate" at bounding box center [285, 180] width 318 height 6
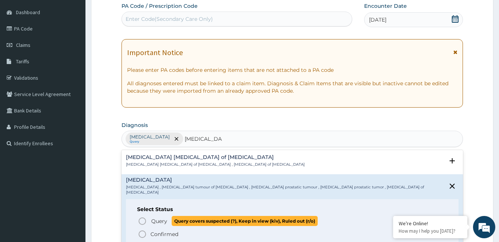
click at [144, 218] on circle "status option query" at bounding box center [142, 221] width 7 height 7
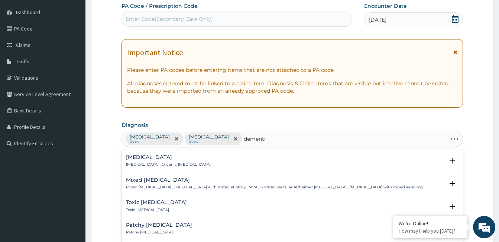
type input "dementia"
click at [144, 157] on h4 "Dementia" at bounding box center [168, 157] width 85 height 6
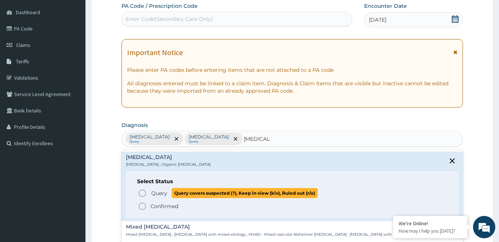
click at [140, 192] on icon "status option query" at bounding box center [142, 193] width 9 height 9
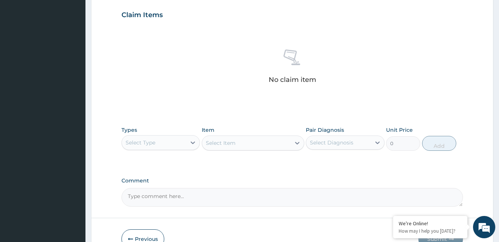
scroll to position [255, 0]
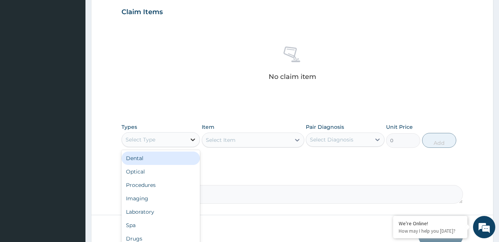
click at [193, 139] on icon at bounding box center [192, 139] width 7 height 7
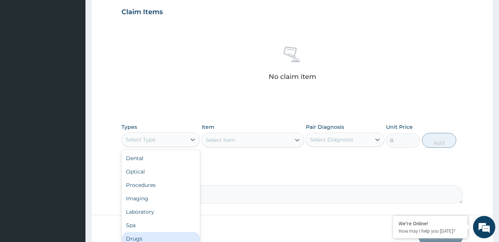
click at [176, 235] on div "Drugs" at bounding box center [161, 238] width 78 height 13
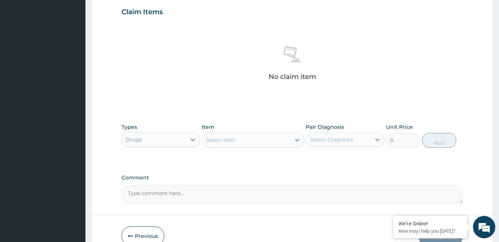
click at [273, 140] on div "Select Item" at bounding box center [246, 140] width 88 height 12
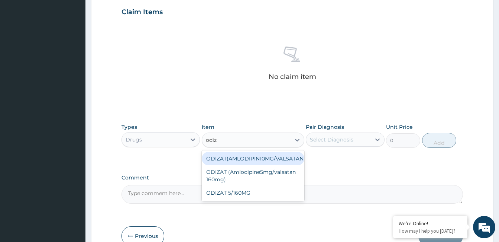
type input "odiza"
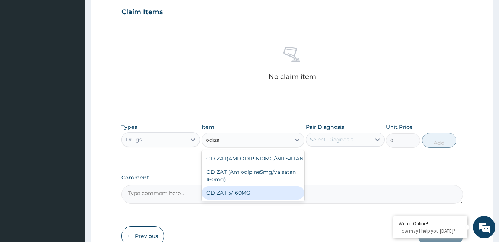
click at [276, 191] on div "ODIZAT 5/160MG" at bounding box center [253, 192] width 103 height 13
type input "550"
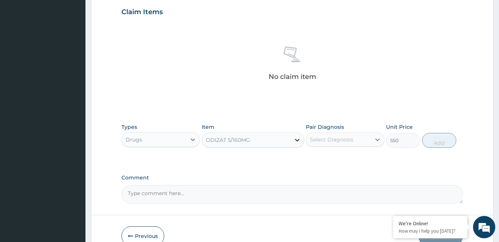
click at [297, 139] on icon at bounding box center [297, 139] width 7 height 7
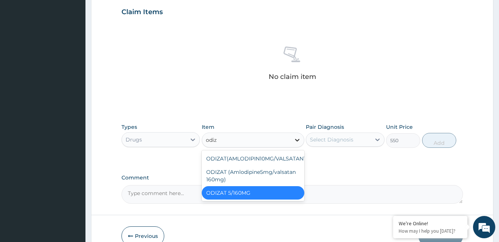
scroll to position [0, 0]
type input "odiza"
click at [271, 162] on div "ODIZAT(AMLODIPIN10MG/VALSATAN160MG" at bounding box center [253, 158] width 103 height 13
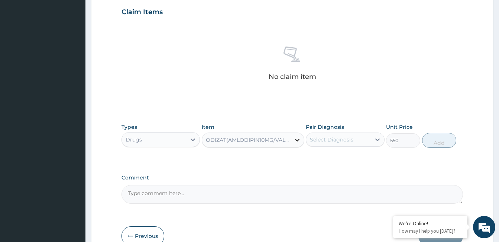
click at [297, 139] on icon at bounding box center [297, 139] width 7 height 7
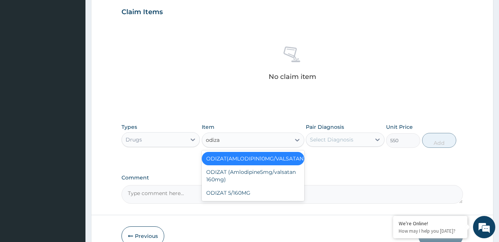
type input "odizat"
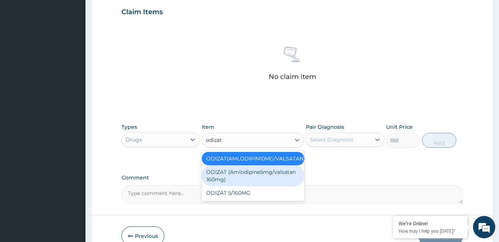
click at [277, 172] on div "ODIZAT (Amlodipine5mg/valsatan 160mg)" at bounding box center [253, 175] width 103 height 21
type input "600"
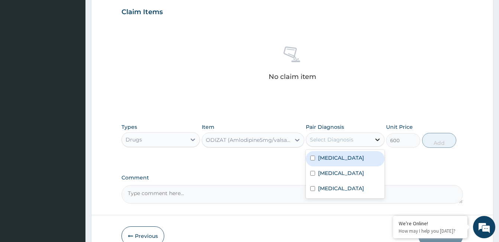
click at [378, 139] on icon at bounding box center [377, 139] width 7 height 7
click at [362, 160] on label "Essential hypertension" at bounding box center [341, 157] width 46 height 7
checkbox input "true"
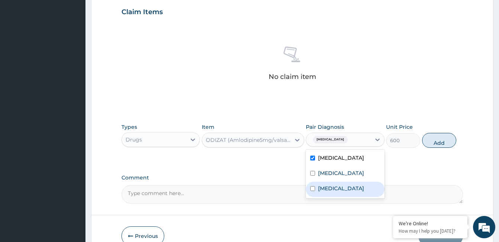
click at [355, 191] on div "Dementia" at bounding box center [345, 188] width 78 height 15
checkbox input "true"
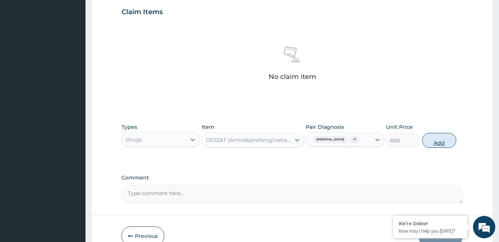
click at [440, 146] on button "Add" at bounding box center [439, 140] width 34 height 15
type input "0"
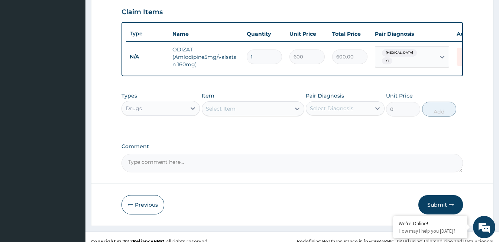
type input "15"
type input "9000.00"
type input "15"
click at [279, 115] on div "Select Item" at bounding box center [246, 109] width 88 height 12
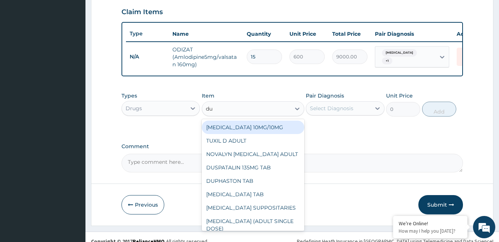
type input "duo"
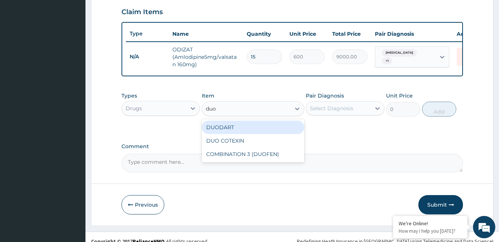
click at [242, 132] on div "DUODART" at bounding box center [253, 126] width 103 height 13
type input "15000"
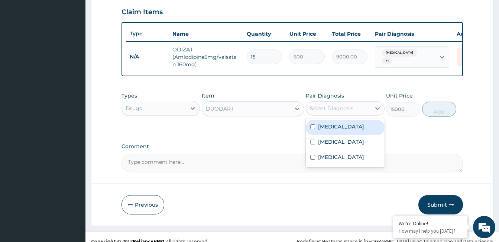
click at [330, 112] on div "Select Diagnosis" at bounding box center [332, 107] width 44 height 7
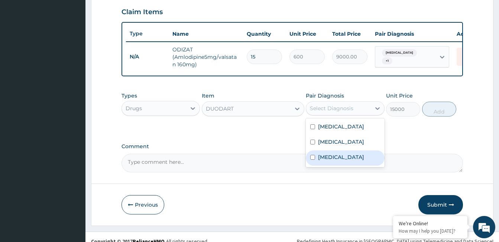
click at [331, 161] on label "Dementia" at bounding box center [341, 156] width 46 height 7
checkbox input "true"
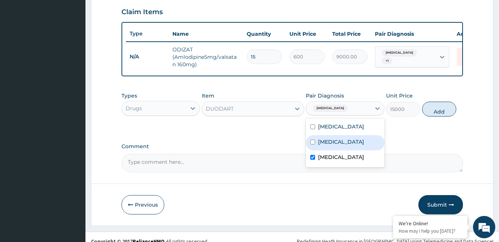
click at [336, 145] on label "Benign neoplasm of prostate" at bounding box center [341, 141] width 46 height 7
checkbox input "true"
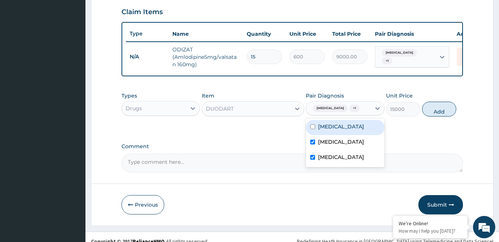
click at [337, 130] on label "Essential hypertension" at bounding box center [341, 126] width 46 height 7
checkbox input "true"
click at [432, 116] on button "Add" at bounding box center [439, 109] width 34 height 15
type input "0"
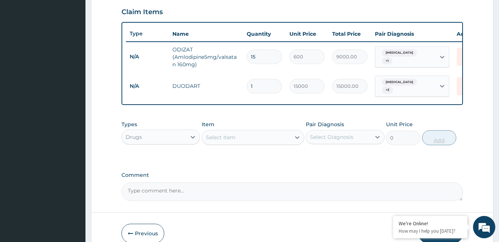
type input "0.00"
type input "2"
type input "30000.00"
type input "2"
click at [191, 138] on icon at bounding box center [193, 137] width 4 height 3
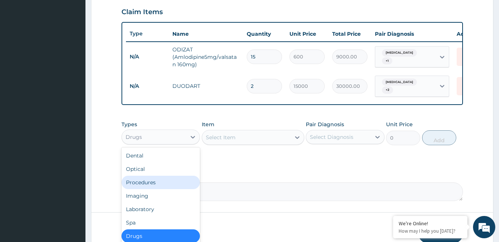
click at [178, 182] on div "Procedures" at bounding box center [161, 181] width 78 height 13
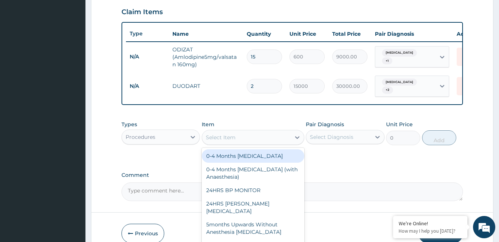
click at [270, 143] on div "Select Item" at bounding box center [246, 137] width 88 height 12
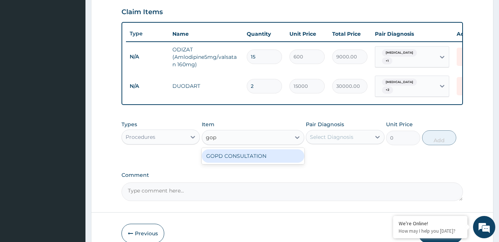
type input "gopd"
click at [270, 158] on div "GOPD CONSULTATION" at bounding box center [253, 155] width 103 height 13
type input "10000"
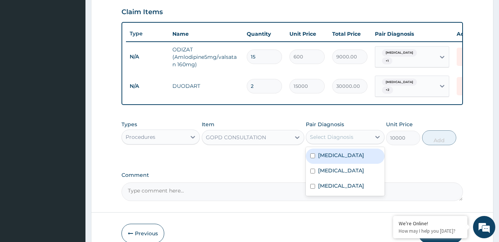
click at [322, 137] on div "Select Diagnosis" at bounding box center [332, 136] width 44 height 7
click at [329, 159] on label "Essential hypertension" at bounding box center [341, 154] width 46 height 7
checkbox input "true"
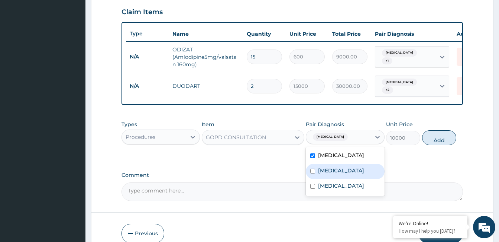
click at [329, 171] on label "Benign neoplasm of prostate" at bounding box center [341, 170] width 46 height 7
checkbox input "true"
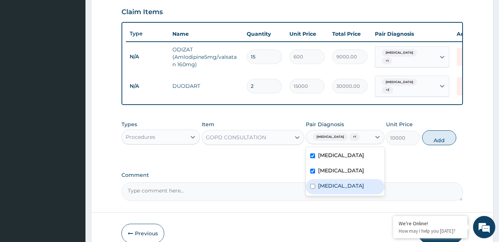
click at [331, 189] on label "Dementia" at bounding box center [341, 185] width 46 height 7
checkbox input "true"
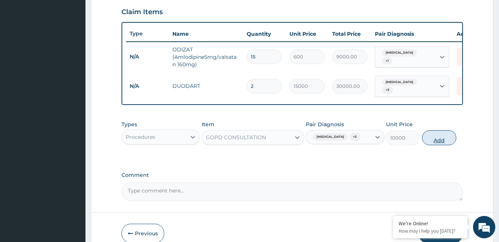
click at [452, 144] on button "Add" at bounding box center [439, 137] width 34 height 15
type input "0"
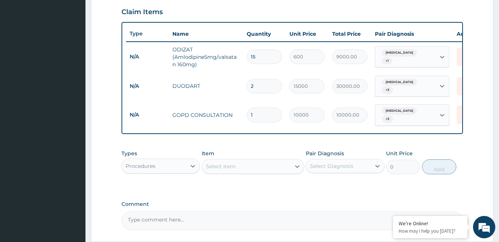
click at [232, 218] on textarea "Comment" at bounding box center [293, 220] width 342 height 19
click at [272, 224] on textarea "ok but update Duodart @ 33,600.00 on the portal" at bounding box center [293, 220] width 342 height 19
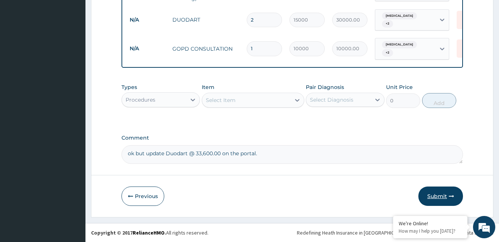
type textarea "ok but update Duodart @ 33,600.00 on the portal."
click at [443, 197] on button "Submit" at bounding box center [441, 195] width 45 height 19
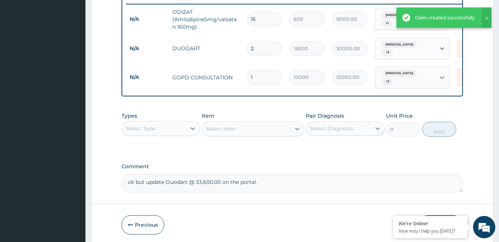
scroll to position [212, 0]
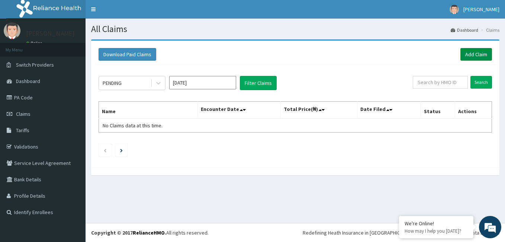
click at [474, 55] on link "Add Claim" at bounding box center [476, 54] width 32 height 13
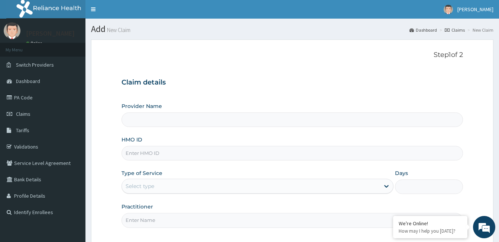
type input "[GEOGRAPHIC_DATA]"
click at [160, 152] on input "HMO ID" at bounding box center [293, 153] width 342 height 15
type input "gbi/10287/b"
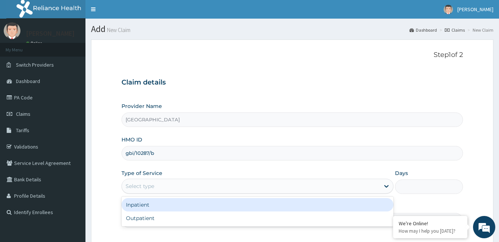
click at [175, 189] on div "Select type" at bounding box center [251, 186] width 258 height 12
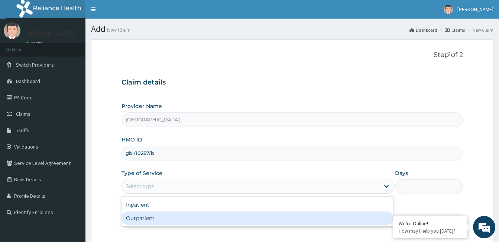
click at [174, 216] on div "Outpatient" at bounding box center [258, 217] width 272 height 13
type input "1"
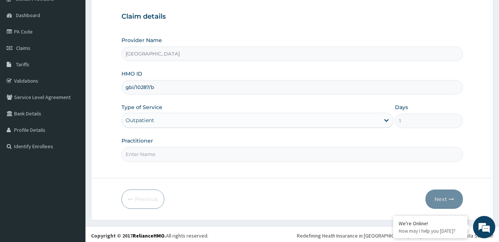
scroll to position [69, 0]
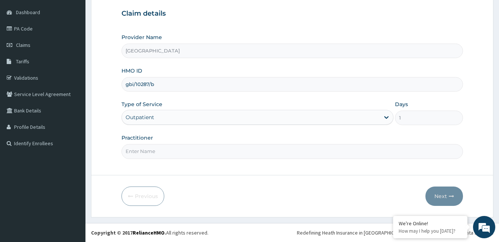
click at [157, 154] on input "Practitioner" at bounding box center [293, 151] width 342 height 15
paste input "[PERSON_NAME] [PERSON_NAME]"
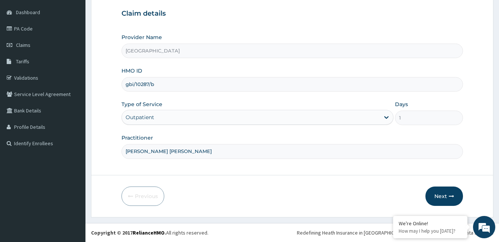
click at [126, 153] on input "[PERSON_NAME] [PERSON_NAME]" at bounding box center [293, 151] width 342 height 15
type input "[PERSON_NAME] [PERSON_NAME]"
click at [444, 191] on button "Next" at bounding box center [445, 195] width 38 height 19
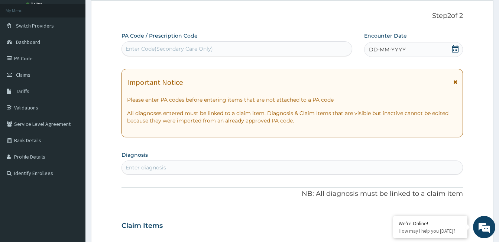
scroll to position [0, 0]
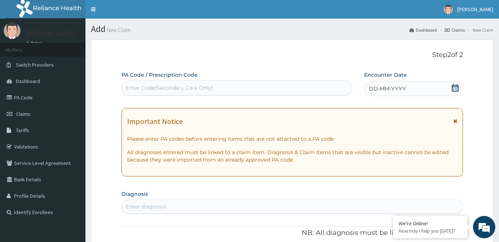
click at [458, 89] on icon at bounding box center [455, 87] width 7 height 7
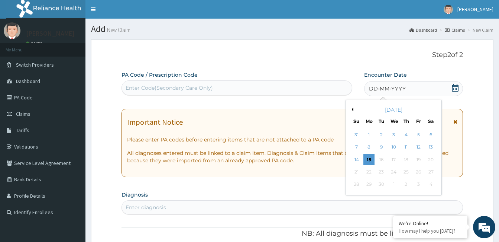
click at [352, 109] on button "Previous Month" at bounding box center [352, 109] width 4 height 4
click at [396, 158] on div "16" at bounding box center [393, 159] width 11 height 11
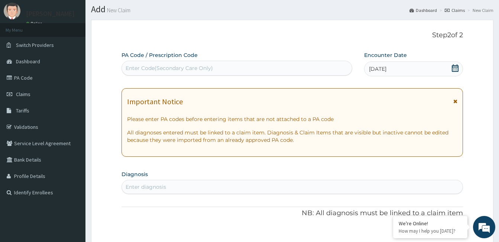
scroll to position [37, 0]
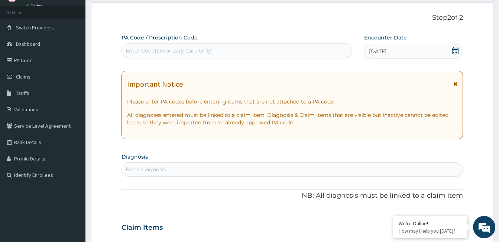
click at [187, 168] on div "Enter diagnosis" at bounding box center [292, 169] width 341 height 12
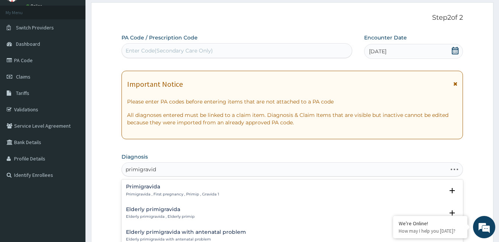
type input "primigravida"
click at [147, 189] on h4 "Primigravida" at bounding box center [172, 187] width 93 height 6
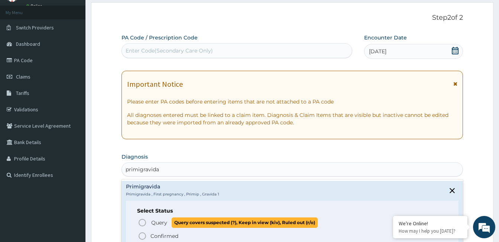
click at [143, 219] on icon "status option query" at bounding box center [142, 222] width 9 height 9
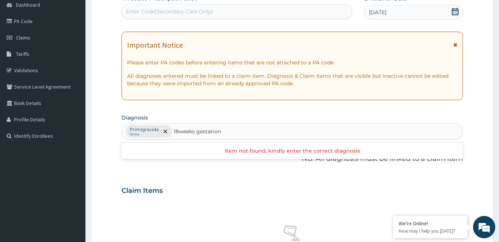
scroll to position [112, 0]
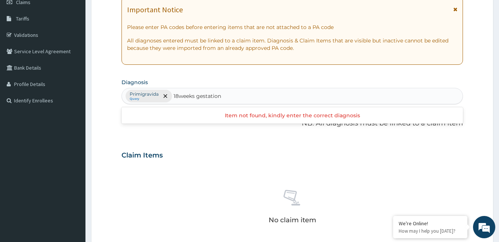
click at [177, 94] on input "18weeks gestation" at bounding box center [199, 95] width 50 height 7
type input "18 weeks gestation"
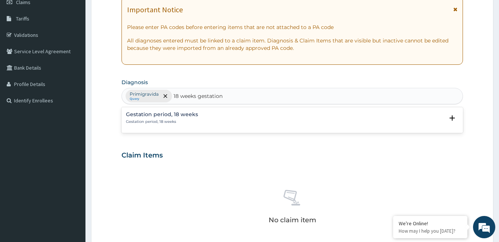
click at [185, 113] on h4 "Gestation period, 18 weeks" at bounding box center [162, 115] width 72 height 6
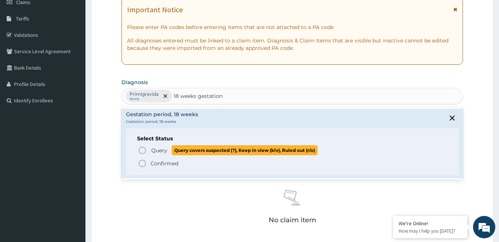
click at [142, 149] on icon "status option query" at bounding box center [142, 150] width 9 height 9
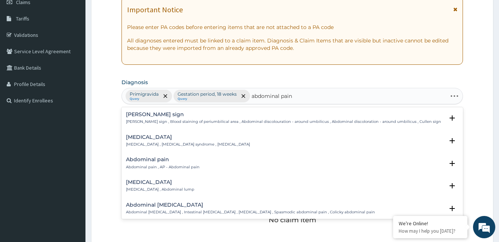
type input "abdominal pain"
click at [158, 161] on h4 "Abdominal pain" at bounding box center [163, 160] width 74 height 6
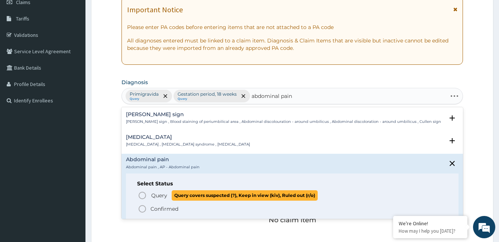
click at [143, 196] on icon "status option query" at bounding box center [142, 195] width 9 height 9
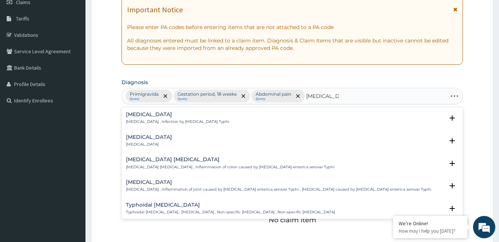
type input "[MEDICAL_DATA]"
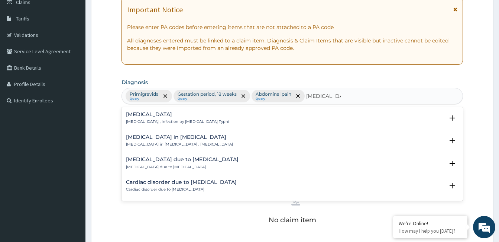
click at [170, 120] on p "[MEDICAL_DATA] , Infection by [MEDICAL_DATA] Typhi" at bounding box center [177, 121] width 103 height 5
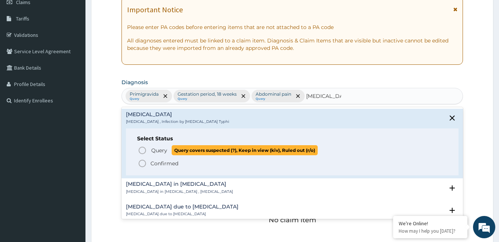
click at [157, 149] on span "Query" at bounding box center [159, 149] width 16 height 7
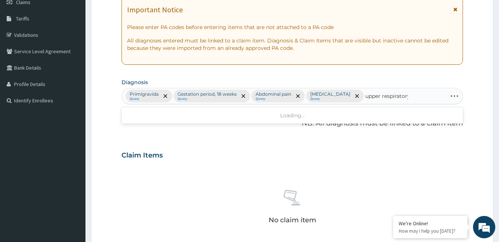
type input "upper respiratory"
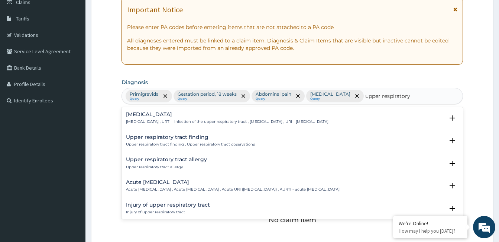
click at [191, 119] on div "[MEDICAL_DATA] [MEDICAL_DATA] , URTI - Infection of the upper respiratory tract…" at bounding box center [227, 118] width 203 height 13
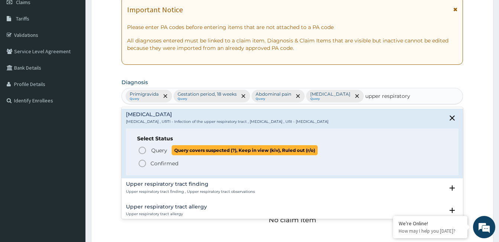
click at [149, 151] on span "Query Query covers suspected (?), Keep in view (kiv), Ruled out (r/o)" at bounding box center [293, 150] width 310 height 10
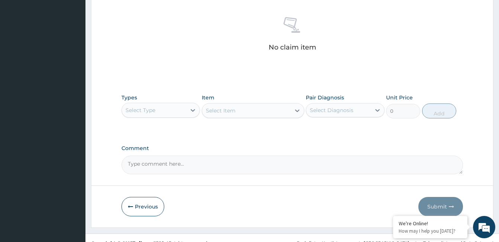
scroll to position [294, 0]
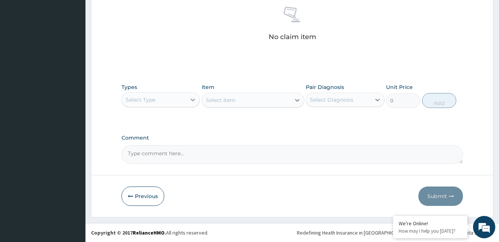
click at [192, 99] on icon at bounding box center [193, 100] width 4 height 3
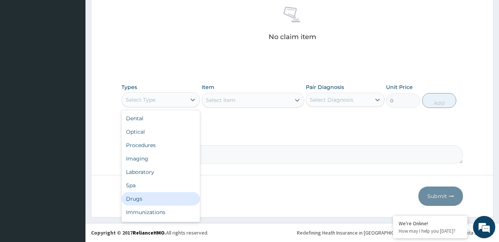
click at [164, 197] on div "Drugs" at bounding box center [161, 198] width 78 height 13
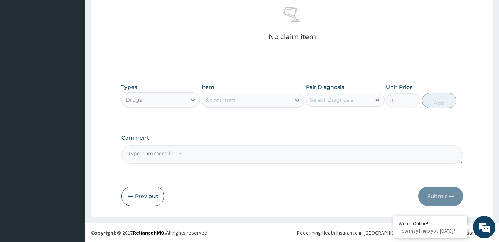
click at [254, 102] on div "Select Item" at bounding box center [246, 100] width 88 height 12
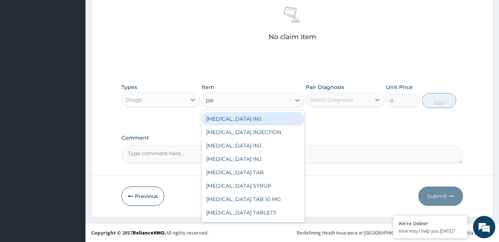
type input "para"
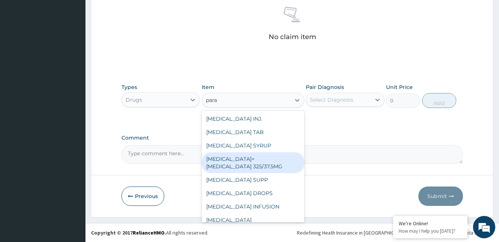
click at [245, 160] on div "[MEDICAL_DATA]+[MEDICAL_DATA] 325/37.5MG" at bounding box center [253, 162] width 103 height 21
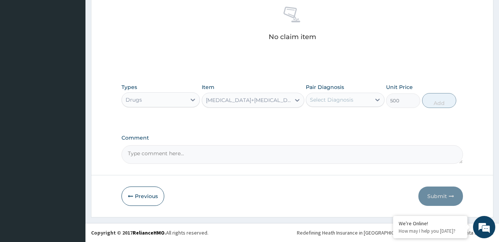
type input "500"
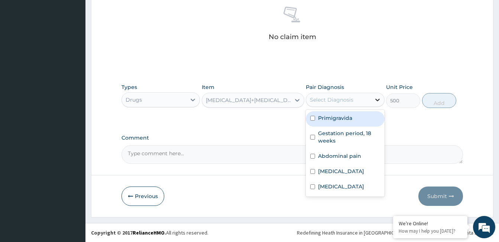
click at [379, 98] on icon at bounding box center [377, 99] width 7 height 7
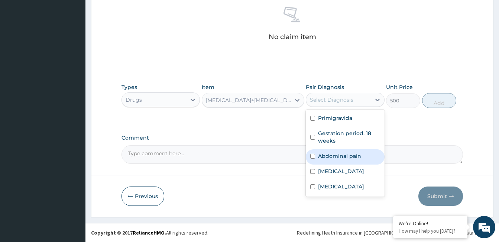
click at [356, 157] on label "Abdominal pain" at bounding box center [339, 155] width 43 height 7
checkbox input "true"
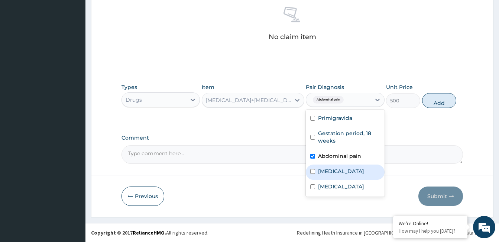
click at [341, 169] on label "[MEDICAL_DATA]" at bounding box center [341, 170] width 46 height 7
checkbox input "true"
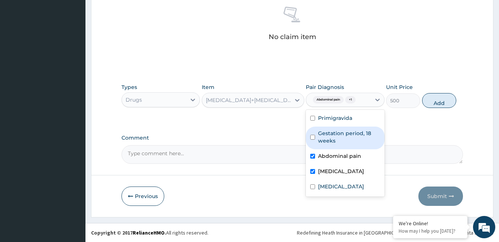
click at [345, 136] on label "Gestation period, 18 weeks" at bounding box center [349, 136] width 62 height 15
checkbox input "true"
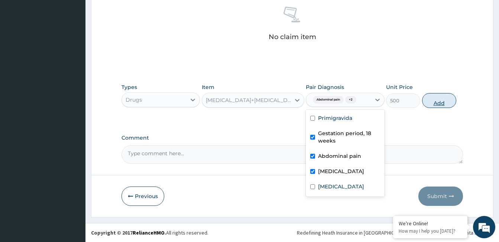
click at [436, 97] on button "Add" at bounding box center [439, 100] width 34 height 15
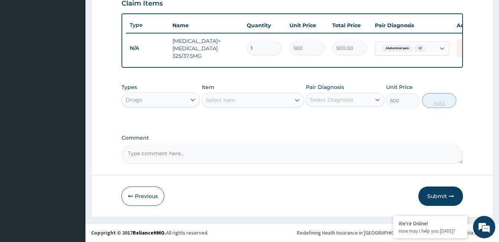
type input "0"
type input "0.00"
type input "6"
type input "3000.00"
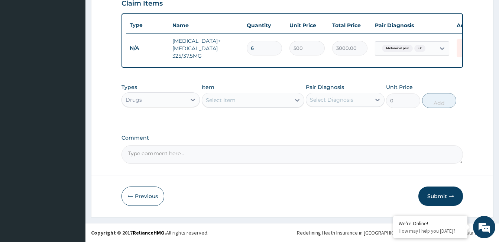
type input "6"
click at [236, 97] on div "Select Item" at bounding box center [246, 100] width 88 height 12
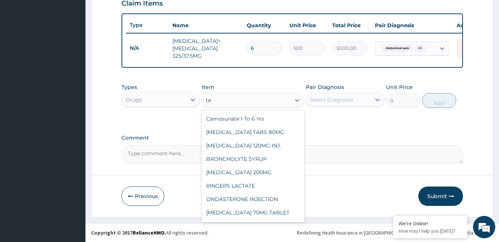
type input "t"
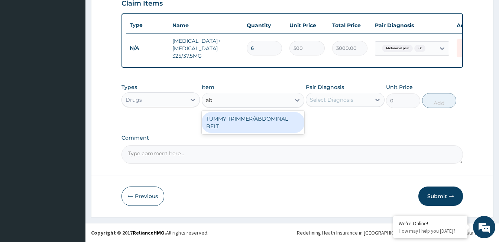
type input "a"
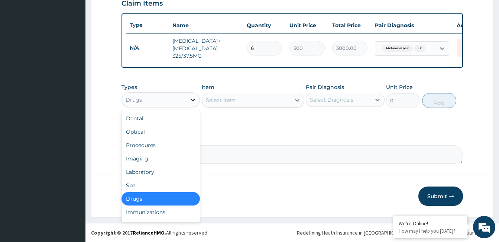
click at [193, 100] on icon at bounding box center [193, 100] width 4 height 3
click at [170, 161] on div "Imaging" at bounding box center [161, 158] width 78 height 13
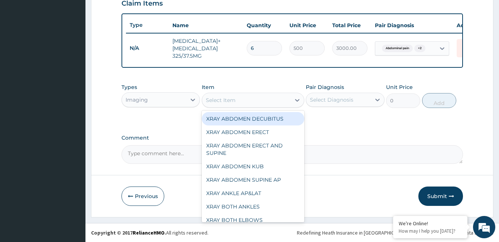
click at [245, 104] on div "Select Item" at bounding box center [246, 100] width 88 height 12
type input "abdo"
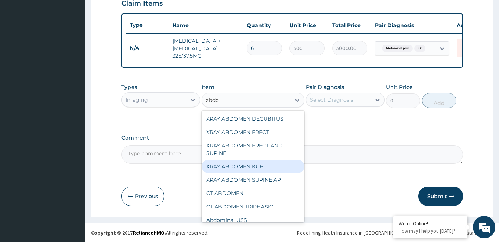
scroll to position [19, 0]
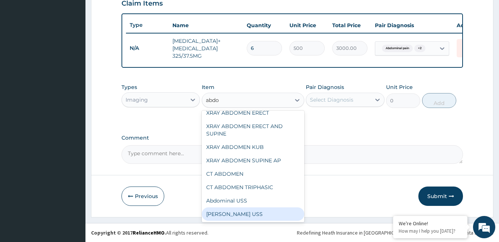
click at [275, 215] on div "[PERSON_NAME] USS" at bounding box center [253, 213] width 103 height 13
type input "20000"
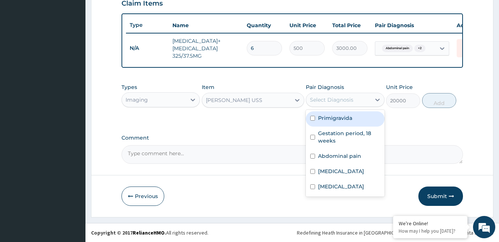
click at [356, 99] on div "Select Diagnosis" at bounding box center [338, 100] width 64 height 12
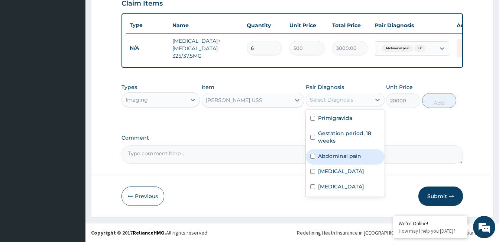
click at [345, 156] on label "Abdominal pain" at bounding box center [339, 155] width 43 height 7
checkbox input "true"
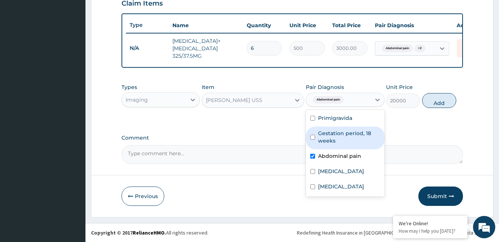
click at [335, 133] on label "Gestation period, 18 weeks" at bounding box center [349, 136] width 62 height 15
checkbox input "true"
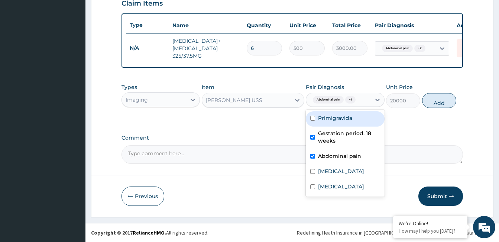
click at [335, 122] on div "Primigravida" at bounding box center [345, 118] width 78 height 15
checkbox input "true"
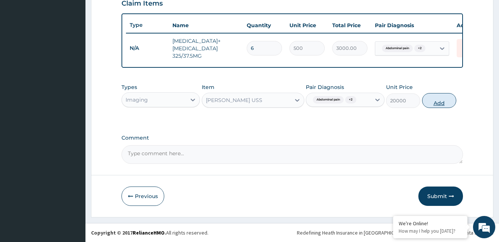
click at [431, 102] on button "Add" at bounding box center [439, 100] width 34 height 15
type input "0"
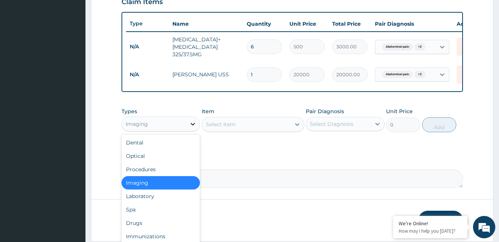
click at [195, 125] on icon at bounding box center [192, 123] width 7 height 7
click at [171, 192] on div "Laboratory" at bounding box center [161, 195] width 78 height 13
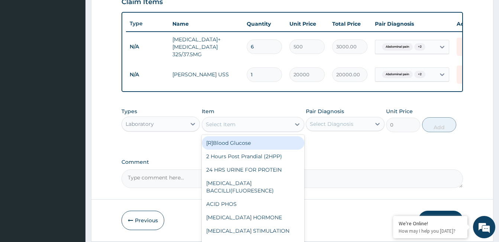
click at [247, 127] on div "Select Item" at bounding box center [246, 124] width 88 height 12
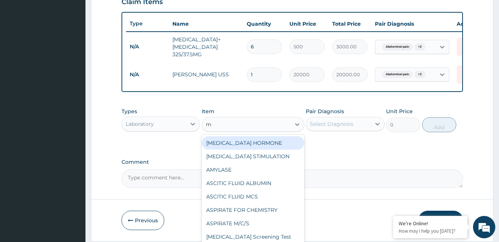
type input "mp"
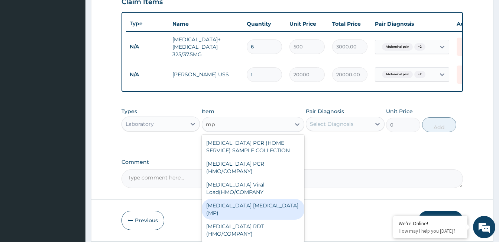
click at [244, 199] on div "[MEDICAL_DATA] [MEDICAL_DATA] (MP)" at bounding box center [253, 209] width 103 height 21
type input "3000"
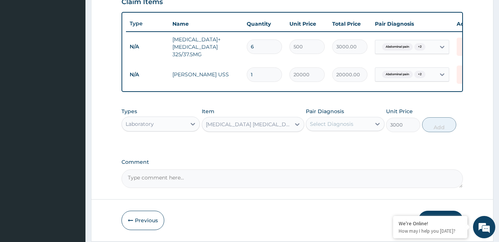
click at [328, 126] on div "Select Diagnosis" at bounding box center [332, 123] width 44 height 7
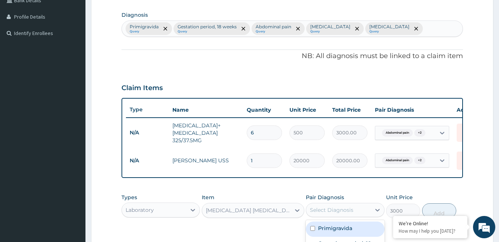
scroll to position [116, 0]
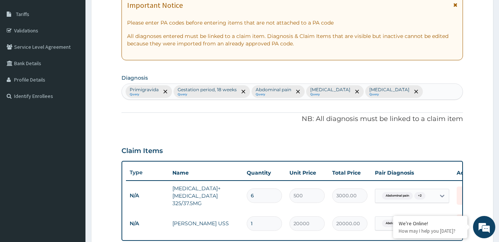
click at [439, 90] on div "Primigravida Query Gestation period, 18 weeks Query Abdominal pain Query Typhoi…" at bounding box center [292, 92] width 341 height 16
type input "malar"
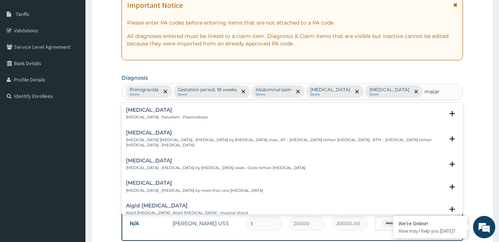
click at [150, 113] on div "Malaria Malaria , Paludism , Plasmodiosis" at bounding box center [167, 113] width 82 height 13
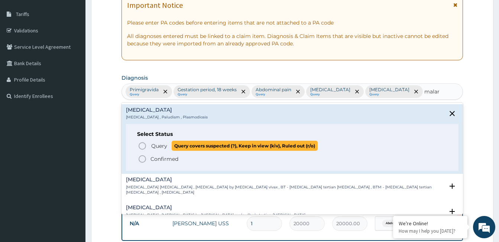
click at [147, 146] on icon "status option query" at bounding box center [142, 145] width 9 height 9
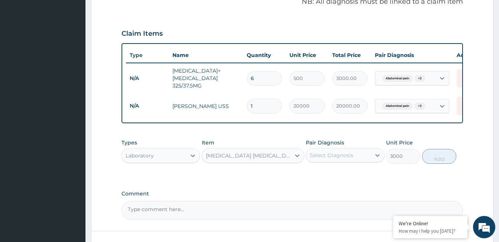
scroll to position [265, 0]
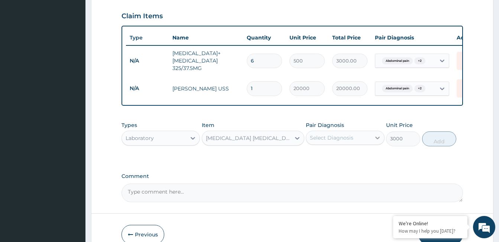
click at [376, 139] on icon at bounding box center [378, 138] width 4 height 3
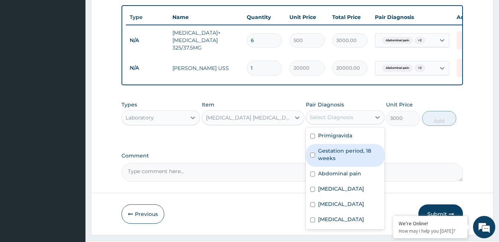
scroll to position [305, 0]
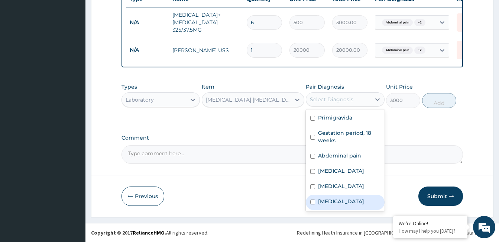
click at [322, 205] on label "[MEDICAL_DATA]" at bounding box center [341, 200] width 46 height 7
checkbox input "true"
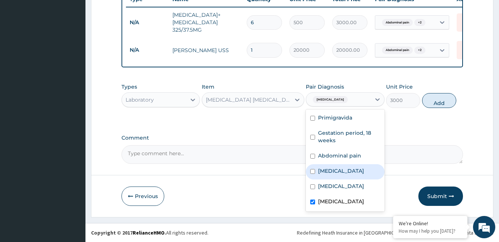
drag, startPoint x: 333, startPoint y: 169, endPoint x: 335, endPoint y: 159, distance: 10.1
click at [333, 168] on label "Typhoid fever" at bounding box center [341, 170] width 46 height 7
checkbox input "true"
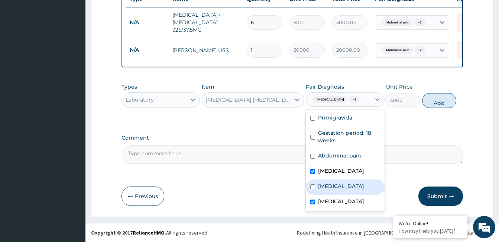
click at [342, 185] on label "Upper respiratory infection" at bounding box center [341, 185] width 46 height 7
checkbox input "true"
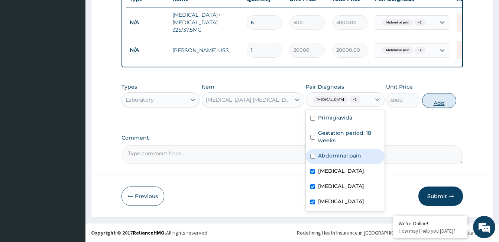
click at [444, 94] on button "Add" at bounding box center [439, 100] width 34 height 15
type input "0"
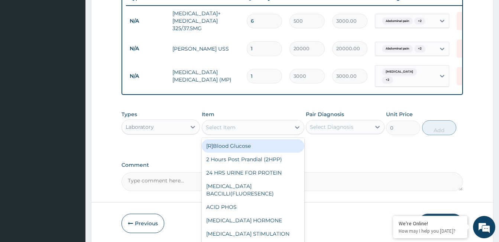
click at [241, 129] on div "Select Item" at bounding box center [246, 127] width 88 height 12
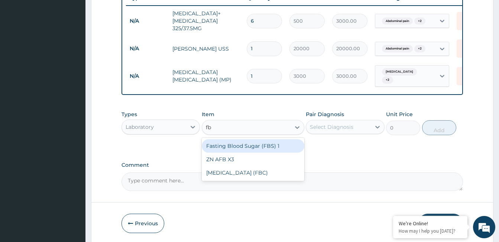
type input "fbc"
click at [235, 145] on div "[MEDICAL_DATA] (FBC)" at bounding box center [253, 145] width 103 height 13
type input "12000"
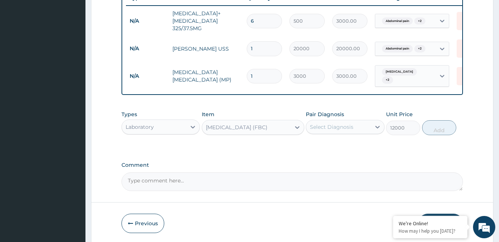
click at [326, 125] on div "Select Diagnosis" at bounding box center [332, 126] width 44 height 7
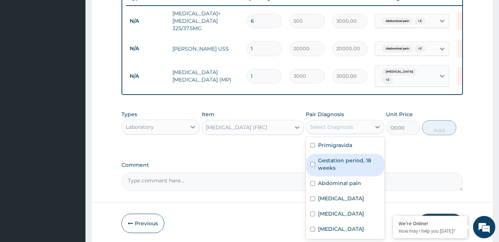
click at [341, 163] on label "Gestation period, 18 weeks" at bounding box center [349, 164] width 62 height 15
checkbox input "true"
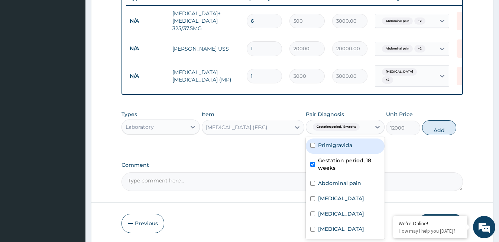
click at [344, 146] on label "Primigravida" at bounding box center [335, 144] width 34 height 7
checkbox input "true"
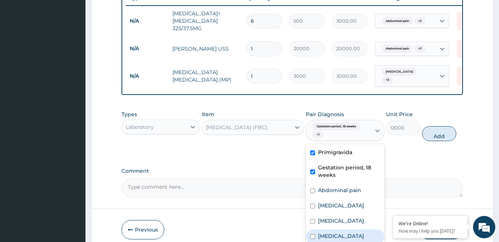
click at [349, 236] on div "Malaria" at bounding box center [345, 236] width 78 height 15
checkbox input "true"
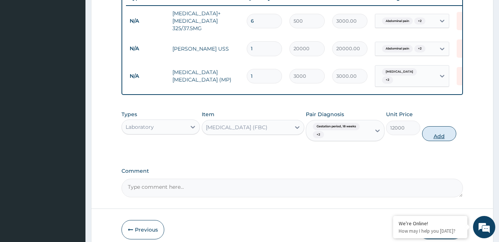
click at [434, 135] on button "Add" at bounding box center [439, 133] width 34 height 15
type input "0"
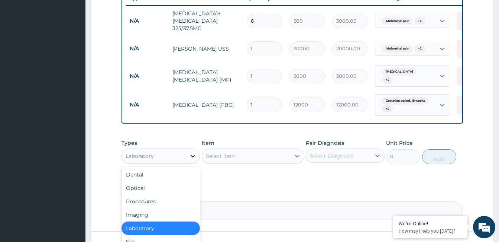
click at [194, 155] on icon at bounding box center [193, 156] width 4 height 3
click at [167, 200] on div "Procedures" at bounding box center [161, 200] width 78 height 13
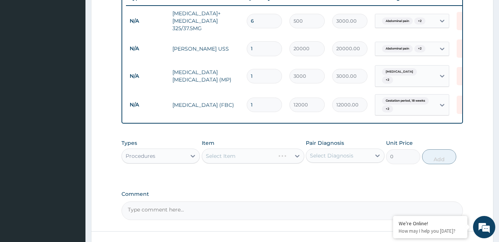
click at [235, 157] on div "Select Item" at bounding box center [253, 155] width 103 height 15
click at [260, 150] on div "Select Item" at bounding box center [246, 156] width 88 height 12
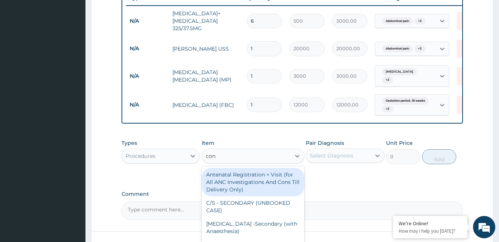
type input "cons"
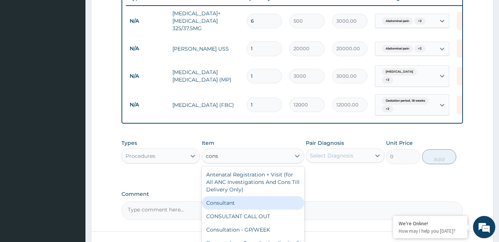
click at [241, 196] on div "Consultant" at bounding box center [253, 202] width 103 height 13
type input "20000"
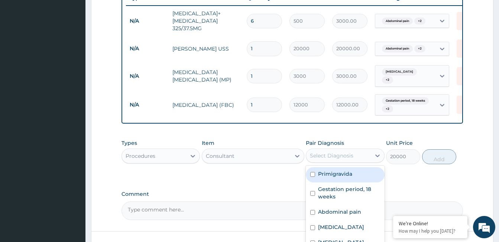
click at [340, 155] on div "Select Diagnosis" at bounding box center [332, 155] width 44 height 7
click at [339, 173] on label "Primigravida" at bounding box center [335, 173] width 34 height 7
checkbox input "true"
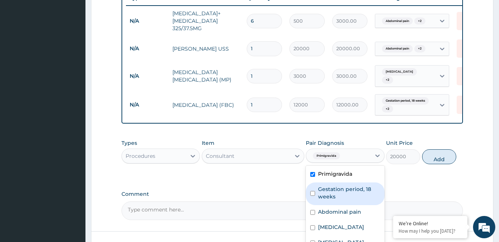
click at [339, 190] on label "Gestation period, 18 weeks" at bounding box center [349, 192] width 62 height 15
checkbox input "true"
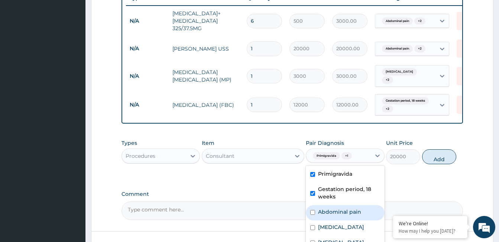
click at [339, 209] on label "Abdominal pain" at bounding box center [339, 211] width 43 height 7
checkbox input "true"
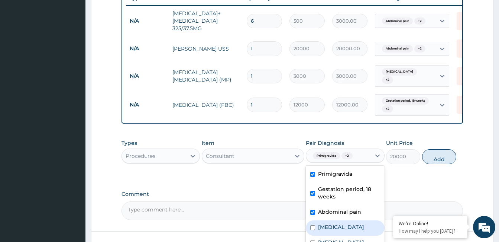
click at [335, 223] on label "Typhoid fever" at bounding box center [341, 226] width 46 height 7
checkbox input "true"
click at [357, 238] on label "Upper respiratory infection" at bounding box center [341, 241] width 46 height 7
checkbox input "true"
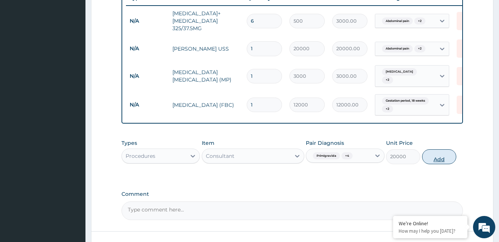
click at [433, 151] on button "Add" at bounding box center [439, 156] width 34 height 15
type input "0"
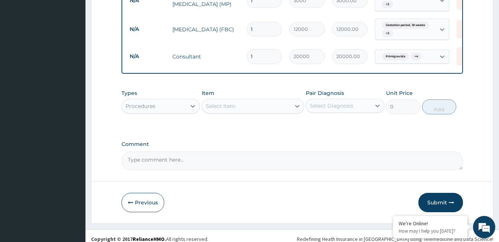
scroll to position [384, 0]
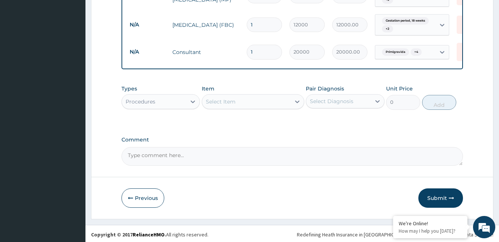
click at [171, 161] on textarea "Comment" at bounding box center [293, 156] width 342 height 19
type textarea "ok"
click at [451, 195] on icon "button" at bounding box center [451, 197] width 5 height 5
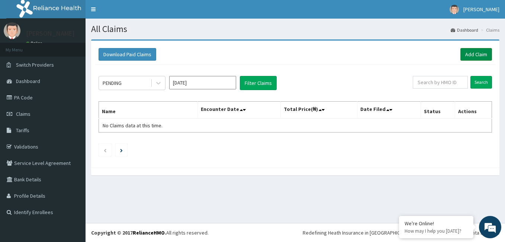
click at [479, 55] on link "Add Claim" at bounding box center [476, 54] width 32 height 13
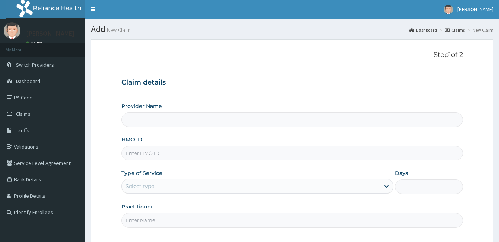
type input "[GEOGRAPHIC_DATA]"
click at [170, 155] on input "HMO ID" at bounding box center [293, 153] width 342 height 15
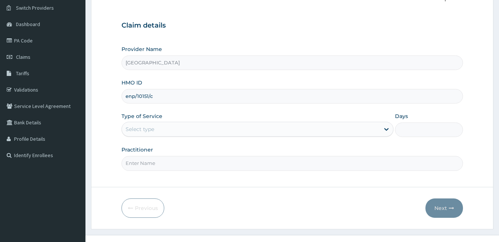
scroll to position [69, 0]
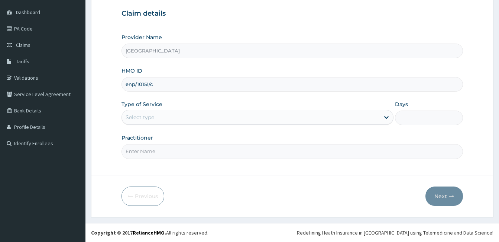
type input "enp/10151/c"
click at [171, 150] on input "Practitioner" at bounding box center [293, 151] width 342 height 15
click at [163, 152] on input "Practitioner" at bounding box center [293, 151] width 342 height 15
paste input "[PERSON_NAME]"
click at [126, 149] on input "[PERSON_NAME]" at bounding box center [293, 151] width 342 height 15
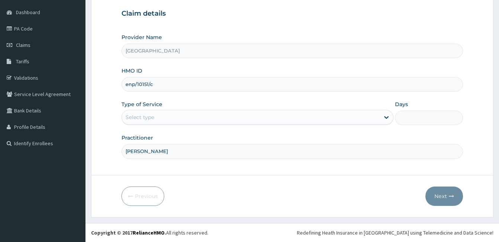
type input "[PERSON_NAME]"
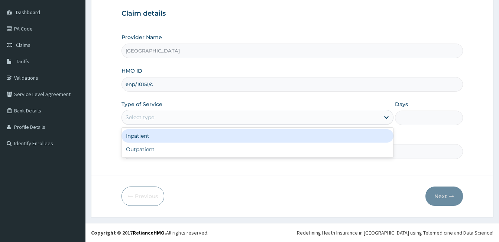
click at [167, 116] on div "Select type" at bounding box center [251, 117] width 258 height 12
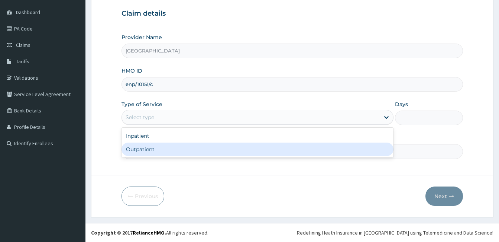
click at [157, 146] on div "Outpatient" at bounding box center [258, 148] width 272 height 13
type input "1"
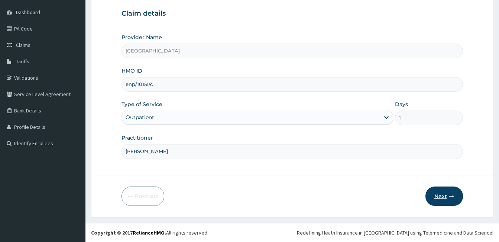
click at [444, 199] on button "Next" at bounding box center [445, 195] width 38 height 19
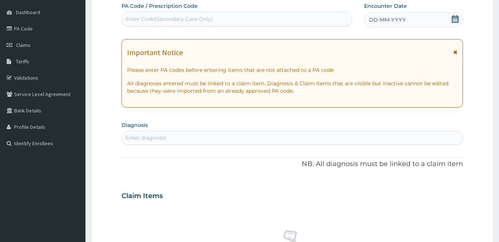
click at [428, 22] on div "DD-MM-YYYY" at bounding box center [413, 19] width 99 height 15
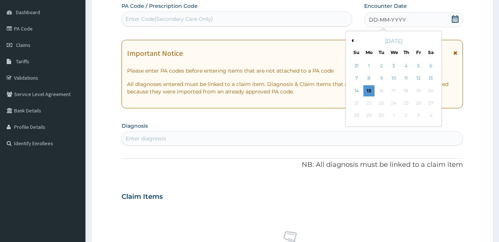
click at [353, 40] on button "Previous Month" at bounding box center [352, 41] width 4 height 4
click at [436, 102] on div "26" at bounding box center [430, 102] width 11 height 11
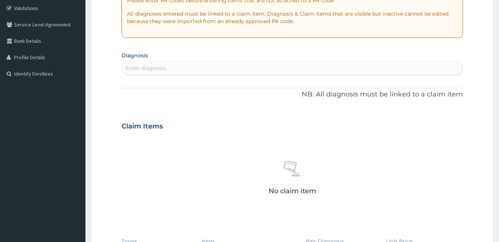
scroll to position [143, 0]
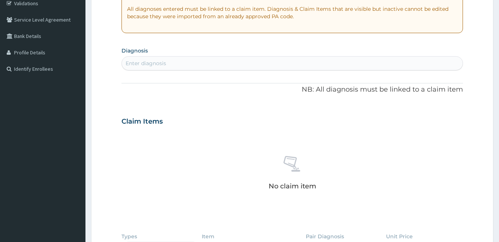
click at [178, 61] on div "Enter diagnosis" at bounding box center [292, 63] width 341 height 12
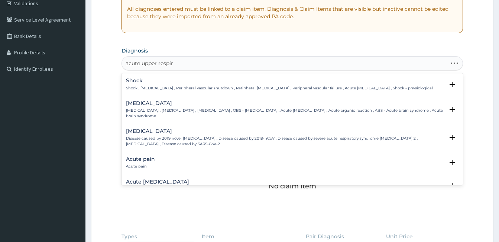
type input "acute upper respira"
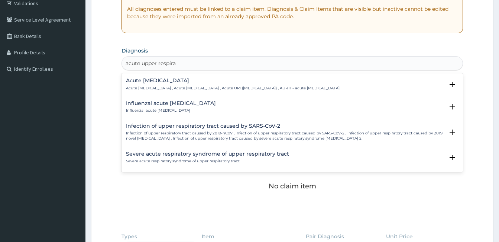
click at [182, 84] on div "Acute [MEDICAL_DATA] Acute [MEDICAL_DATA] , Acute [MEDICAL_DATA] , Acute URI ([…" at bounding box center [233, 84] width 214 height 13
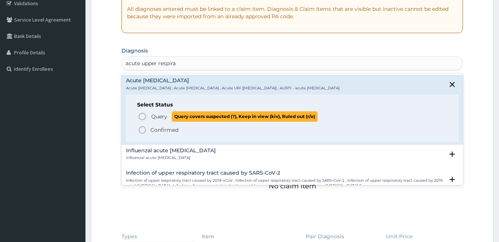
click at [158, 115] on span "Query" at bounding box center [159, 116] width 16 height 7
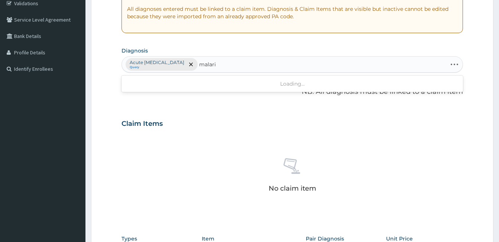
type input "[MEDICAL_DATA]"
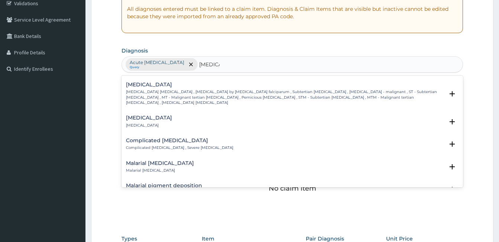
scroll to position [297, 0]
click at [168, 88] on p "[MEDICAL_DATA] [MEDICAL_DATA] , [MEDICAL_DATA] by [MEDICAL_DATA] falciparum , S…" at bounding box center [285, 96] width 318 height 16
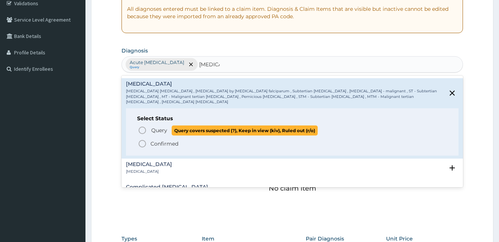
click at [140, 126] on icon "status option query" at bounding box center [142, 130] width 9 height 9
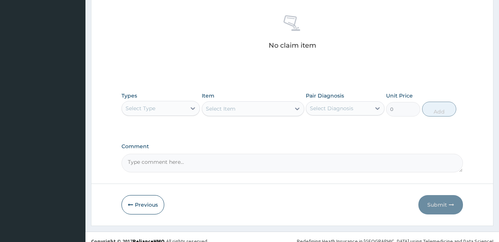
scroll to position [294, 0]
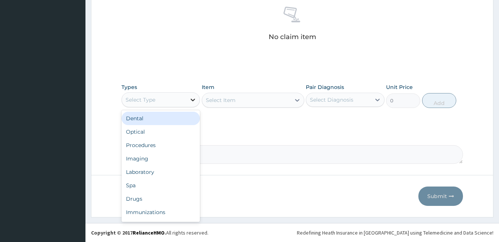
click at [193, 101] on icon at bounding box center [193, 100] width 4 height 3
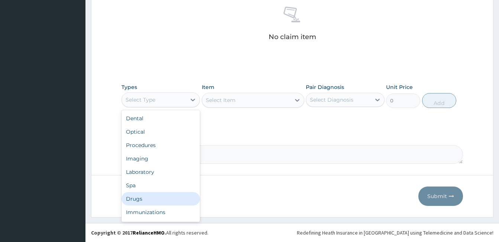
click at [157, 199] on div "Drugs" at bounding box center [161, 198] width 78 height 13
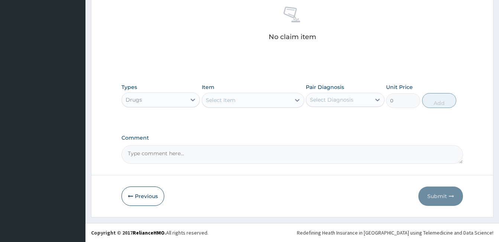
click at [268, 99] on div "Select Item" at bounding box center [246, 100] width 88 height 12
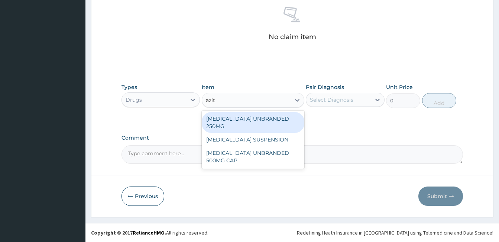
type input "azith"
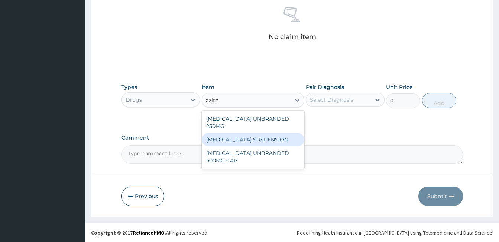
click at [280, 135] on div "[MEDICAL_DATA] SUSPENSION" at bounding box center [253, 139] width 103 height 13
type input "5000"
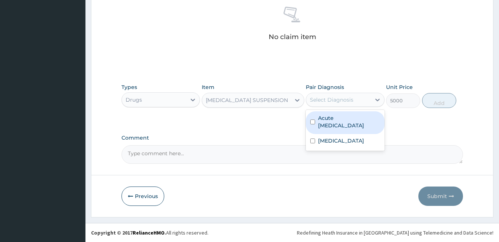
click at [326, 100] on div "Select Diagnosis" at bounding box center [332, 99] width 44 height 7
click at [336, 123] on label "Acute [MEDICAL_DATA]" at bounding box center [349, 121] width 62 height 15
checkbox input "true"
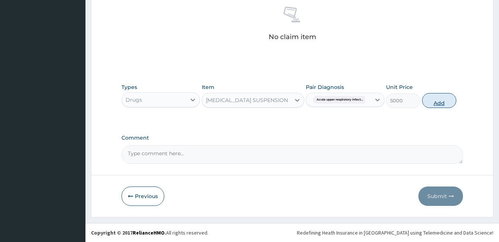
click at [435, 100] on button "Add" at bounding box center [439, 100] width 34 height 15
type input "0"
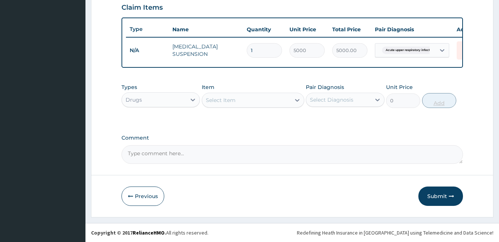
scroll to position [265, 0]
type input "0.00"
type input "2"
type input "10000.00"
type input "2"
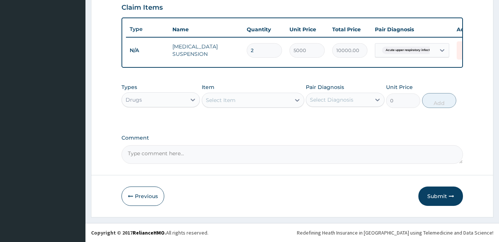
click at [234, 102] on div "Select Item" at bounding box center [221, 99] width 30 height 7
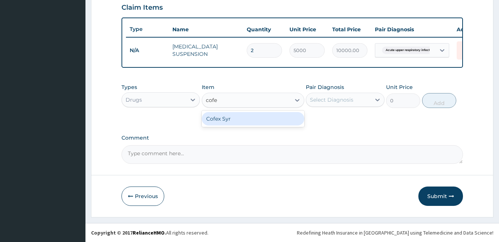
type input "cofex"
click at [236, 118] on div "Cofex Syr" at bounding box center [253, 118] width 103 height 13
type input "1100"
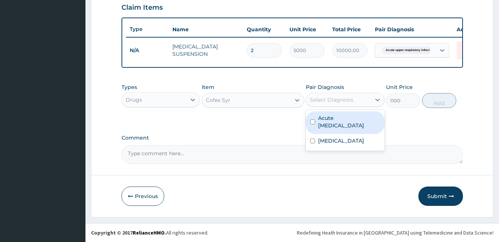
click at [331, 104] on div "Select Diagnosis" at bounding box center [338, 100] width 64 height 12
click at [339, 123] on label "Acute upper respiratory infection" at bounding box center [349, 121] width 62 height 15
checkbox input "true"
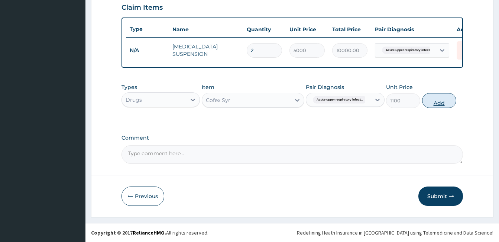
click at [438, 101] on button "Add" at bounding box center [439, 100] width 34 height 15
type input "0"
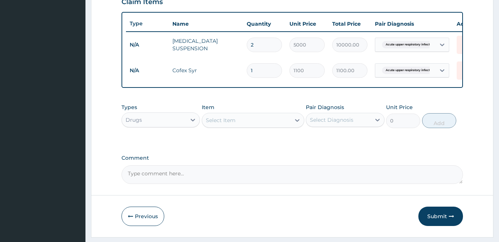
click at [244, 122] on div "Select Item" at bounding box center [246, 120] width 88 height 12
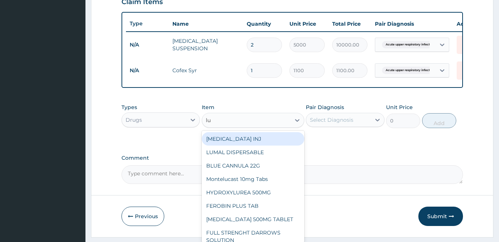
type input "lum"
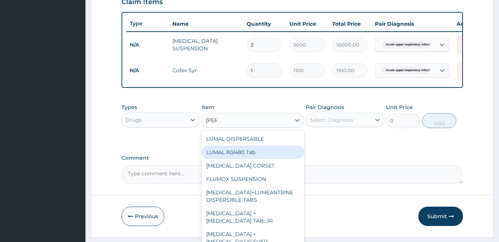
click at [210, 158] on div "LUMAL 80/480 Tab" at bounding box center [253, 151] width 103 height 13
type input "3000"
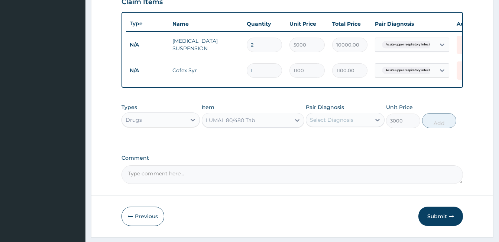
click at [249, 124] on div "LUMAL 80/480 Tab" at bounding box center [230, 119] width 49 height 7
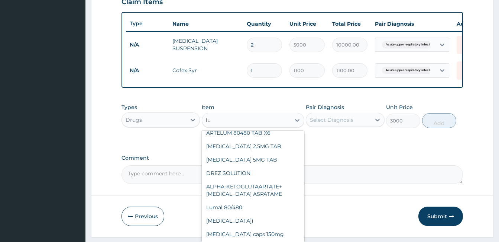
scroll to position [89, 0]
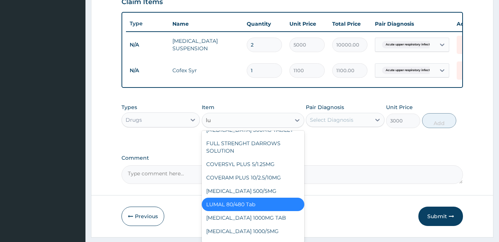
type input "lum"
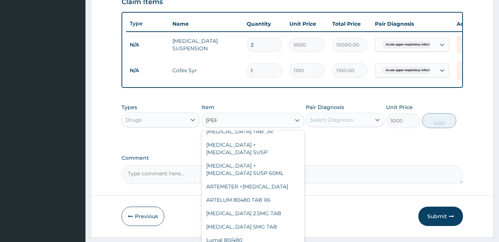
scroll to position [0, 0]
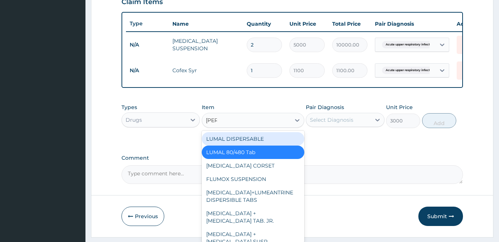
click at [228, 145] on div "LUMAL DISPERSABLE" at bounding box center [253, 138] width 103 height 13
type input "200"
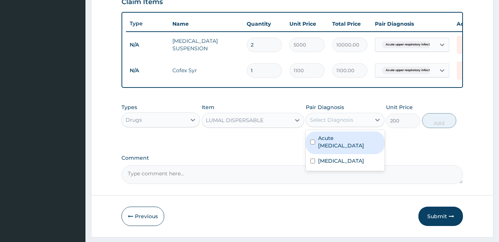
click at [338, 123] on div "Select Diagnosis" at bounding box center [332, 119] width 44 height 7
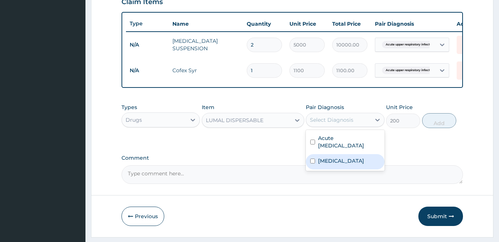
click at [345, 164] on label "Falciparum malaria" at bounding box center [341, 160] width 46 height 7
checkbox input "true"
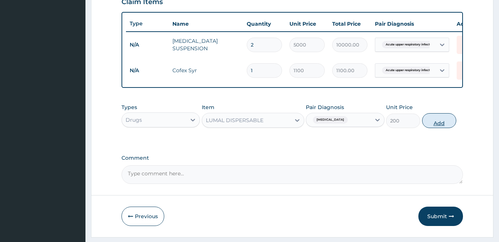
click at [442, 128] on button "Add" at bounding box center [439, 120] width 34 height 15
type input "0"
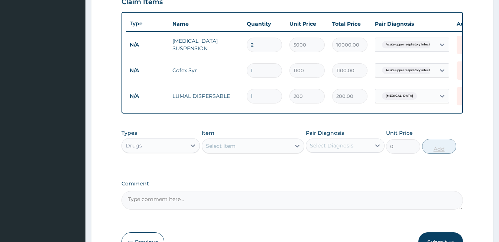
type input "11"
type input "2200.00"
type input "112"
type input "22400.00"
type input "11"
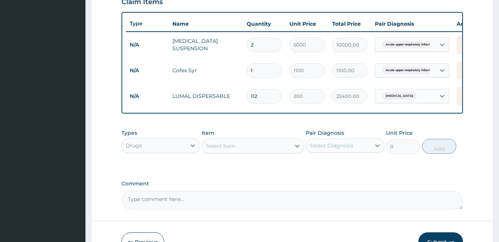
type input "2200.00"
type input "1"
type input "200.00"
type input "12"
type input "2400.00"
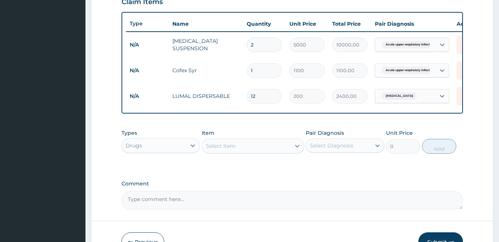
type input "12"
click at [231, 149] on div "Select Item" at bounding box center [221, 145] width 30 height 7
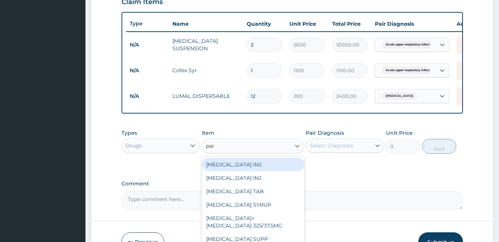
type input "para"
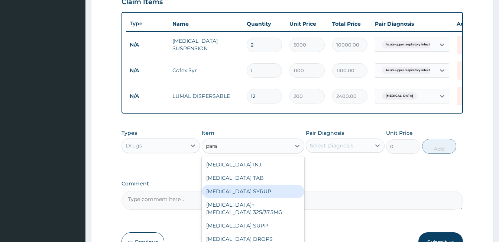
click at [249, 198] on div "PARACETAMOL SYRUP" at bounding box center [253, 190] width 103 height 13
type input "800"
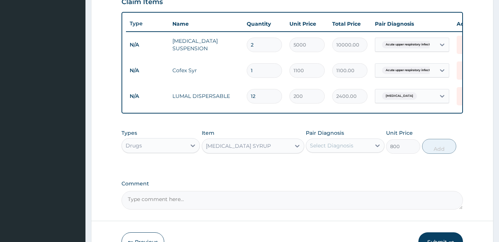
click at [336, 149] on div "Select Diagnosis" at bounding box center [332, 145] width 44 height 7
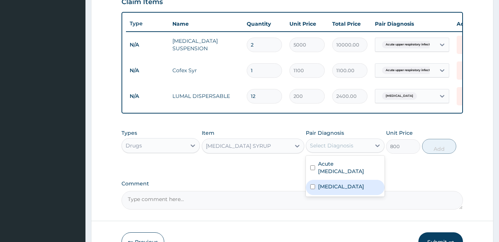
click at [349, 186] on div "Falciparum malaria" at bounding box center [345, 187] width 78 height 15
checkbox input "true"
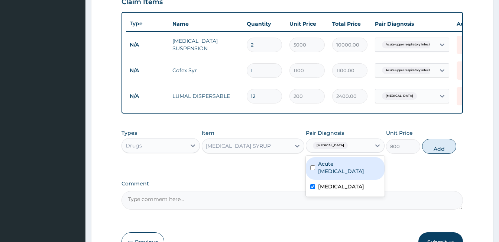
click at [349, 175] on label "Acute upper respiratory infection" at bounding box center [349, 167] width 62 height 15
checkbox input "true"
click at [437, 153] on button "Add" at bounding box center [439, 146] width 34 height 15
type input "0"
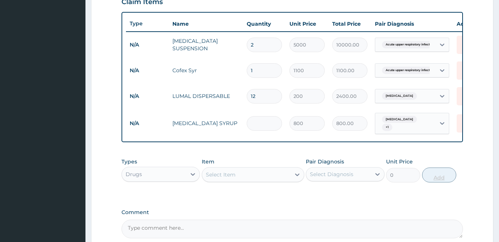
type input "0.00"
type input "2"
type input "1600.00"
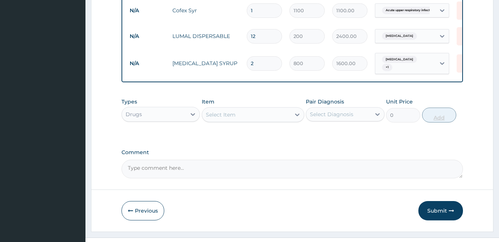
scroll to position [339, 0]
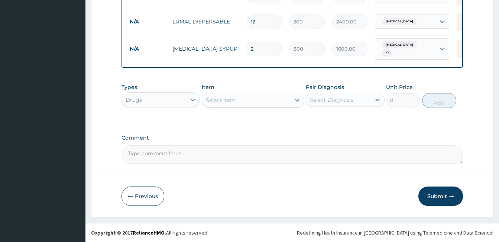
type input "2"
click at [255, 101] on div "Select Item" at bounding box center [246, 100] width 88 height 12
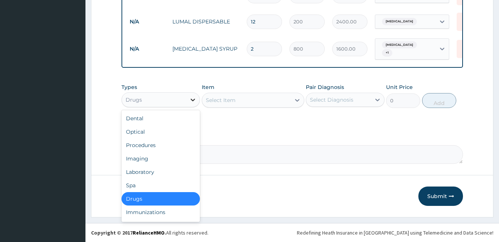
click at [194, 103] on icon at bounding box center [192, 99] width 7 height 7
click at [162, 178] on div "Laboratory" at bounding box center [161, 171] width 78 height 13
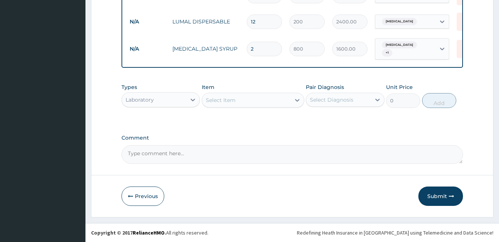
click at [255, 106] on div "Select Item" at bounding box center [246, 100] width 88 height 12
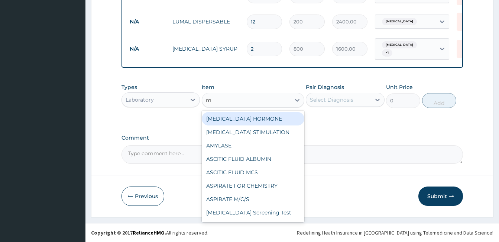
type input "mp"
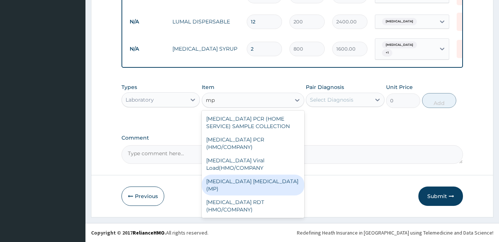
click at [254, 174] on div "MALARIA PARASITE (MP)" at bounding box center [253, 184] width 103 height 21
type input "3000"
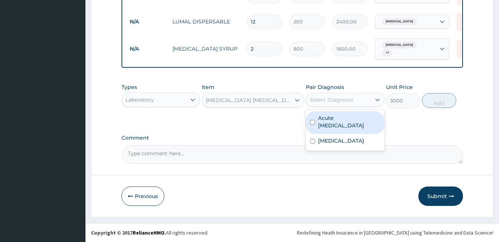
click at [331, 103] on div "Select Diagnosis" at bounding box center [332, 99] width 44 height 7
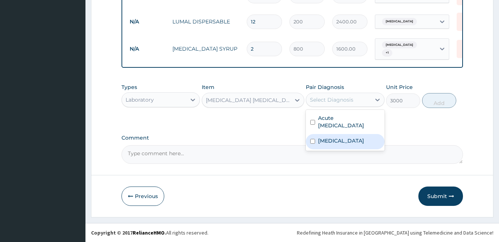
click at [341, 144] on label "Falciparum malaria" at bounding box center [341, 140] width 46 height 7
checkbox input "true"
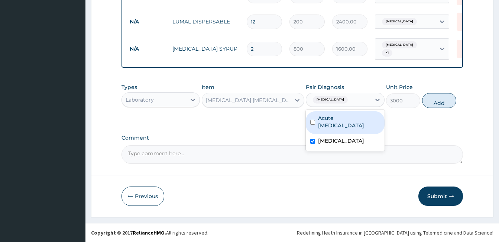
click at [358, 128] on label "Acute upper respiratory infection" at bounding box center [349, 121] width 62 height 15
checkbox input "true"
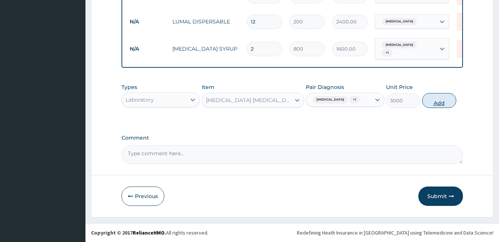
click at [440, 105] on button "Add" at bounding box center [439, 100] width 34 height 15
type input "0"
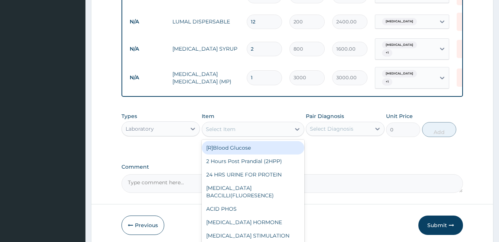
click at [232, 133] on div "Select Item" at bounding box center [221, 128] width 30 height 7
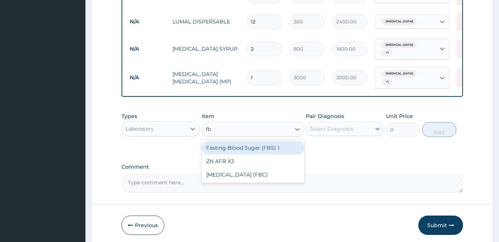
type input "fbc"
click at [233, 154] on div "Full Blood Count (FBC)" at bounding box center [253, 147] width 103 height 13
type input "12000"
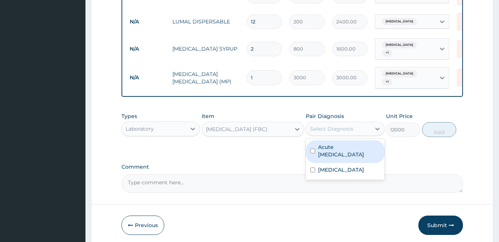
click at [315, 132] on div "Select Diagnosis" at bounding box center [332, 128] width 44 height 7
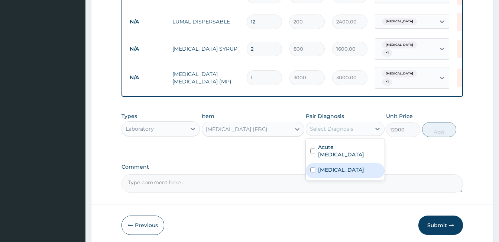
click at [329, 173] on label "[MEDICAL_DATA]" at bounding box center [341, 169] width 46 height 7
checkbox input "true"
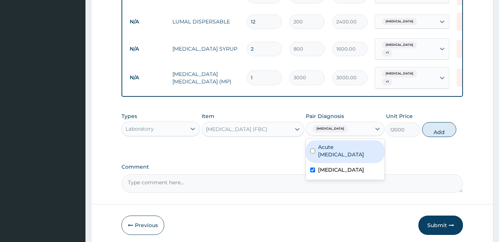
click at [332, 158] on label "Acute upper respiratory infection" at bounding box center [349, 150] width 62 height 15
checkbox input "true"
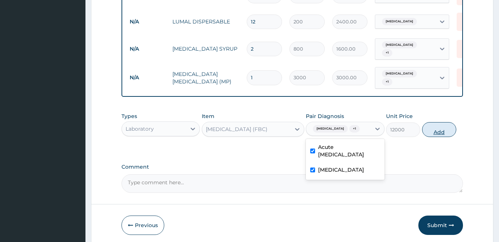
click at [433, 135] on button "Add" at bounding box center [439, 129] width 34 height 15
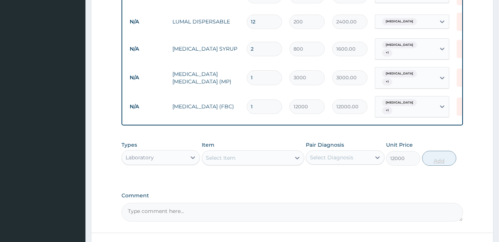
type input "0"
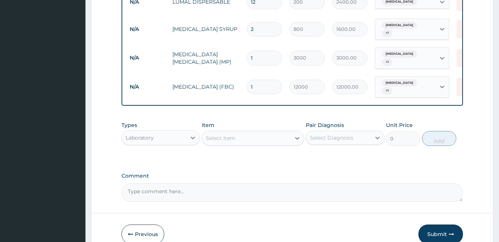
scroll to position [376, 0]
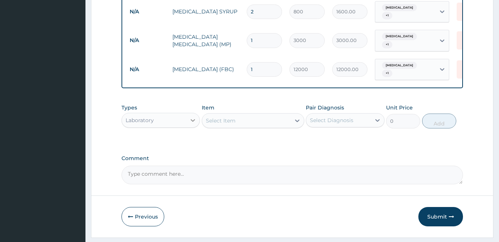
click at [191, 122] on icon at bounding box center [193, 120] width 4 height 3
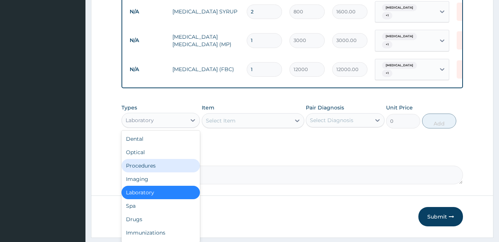
click at [172, 172] on div "Procedures" at bounding box center [161, 165] width 78 height 13
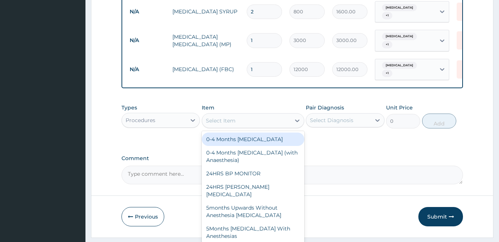
click at [256, 123] on div "Select Item" at bounding box center [246, 121] width 88 height 12
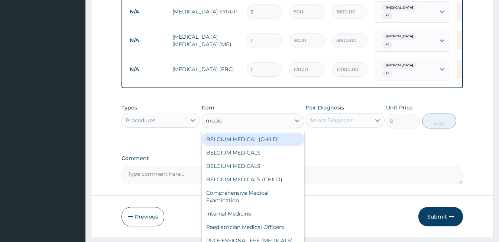
type input "medica"
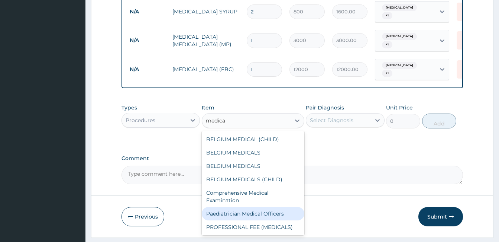
click at [288, 217] on div "Paediatrician Medical Officers" at bounding box center [253, 213] width 103 height 13
type input "10000"
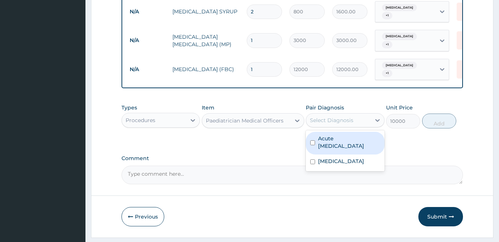
click at [341, 121] on div "Select Diagnosis" at bounding box center [338, 120] width 64 height 12
click at [344, 148] on label "Acute upper respiratory infection" at bounding box center [349, 142] width 62 height 15
checkbox input "true"
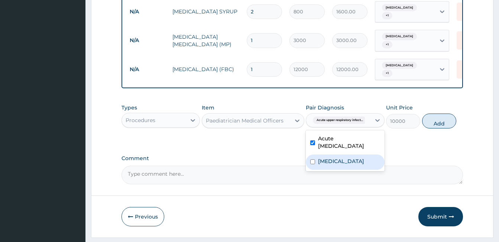
click at [346, 164] on label "[MEDICAL_DATA]" at bounding box center [341, 160] width 46 height 7
checkbox input "true"
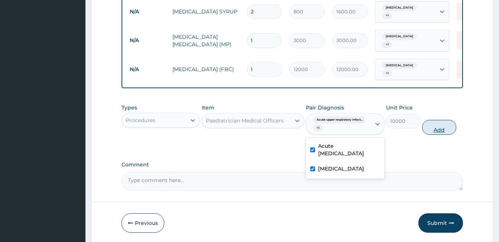
click at [442, 129] on button "Add" at bounding box center [439, 127] width 34 height 15
type input "0"
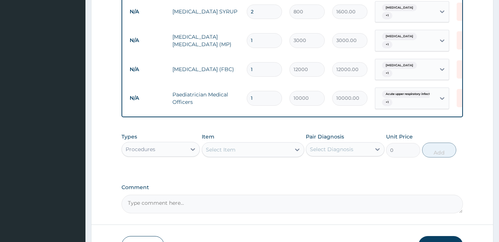
click at [212, 207] on textarea "Comment" at bounding box center [293, 203] width 342 height 19
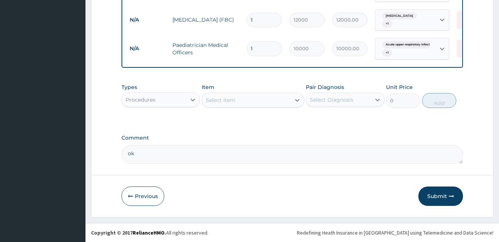
scroll to position [431, 0]
type textarea "ok"
click at [439, 195] on button "Submit" at bounding box center [441, 195] width 45 height 19
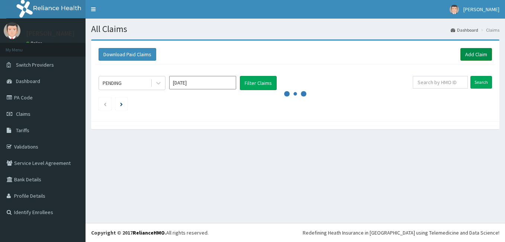
click at [478, 54] on link "Add Claim" at bounding box center [476, 54] width 32 height 13
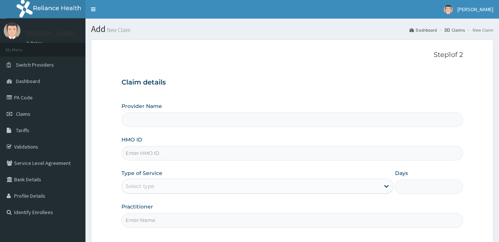
type input "[GEOGRAPHIC_DATA]"
click at [177, 154] on input "HMO ID" at bounding box center [293, 153] width 342 height 15
type input "enp/12035/b"
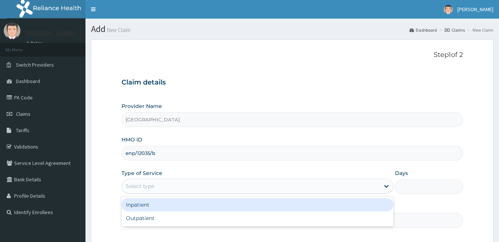
click at [189, 189] on div "Select type" at bounding box center [251, 186] width 258 height 12
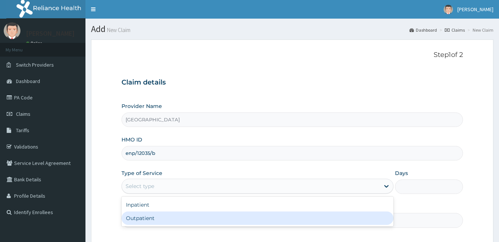
click at [171, 215] on div "Outpatient" at bounding box center [258, 217] width 272 height 13
type input "1"
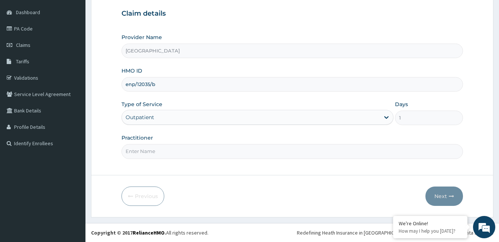
click at [161, 153] on input "Practitioner" at bounding box center [293, 151] width 342 height 15
paste input "Femi Olagunju"
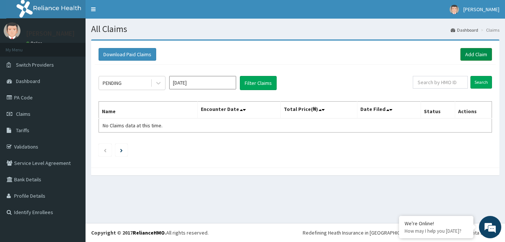
click at [475, 56] on link "Add Claim" at bounding box center [476, 54] width 32 height 13
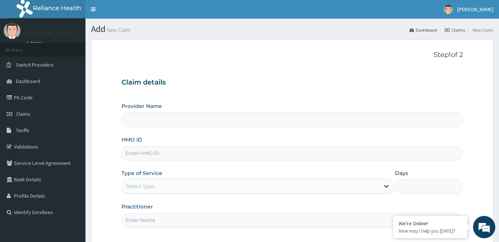
type input "[GEOGRAPHIC_DATA]"
click at [160, 158] on input "HMO ID" at bounding box center [293, 153] width 342 height 15
type input "gbi/10137/d"
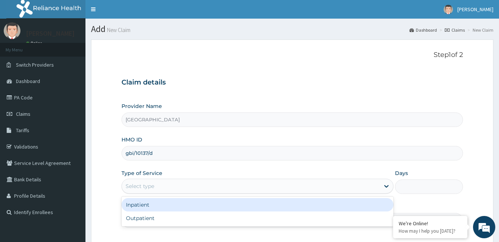
click at [175, 185] on div "Select type" at bounding box center [251, 186] width 258 height 12
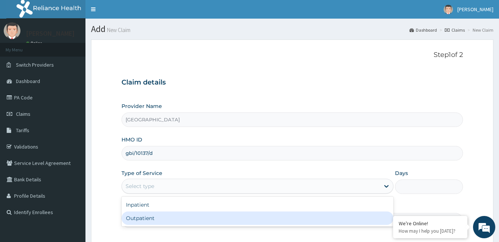
click at [177, 219] on div "Outpatient" at bounding box center [258, 217] width 272 height 13
type input "1"
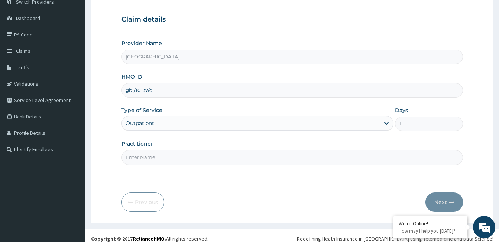
scroll to position [69, 0]
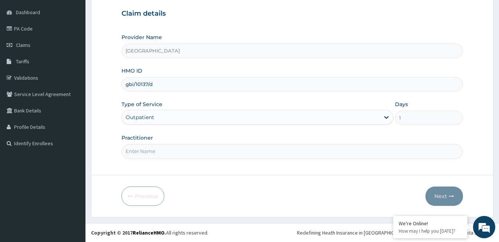
click at [151, 146] on input "Practitioner" at bounding box center [293, 151] width 342 height 15
paste input "[PERSON_NAME]"
click at [124, 151] on input "[PERSON_NAME]" at bounding box center [293, 151] width 342 height 15
type input "[PERSON_NAME]"
click at [446, 195] on button "Next" at bounding box center [445, 195] width 38 height 19
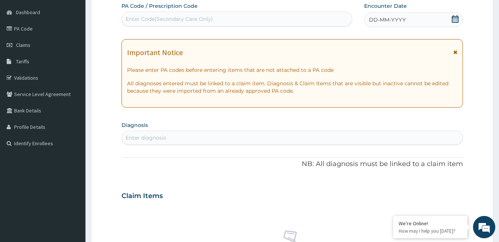
click at [433, 22] on div "DD-MM-YYYY" at bounding box center [413, 19] width 99 height 15
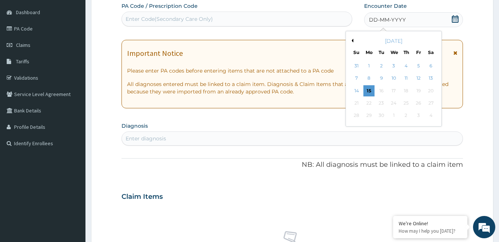
click at [352, 39] on button "Previous Month" at bounding box center [352, 41] width 4 height 4
click at [396, 103] on div "23" at bounding box center [393, 102] width 11 height 11
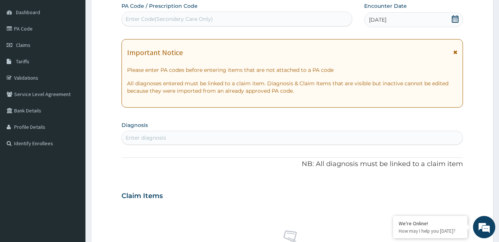
click at [222, 138] on div "Enter diagnosis" at bounding box center [292, 138] width 341 height 12
type input "[MEDICAL_DATA]"
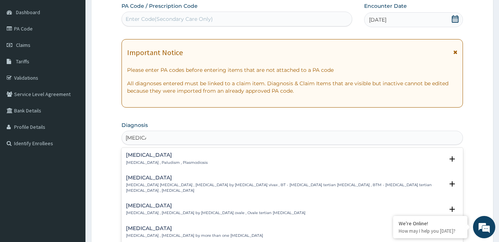
click at [155, 163] on p "[MEDICAL_DATA] , Paludism , Plasmodiosis" at bounding box center [167, 162] width 82 height 5
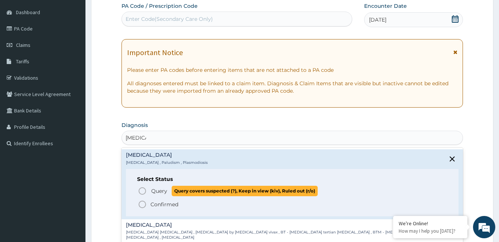
click at [143, 192] on icon "status option query" at bounding box center [142, 190] width 9 height 9
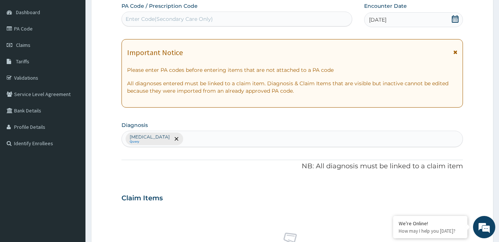
click at [187, 138] on div "[MEDICAL_DATA] Query" at bounding box center [292, 139] width 341 height 16
type input "[MEDICAL_DATA]"
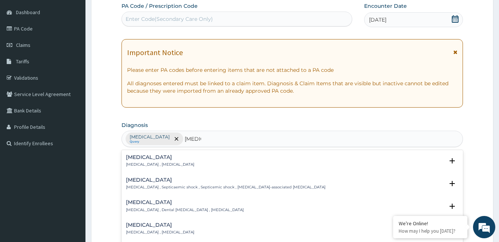
click at [147, 161] on div "[MEDICAL_DATA] [MEDICAL_DATA] , [MEDICAL_DATA]" at bounding box center [160, 160] width 68 height 13
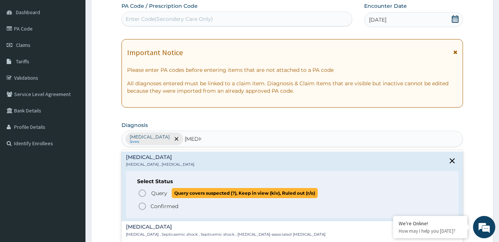
click at [159, 194] on span "Query" at bounding box center [159, 192] width 16 height 7
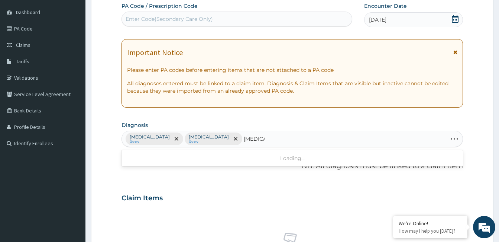
type input "[MEDICAL_DATA]"
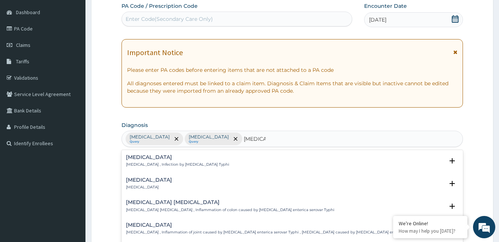
click at [156, 158] on h4 "[MEDICAL_DATA]" at bounding box center [177, 157] width 103 height 6
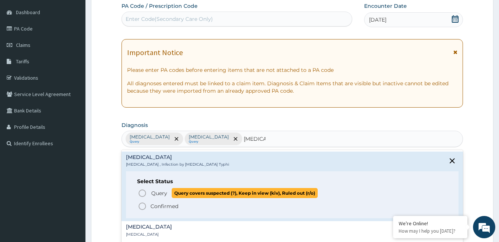
click at [140, 194] on icon "status option query" at bounding box center [142, 193] width 9 height 9
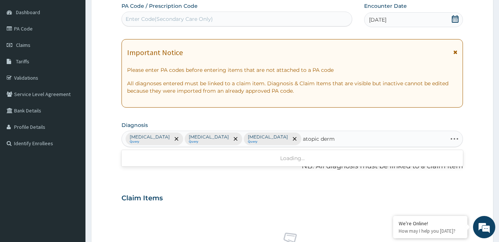
type input "atopic derma"
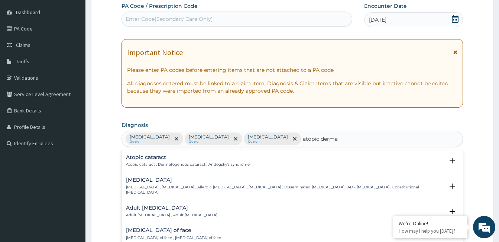
click at [164, 180] on h4 "[MEDICAL_DATA]" at bounding box center [285, 180] width 318 height 6
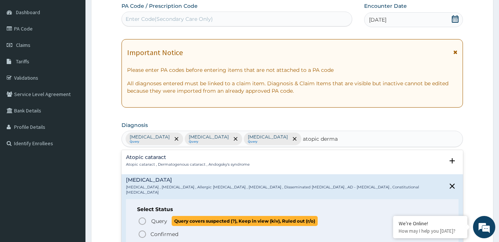
click at [142, 216] on icon "status option query" at bounding box center [142, 220] width 9 height 9
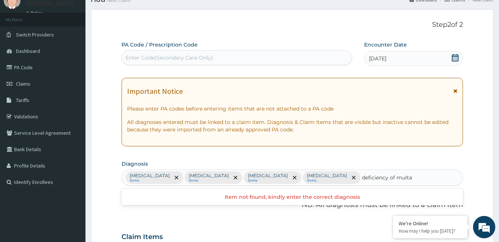
scroll to position [74, 0]
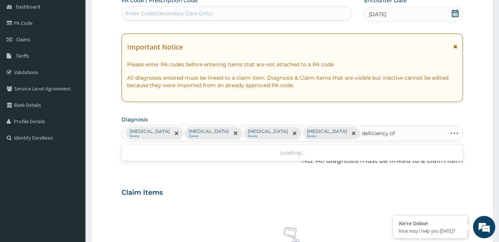
type input "deficiency of"
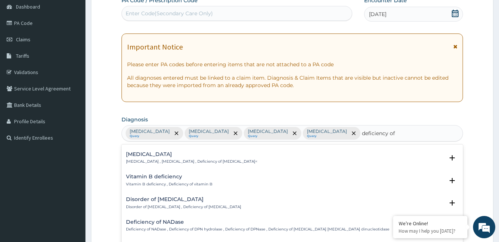
scroll to position [446, 0]
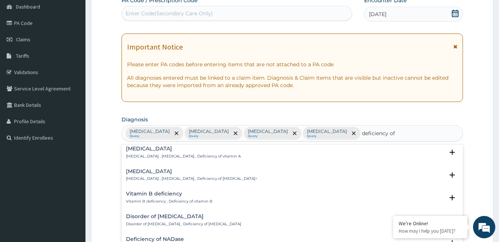
click at [173, 199] on p "Vitamin B deficiency , Deficiency of vitamin B" at bounding box center [169, 201] width 87 height 5
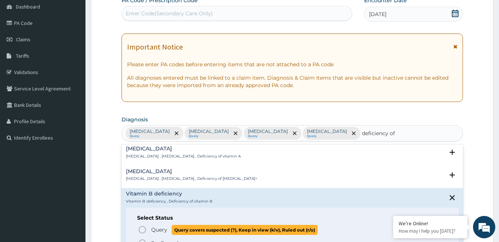
click at [145, 225] on icon "status option query" at bounding box center [142, 229] width 9 height 9
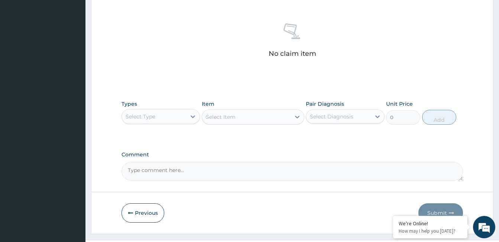
scroll to position [294, 0]
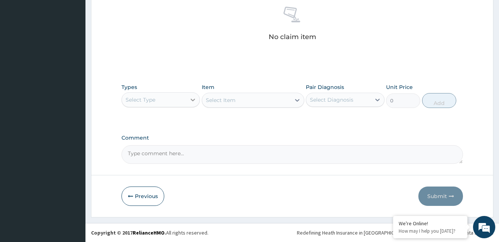
click at [194, 100] on icon at bounding box center [193, 100] width 4 height 3
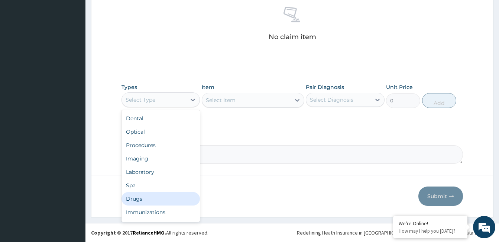
click at [172, 201] on div "Drugs" at bounding box center [161, 198] width 78 height 13
